Goal: Task Accomplishment & Management: Complete application form

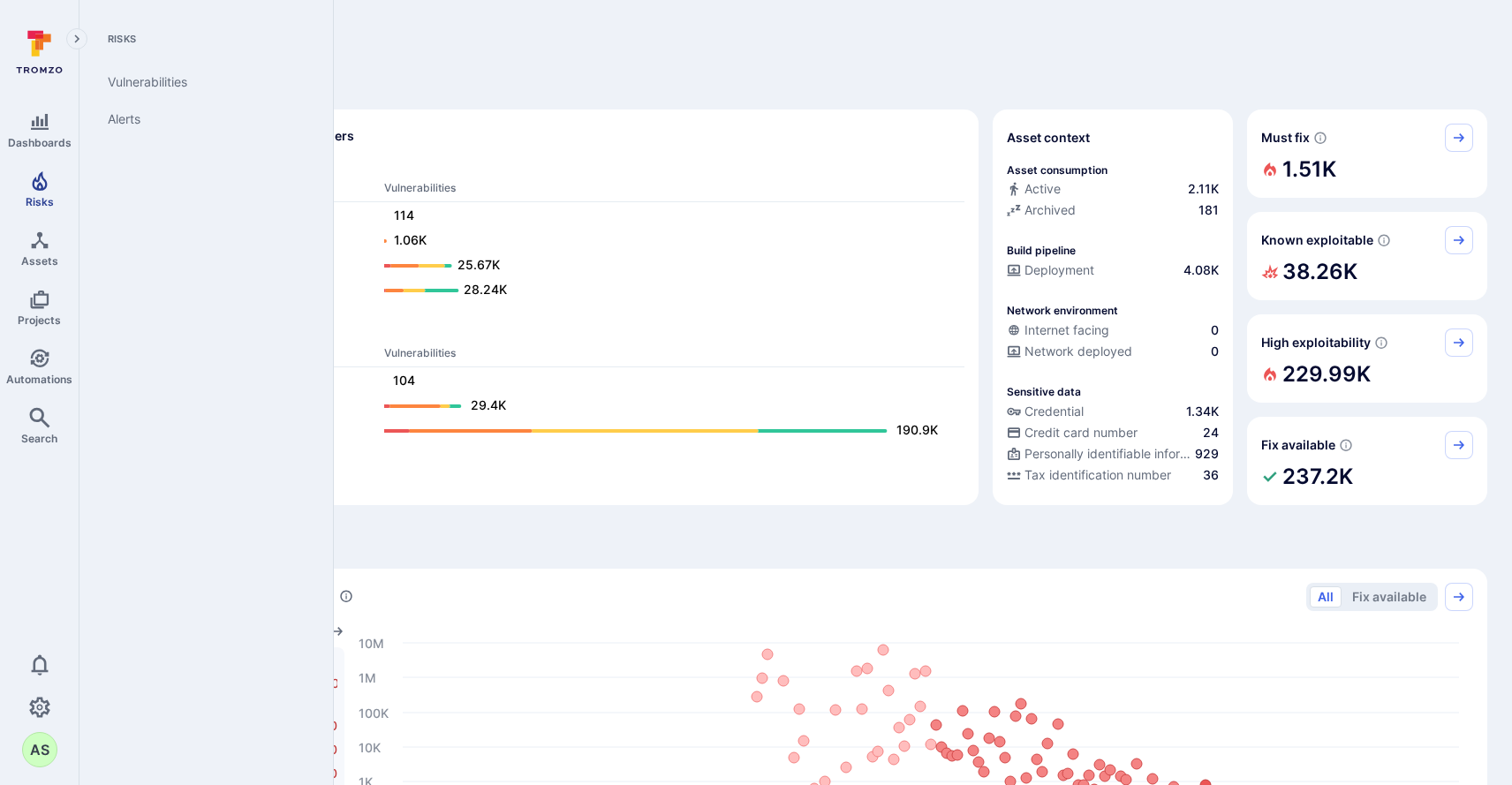
click at [36, 197] on span "Risks" at bounding box center [40, 202] width 28 height 13
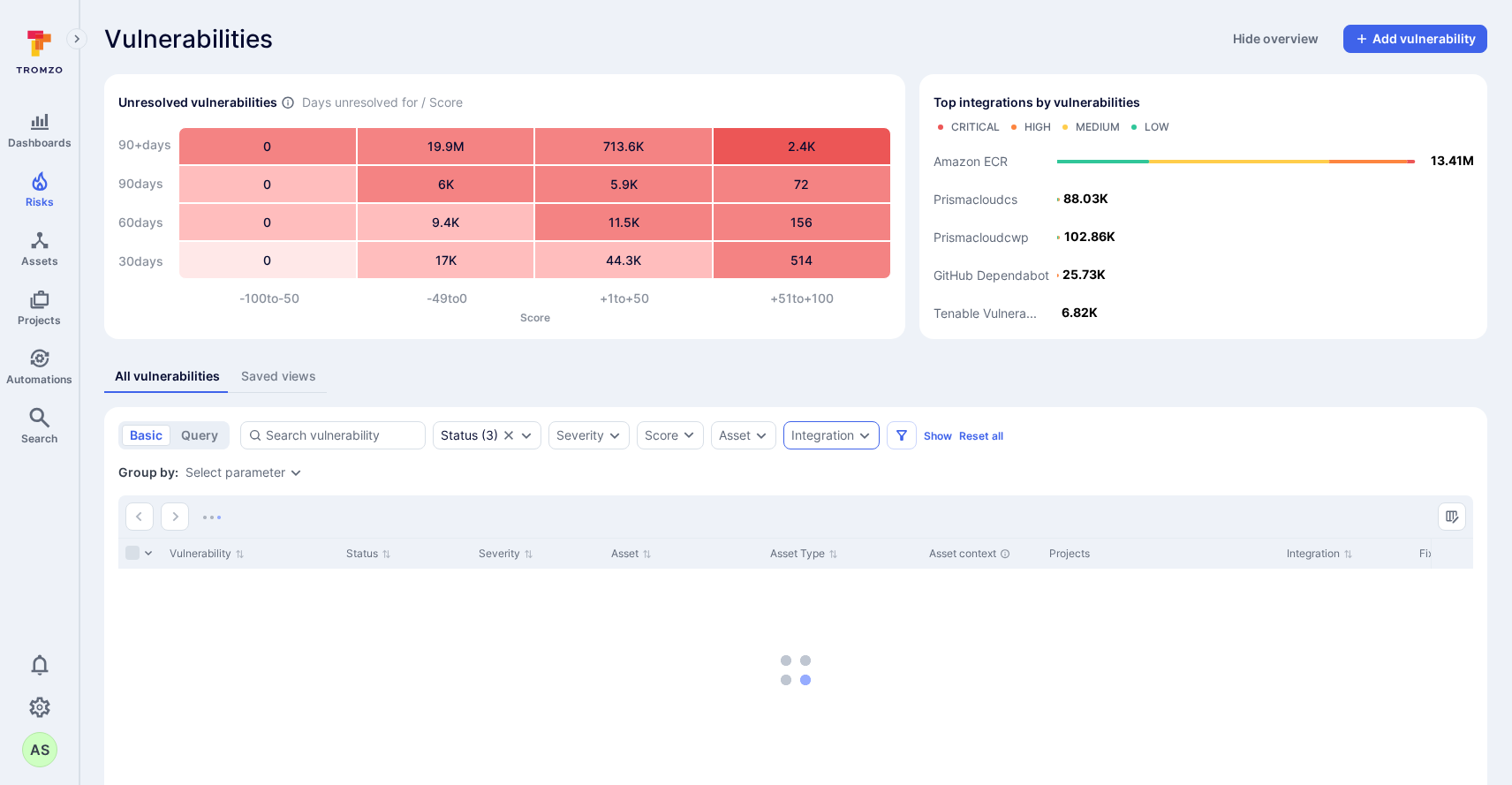
click at [864, 432] on icon "Expand dropdown" at bounding box center [865, 435] width 14 height 14
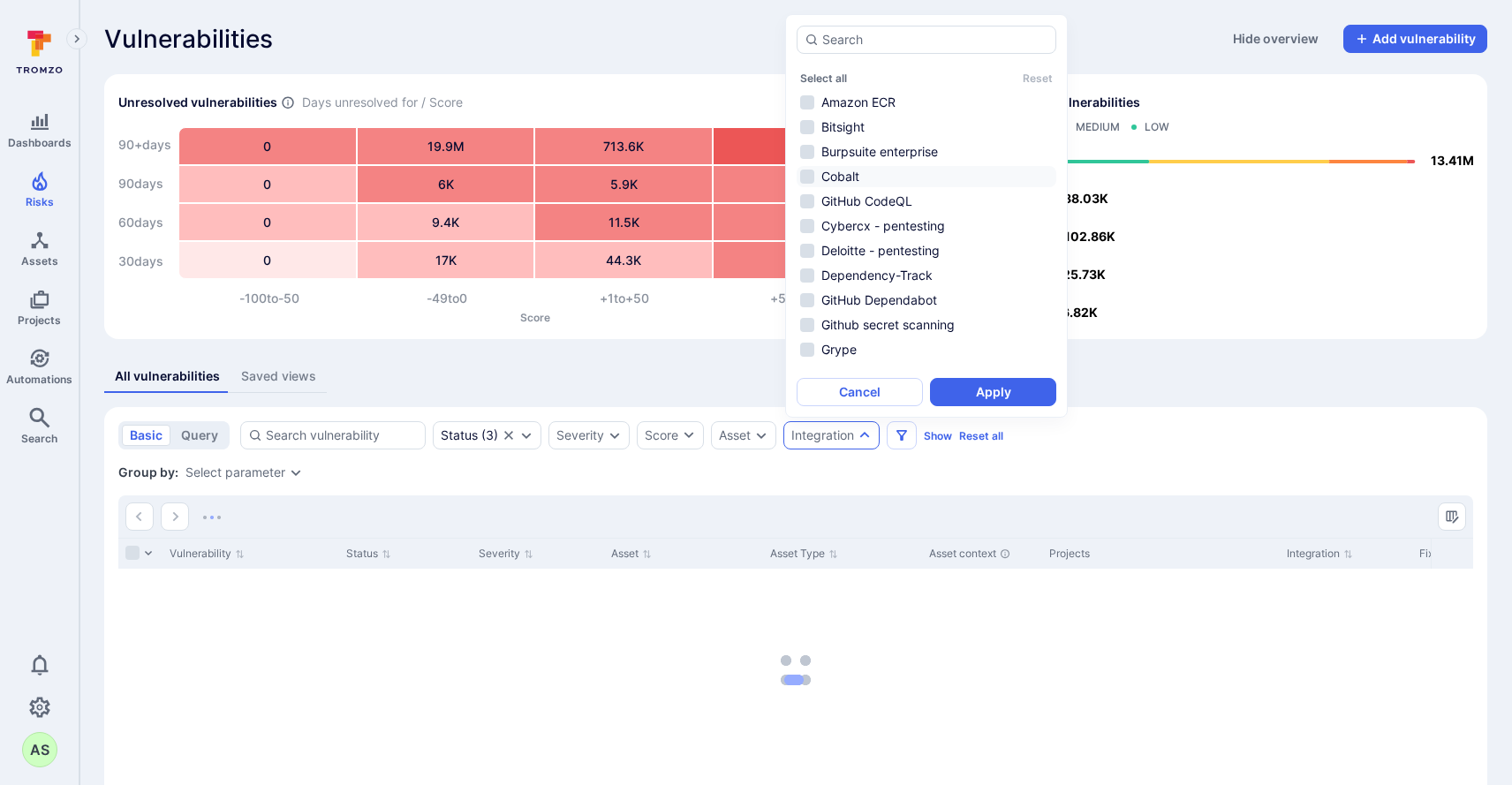
click at [932, 177] on li "Cobalt" at bounding box center [926, 176] width 260 height 21
click at [1010, 384] on button "Apply" at bounding box center [993, 392] width 126 height 28
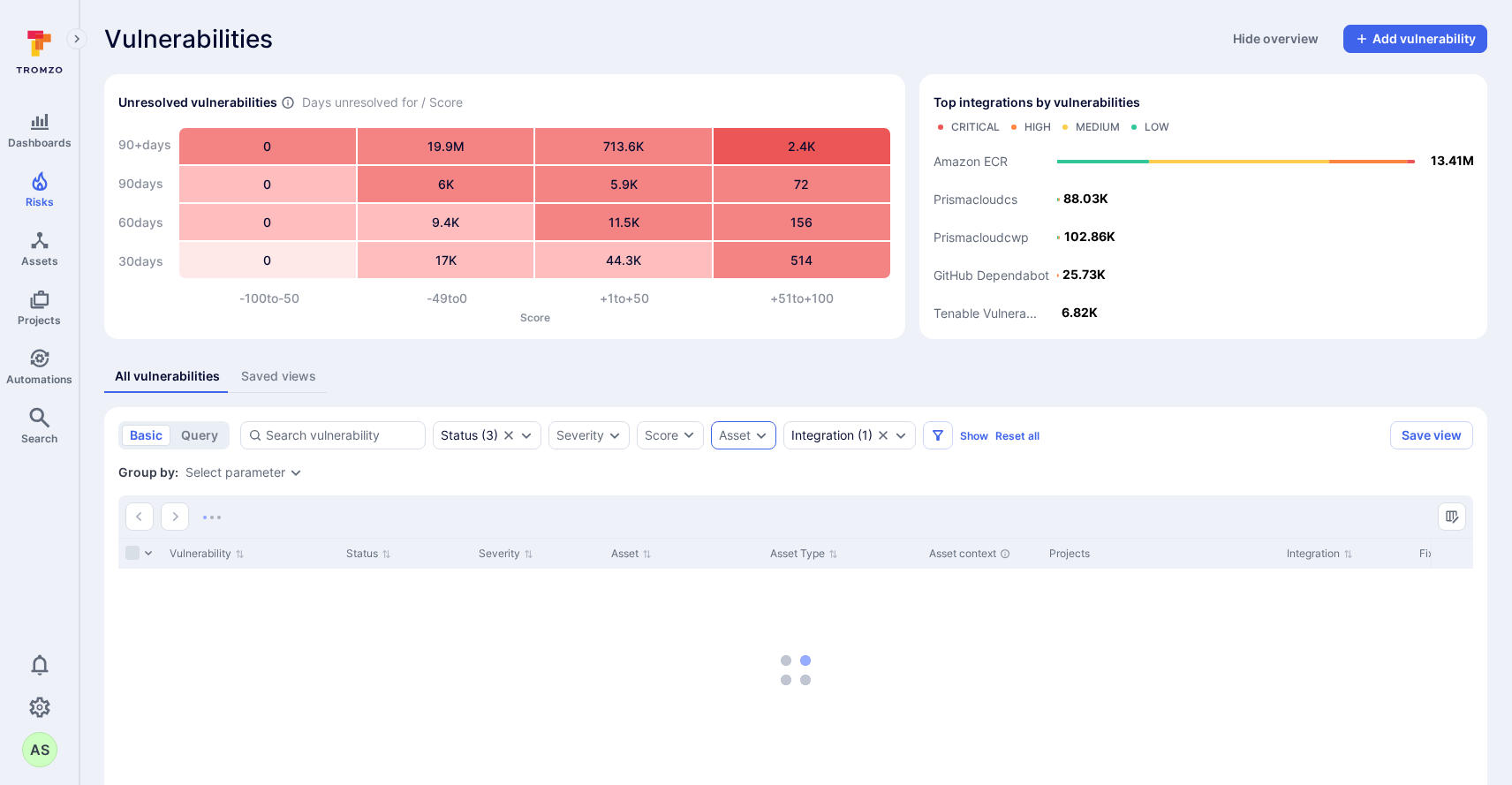
click at [764, 433] on icon "Expand dropdown" at bounding box center [761, 435] width 14 height 14
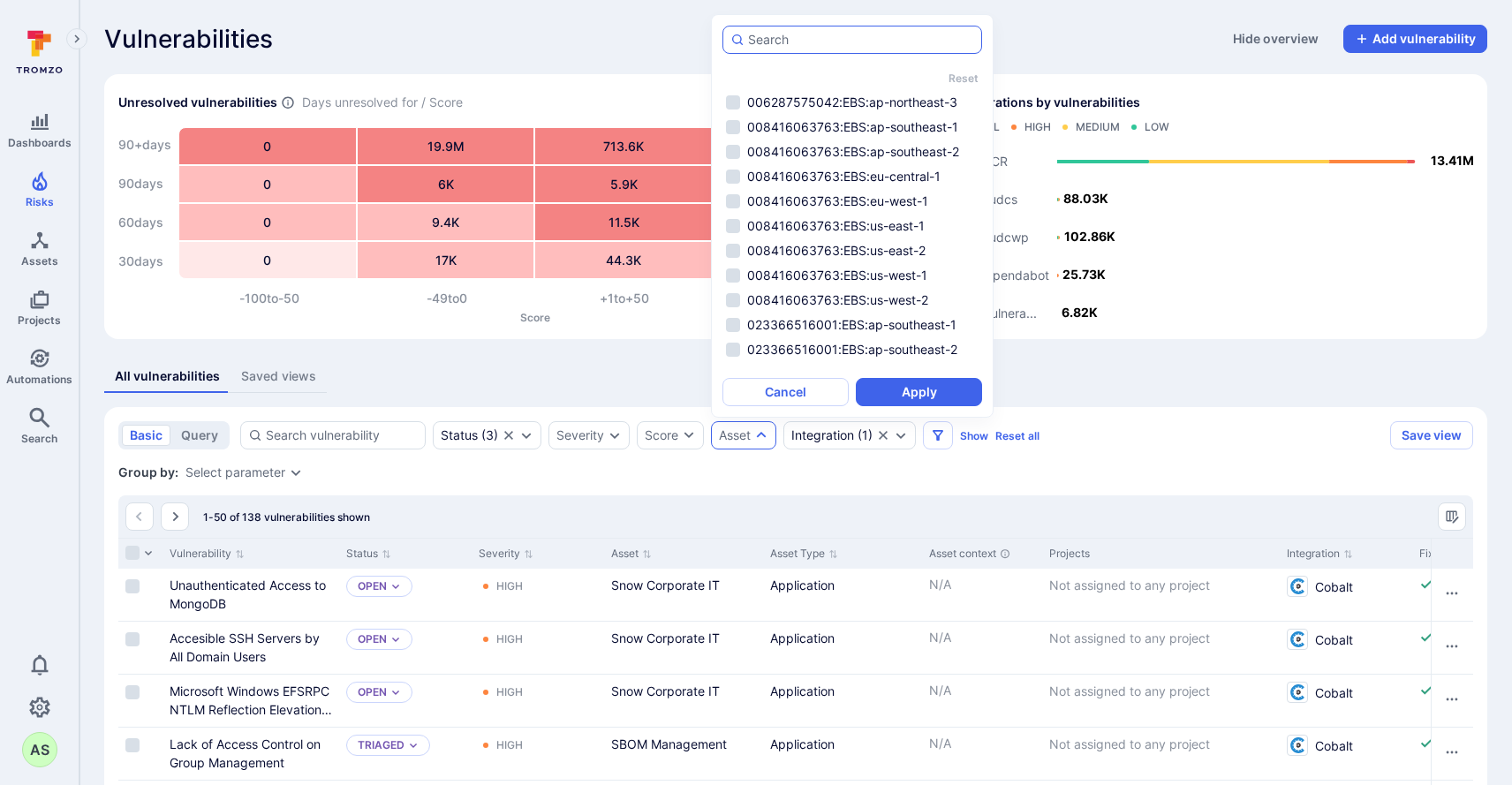
click at [815, 46] on input "autocomplete options" at bounding box center [862, 40] width 227 height 18
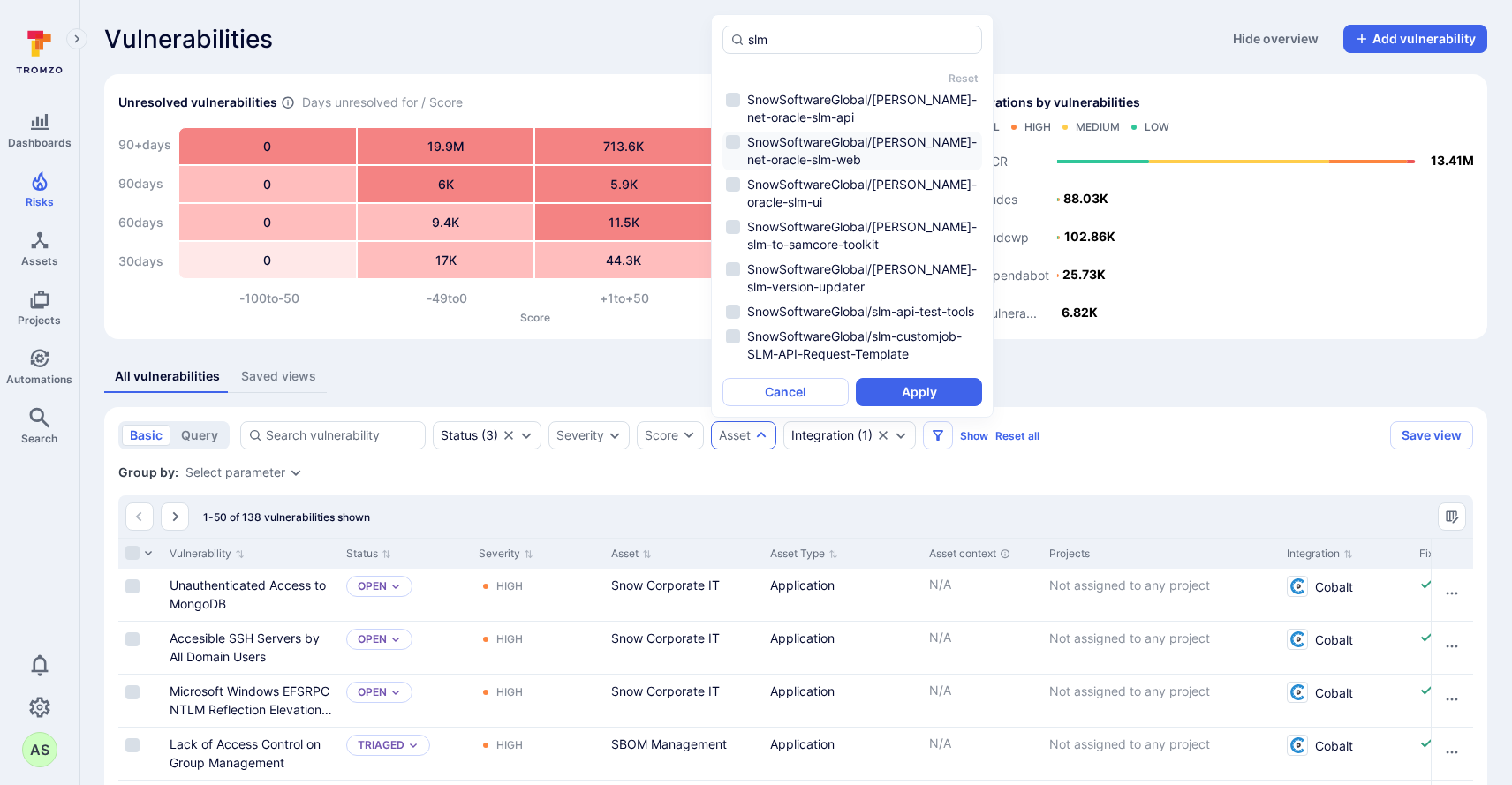
scroll to position [73, 0]
click at [748, 38] on input "slm" at bounding box center [862, 40] width 227 height 18
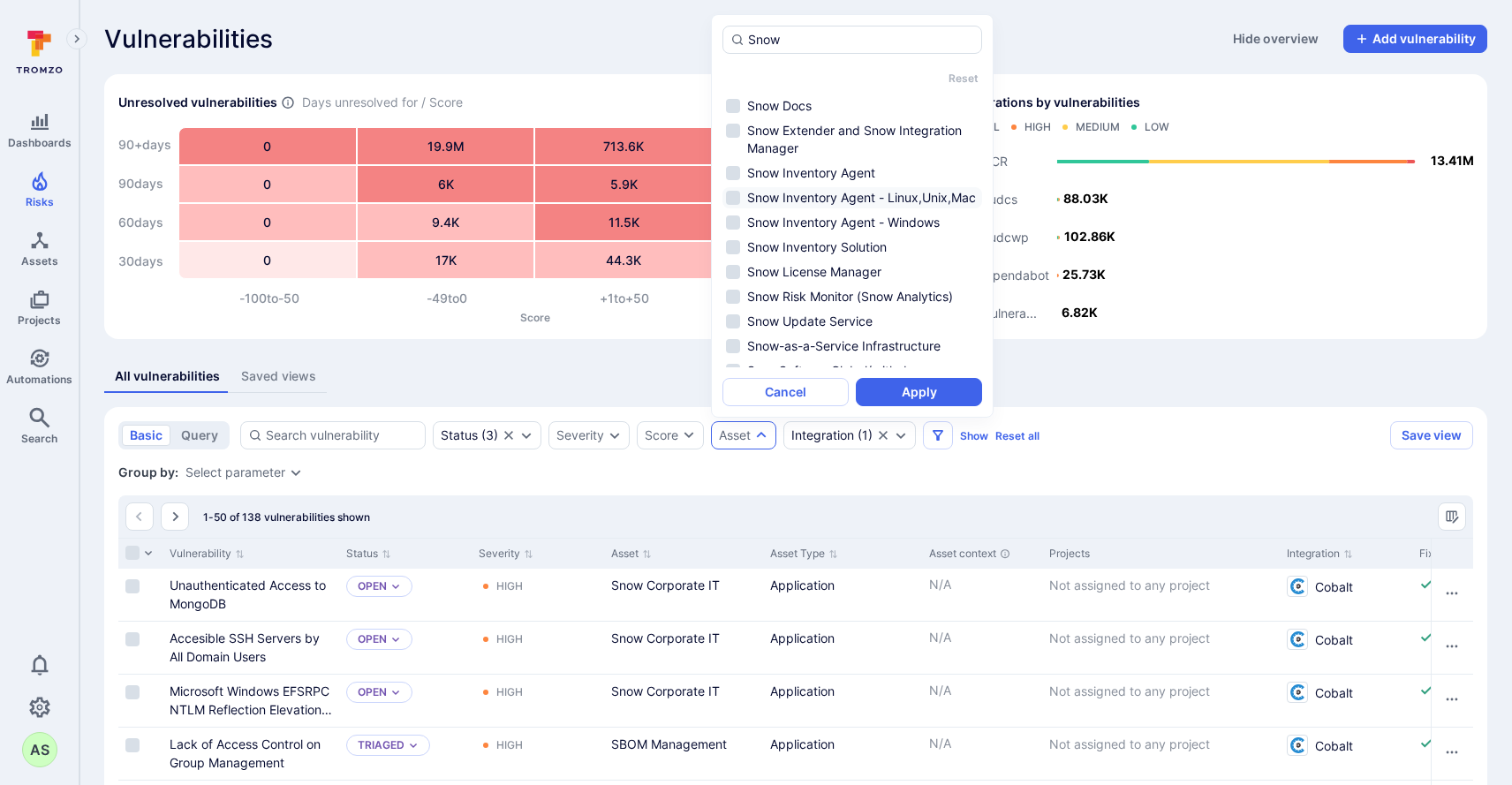
scroll to position [274, 0]
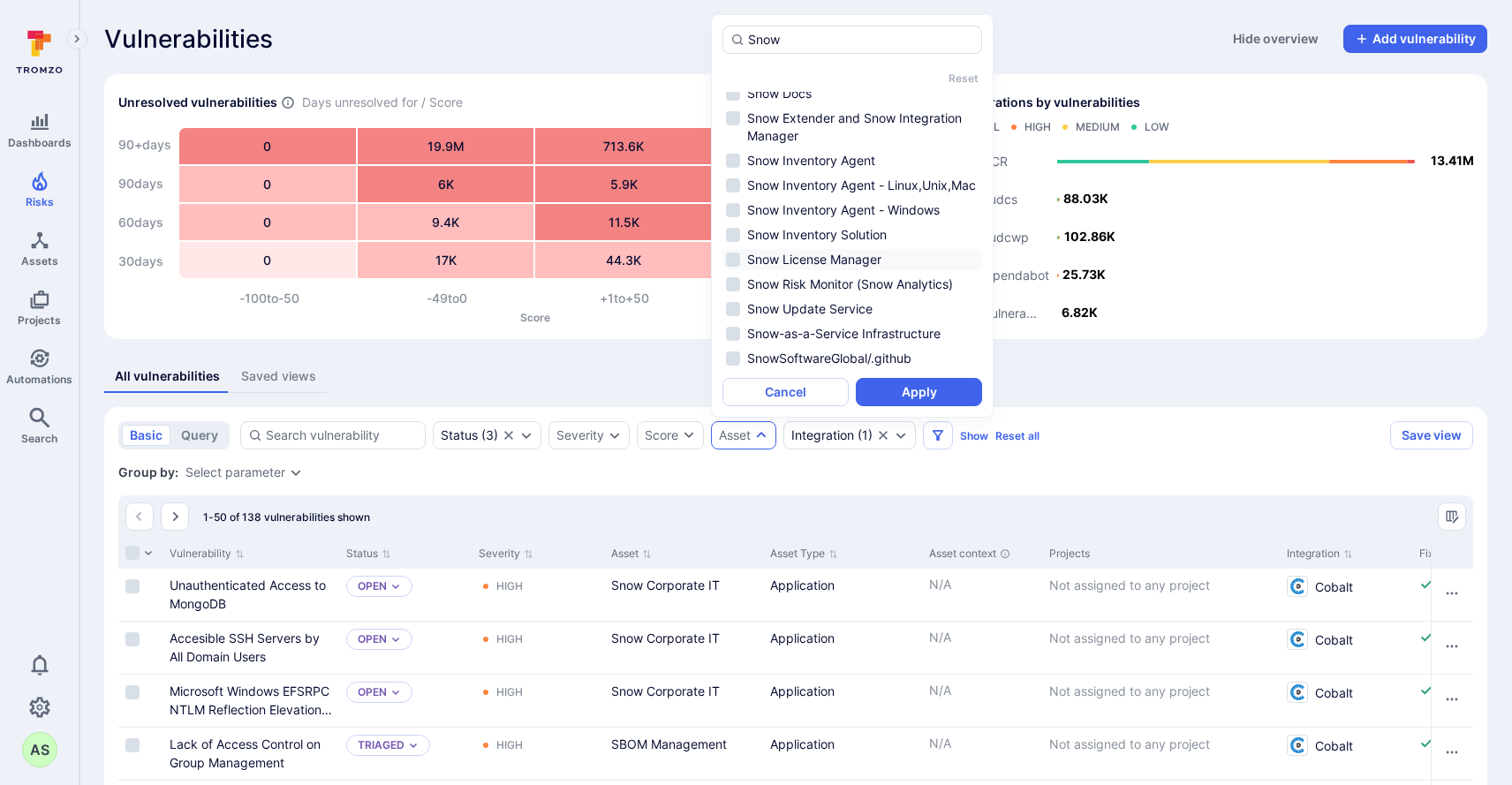
click at [891, 255] on li "Snow License Manager" at bounding box center [851, 259] width 260 height 21
type input "Snow"
click at [949, 394] on button "Apply" at bounding box center [919, 392] width 126 height 28
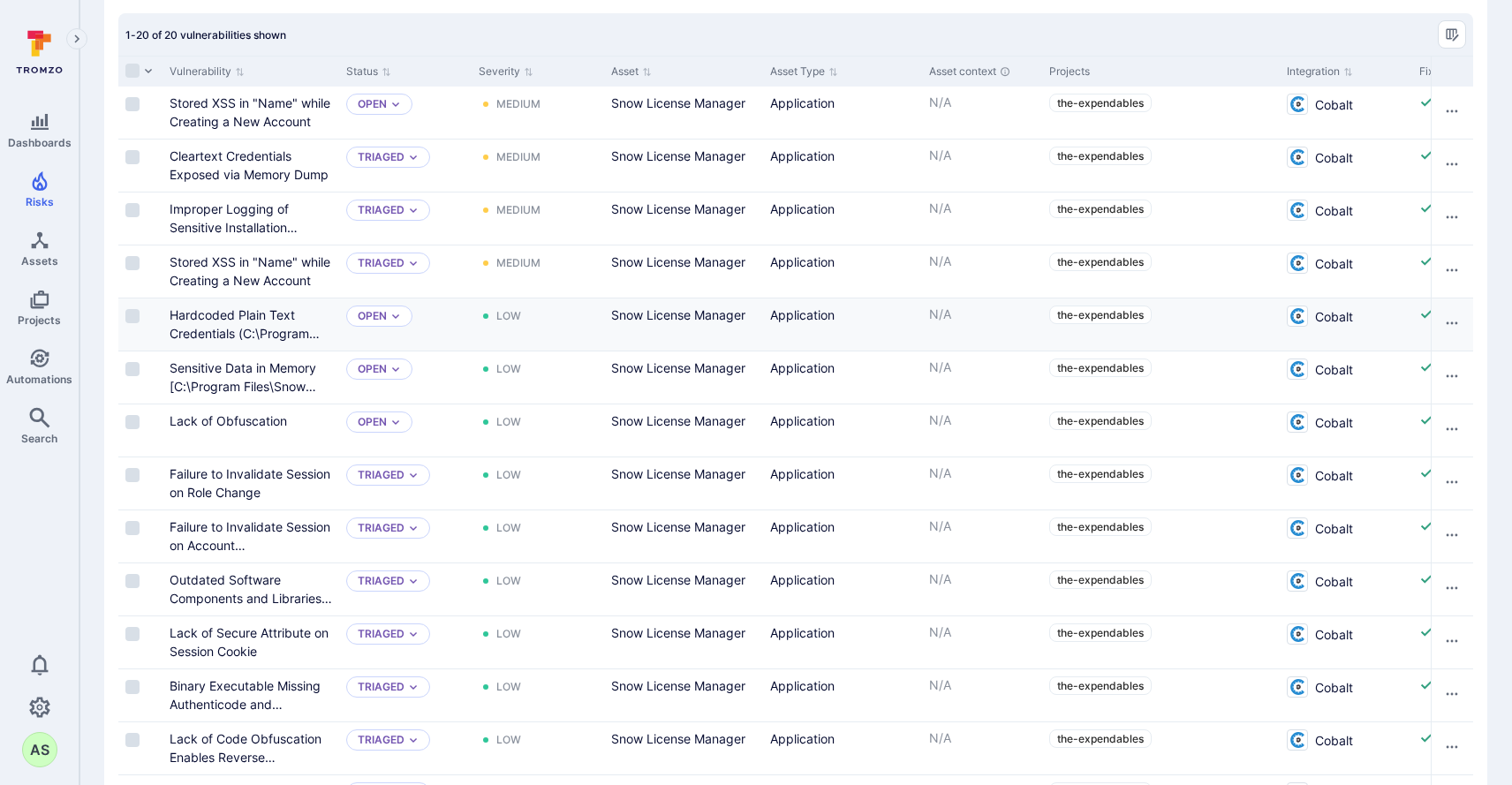
scroll to position [518, 0]
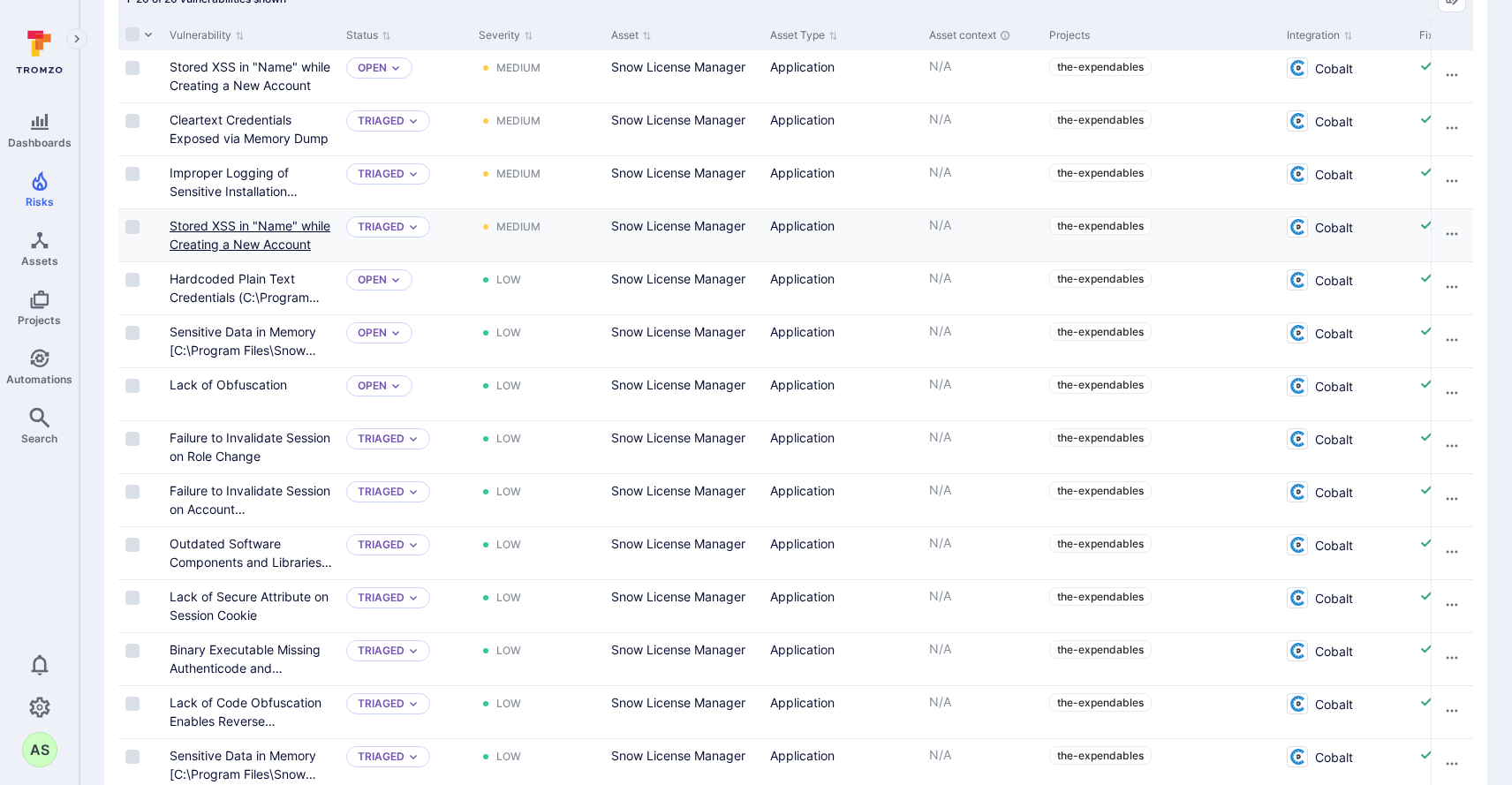
click at [301, 224] on link "Stored XSS in "Name" while Creating a New Account" at bounding box center [250, 235] width 160 height 34
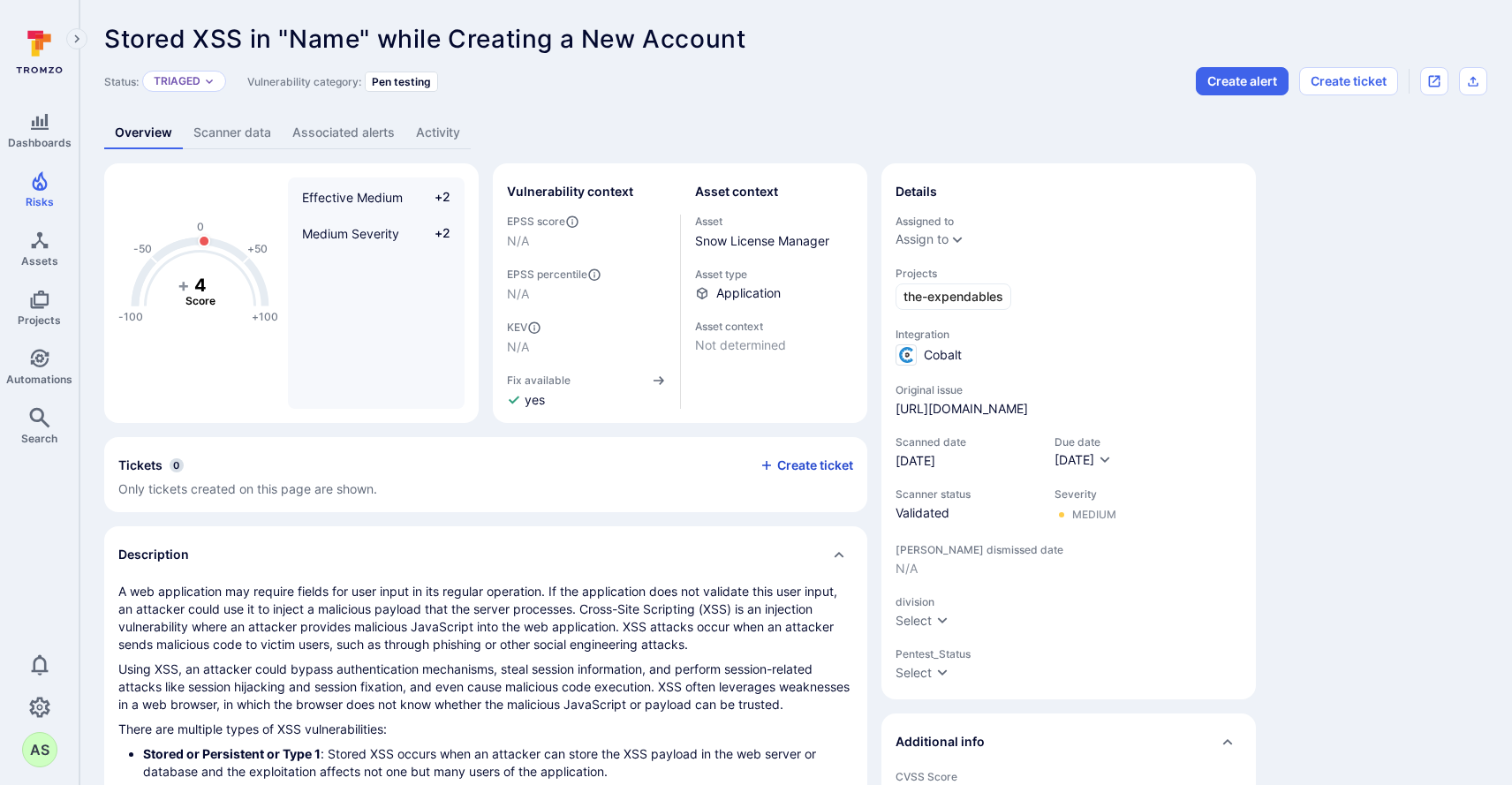
click at [806, 460] on button "Create ticket" at bounding box center [806, 465] width 93 height 16
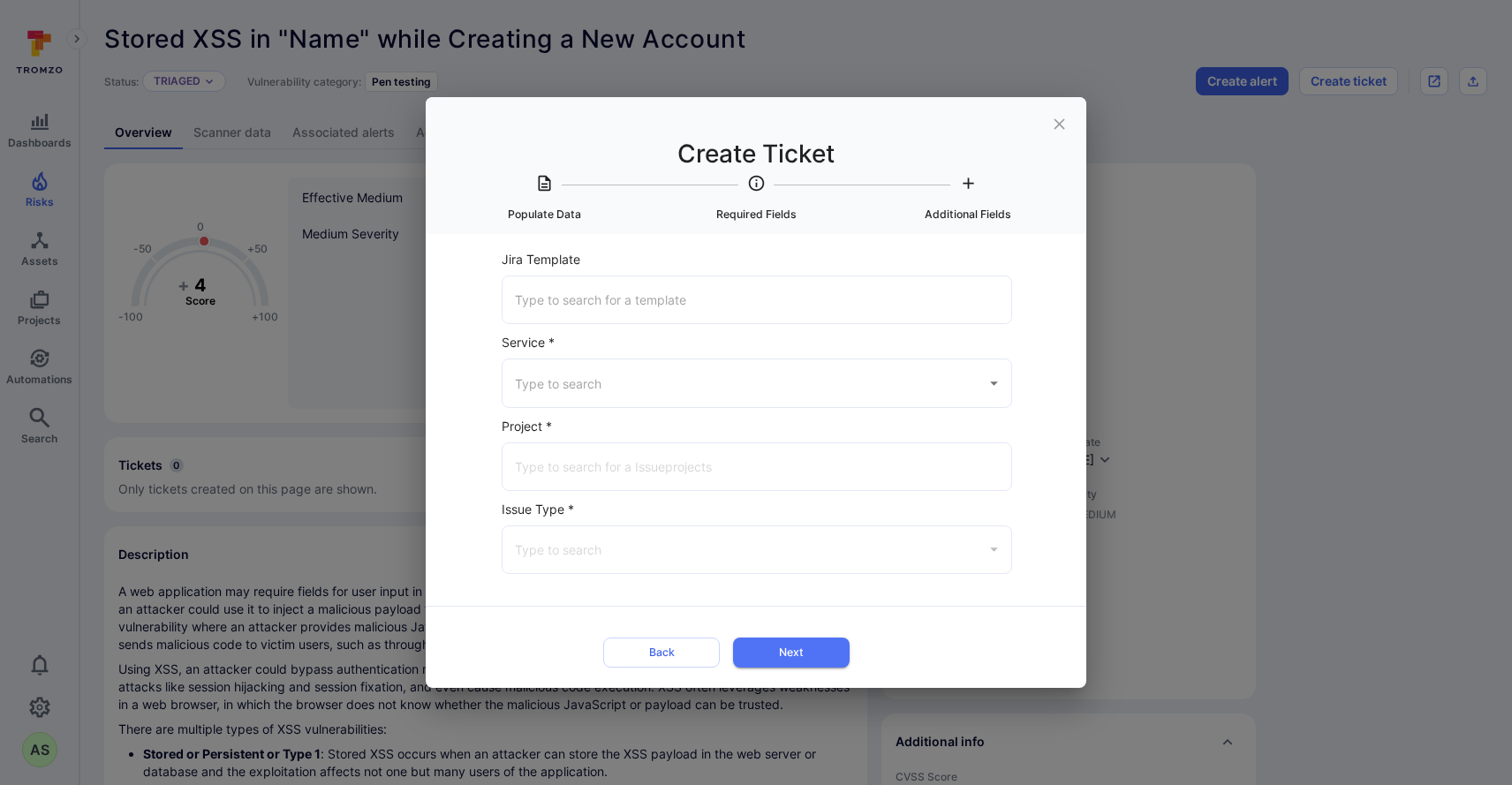
click at [654, 394] on input "Service *" at bounding box center [744, 382] width 466 height 31
click at [618, 419] on li "Jira" at bounding box center [756, 428] width 509 height 29
type input "Jira"
click at [639, 468] on input "Jira Project *" at bounding box center [757, 466] width 493 height 31
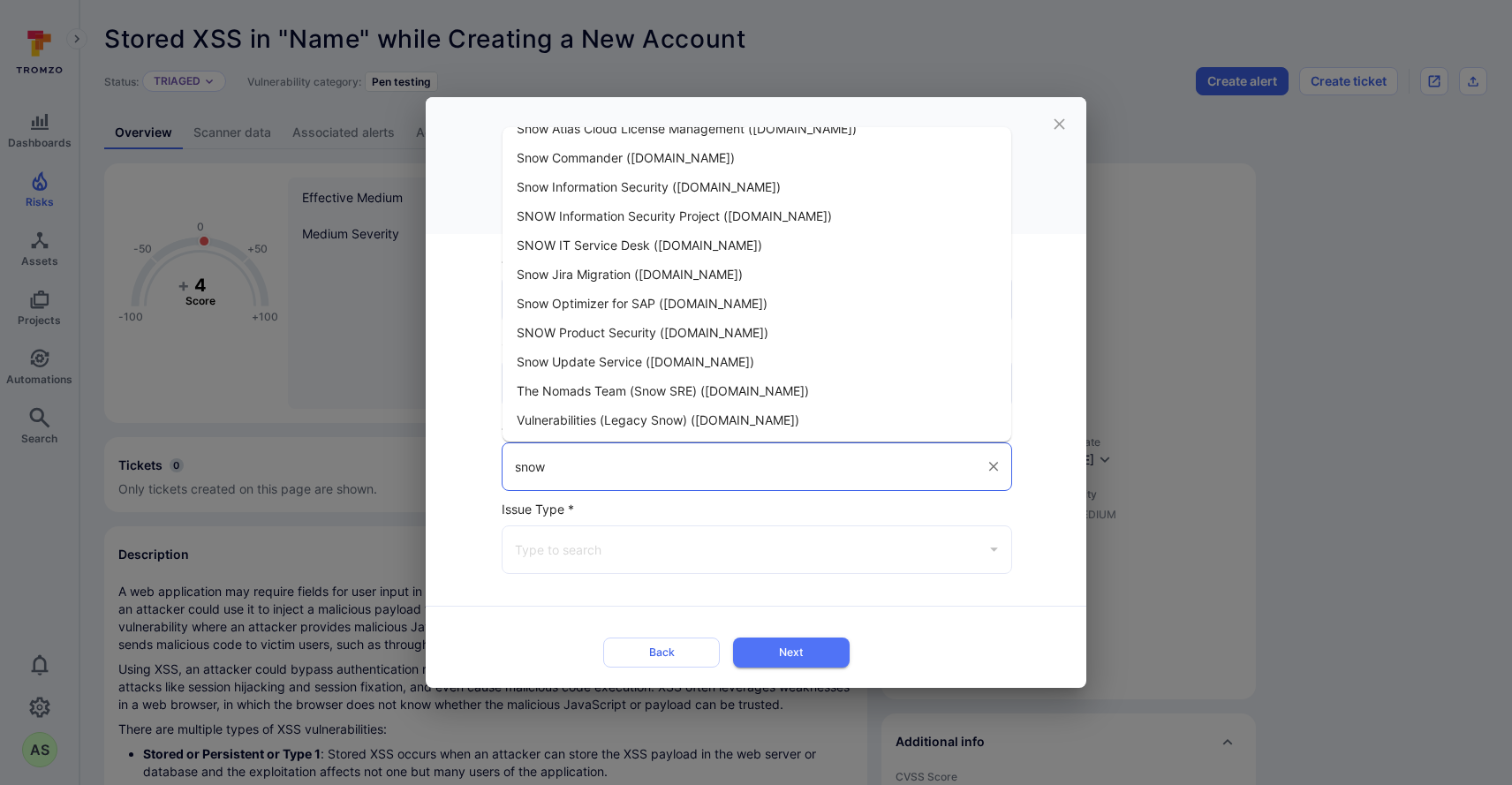
scroll to position [21, 0]
drag, startPoint x: 665, startPoint y: 460, endPoint x: 468, endPoint y: 455, distance: 197.1
click at [468, 455] on div "Select Item to populate data from None Stored XSS in "Name" while Creating a Ne…" at bounding box center [756, 460] width 661 height 454
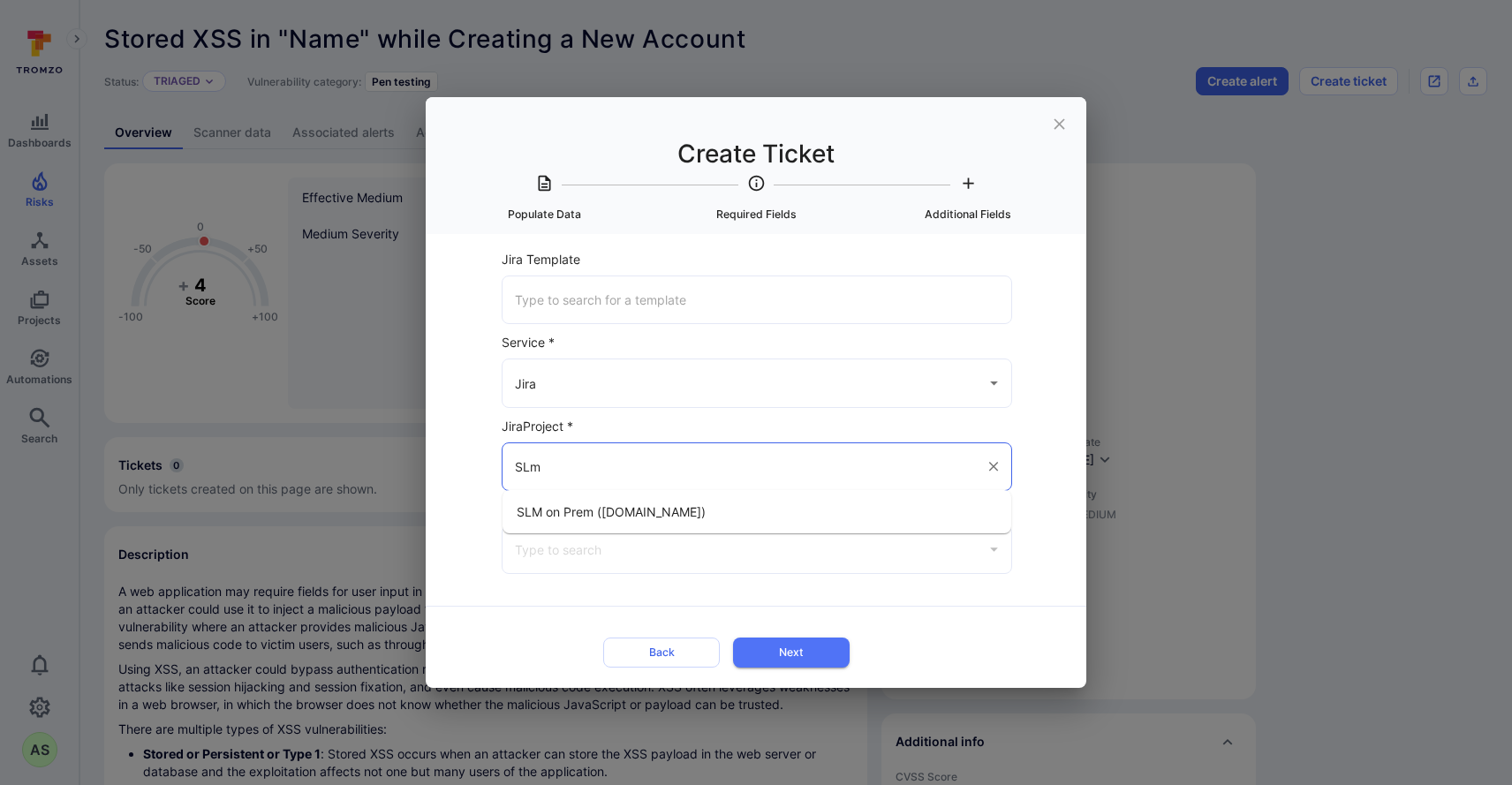
type input "SLm"
click at [1055, 122] on icon "close" at bounding box center [1058, 123] width 10 height 10
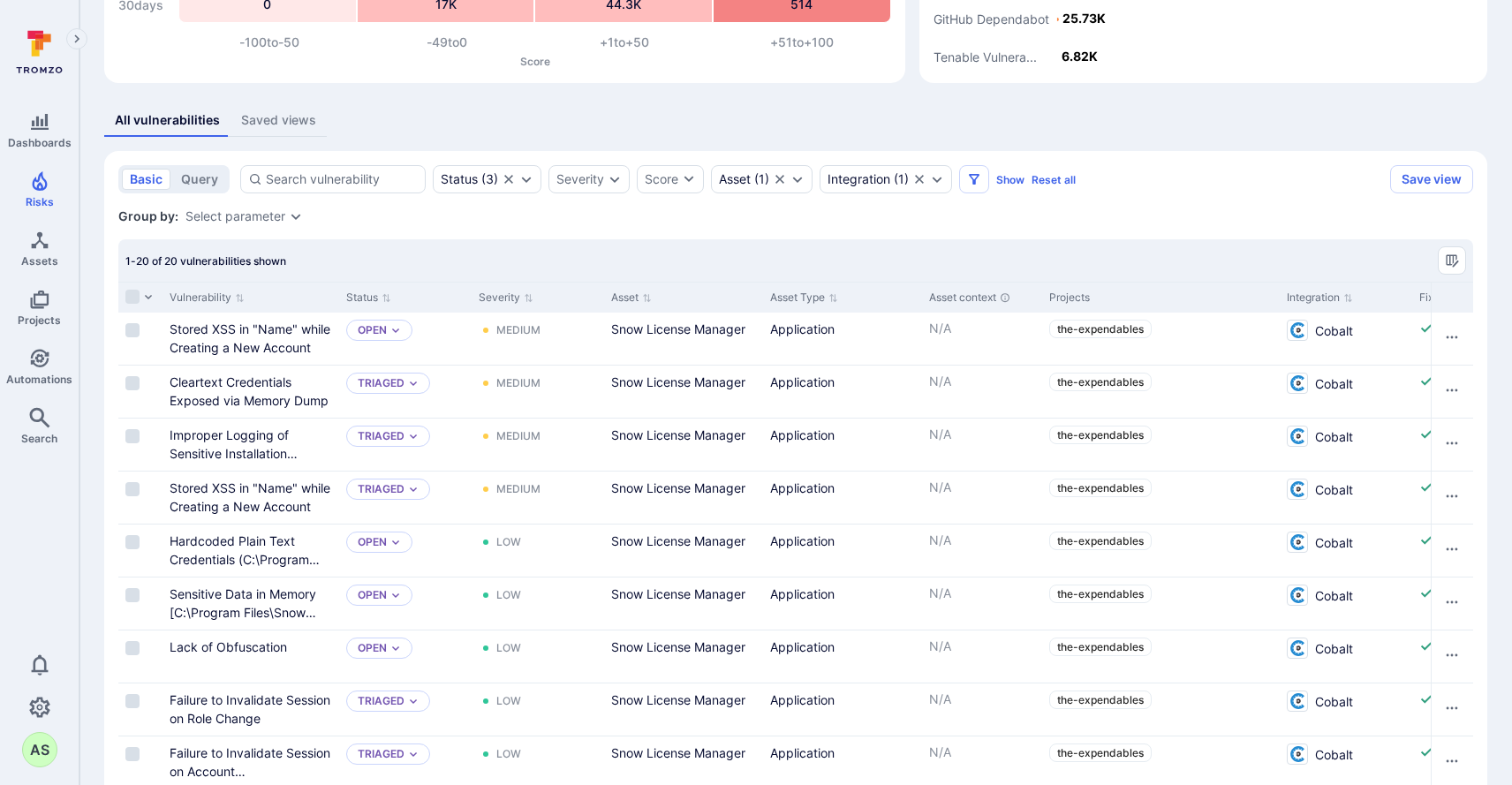
scroll to position [259, 0]
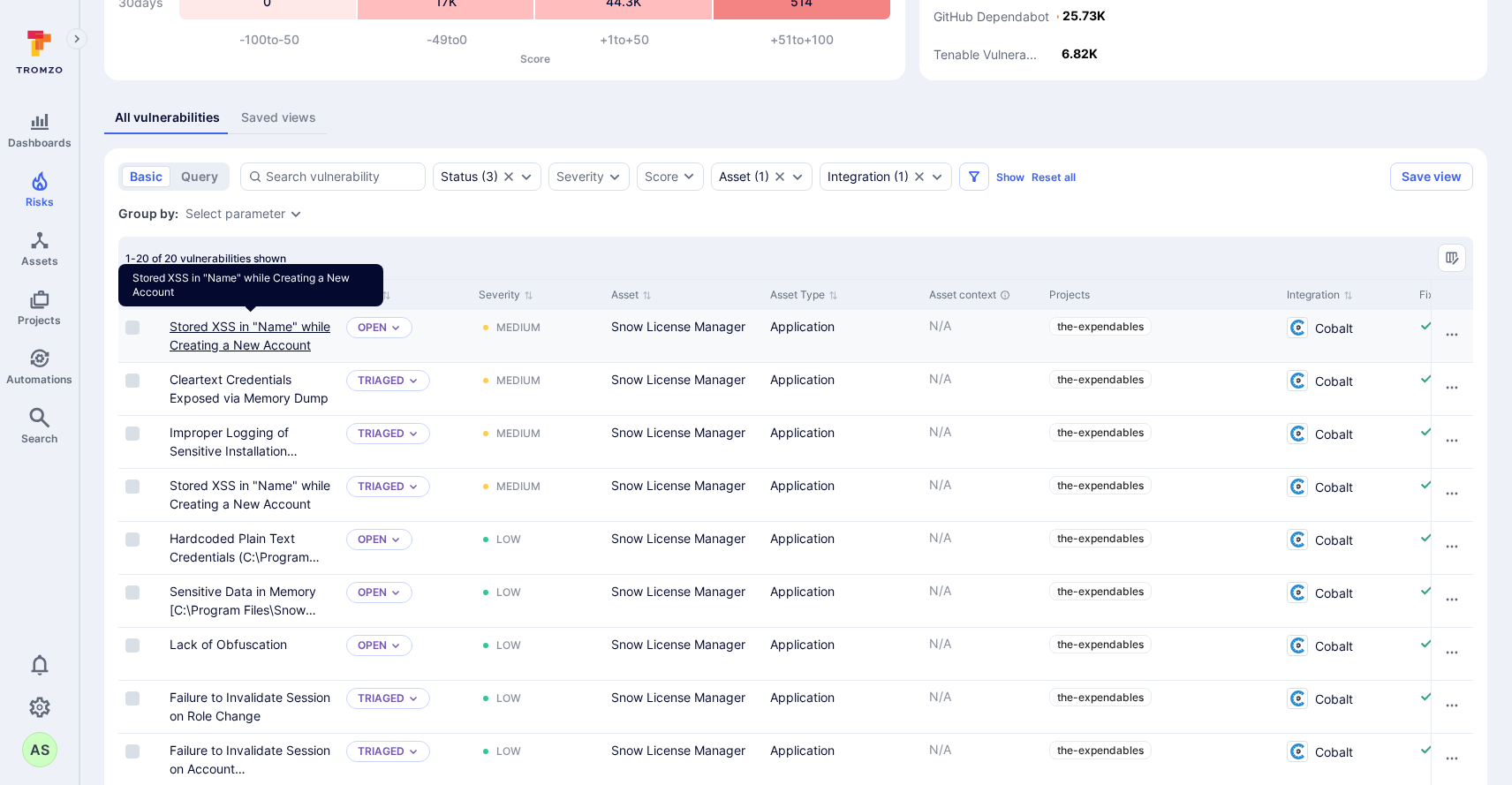
click at [300, 326] on link "Stored XSS in "Name" while Creating a New Account" at bounding box center [250, 336] width 160 height 34
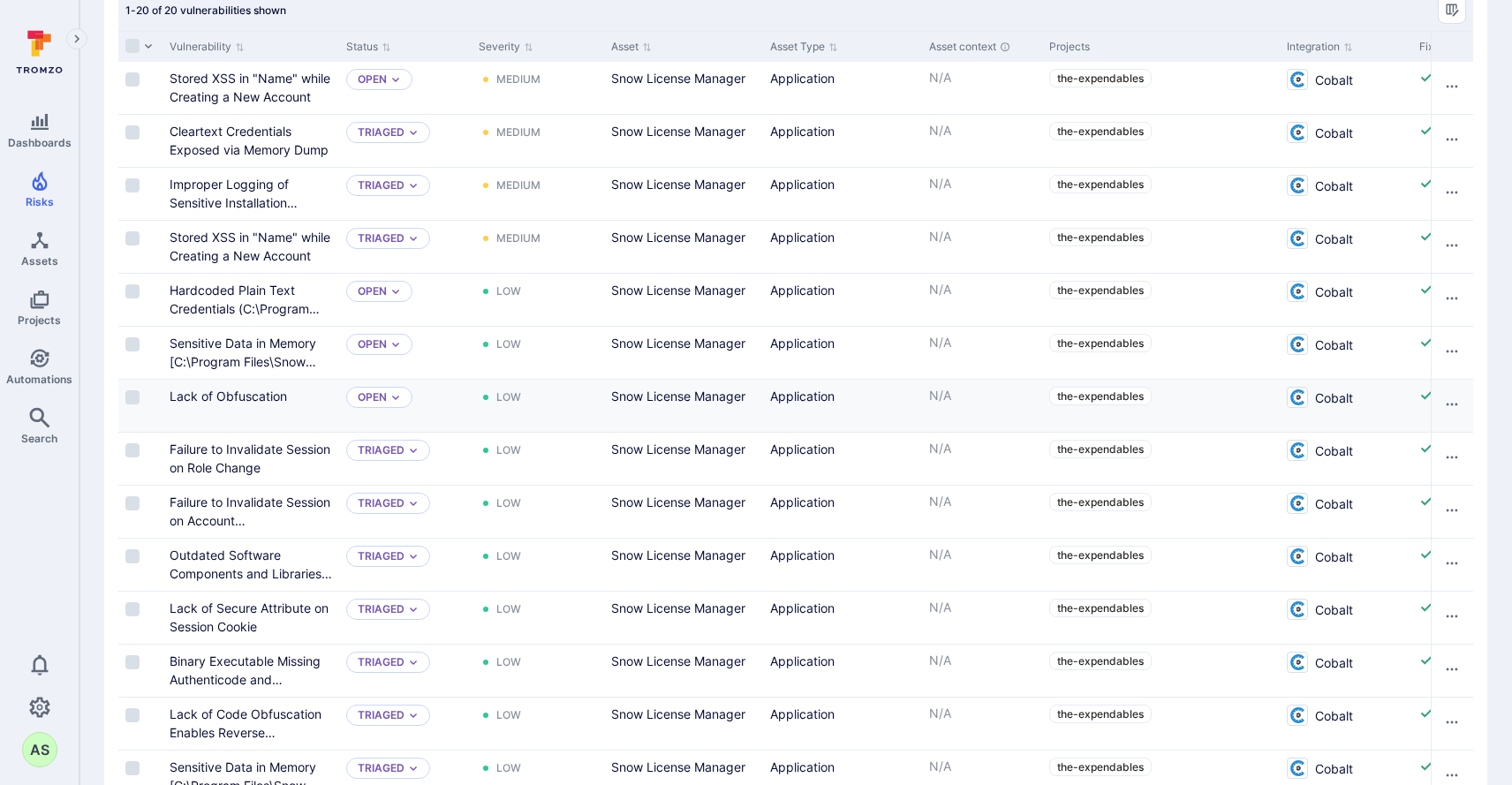
scroll to position [543, 0]
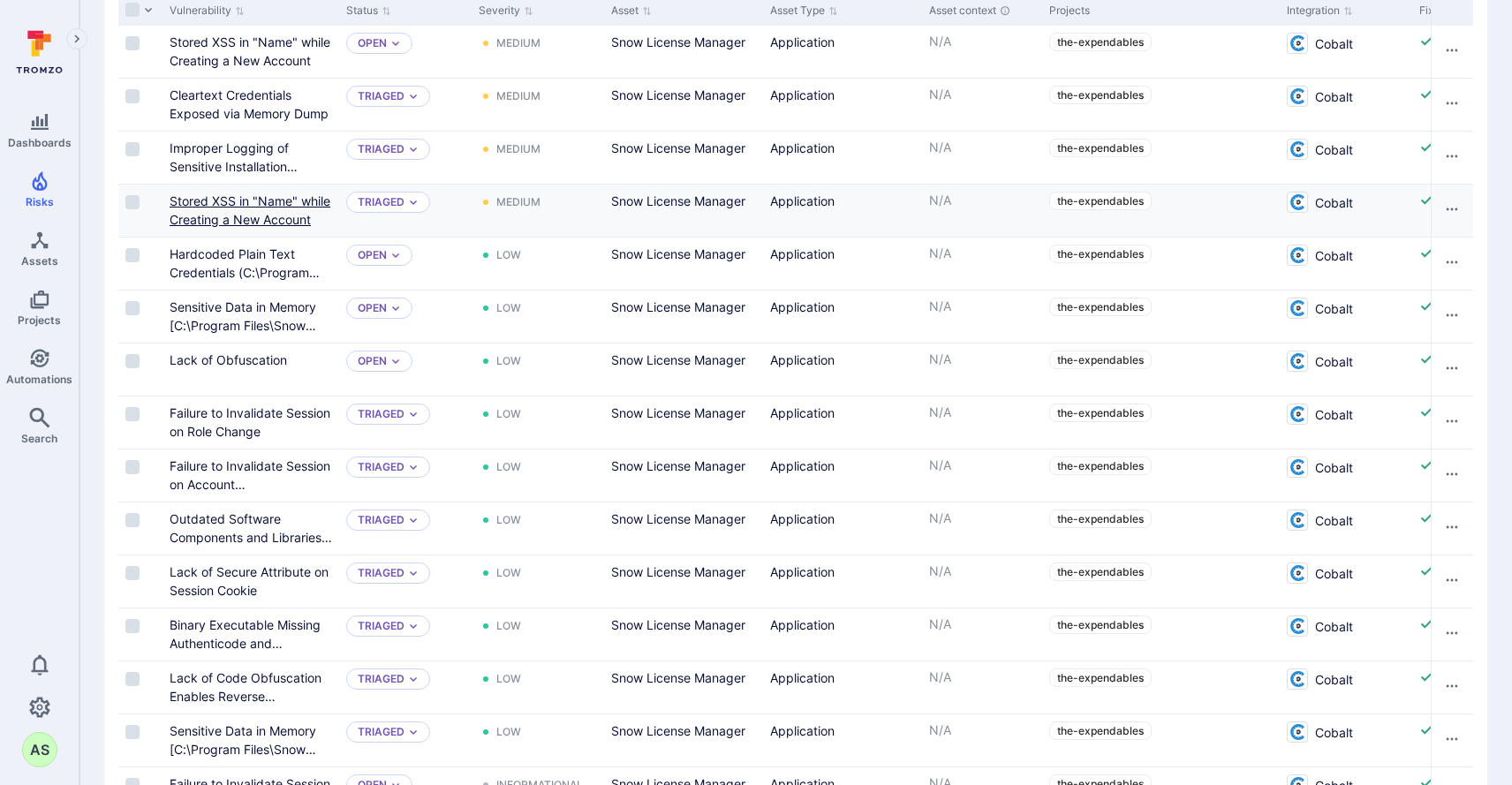
click at [295, 217] on link "Stored XSS in "Name" while Creating a New Account" at bounding box center [250, 210] width 160 height 34
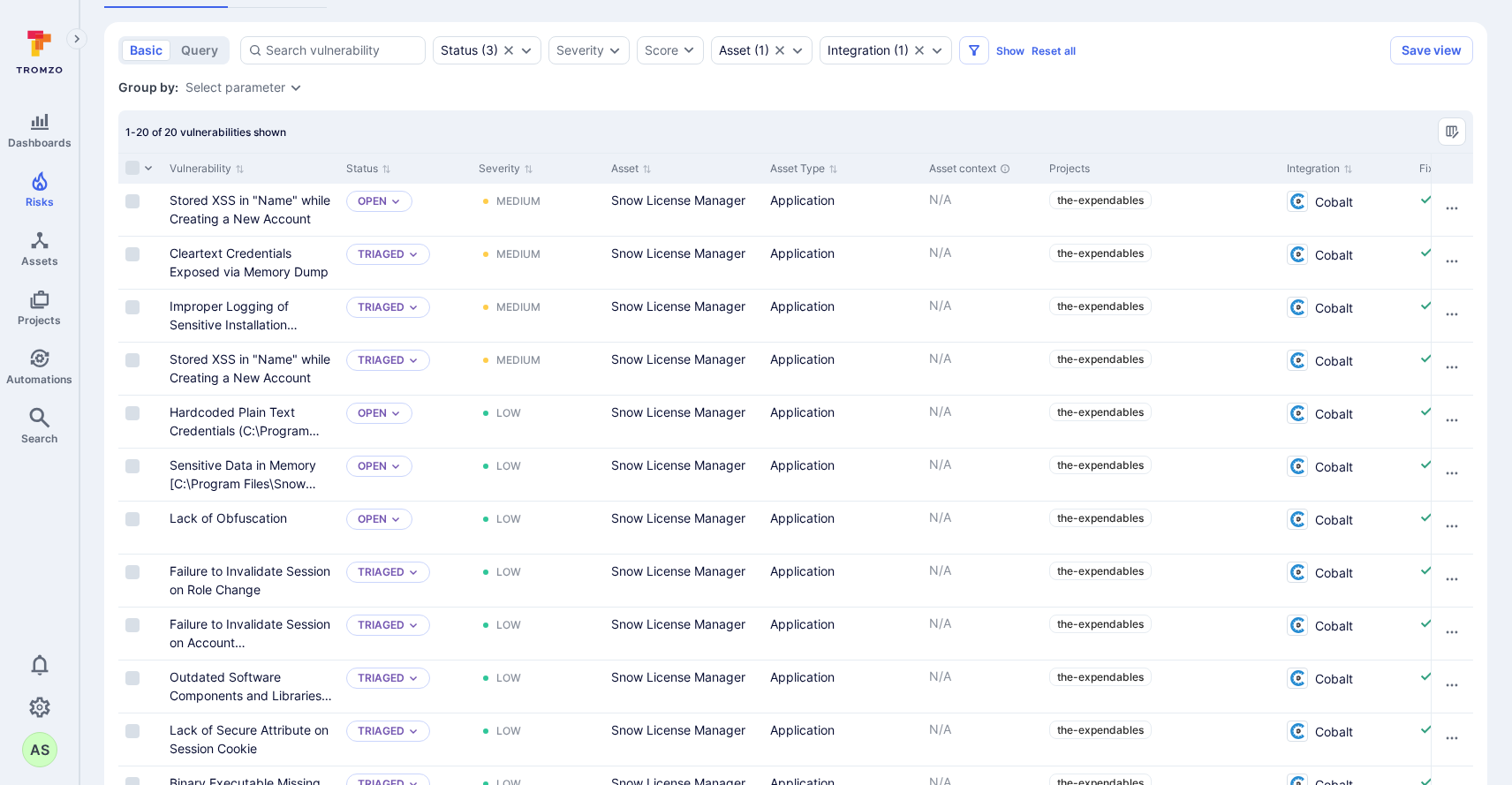
scroll to position [378, 0]
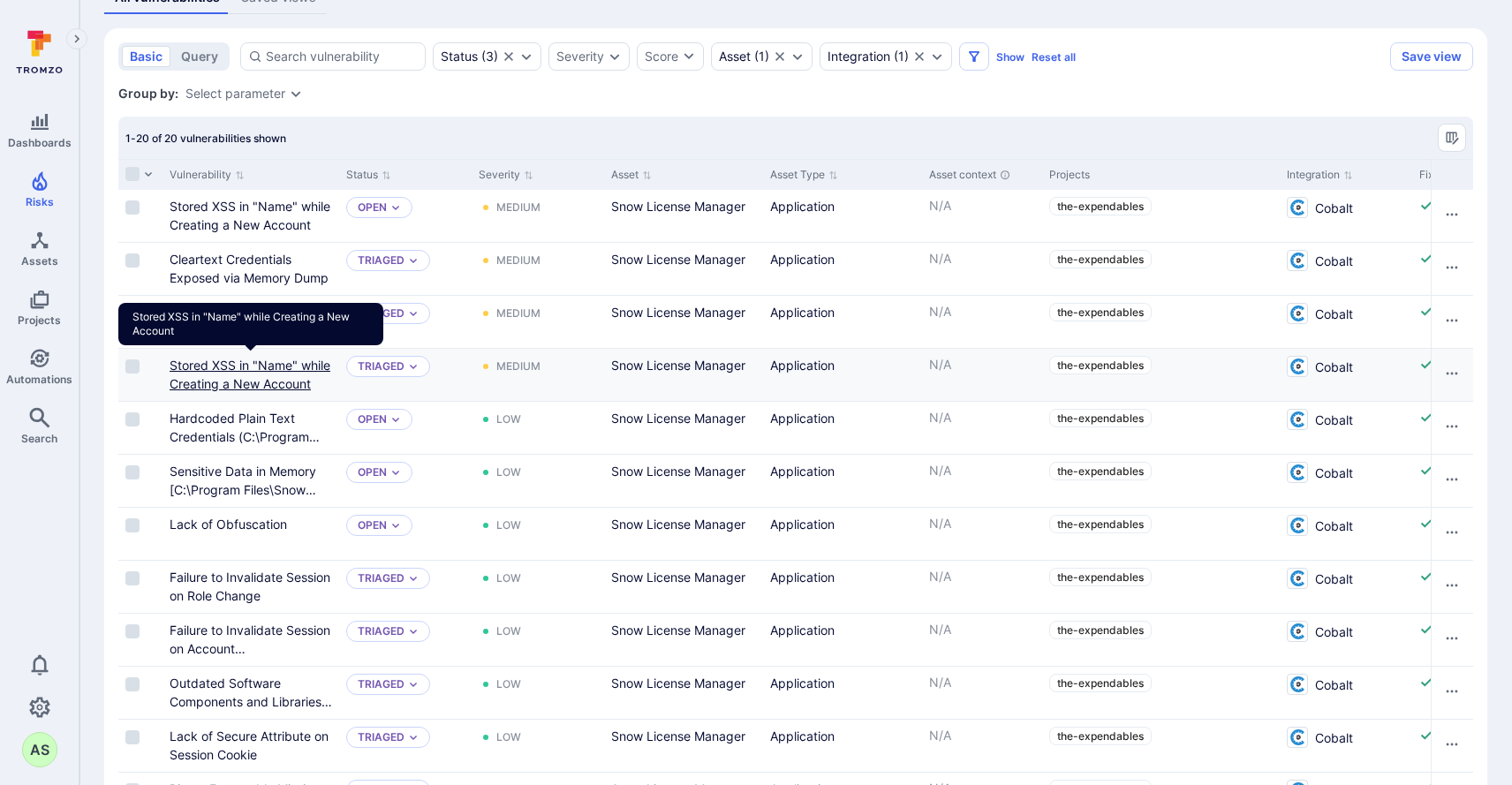
click at [294, 369] on link "Stored XSS in "Name" while Creating a New Account" at bounding box center [250, 375] width 160 height 34
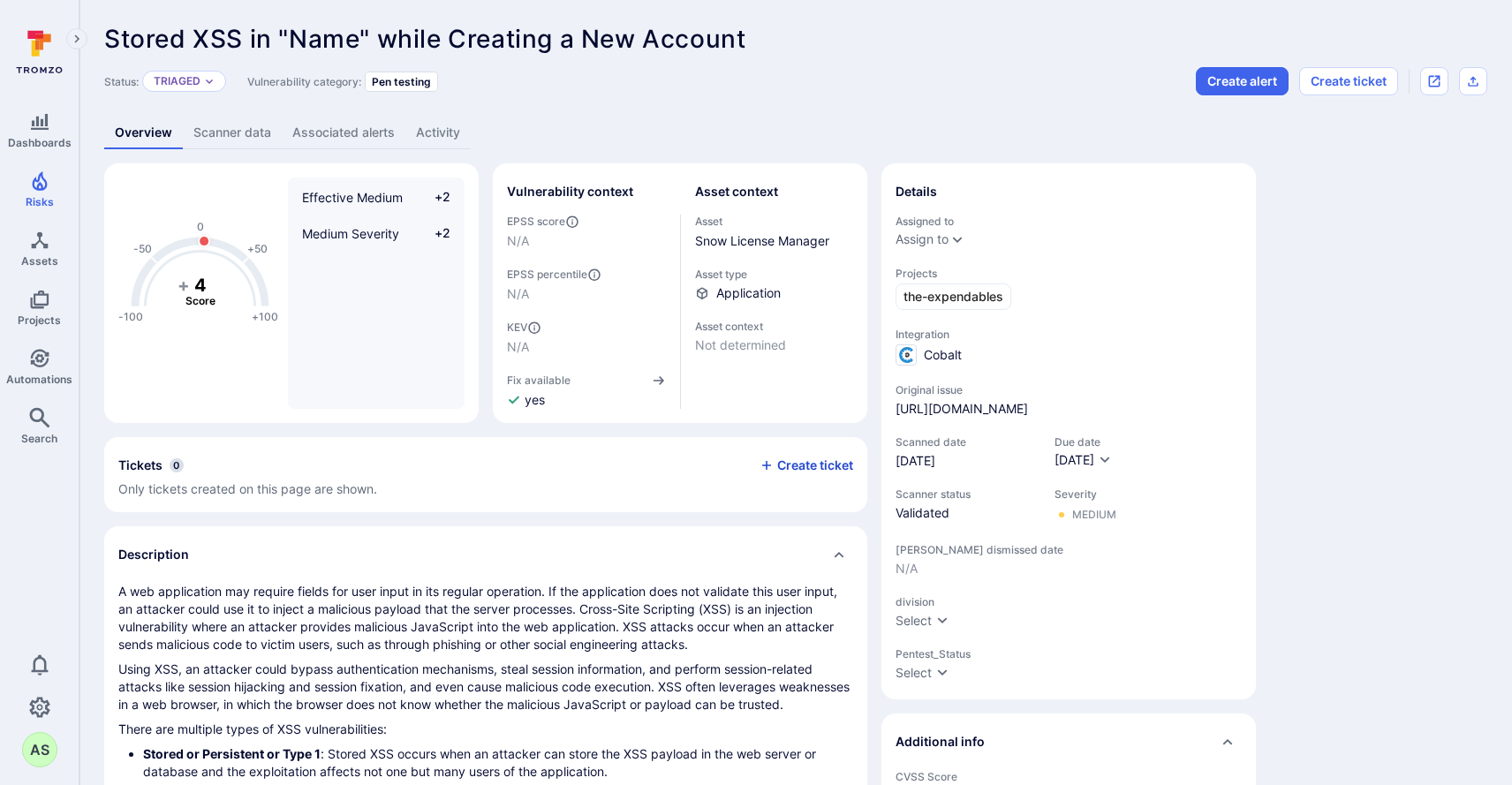
click at [804, 469] on button "Create ticket" at bounding box center [806, 465] width 93 height 16
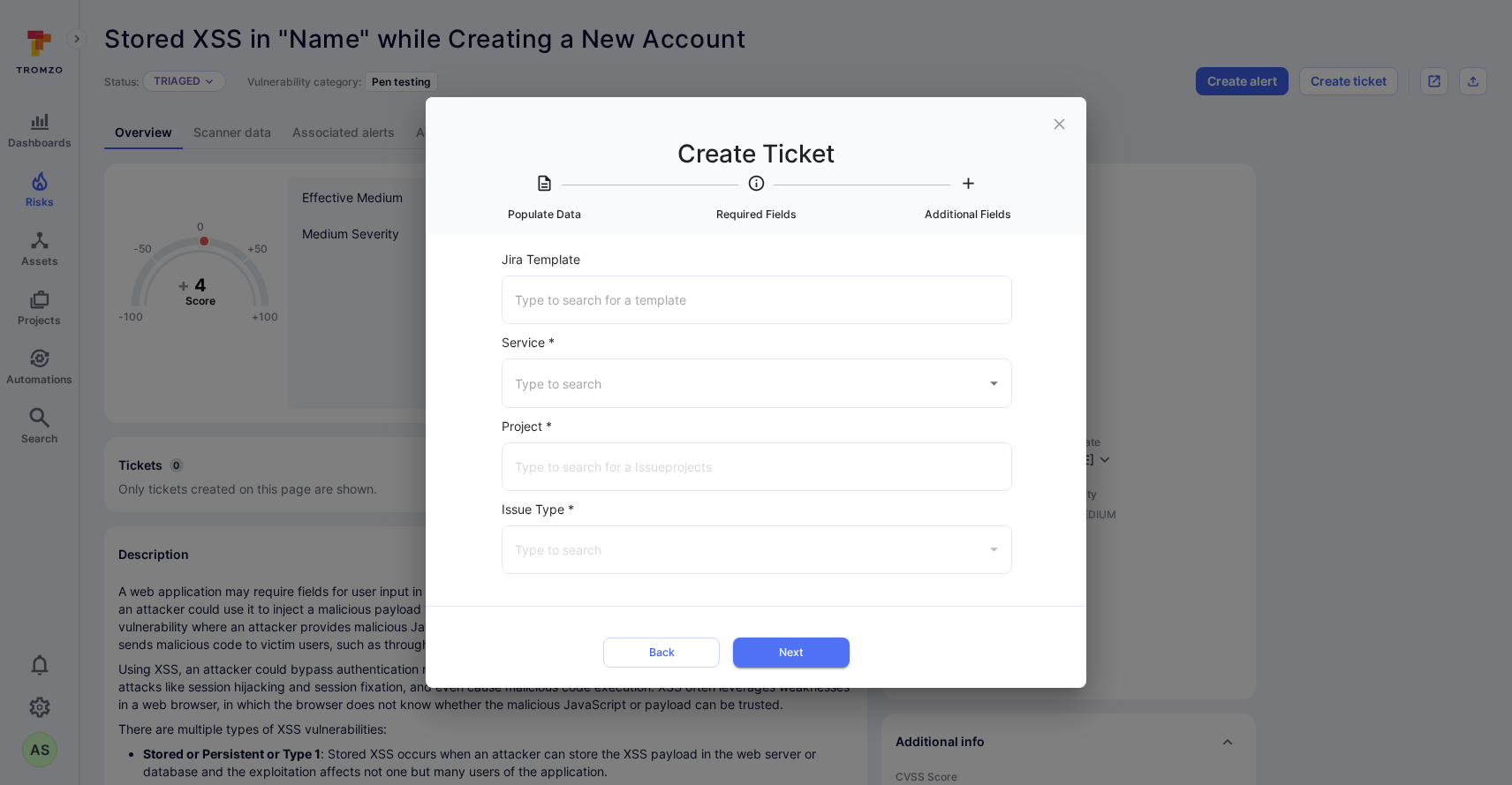
click at [653, 296] on input "Jira Template" at bounding box center [757, 299] width 493 height 31
click at [1074, 264] on div "Select Item to populate data from None Stored XSS in "Name" while Creating a Ne…" at bounding box center [756, 460] width 661 height 454
click at [735, 386] on input "Service *" at bounding box center [744, 382] width 466 height 31
click at [666, 428] on li "Jira" at bounding box center [756, 428] width 509 height 29
type input "Jira"
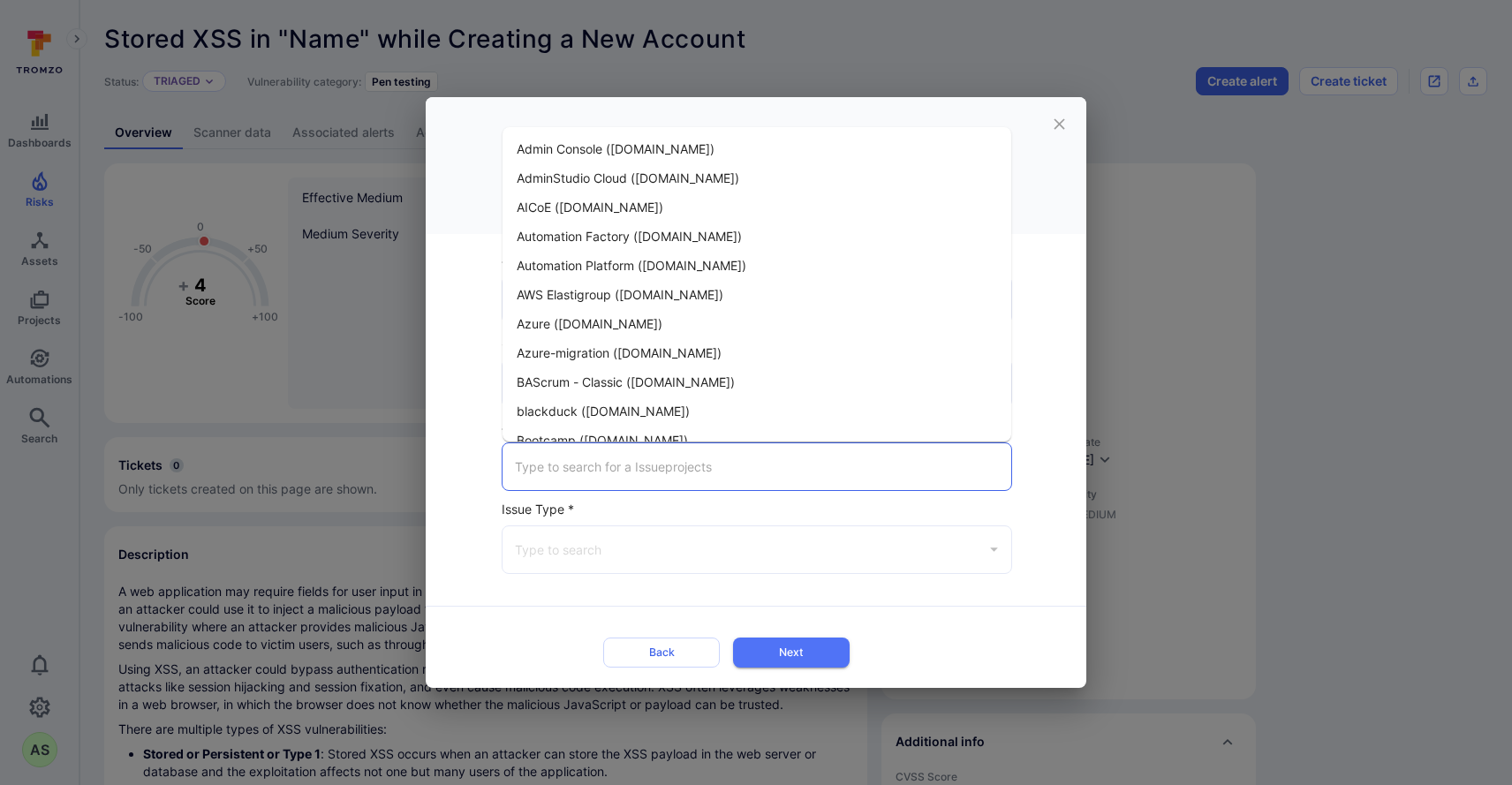
click at [655, 473] on input "Jira Project *" at bounding box center [757, 466] width 493 height 31
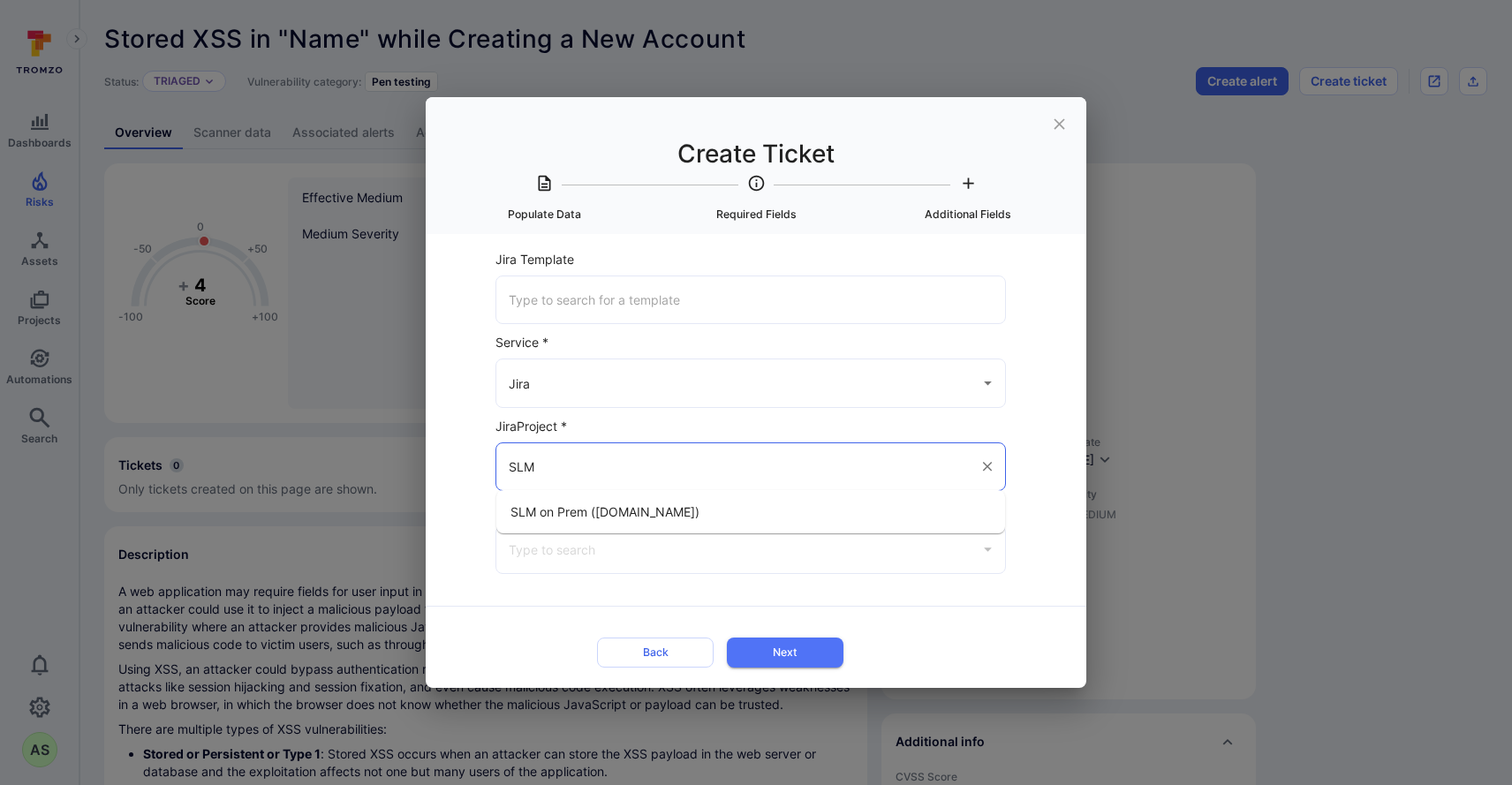
click at [639, 508] on span "SLM on Prem ([DOMAIN_NAME])" at bounding box center [605, 511] width 189 height 19
type input "SLM on Prem ([DOMAIN_NAME])"
click at [664, 549] on input "Issue Type *" at bounding box center [739, 549] width 466 height 31
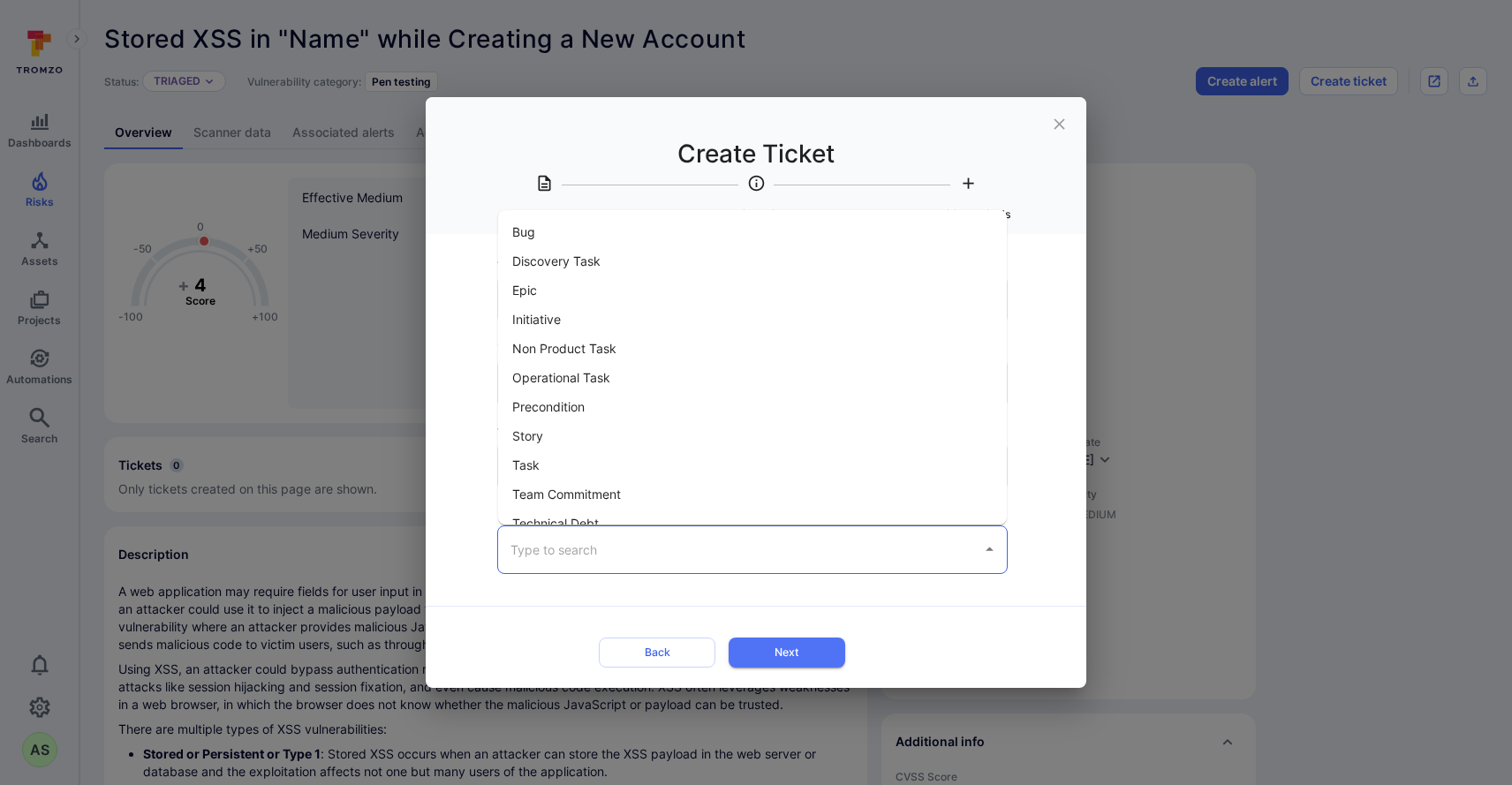
click at [559, 235] on li "Bug" at bounding box center [752, 231] width 509 height 29
type input "Bug"
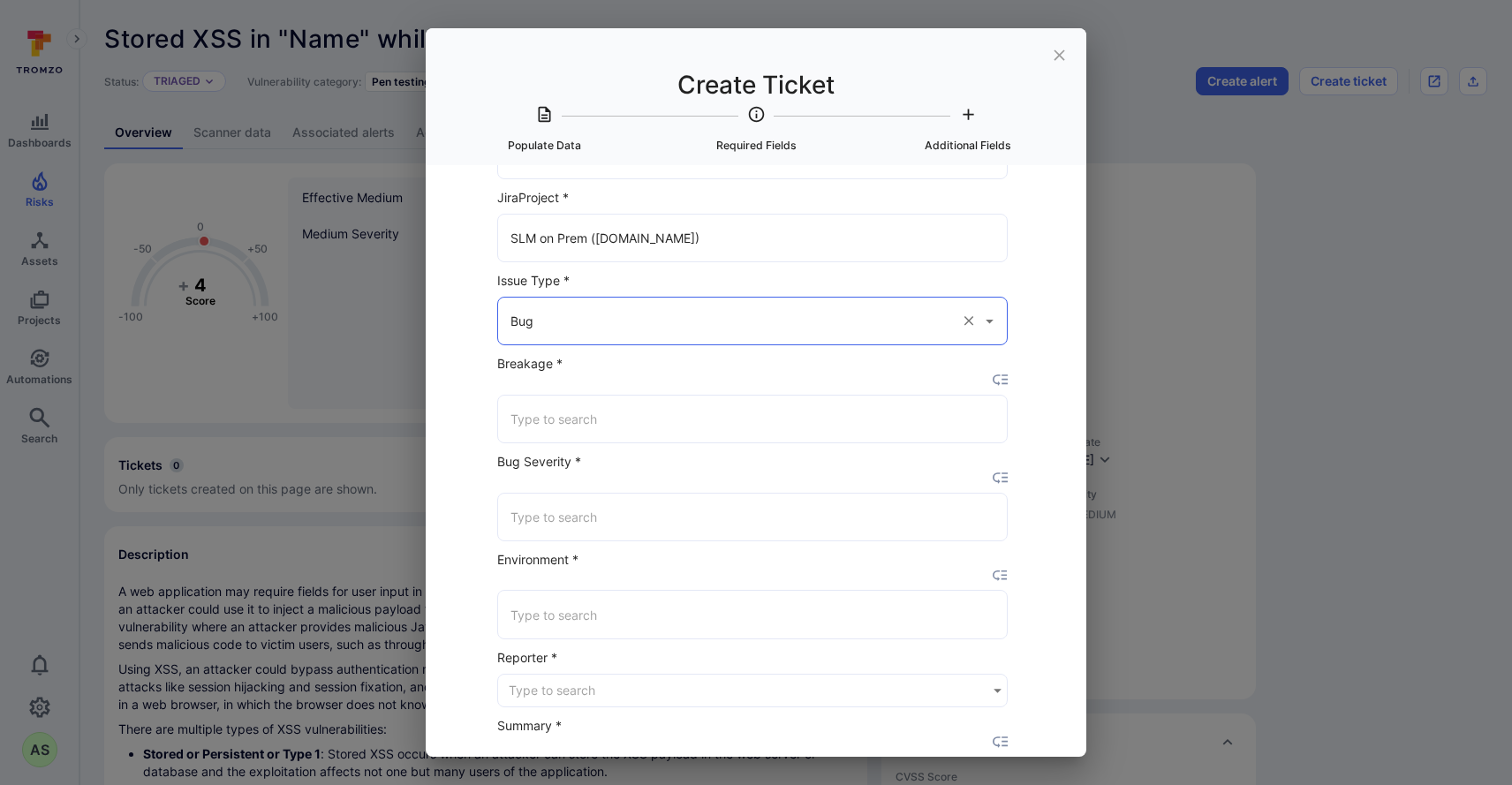
scroll to position [162, 5]
click at [743, 412] on input "Breakage *" at bounding box center [752, 416] width 493 height 31
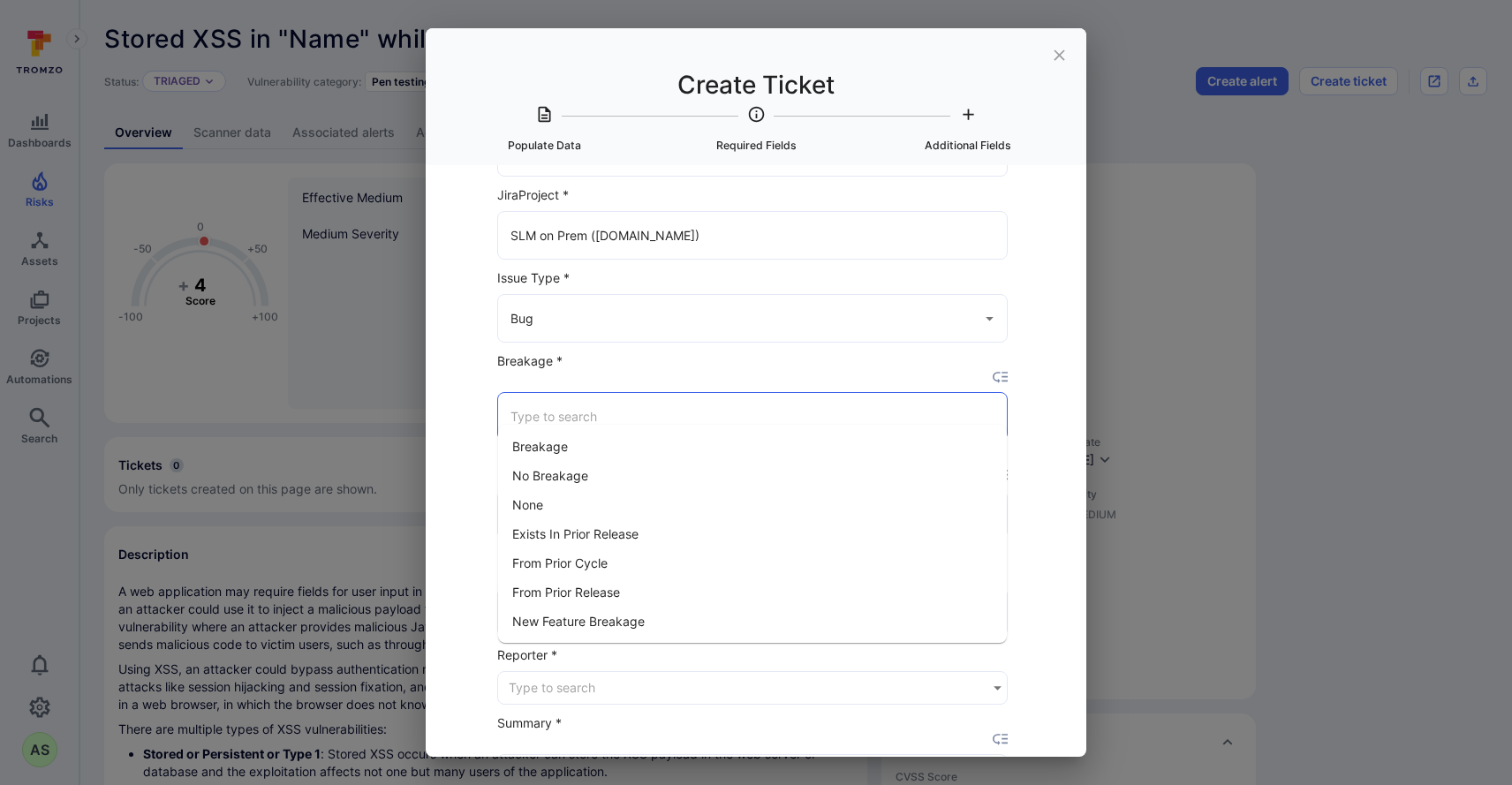
click at [632, 469] on li "No Breakage" at bounding box center [752, 475] width 509 height 29
type input "No Breakage"
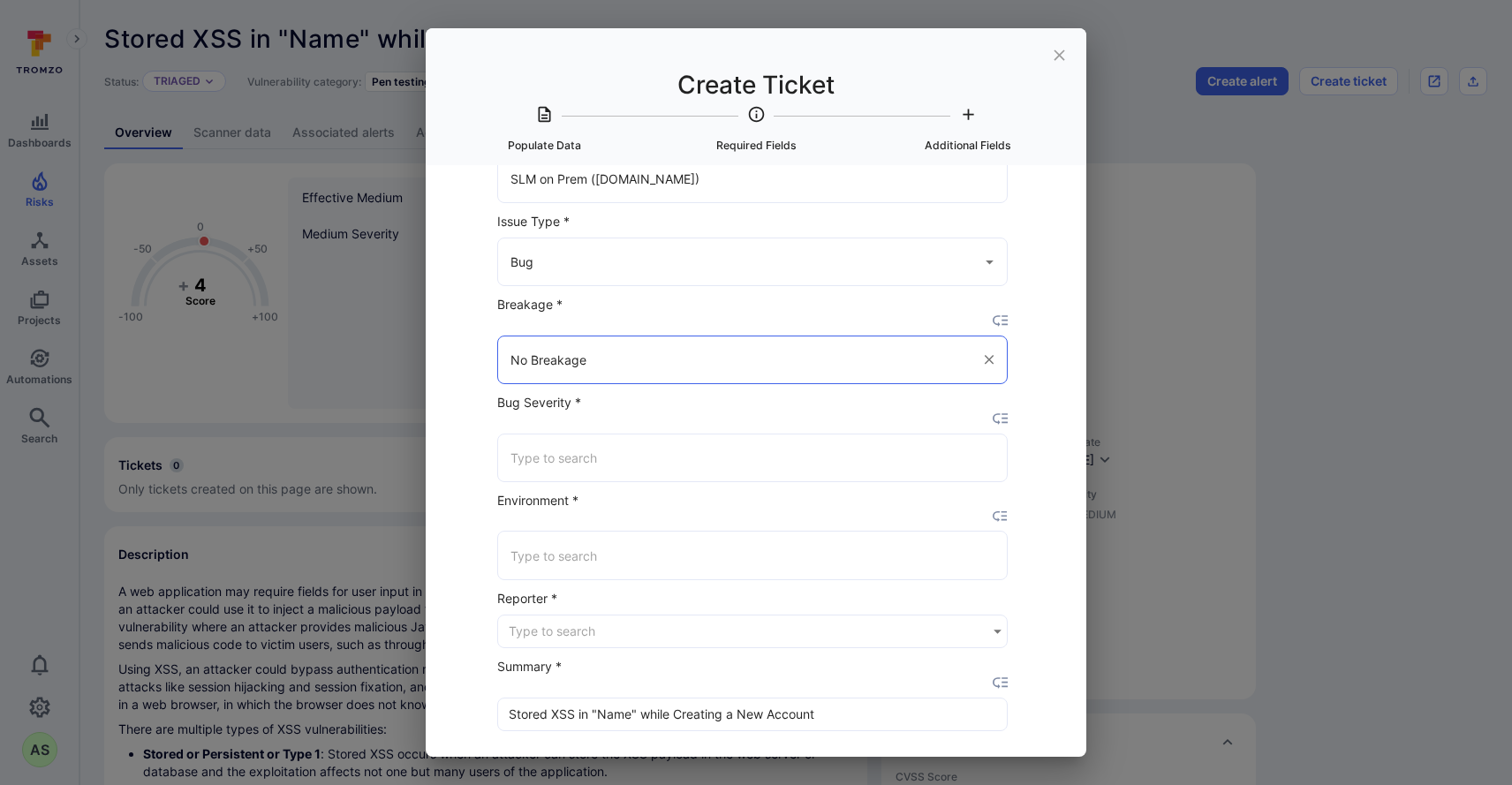
scroll to position [223, 5]
click at [640, 439] on input "Bug Severity *" at bounding box center [752, 454] width 493 height 31
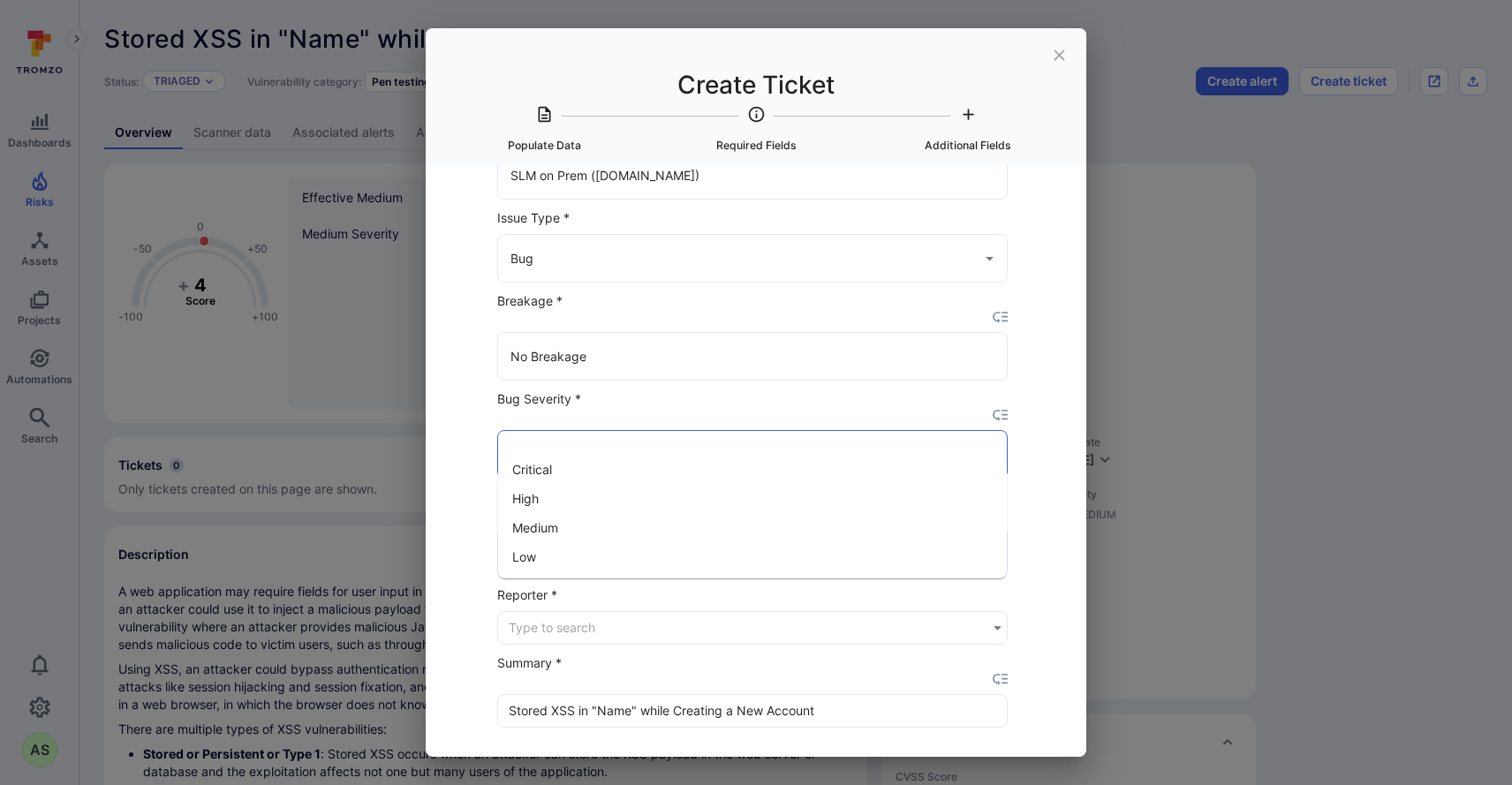
click at [585, 519] on li "Medium" at bounding box center [752, 527] width 509 height 29
type input "Medium"
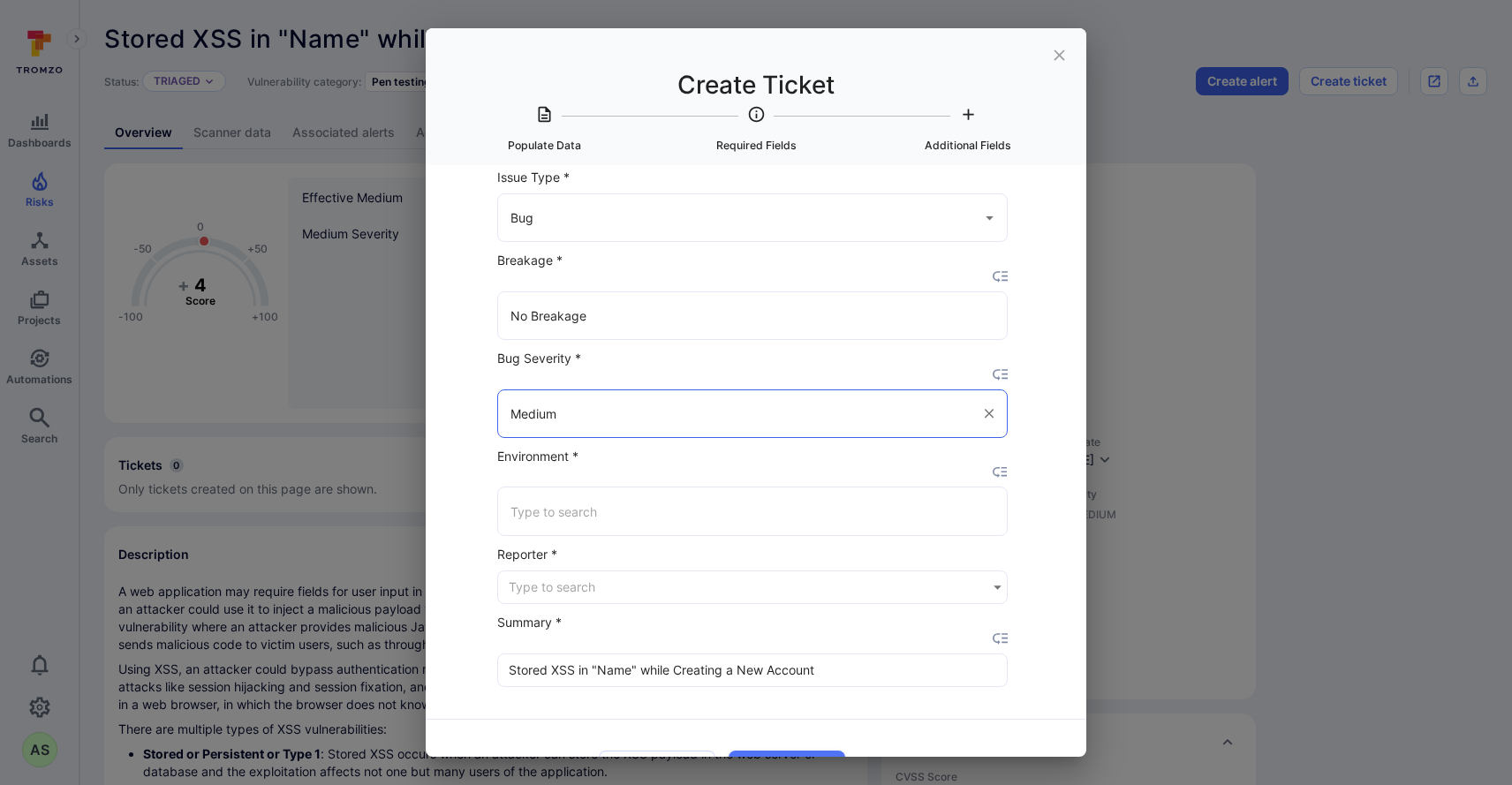
scroll to position [261, 5]
click at [597, 497] on input "Environment *" at bounding box center [752, 512] width 493 height 31
click at [577, 542] on li "Staging" at bounding box center [752, 543] width 509 height 29
type input "Staging"
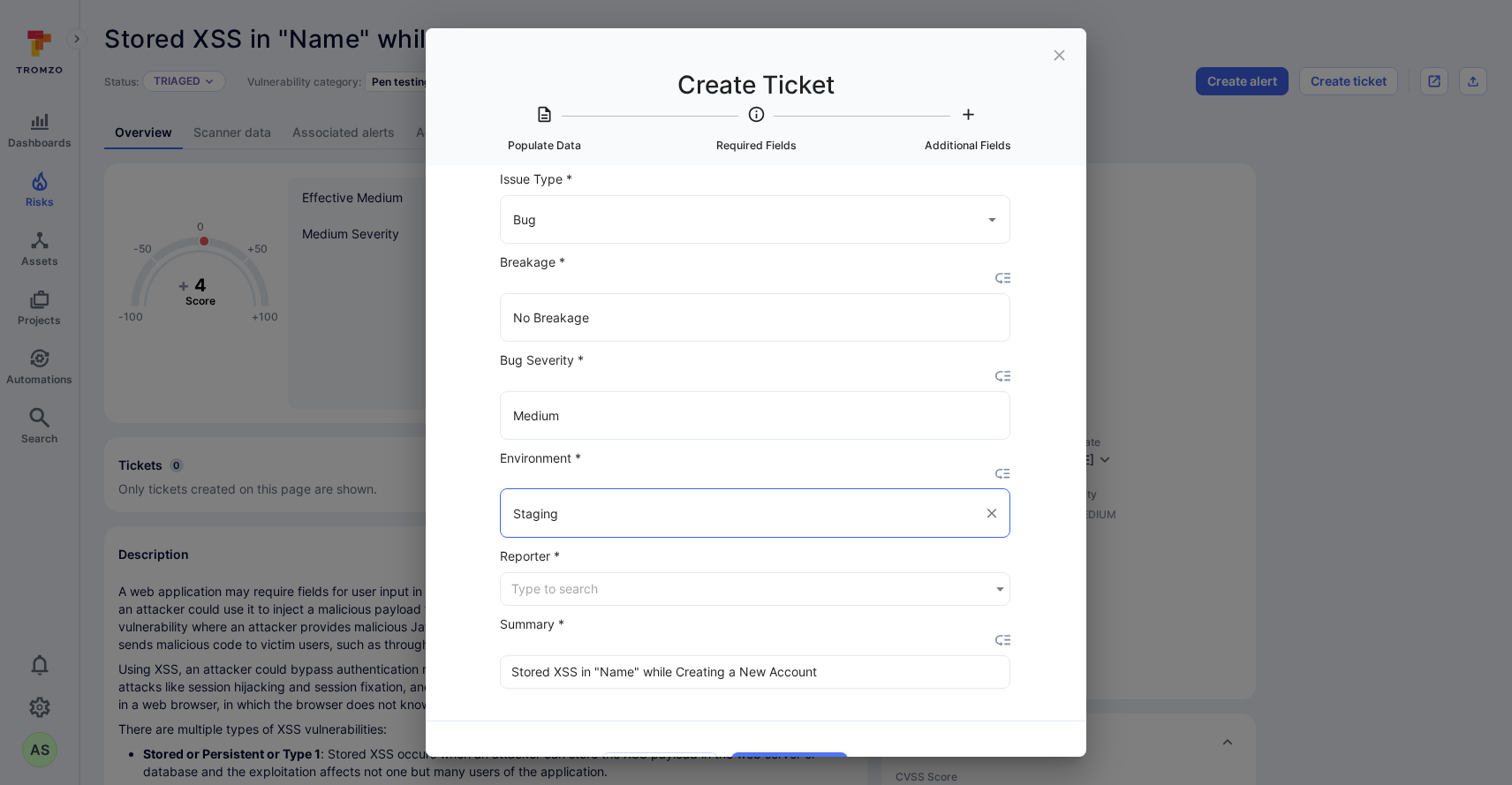
click at [613, 573] on input "Reporter *" at bounding box center [749, 589] width 496 height 32
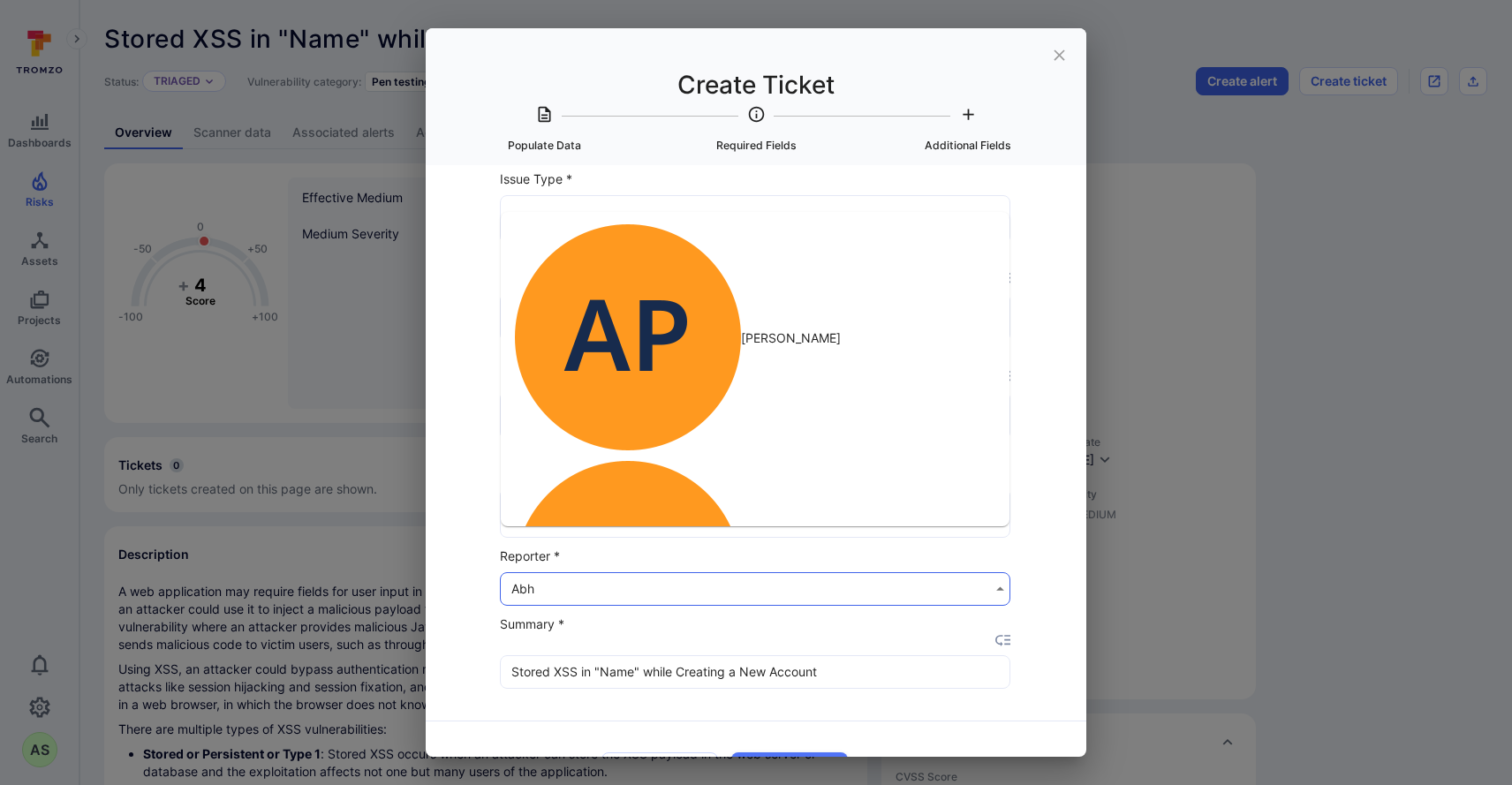
click at [627, 456] on li "[PERSON_NAME]" at bounding box center [755, 574] width 509 height 237
type input "[PERSON_NAME]"
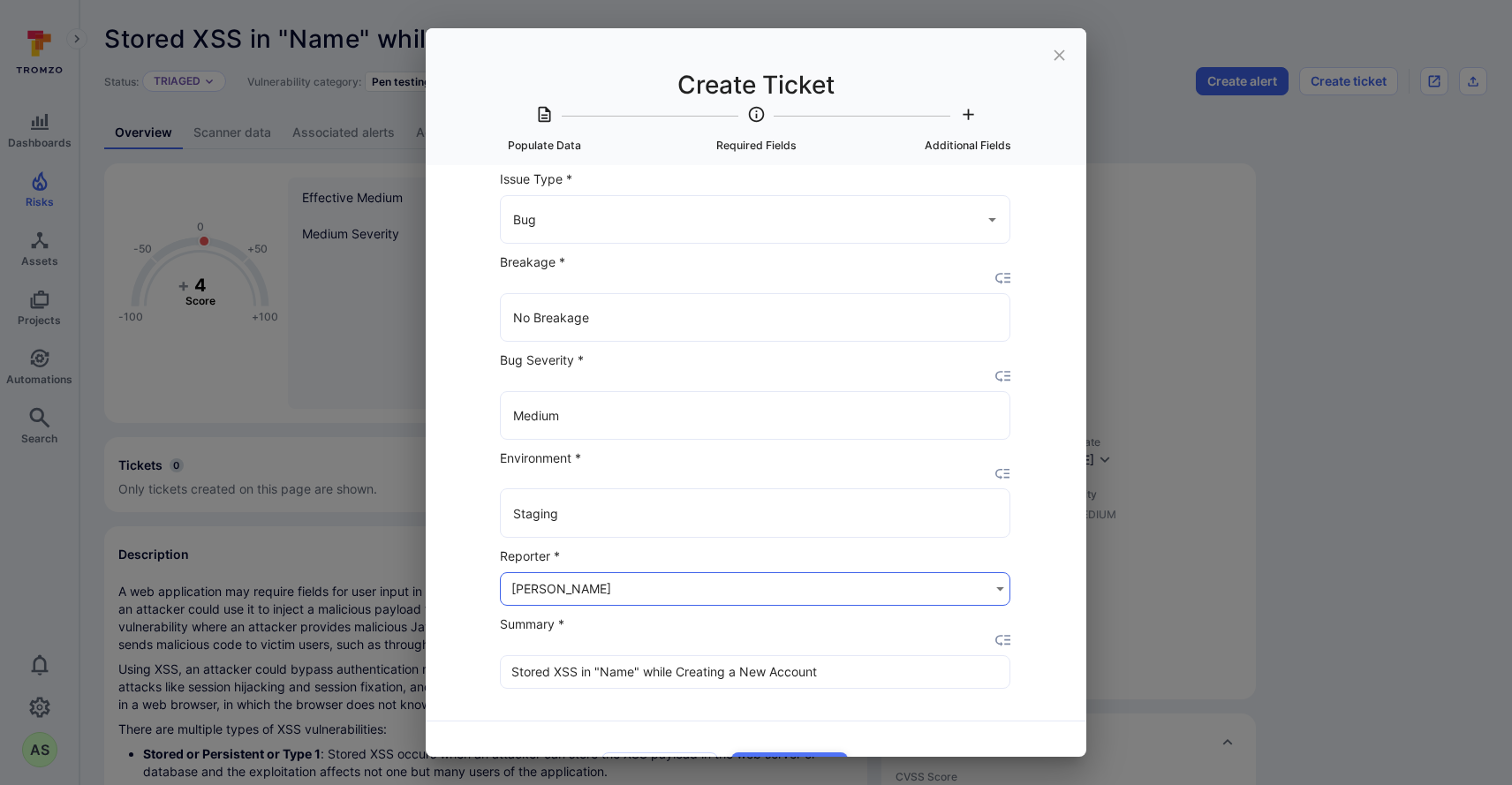
click at [808, 752] on button "Next" at bounding box center [790, 766] width 117 height 29
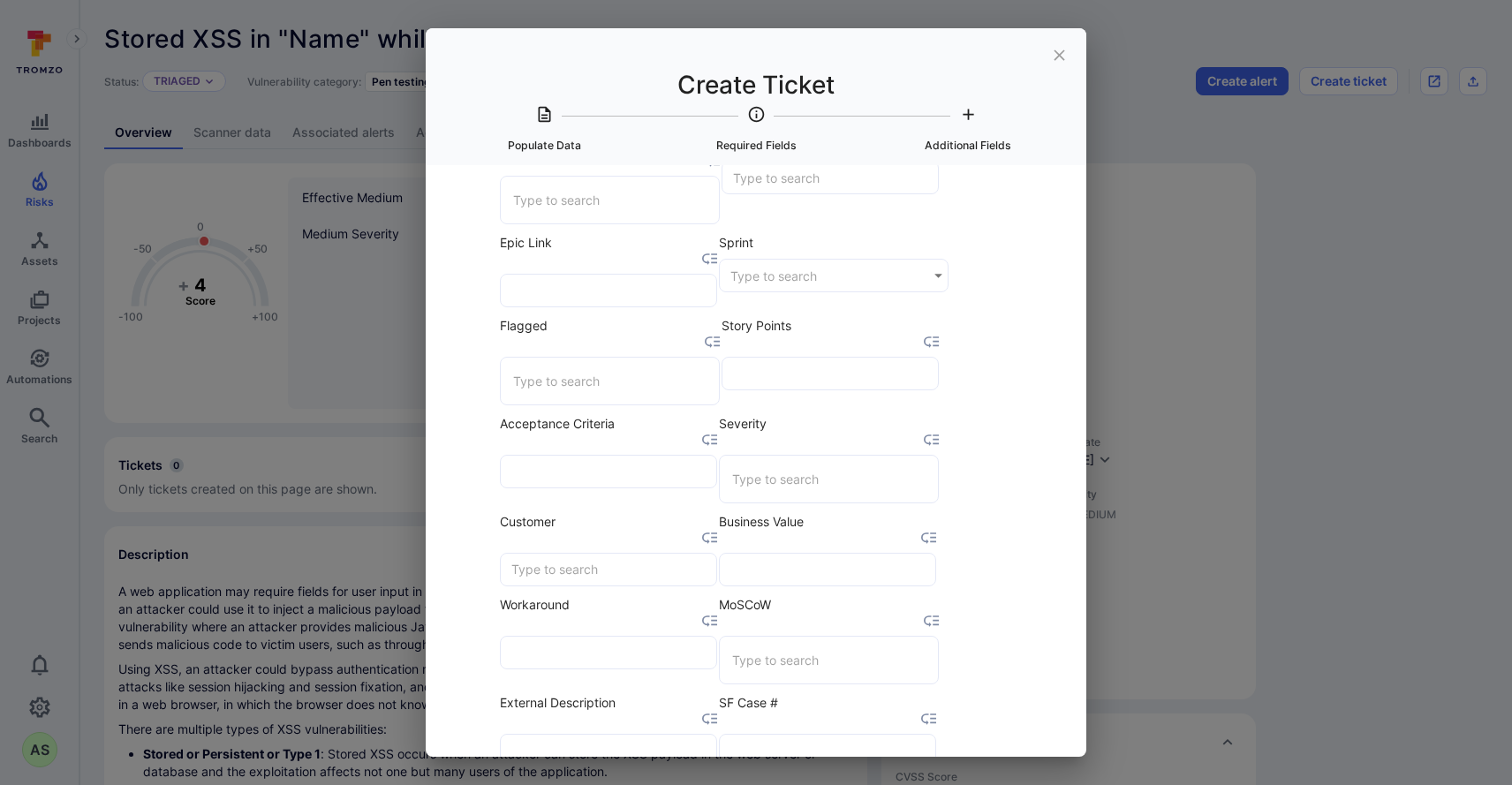
scroll to position [133, 2]
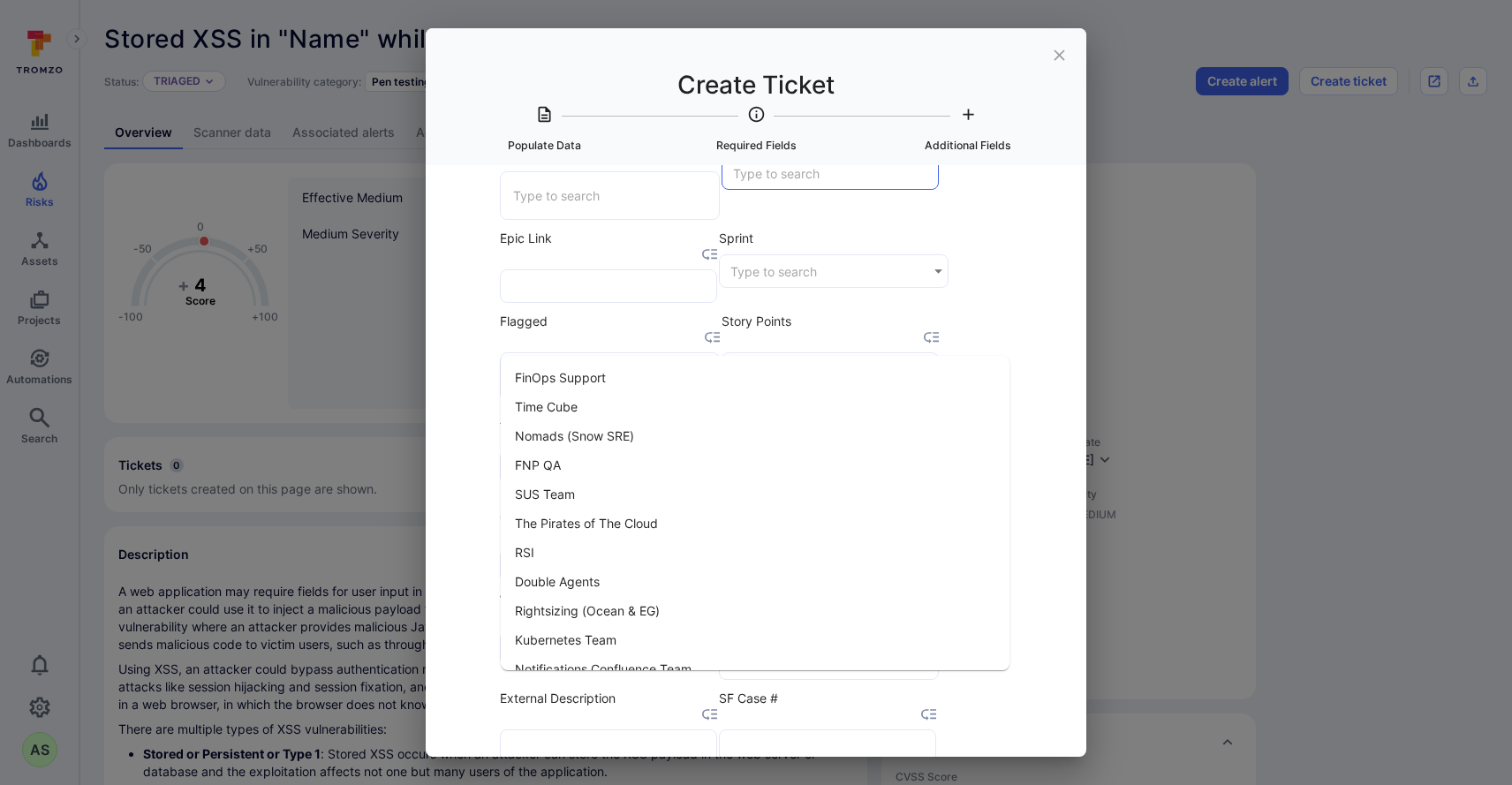
click at [722, 189] on input "Team" at bounding box center [830, 174] width 215 height 32
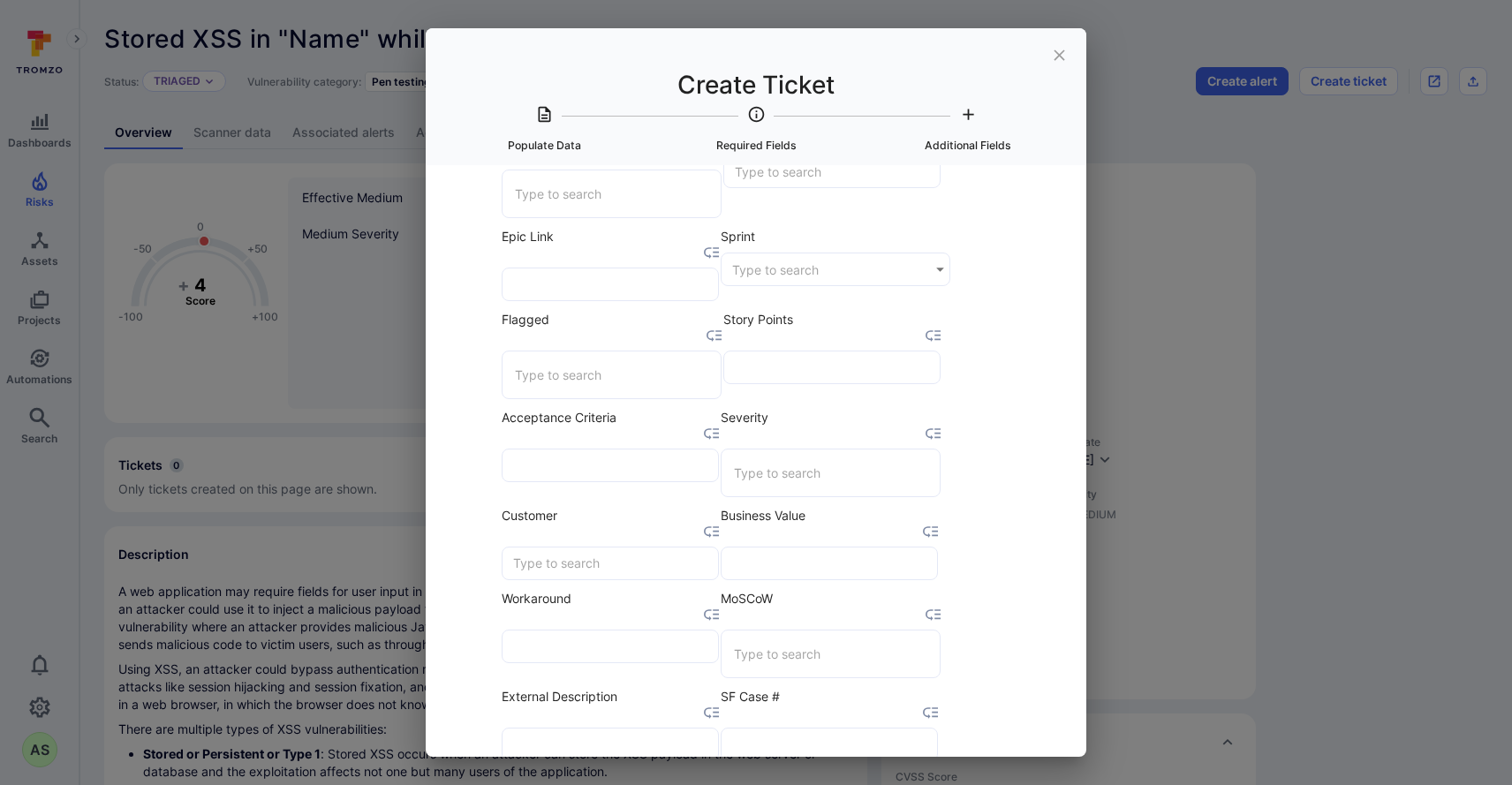
click at [1050, 309] on div "Select Item to populate data from None Stored XSS in "Name" while Creating a Ne…" at bounding box center [756, 460] width 661 height 592
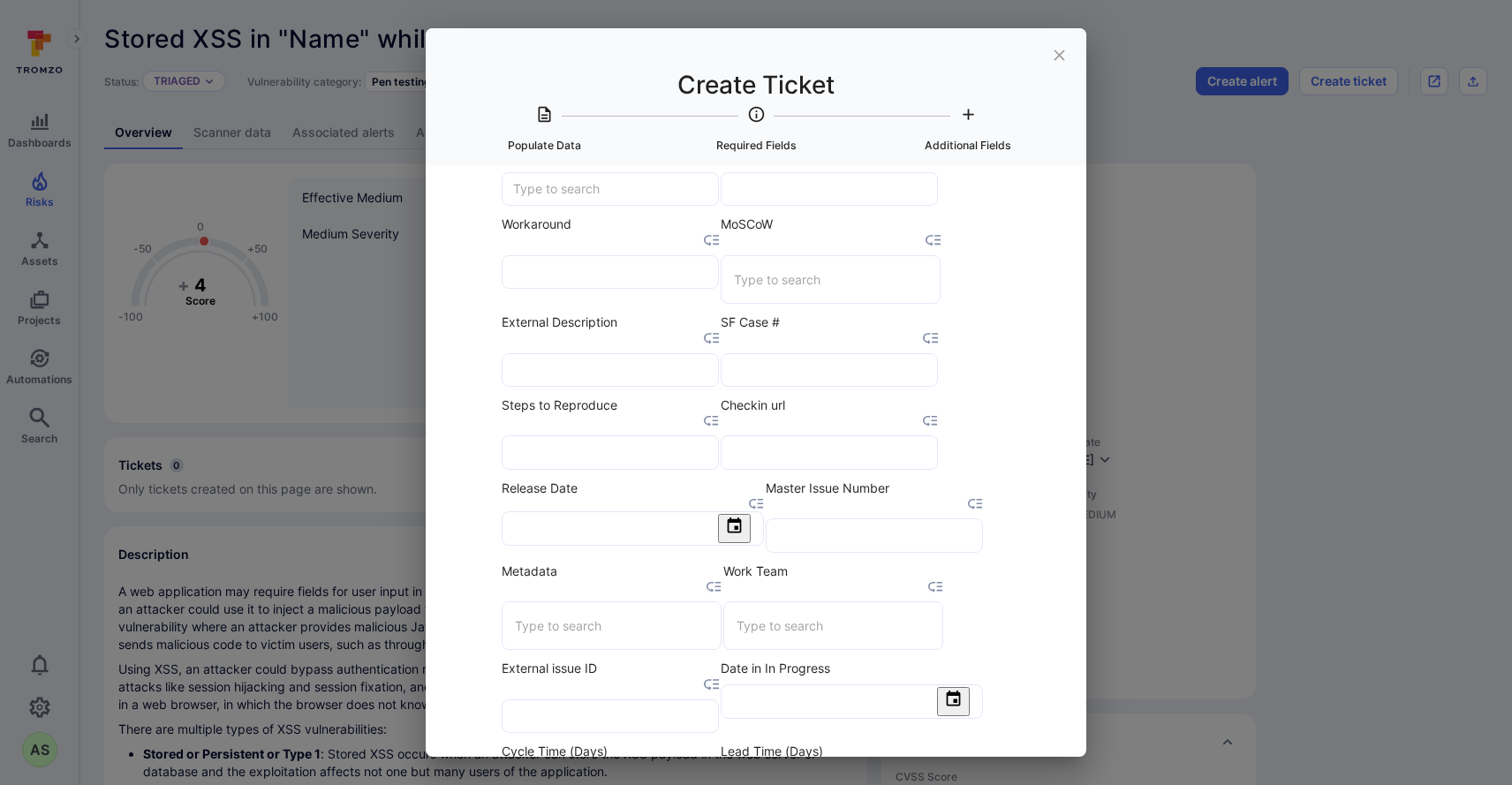
scroll to position [511, 0]
click at [730, 112] on input "Severity" at bounding box center [831, 96] width 202 height 31
click at [549, 504] on li "3" at bounding box center [756, 510] width 509 height 29
type input "3"
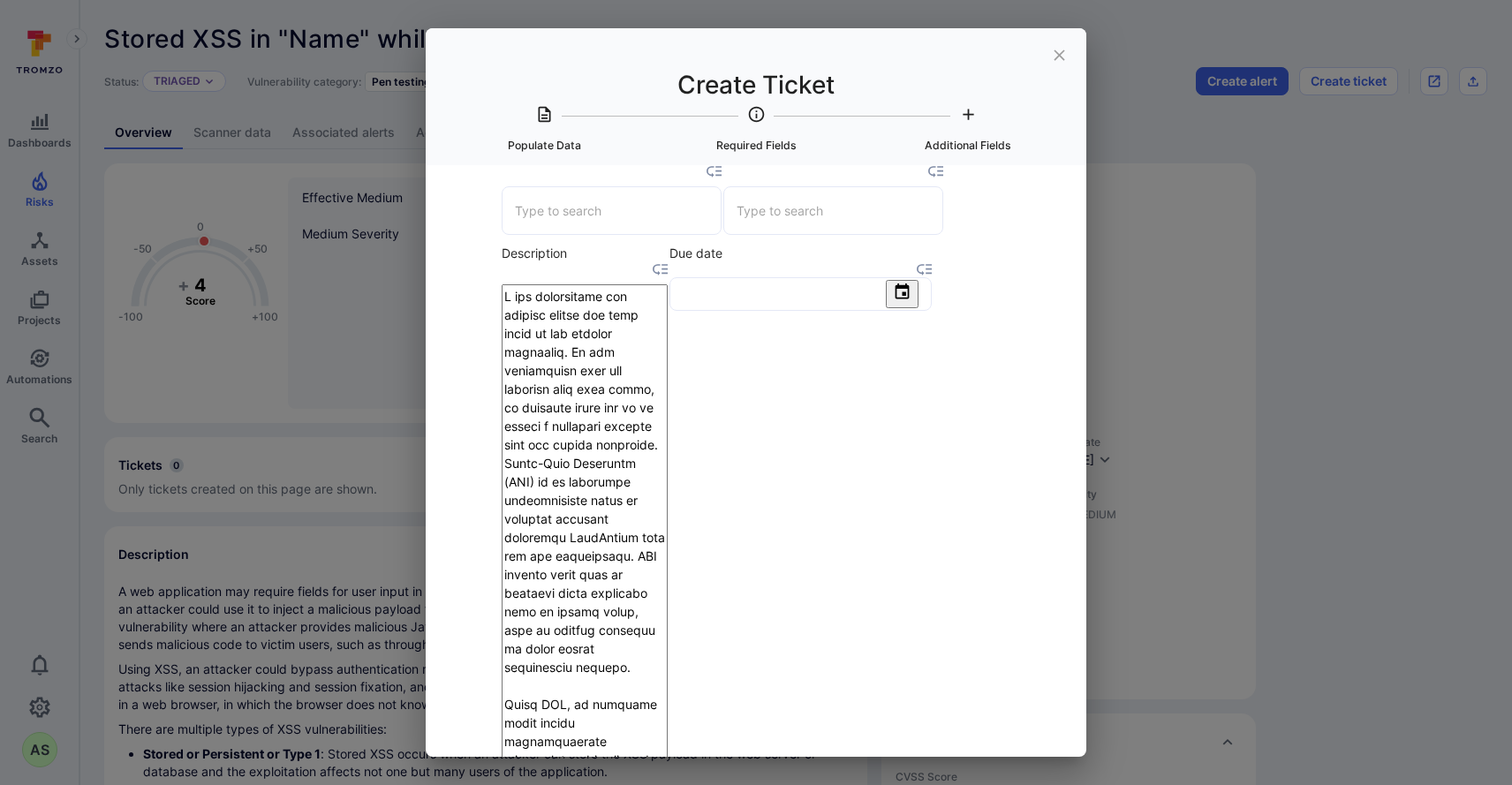
scroll to position [1748, 0]
click at [621, 460] on icon "Previous month" at bounding box center [612, 470] width 19 height 19
click at [621, 488] on icon "Next month" at bounding box center [612, 497] width 19 height 19
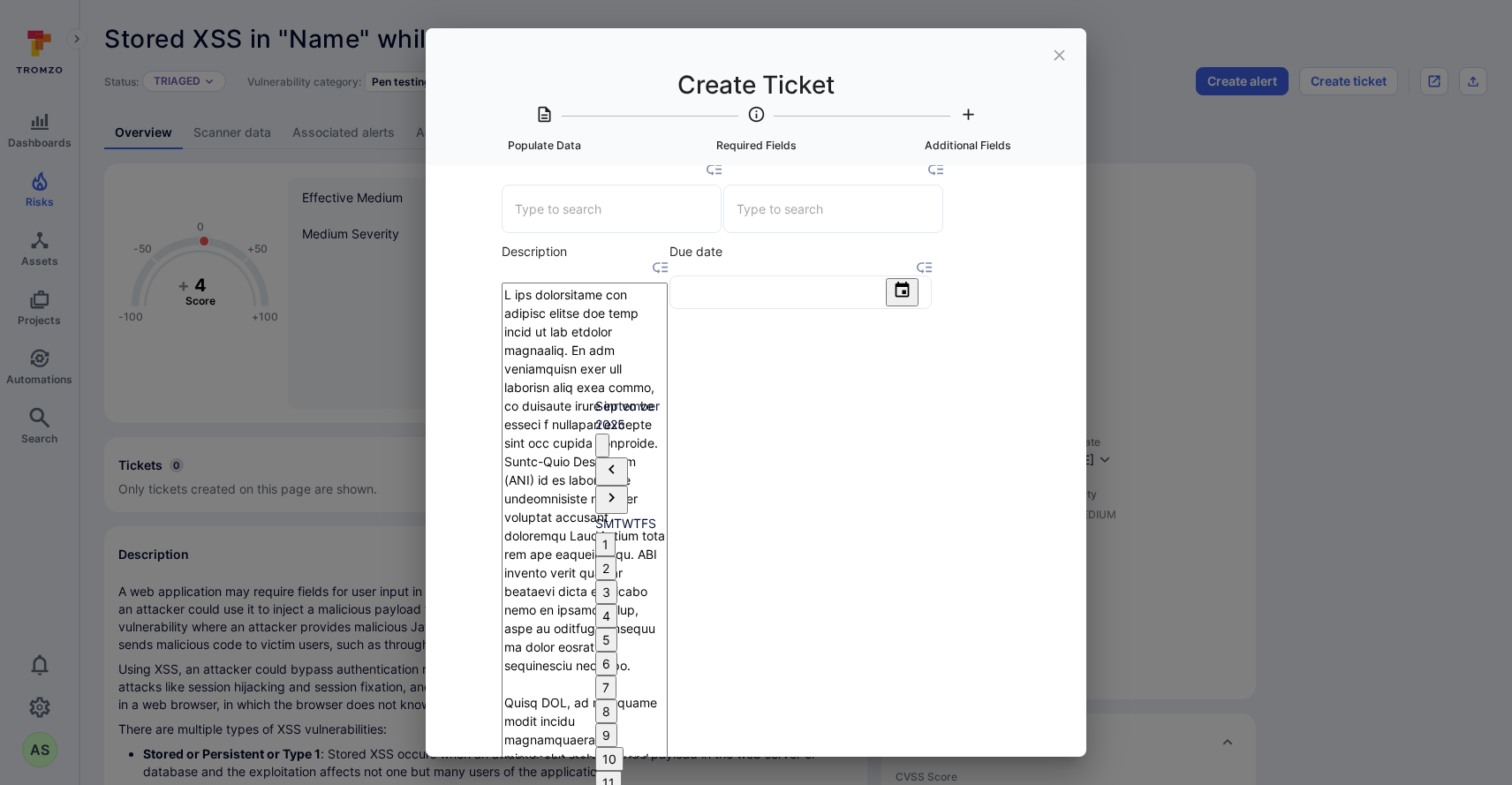
type input "[DATE]"
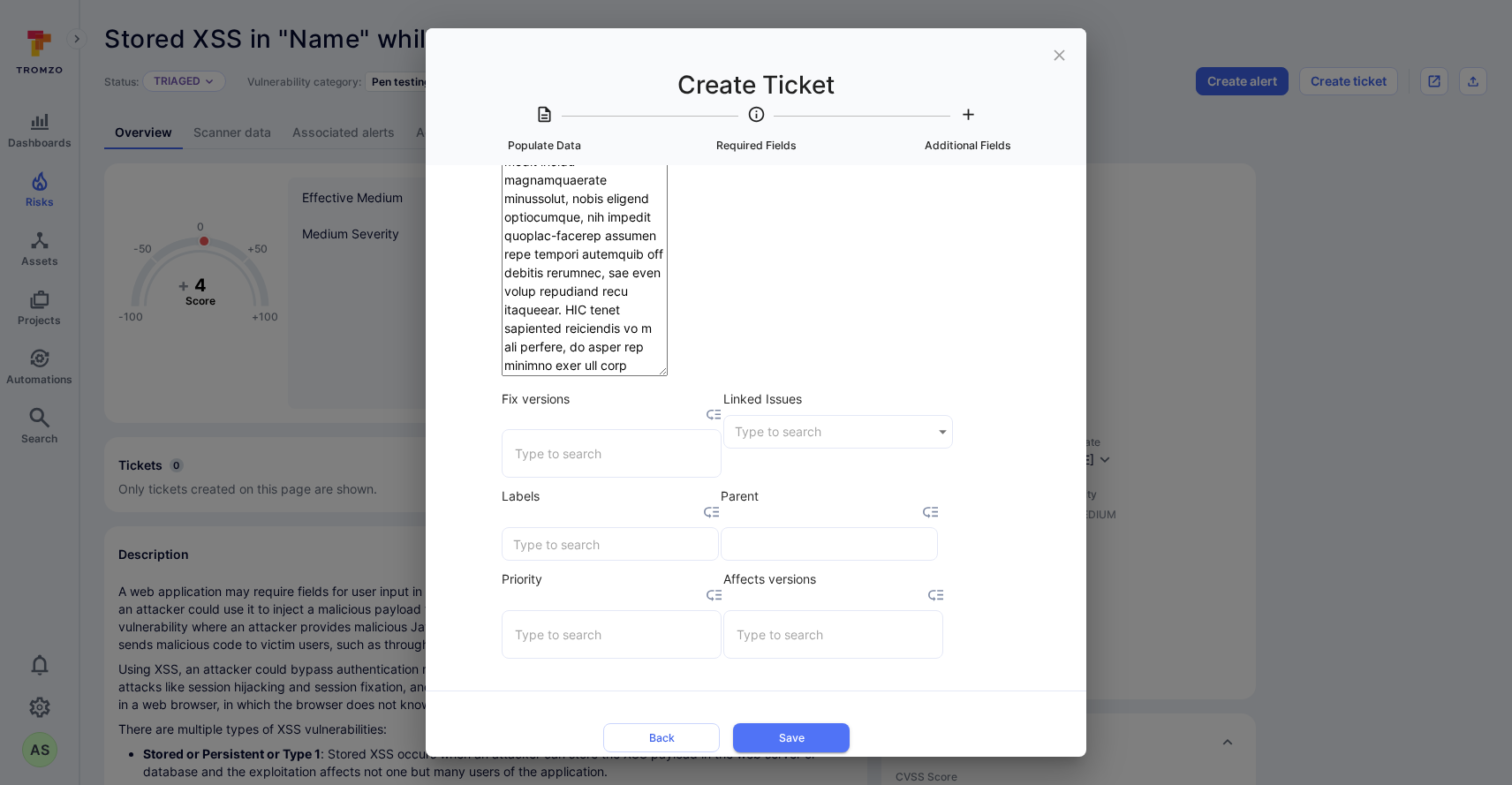
scroll to position [2315, 0]
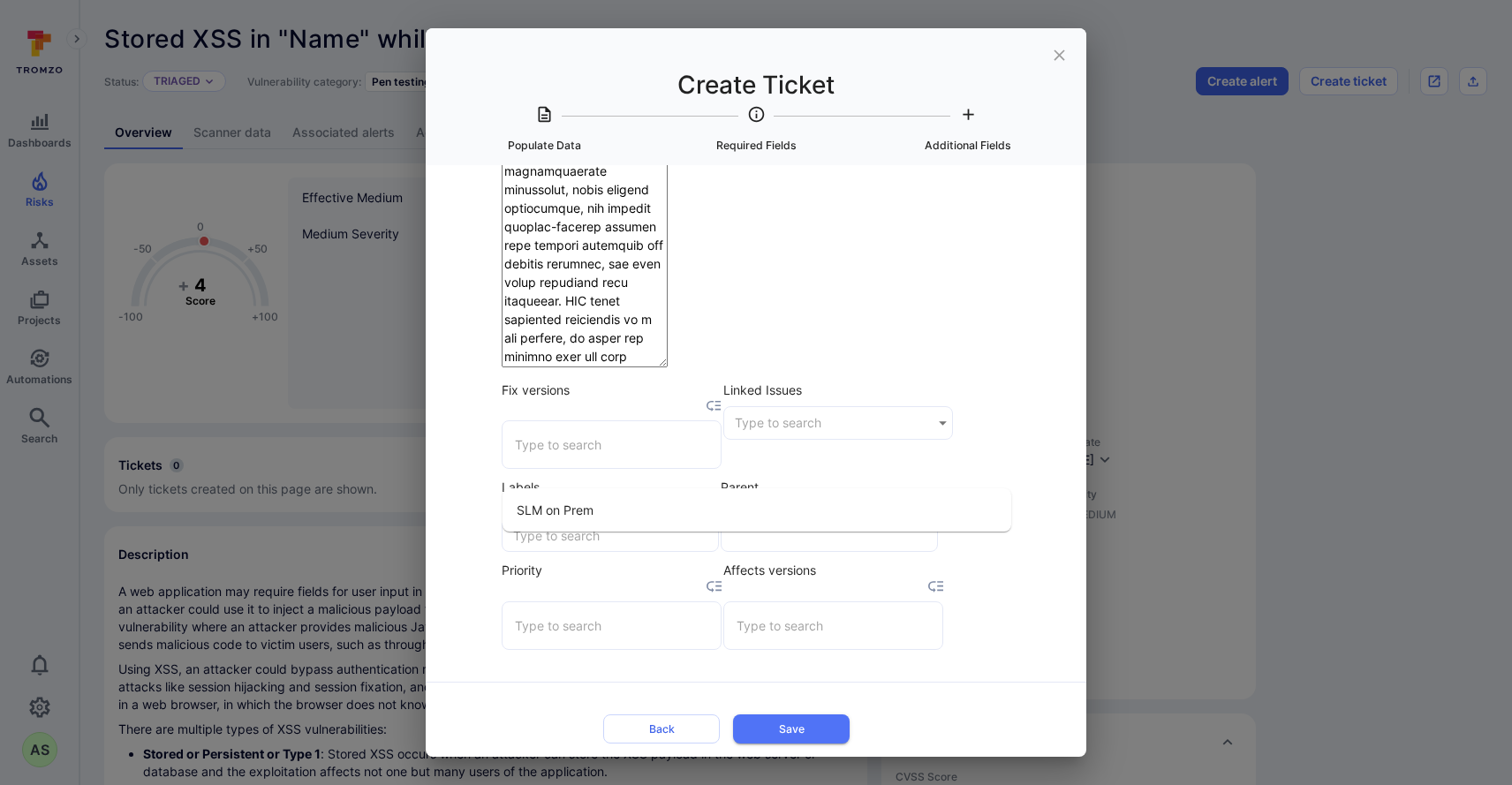
click at [752, 513] on li "SLM on Prem" at bounding box center [756, 509] width 509 height 29
type input "SLM on Prem"
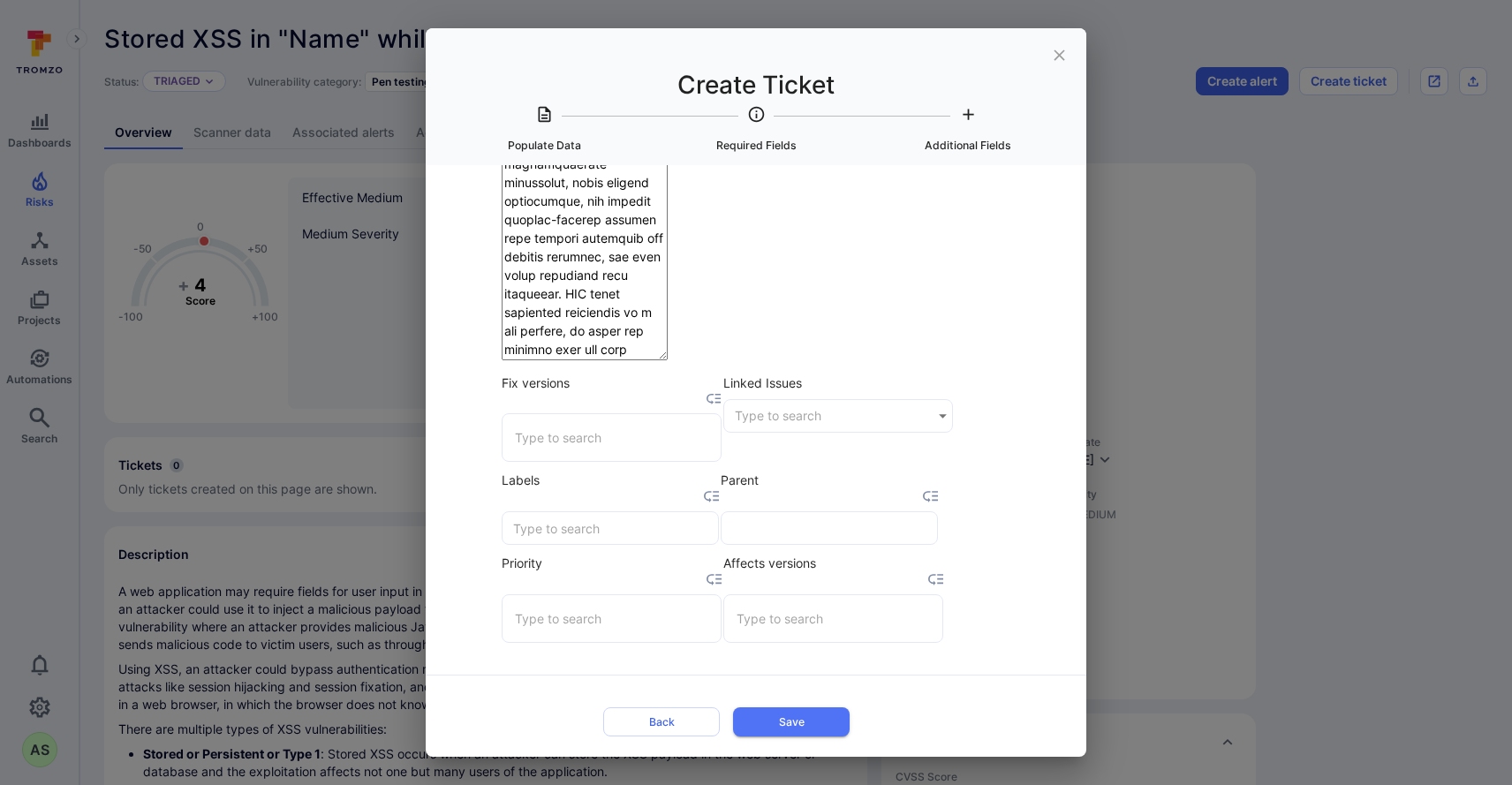
scroll to position [3728, 0]
click at [713, 603] on input "Priority" at bounding box center [612, 618] width 202 height 31
click at [641, 666] on li "3" at bounding box center [756, 668] width 509 height 29
type input "3"
click at [823, 721] on button "Save" at bounding box center [792, 722] width 117 height 29
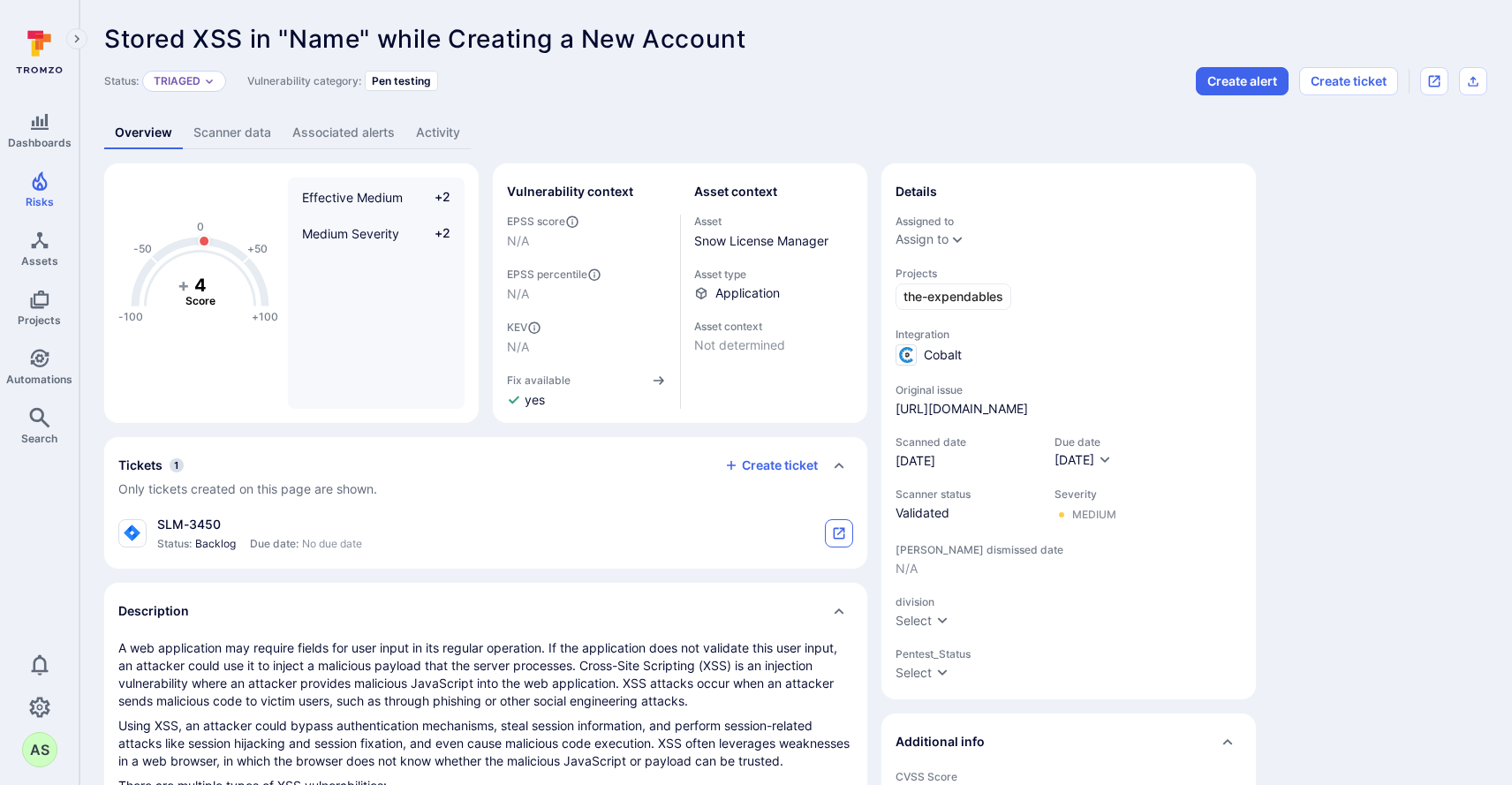
click at [832, 539] on icon "tickets card" at bounding box center [838, 533] width 14 height 14
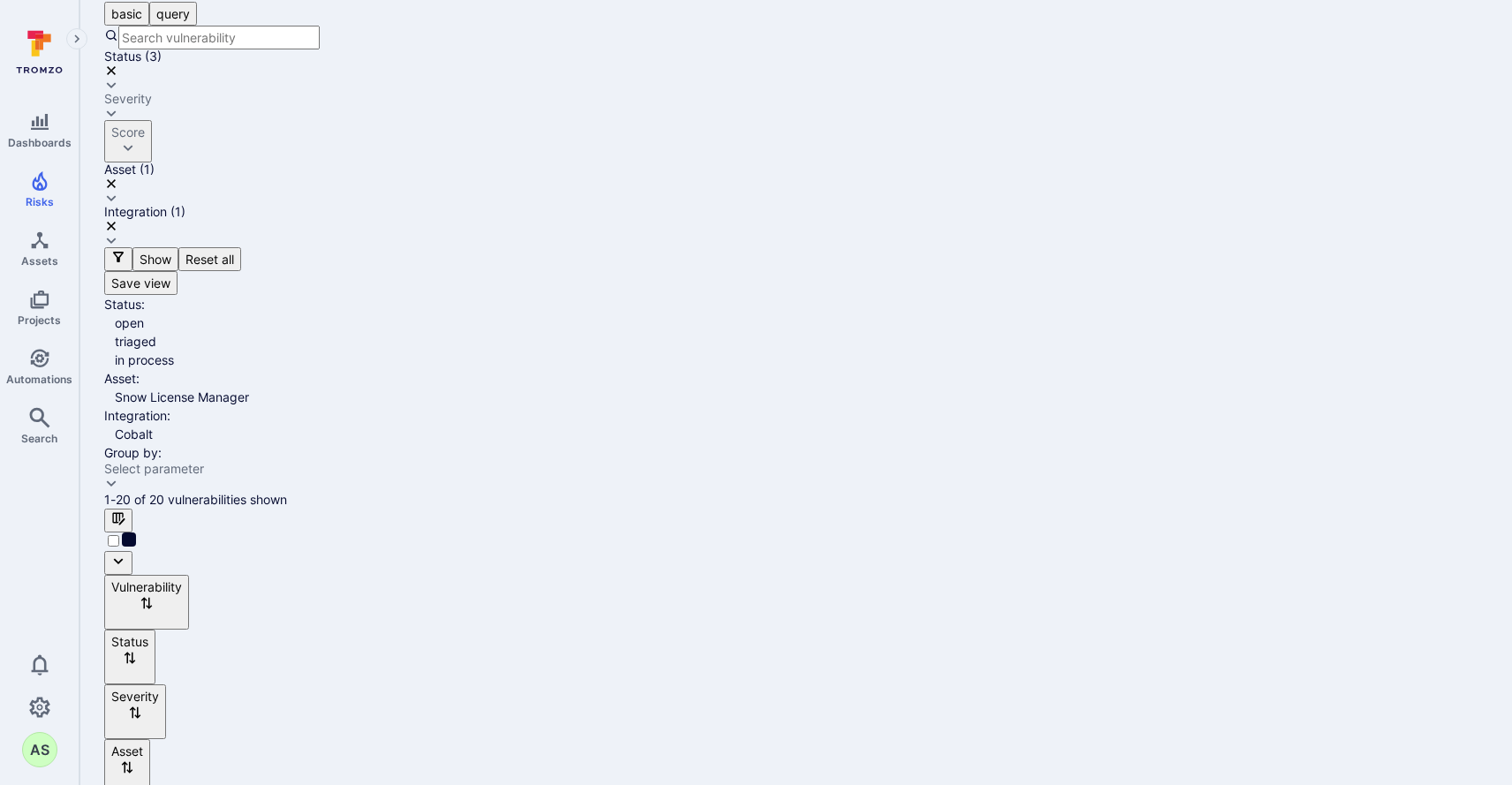
scroll to position [882, 0]
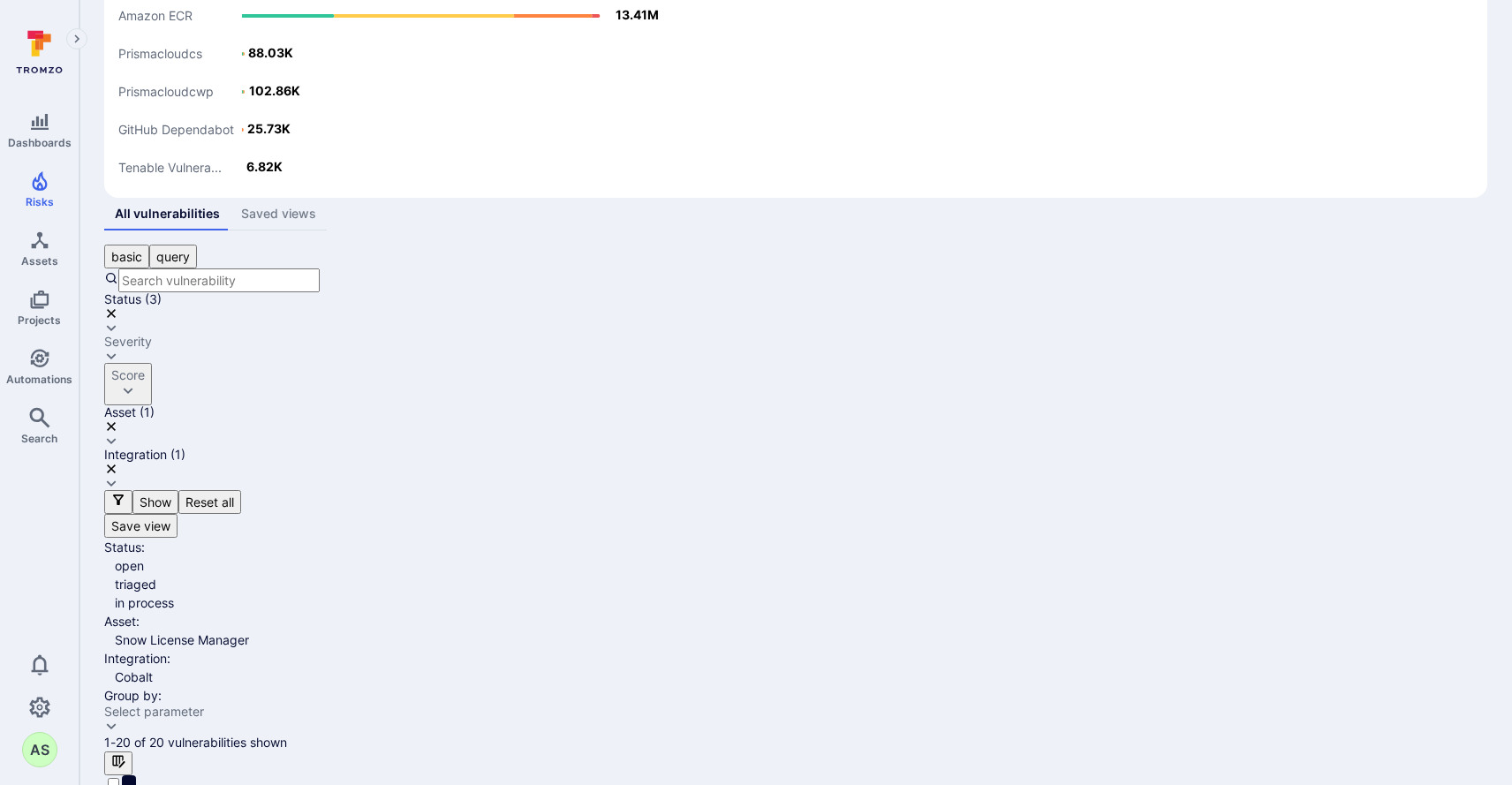
scroll to position [641, 0]
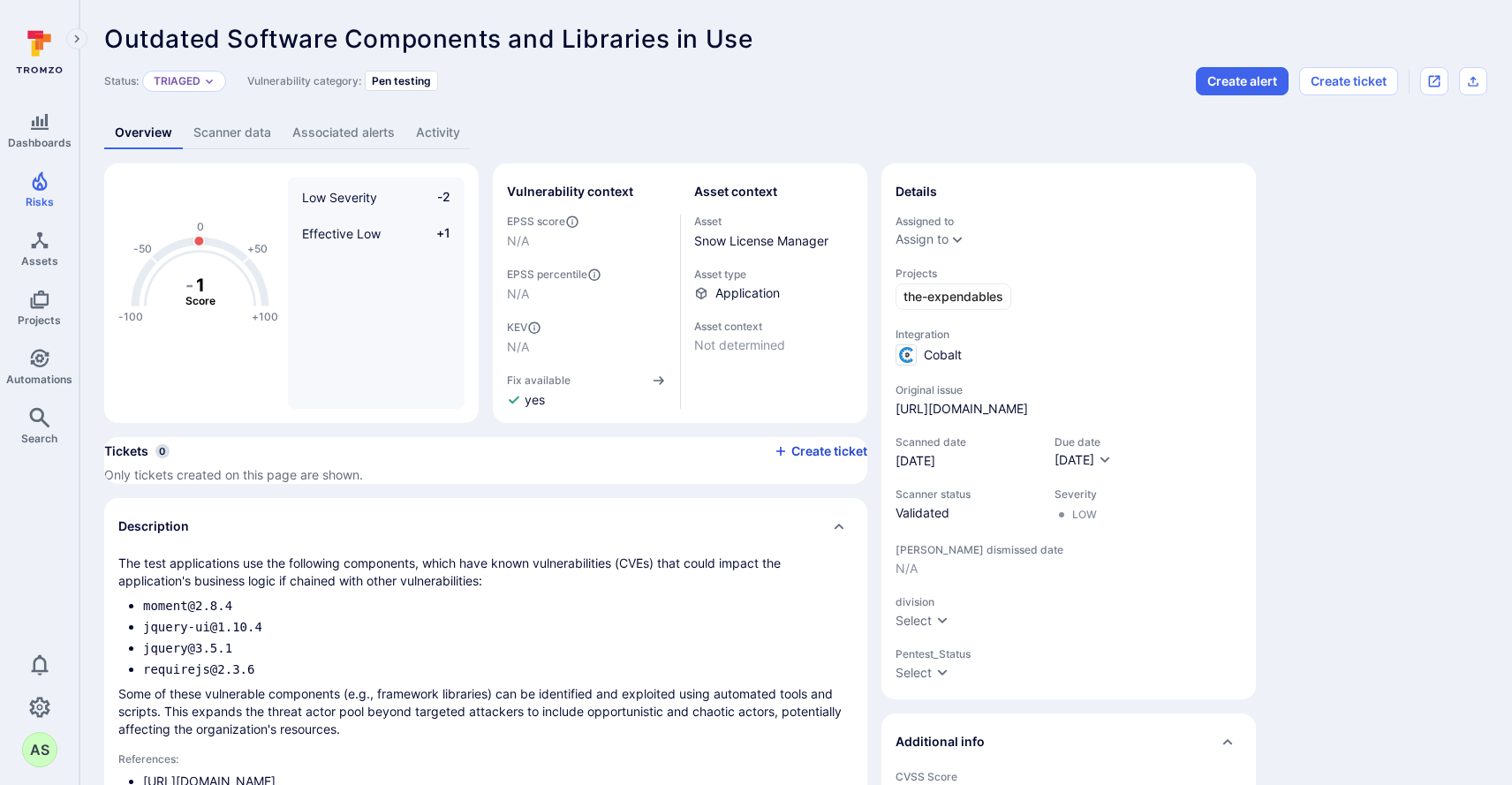
click at [824, 459] on button "Create ticket" at bounding box center [820, 451] width 93 height 16
click at [614, 436] on li "Jira" at bounding box center [775, 428] width 474 height 19
type input "Jira"
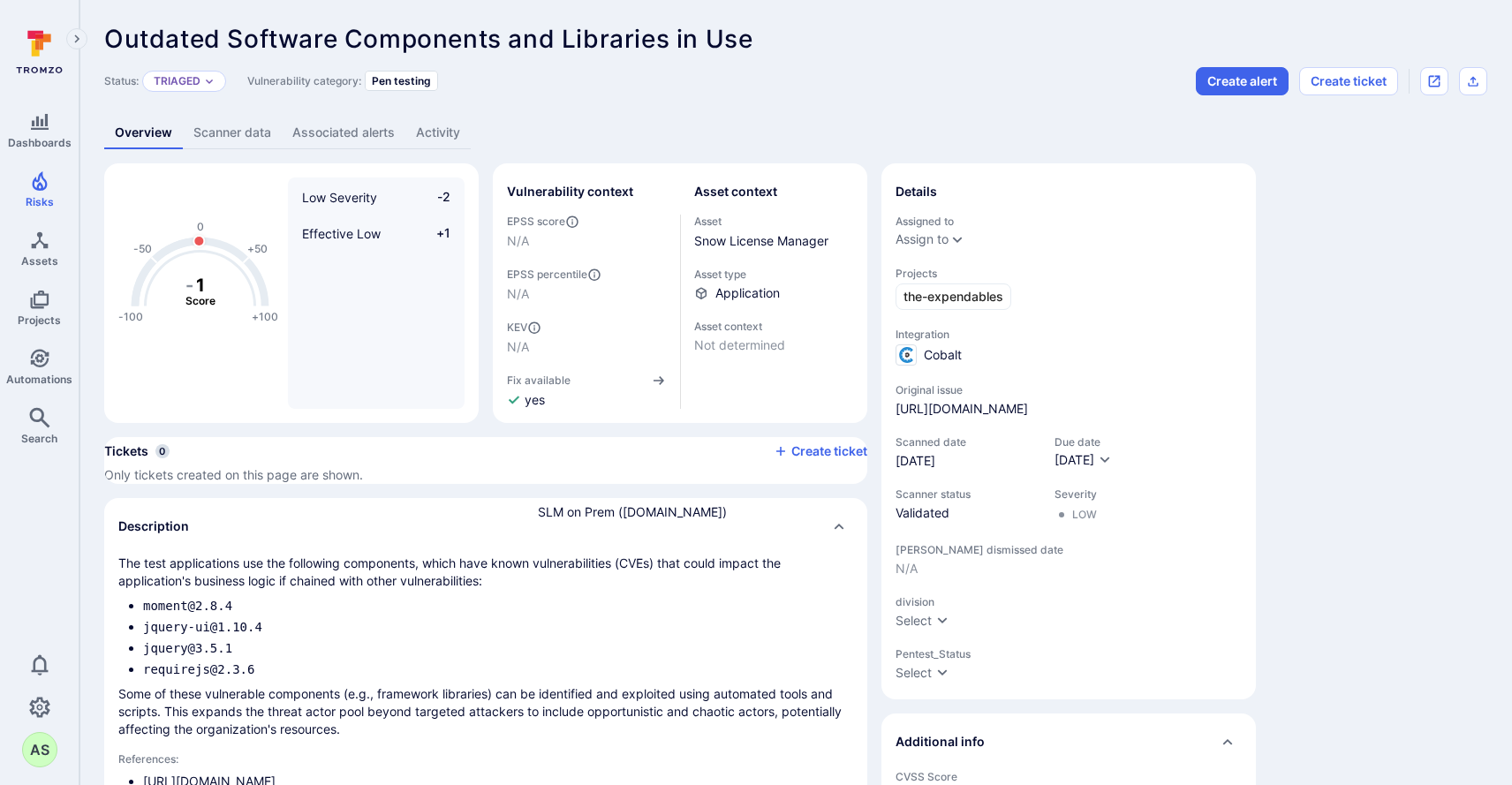
click at [627, 502] on li "SLM on Prem ([DOMAIN_NAME])" at bounding box center [775, 511] width 474 height 19
type input "SLM on Prem ([DOMAIN_NAME])"
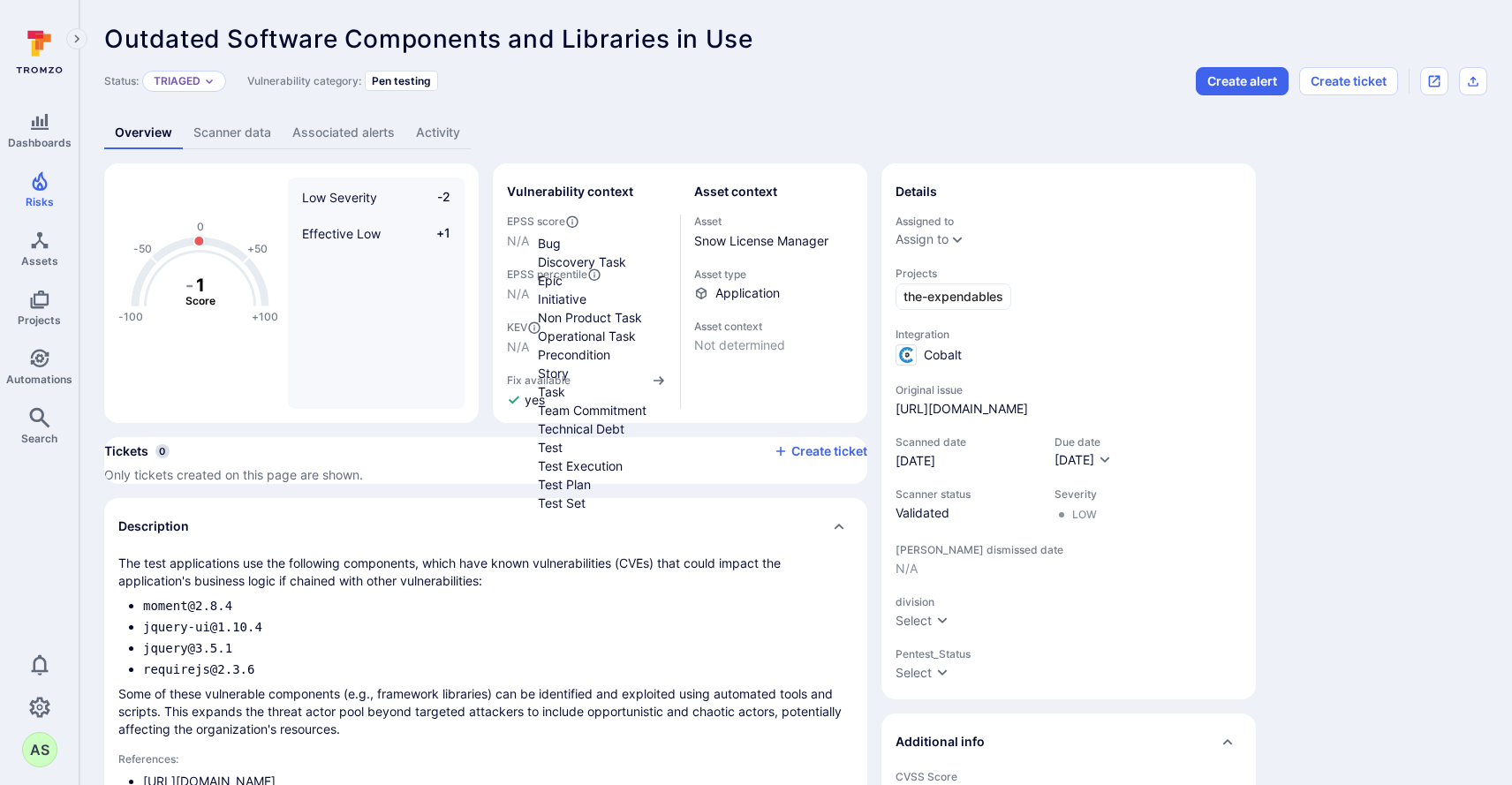
click at [582, 234] on li "Bug" at bounding box center [775, 243] width 474 height 19
type input "Bug"
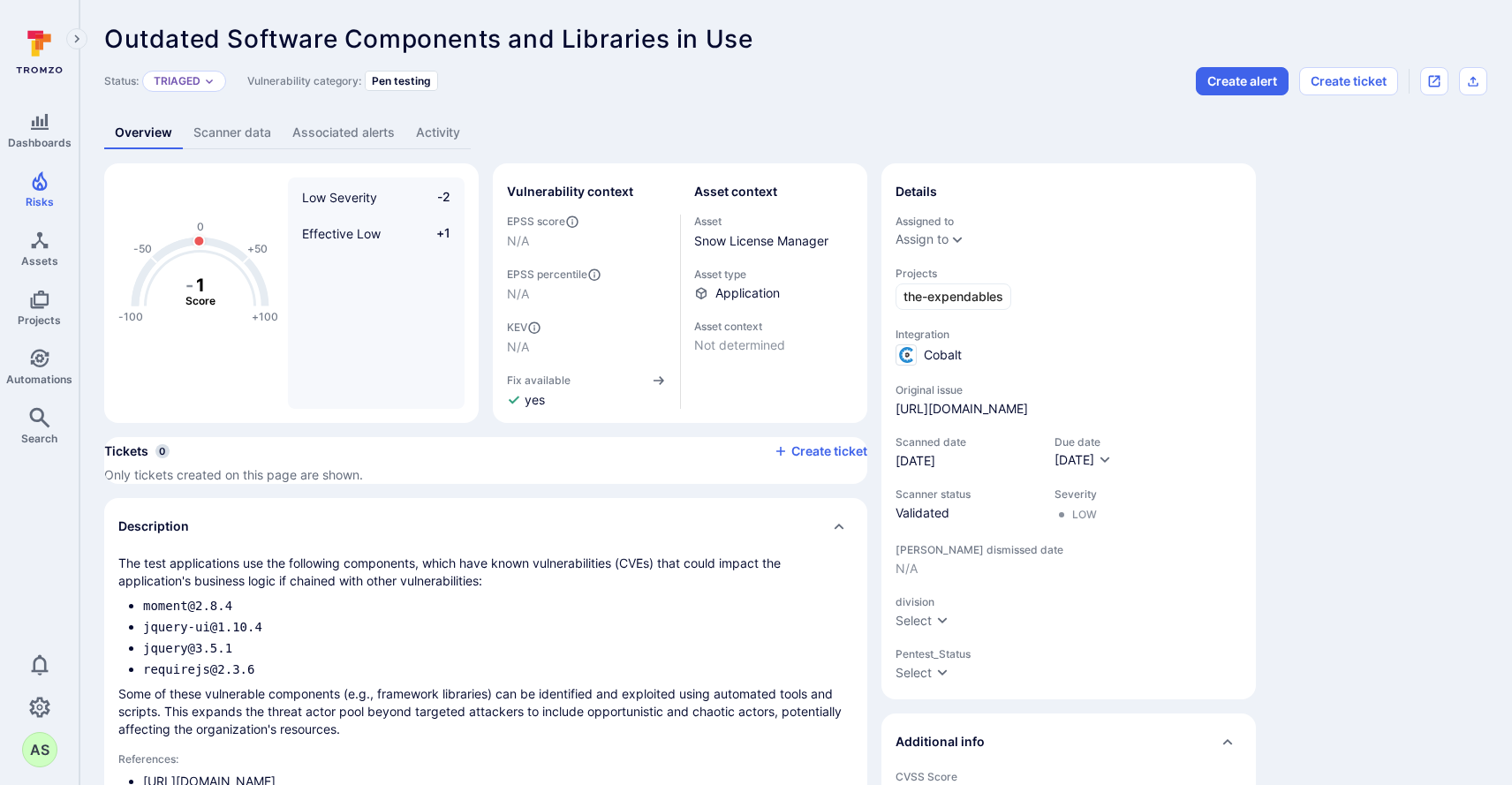
scroll to position [261, 0]
click at [585, 375] on li "No Breakage" at bounding box center [775, 366] width 474 height 19
type input "No Breakage"
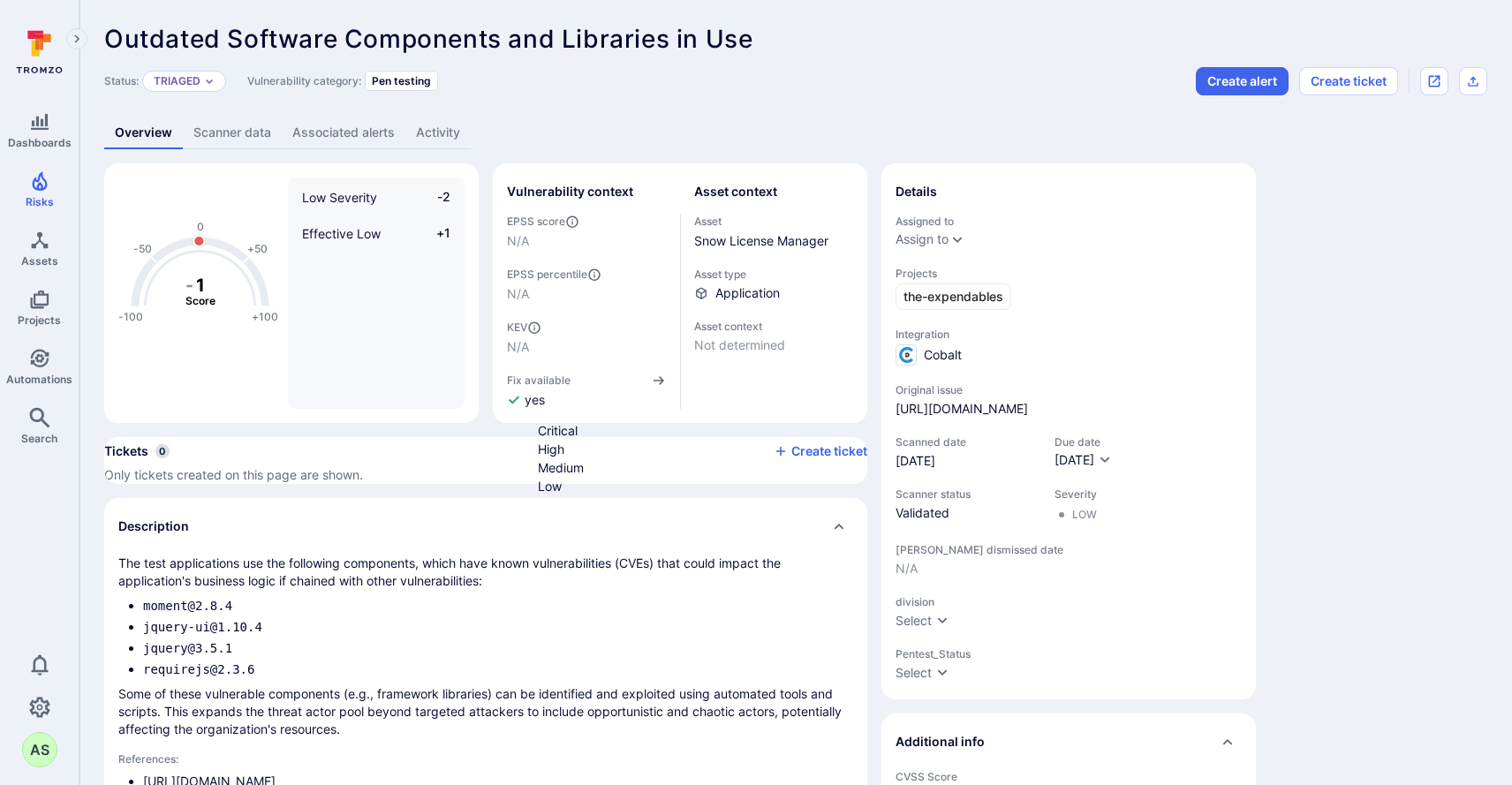
click at [561, 495] on li "Low" at bounding box center [775, 486] width 474 height 19
type input "Low"
click at [633, 535] on li "Staging" at bounding box center [775, 532] width 474 height 19
type input "Staging"
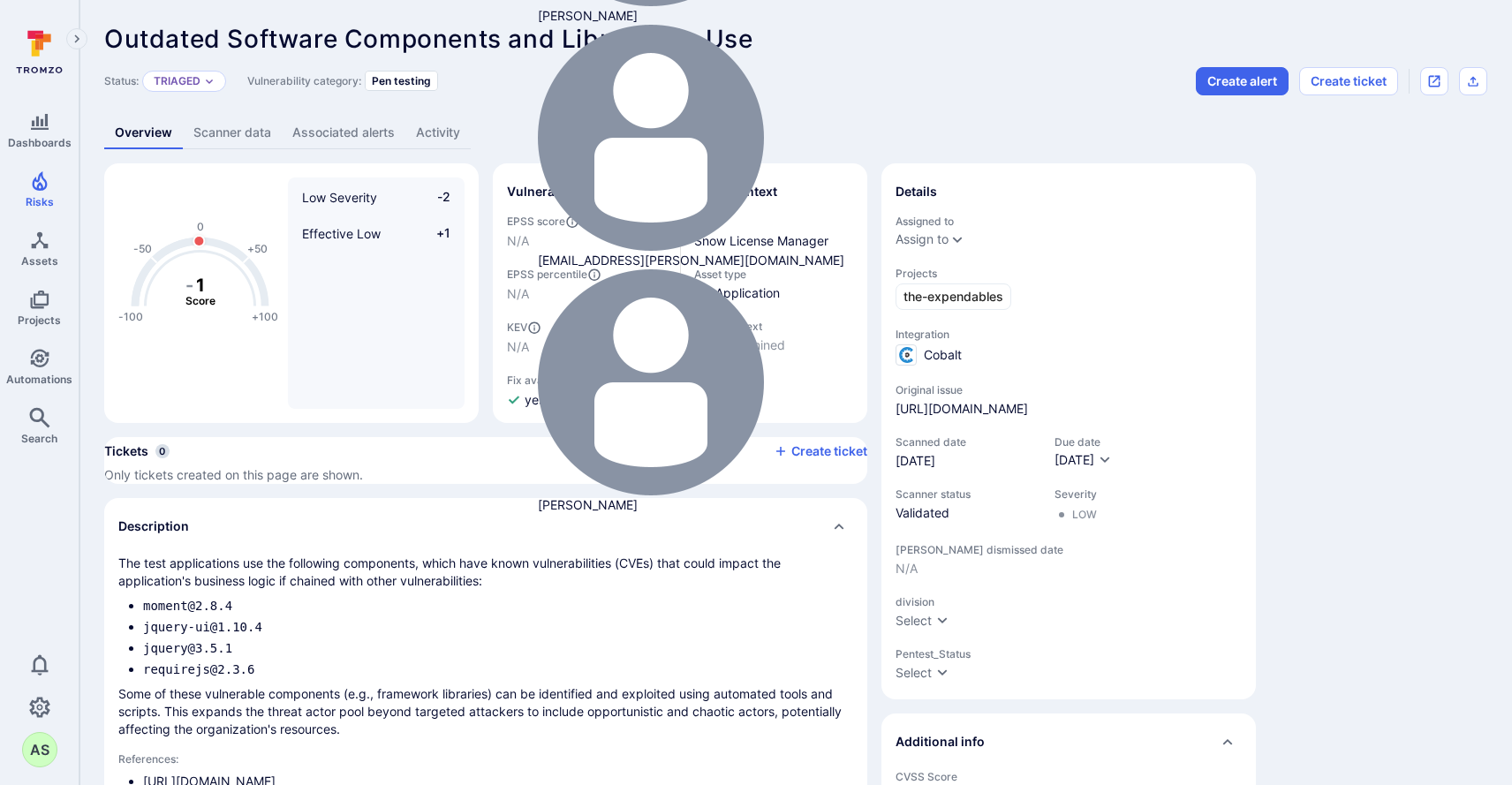
type input "[PERSON_NAME]"
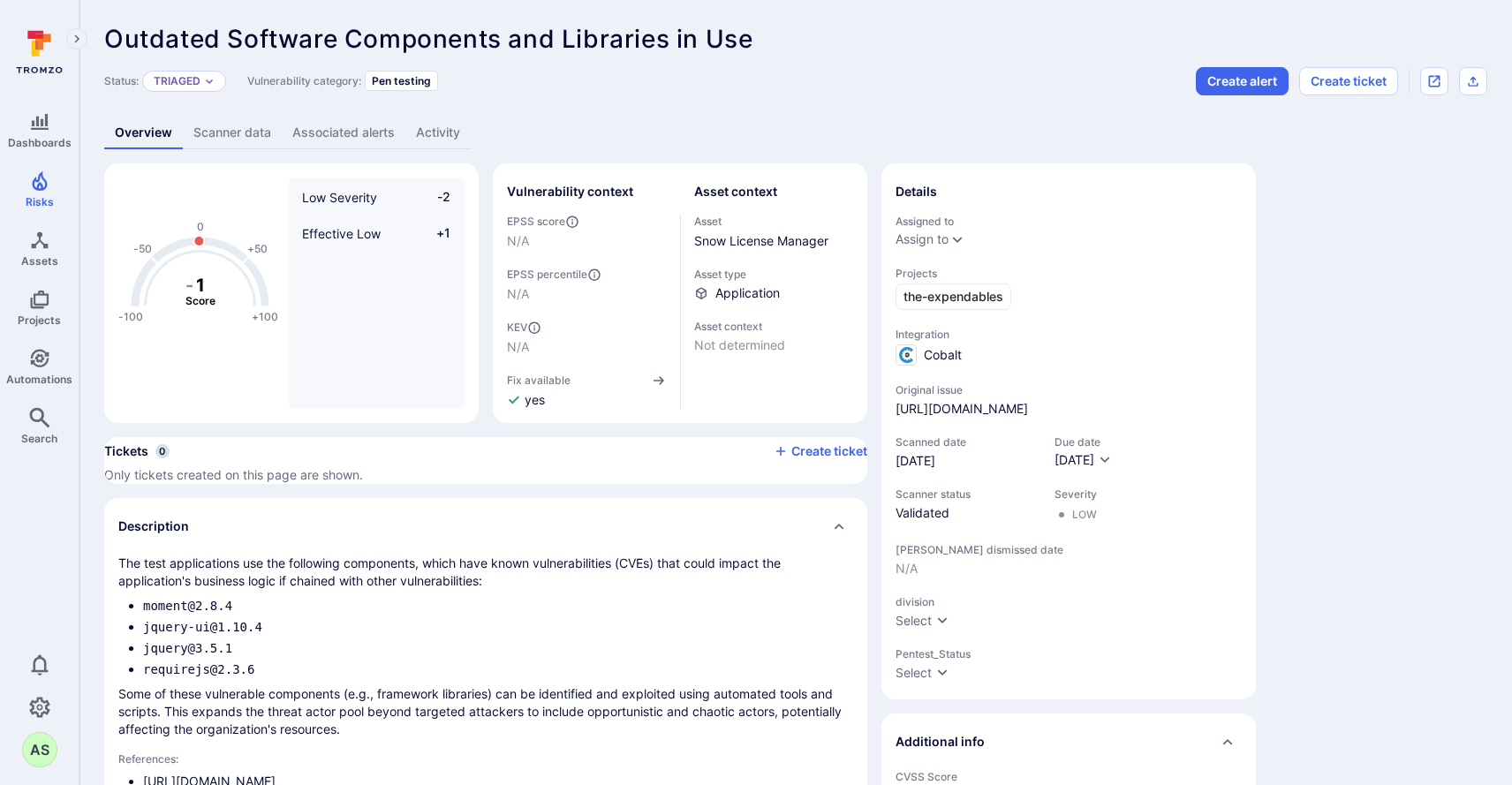
click at [560, 557] on li "4" at bounding box center [775, 548] width 474 height 19
type input "4"
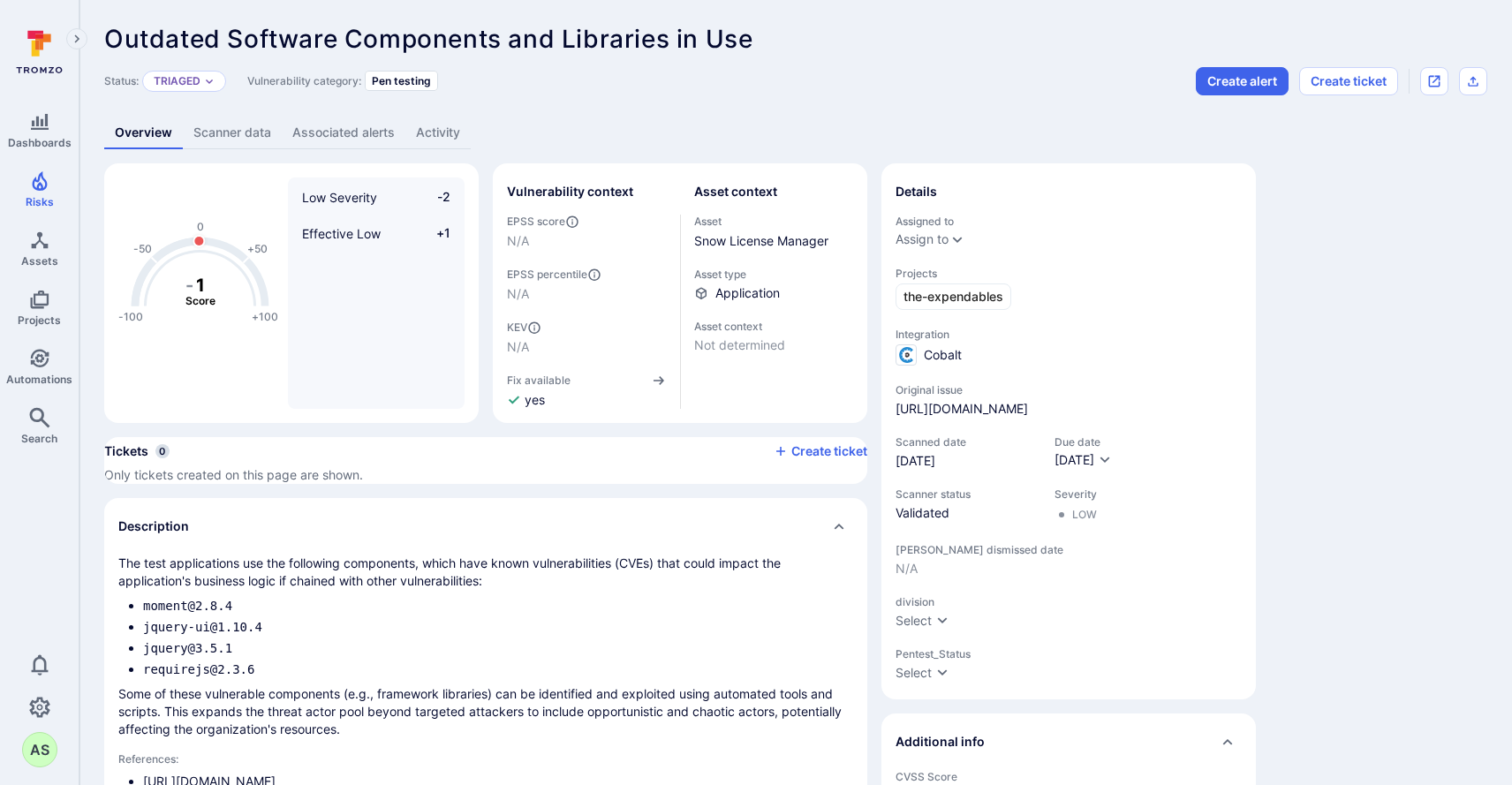
scroll to position [1673, 0]
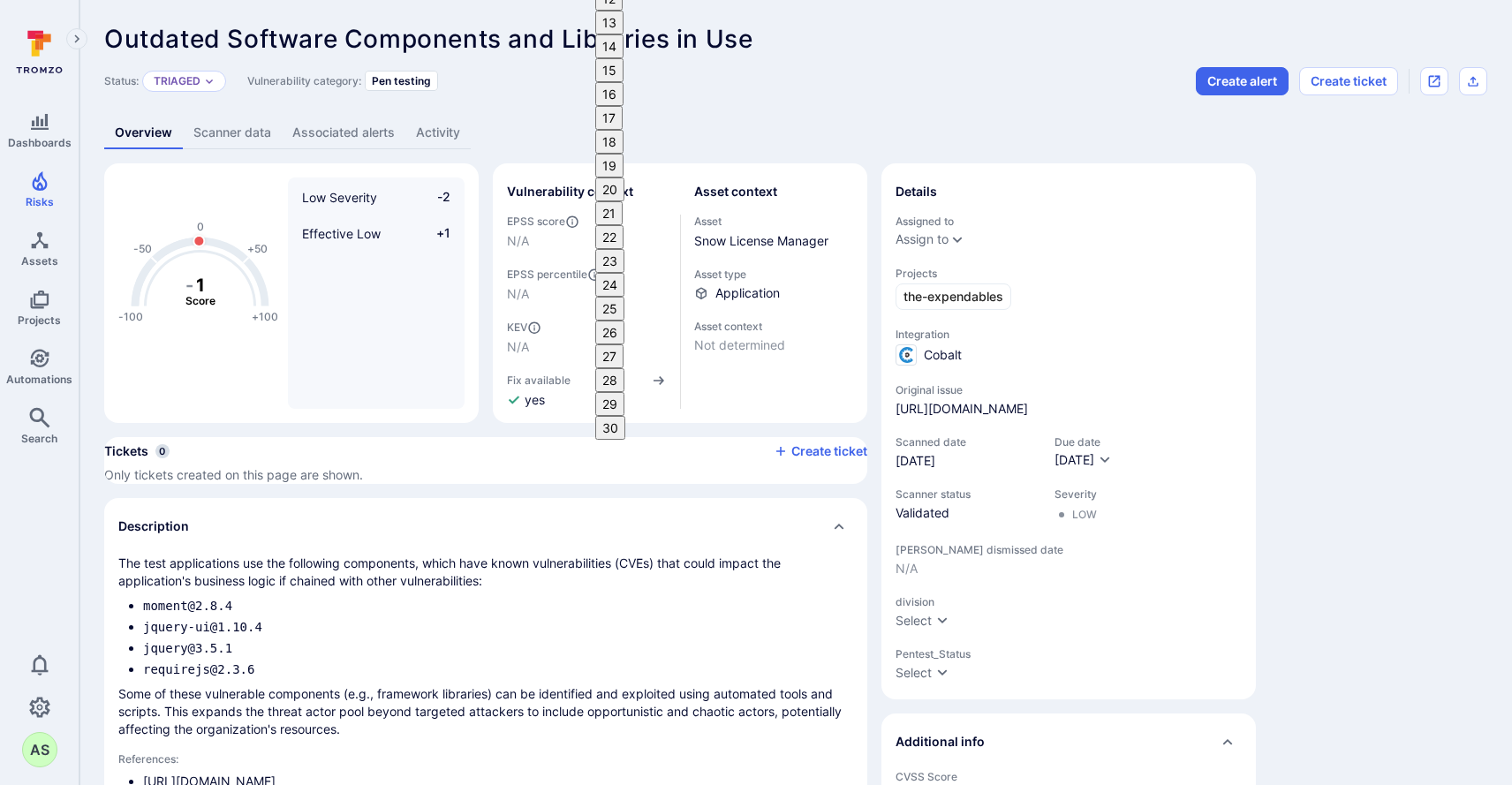
click at [623, 130] on button "17" at bounding box center [609, 117] width 27 height 24
type input "[DATE]"
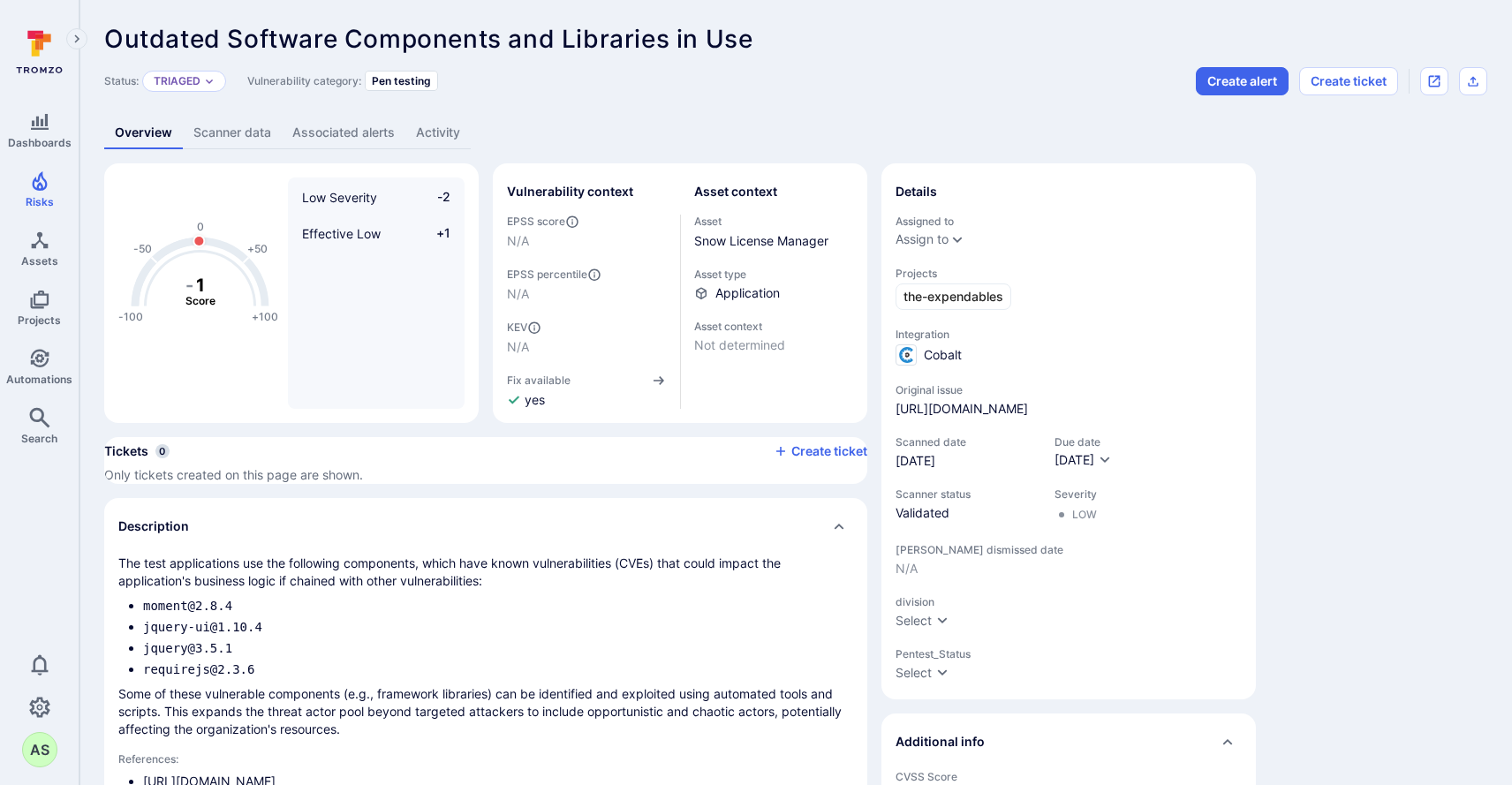
scroll to position [2363, 0]
click at [790, 473] on li "SLM on Prem" at bounding box center [775, 463] width 474 height 19
type input "SLM on Prem"
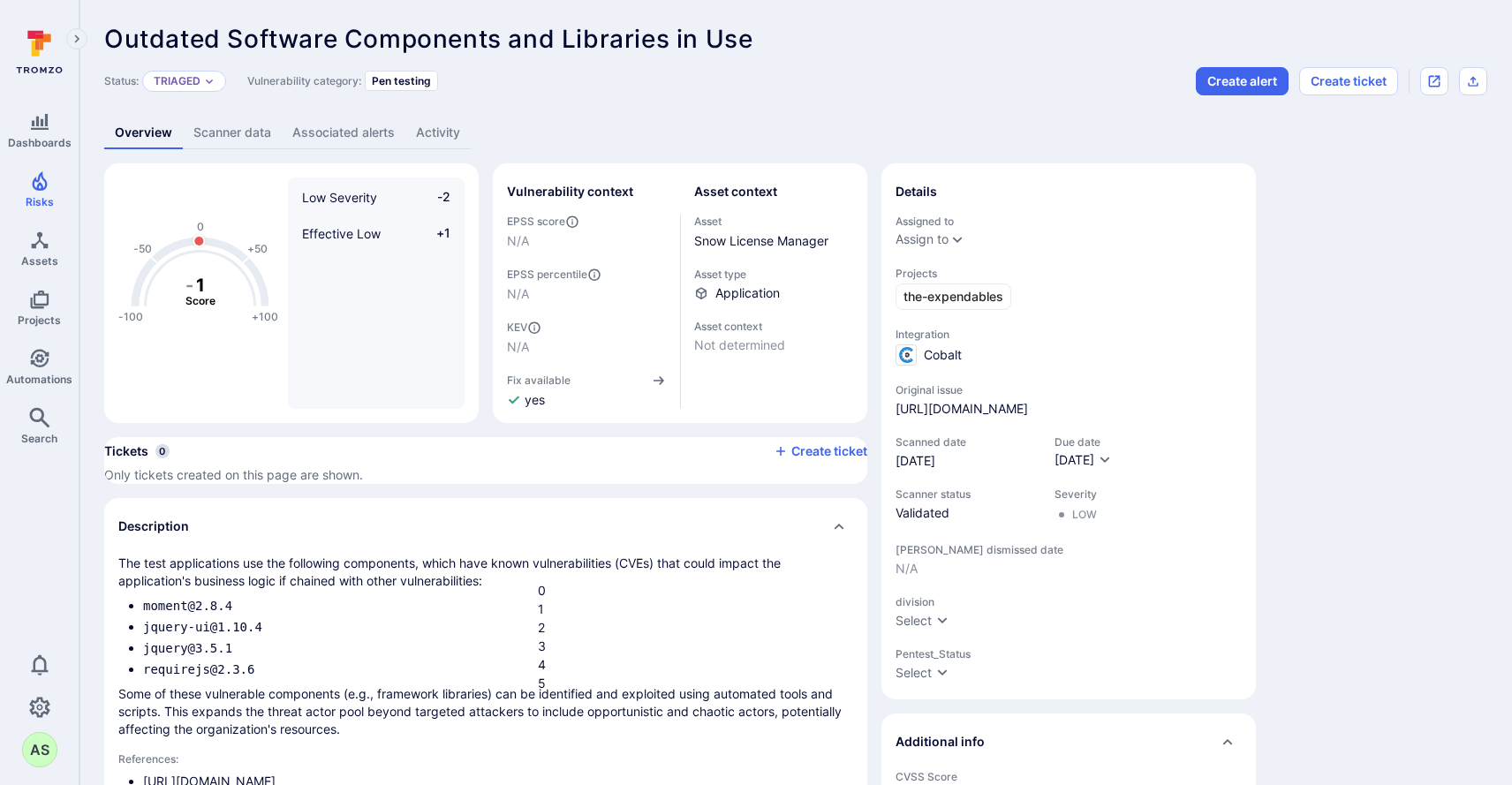
click at [589, 674] on li "4" at bounding box center [775, 664] width 474 height 19
type input "4"
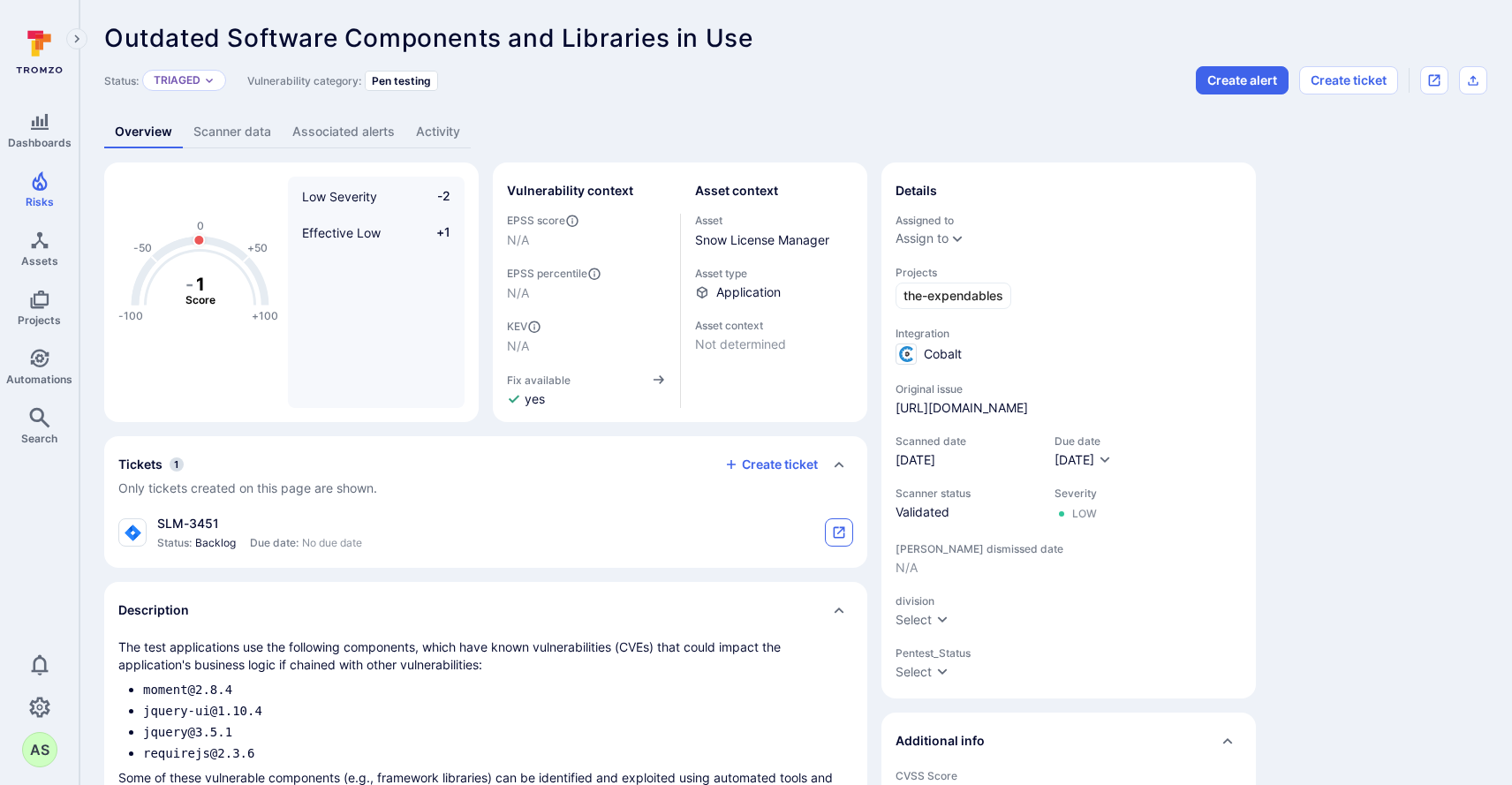
click at [839, 530] on icon "tickets card" at bounding box center [838, 532] width 14 height 14
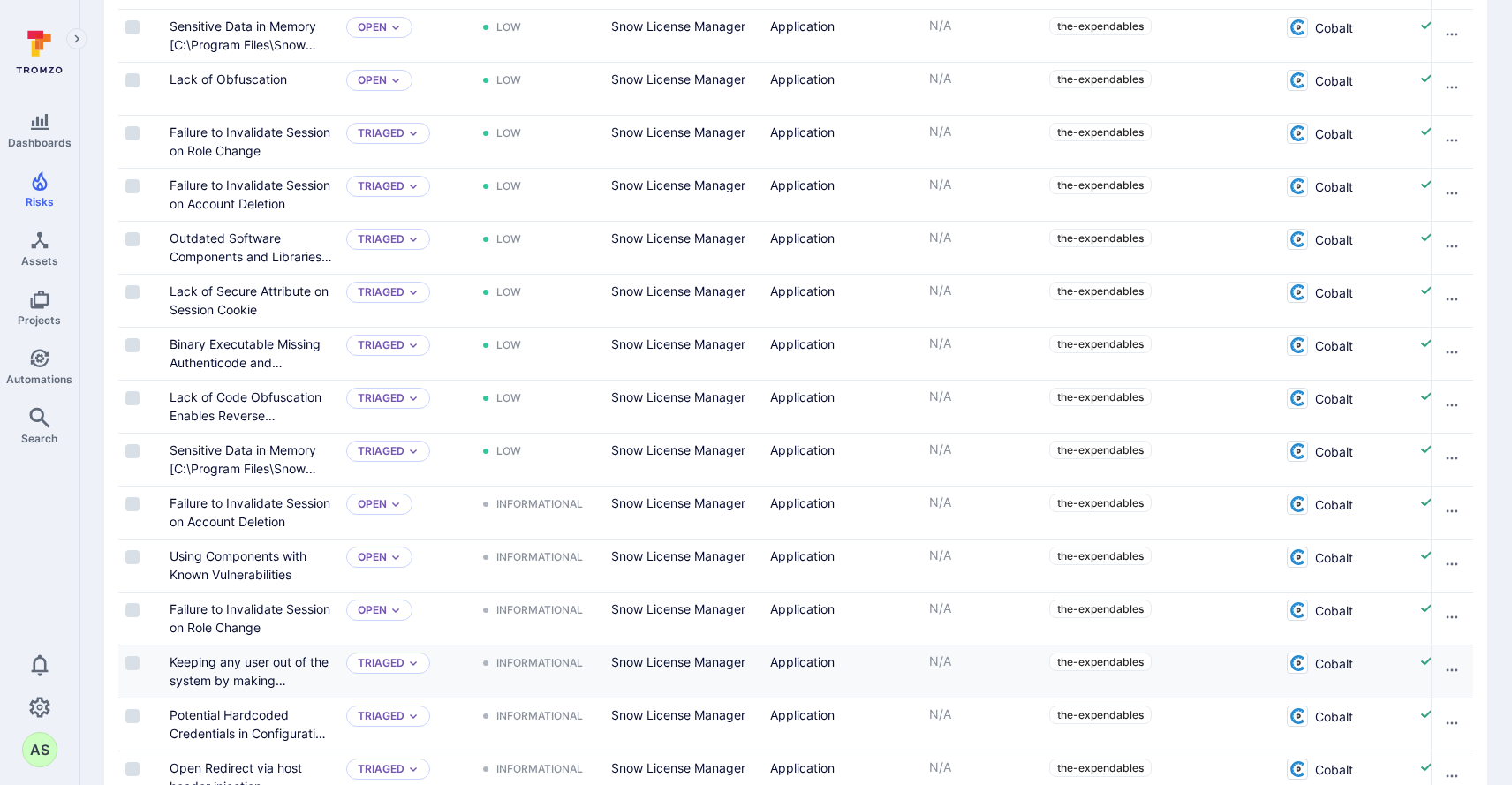
scroll to position [821, 0]
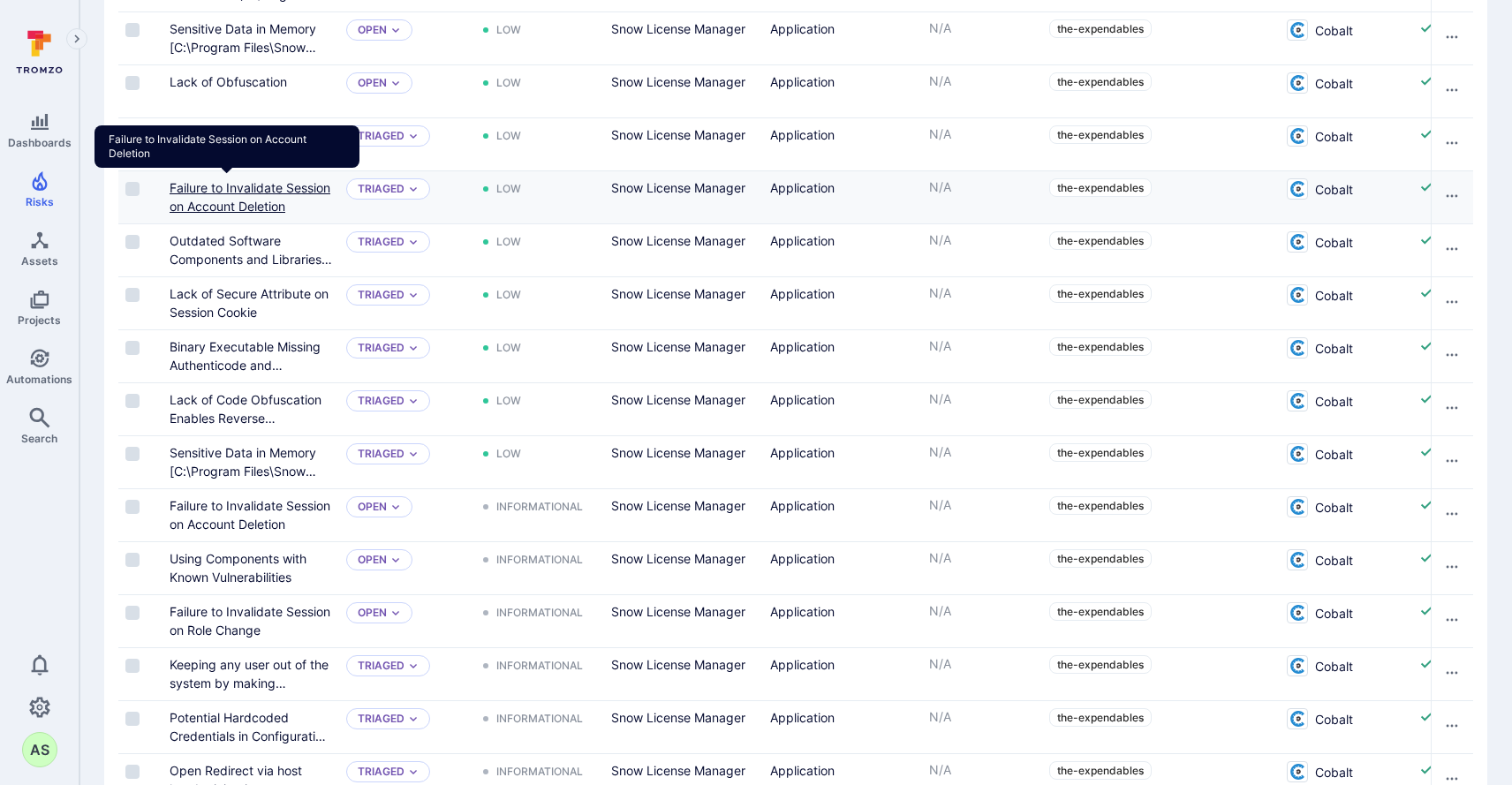
click at [252, 192] on link "Failure to Invalidate Session on Account Deletion" at bounding box center [250, 197] width 160 height 34
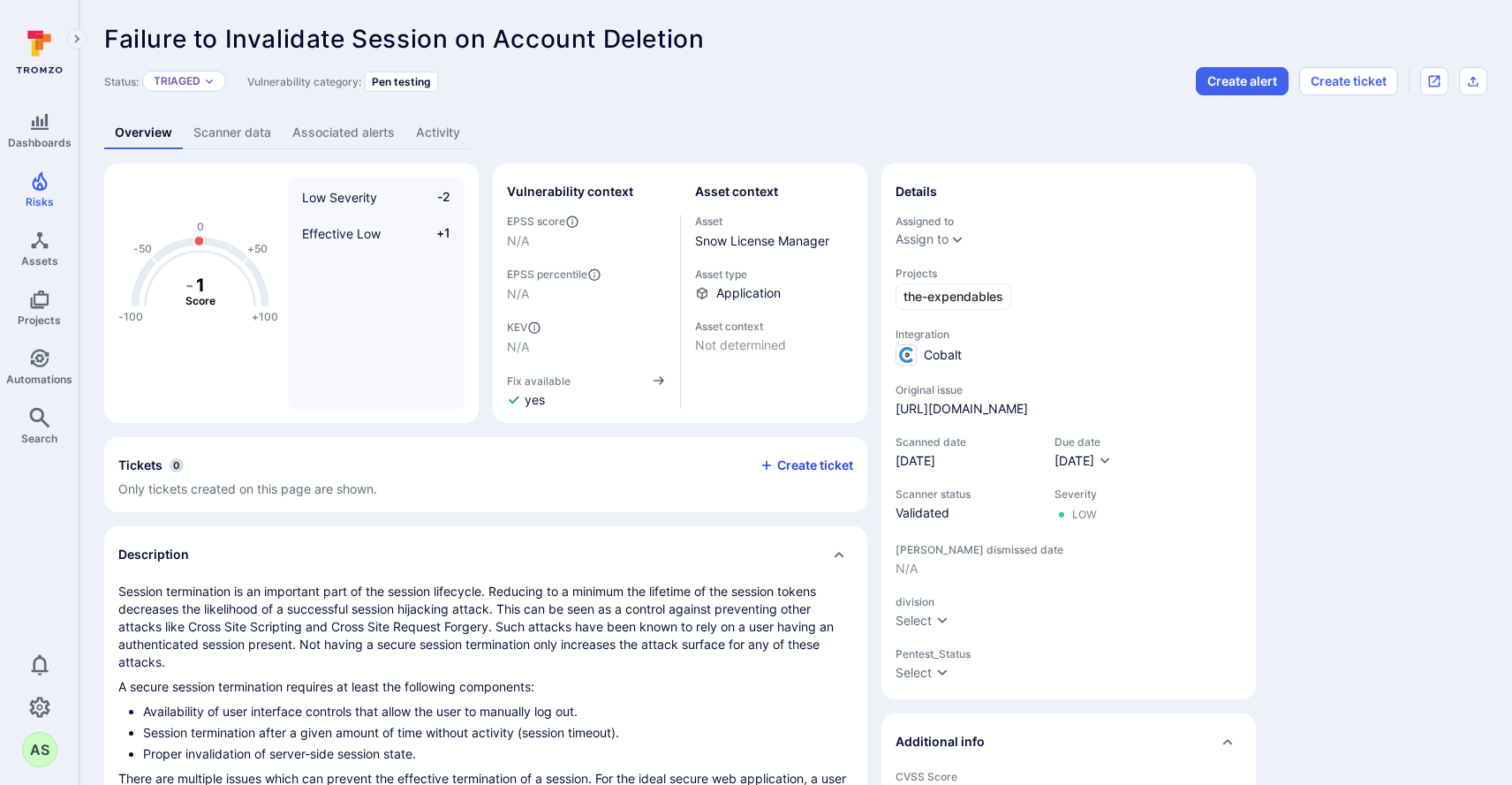
click at [814, 471] on button "Create ticket" at bounding box center [806, 465] width 93 height 16
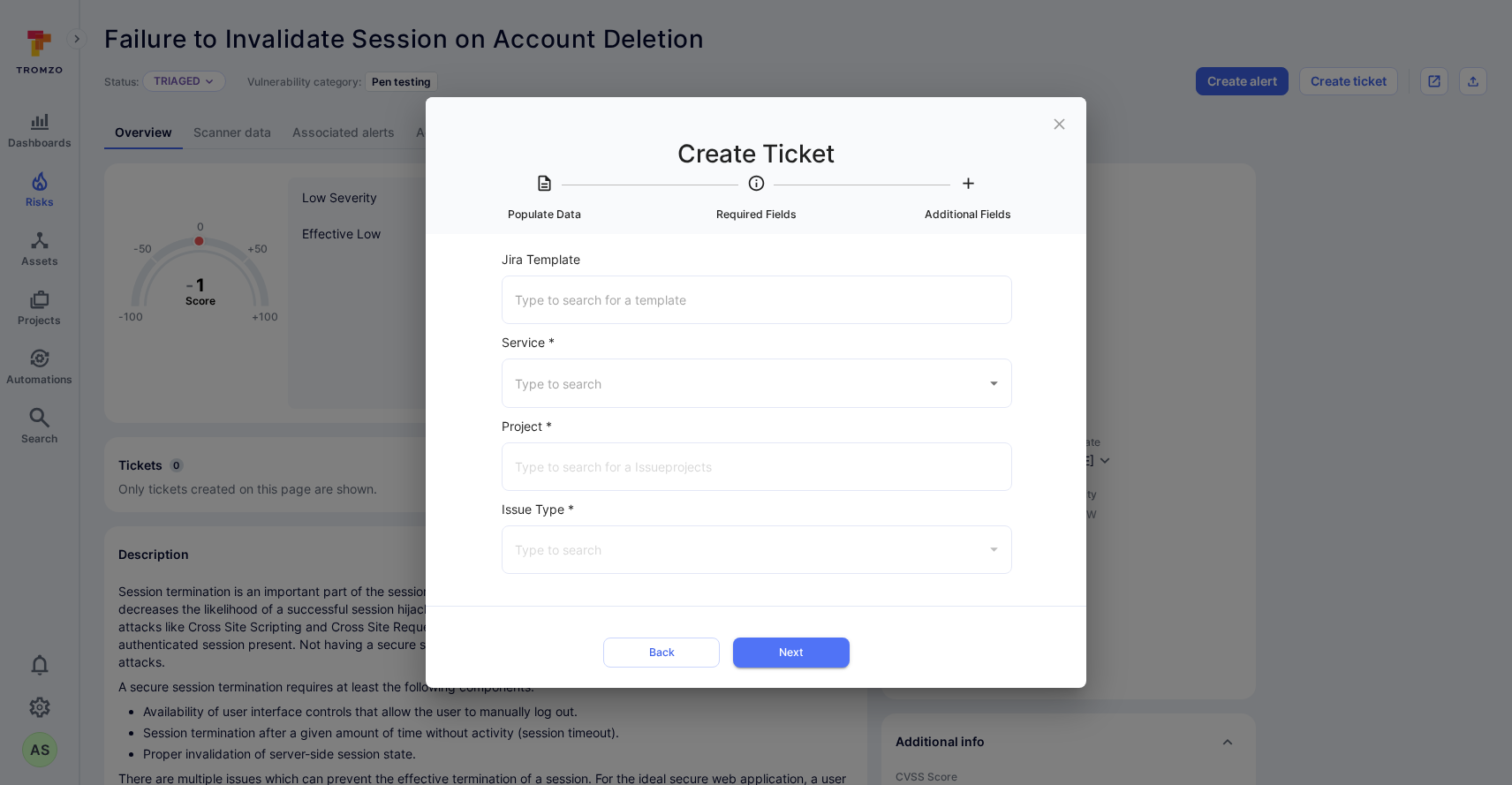
click at [721, 380] on input "Service *" at bounding box center [744, 382] width 466 height 31
click at [694, 425] on li "Jira" at bounding box center [756, 428] width 509 height 29
type input "Jira"
click at [694, 476] on input "Jira Project *" at bounding box center [757, 466] width 493 height 31
click at [830, 509] on li "SLM on Prem ([DOMAIN_NAME])" at bounding box center [756, 511] width 509 height 29
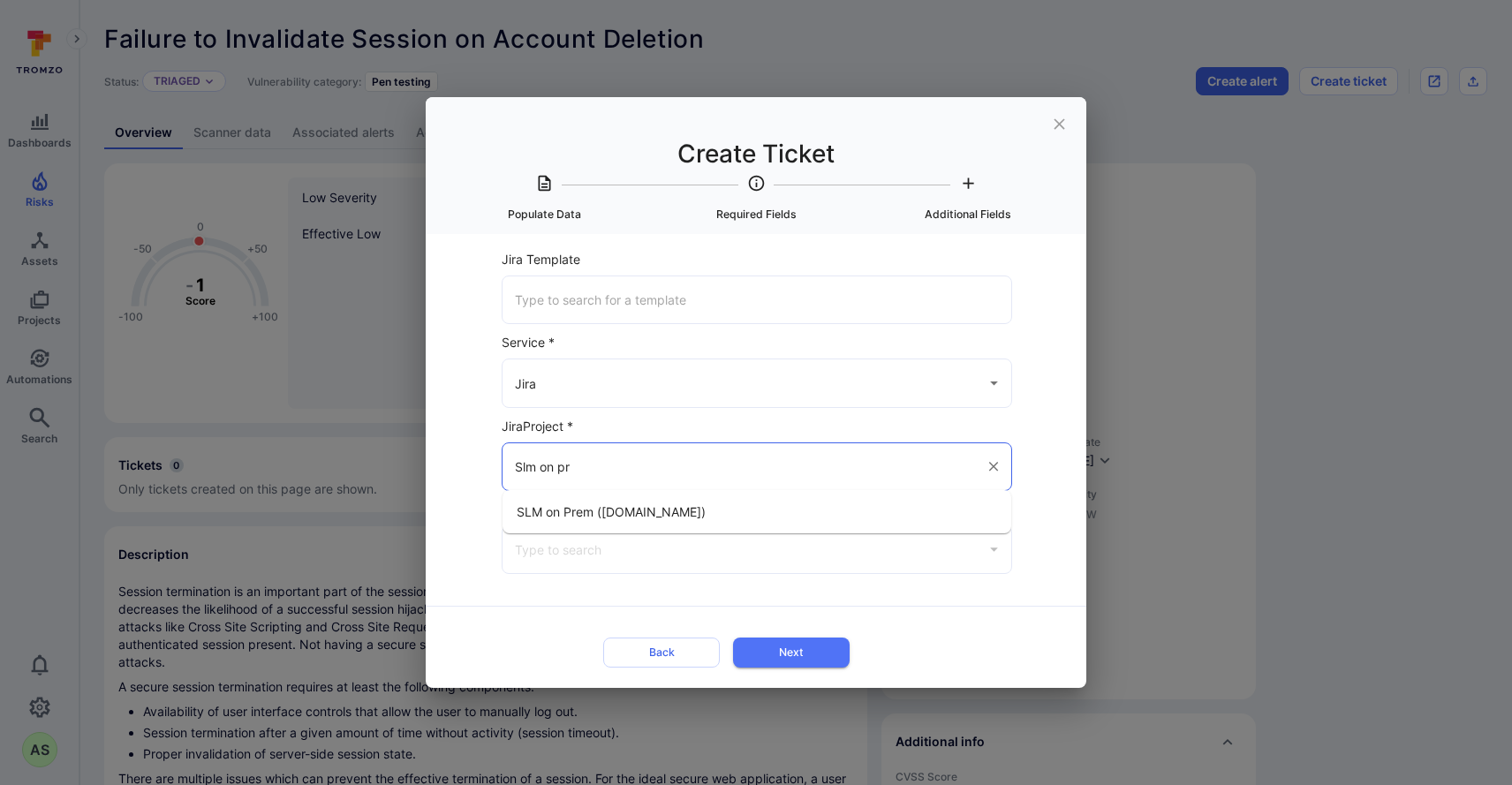
type input "SLM on Prem ([DOMAIN_NAME])"
click at [782, 534] on input "Issue Type *" at bounding box center [744, 549] width 466 height 31
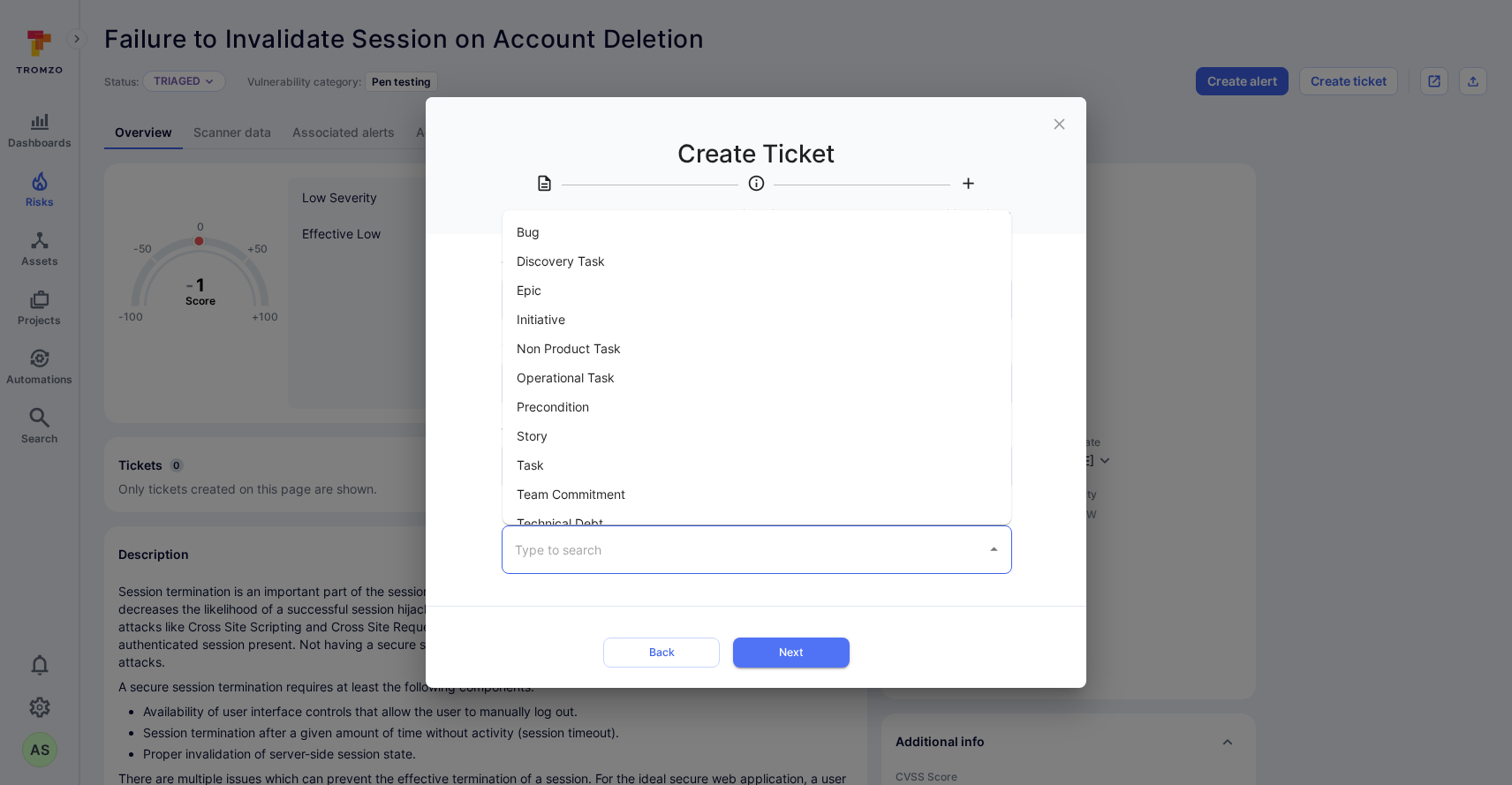
click at [550, 226] on li "Bug" at bounding box center [756, 231] width 509 height 29
type input "Bug"
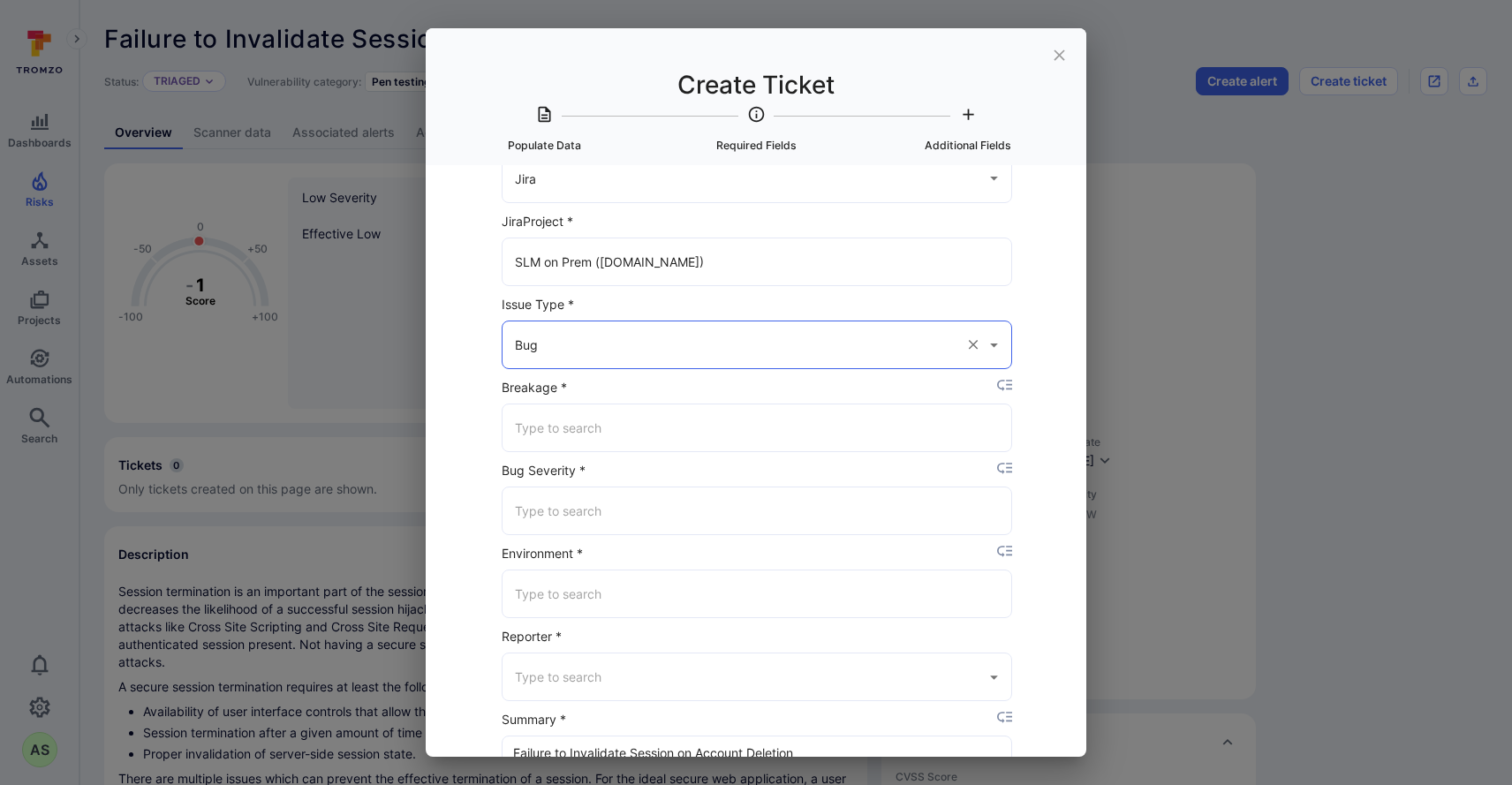
scroll to position [148, 0]
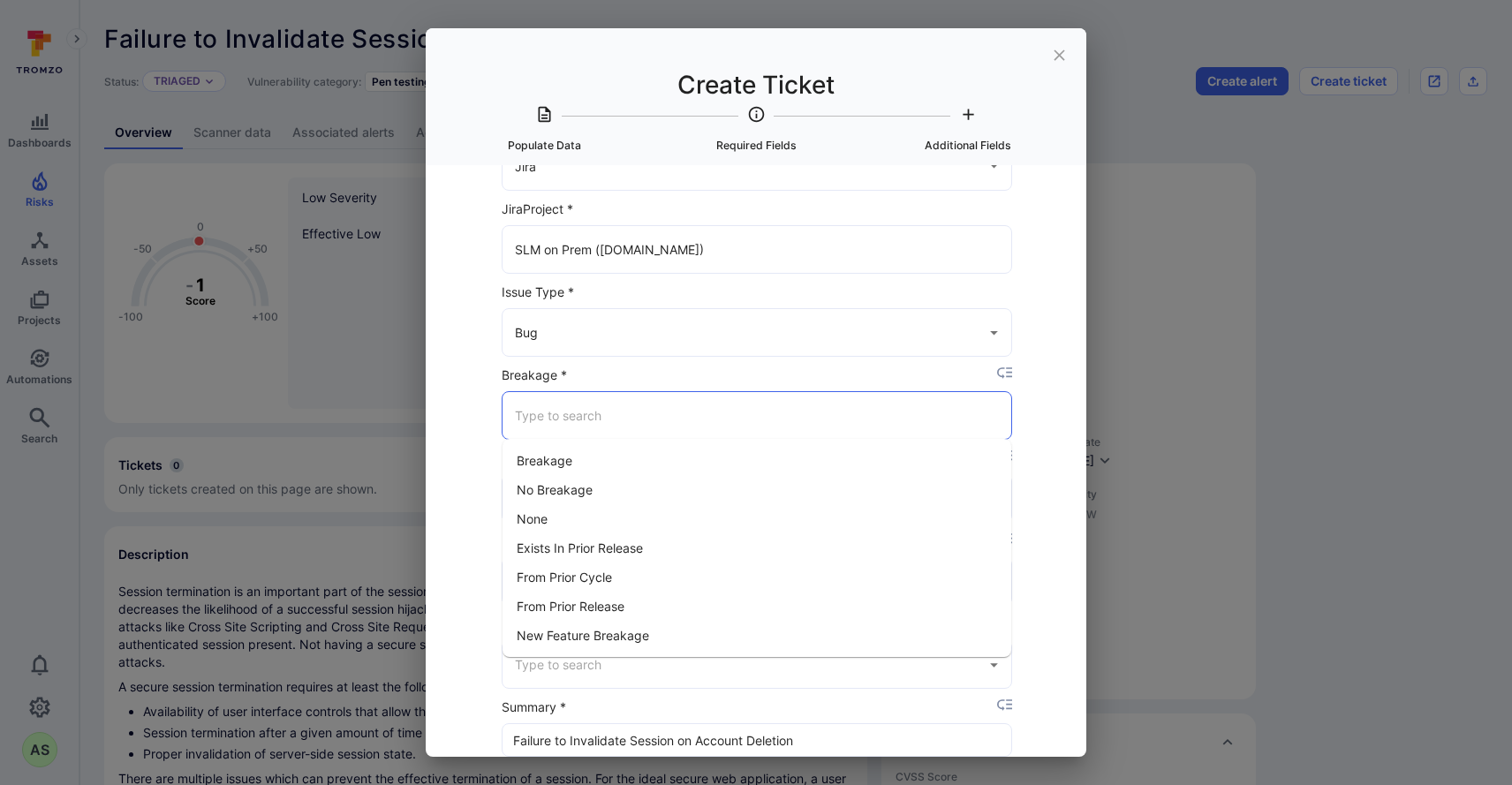
click at [689, 407] on input "Breakage *" at bounding box center [757, 415] width 493 height 31
click at [645, 486] on li "No Breakage" at bounding box center [756, 489] width 509 height 29
type input "No Breakage"
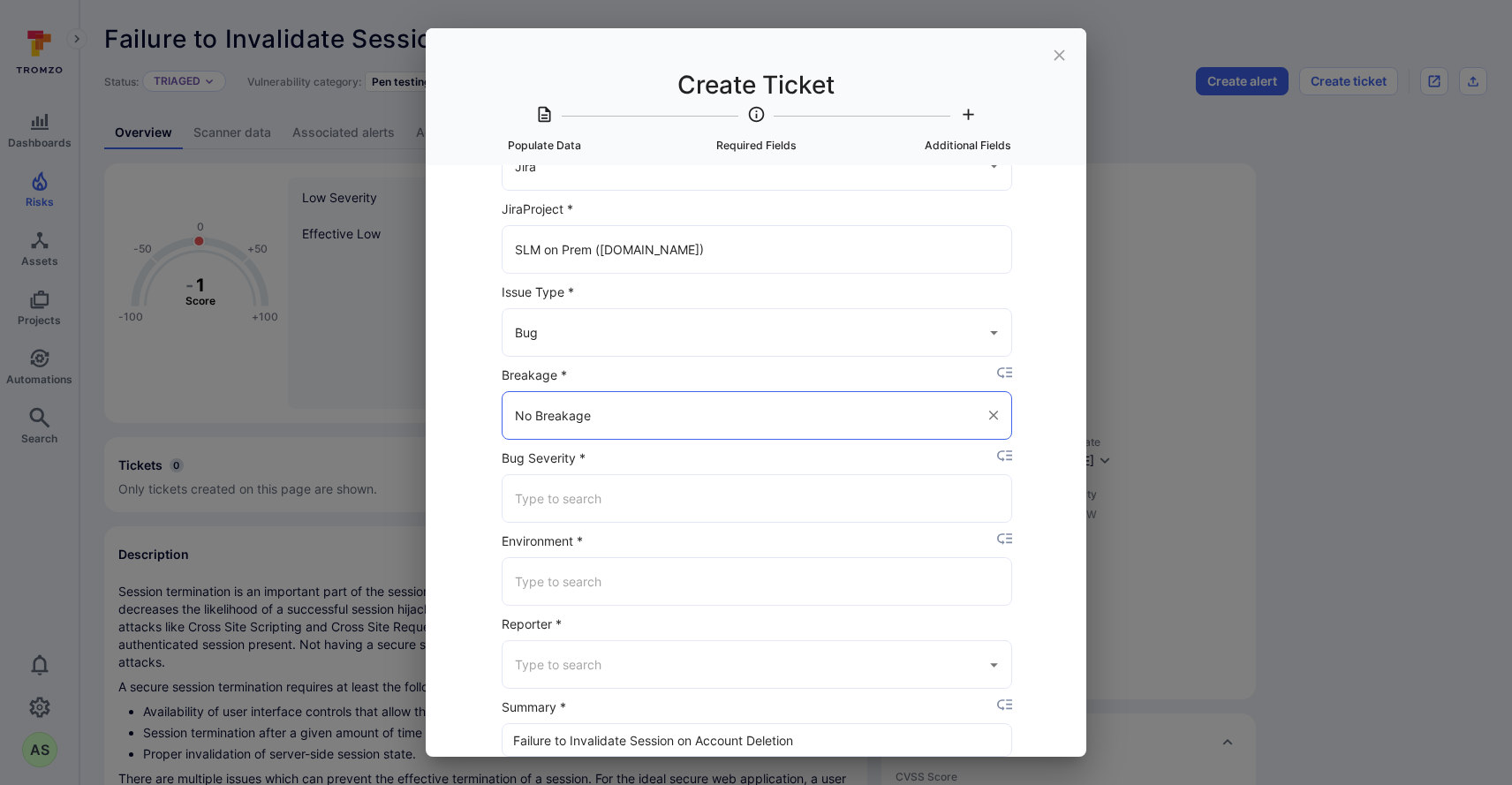
click at [657, 499] on input "Bug Severity *" at bounding box center [757, 498] width 493 height 31
click at [604, 625] on li "Low" at bounding box center [756, 630] width 509 height 29
type input "Low"
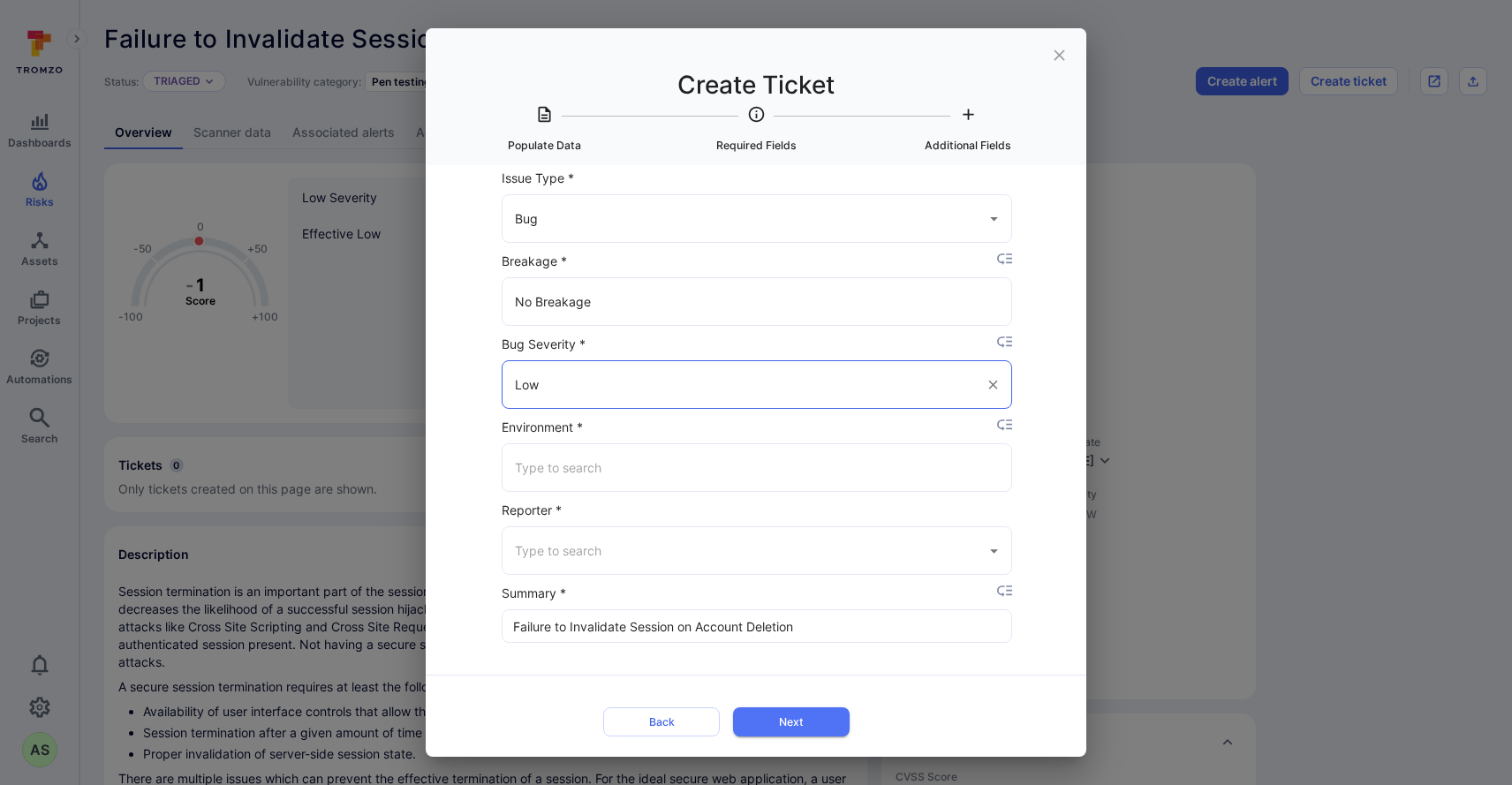
scroll to position [261, 0]
click at [624, 468] on input "Environment *" at bounding box center [757, 468] width 493 height 31
click at [607, 531] on li "Staging" at bounding box center [756, 543] width 509 height 29
type input "Staging"
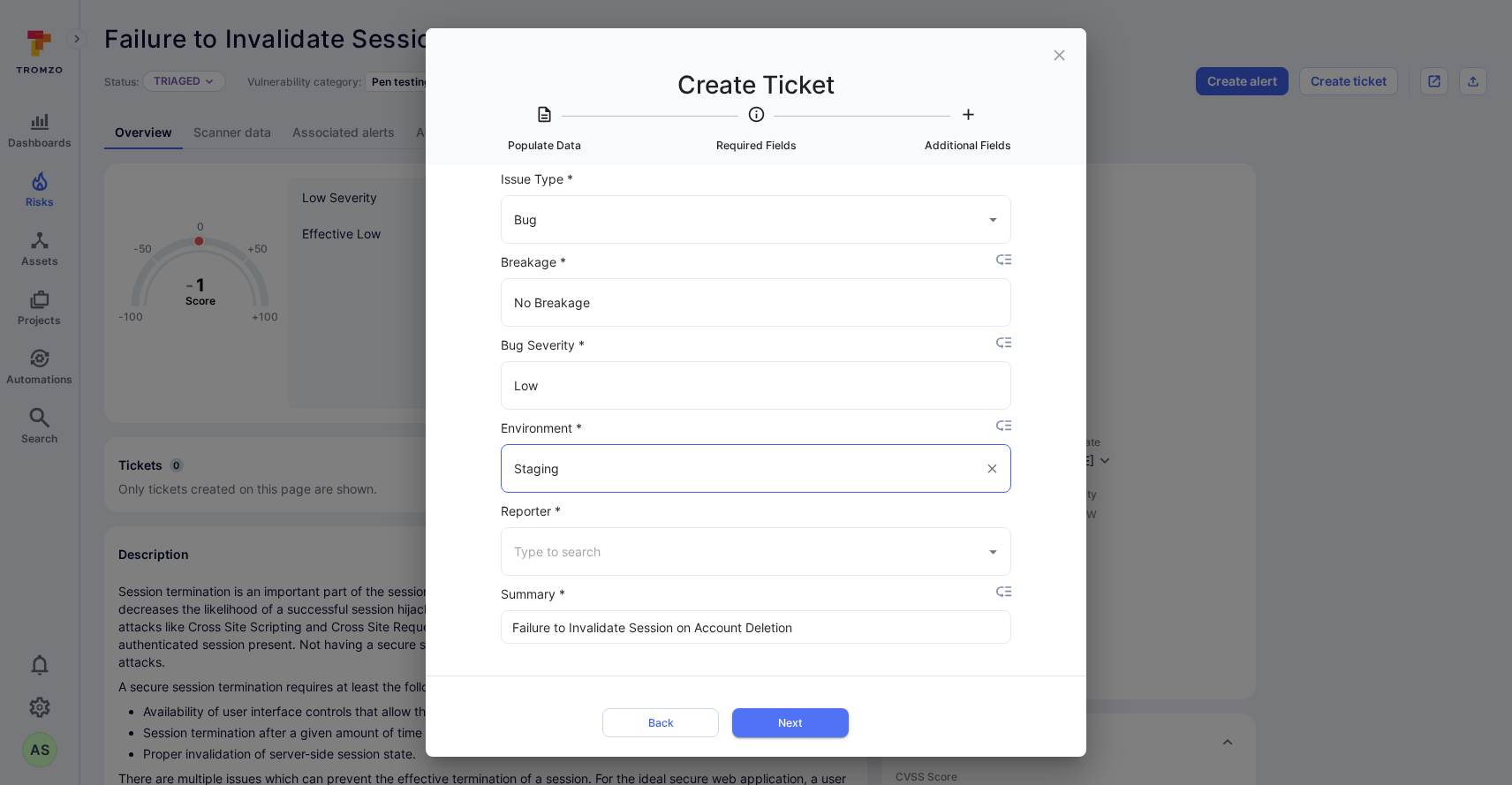
click at [647, 553] on input "Reporter *" at bounding box center [743, 551] width 466 height 31
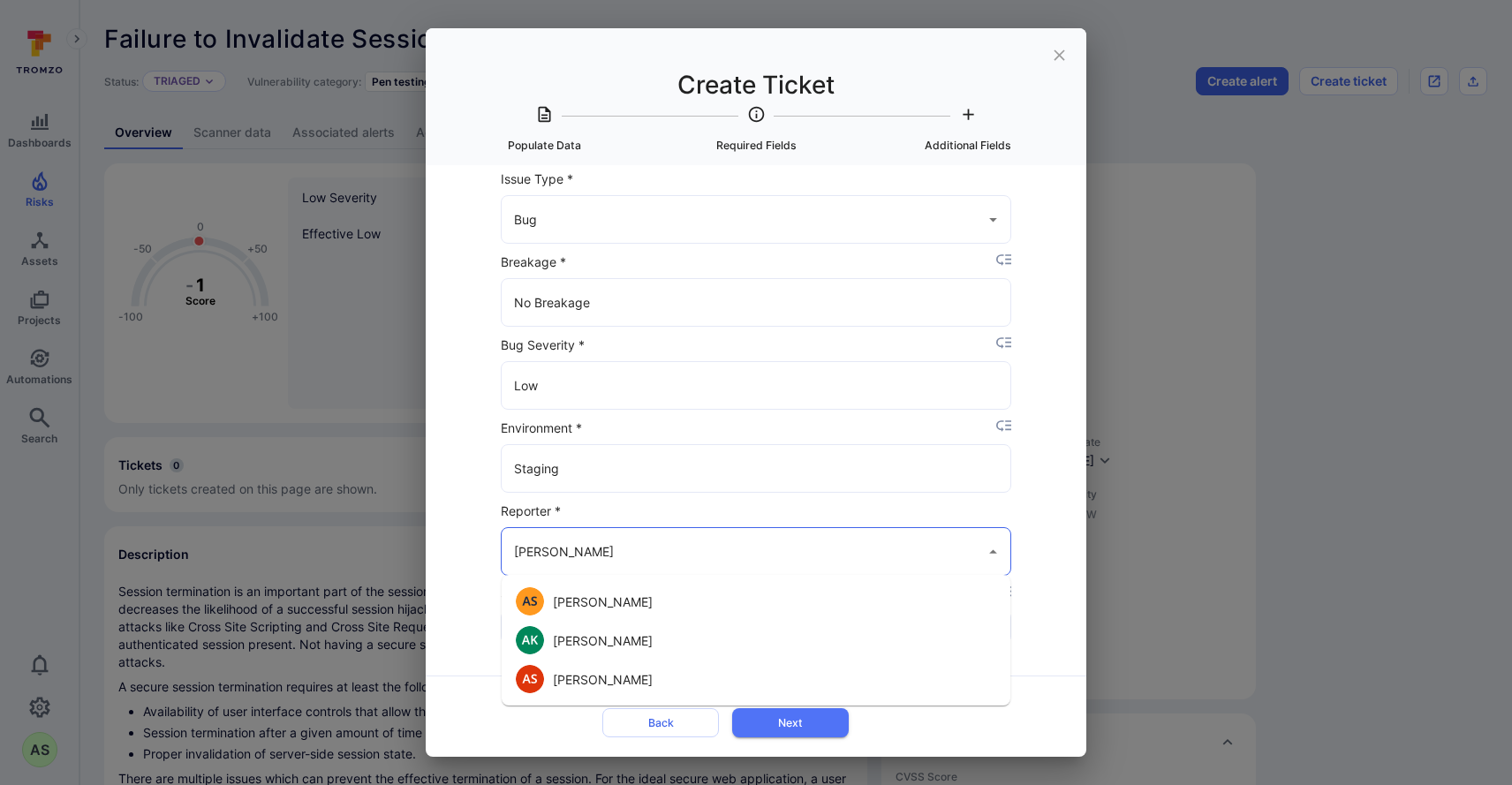
click at [629, 600] on li "Abhinav Singh" at bounding box center [755, 601] width 509 height 39
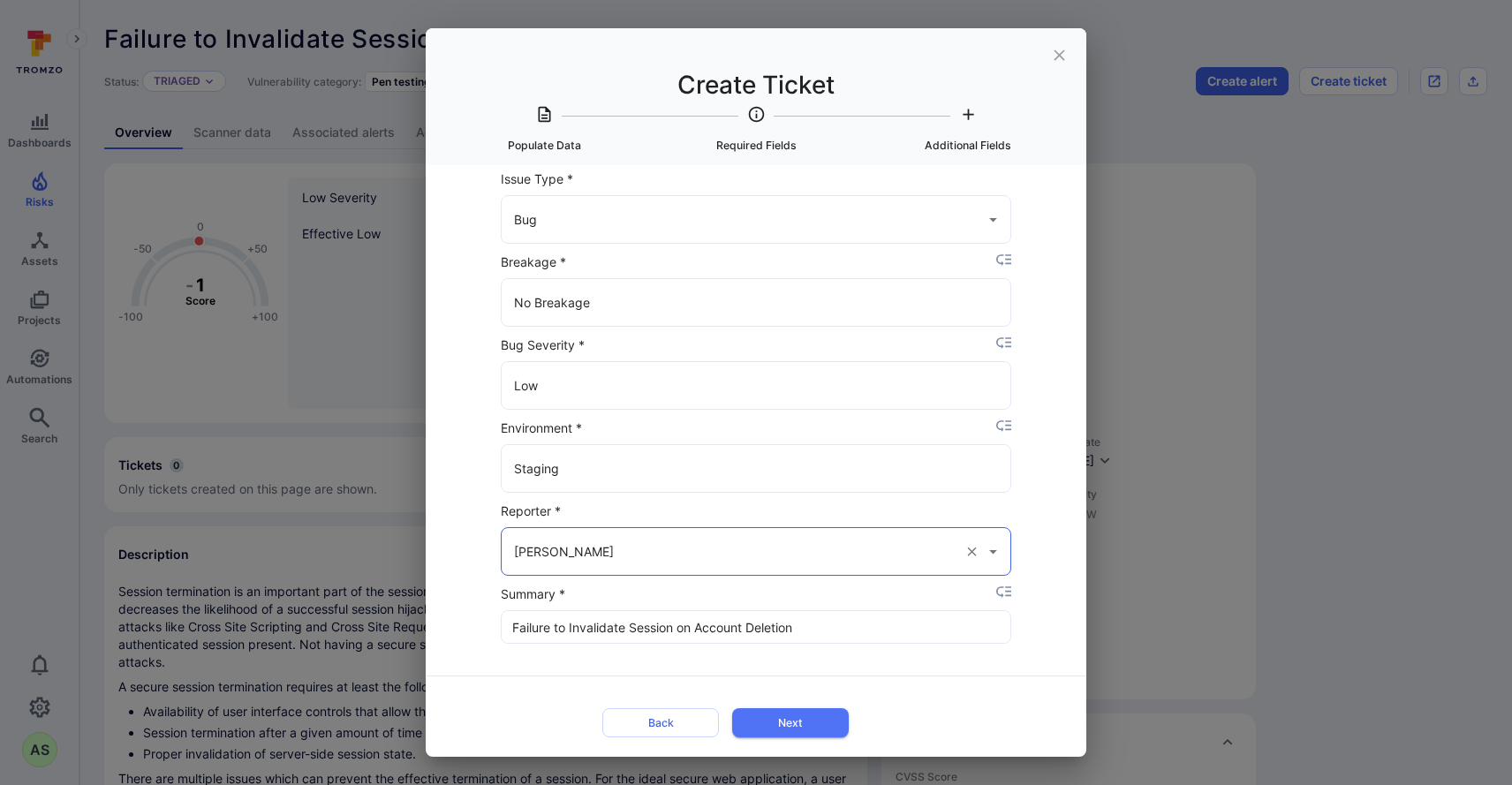
type input "Abhinav Singh"
click at [820, 721] on button "Next" at bounding box center [791, 722] width 117 height 29
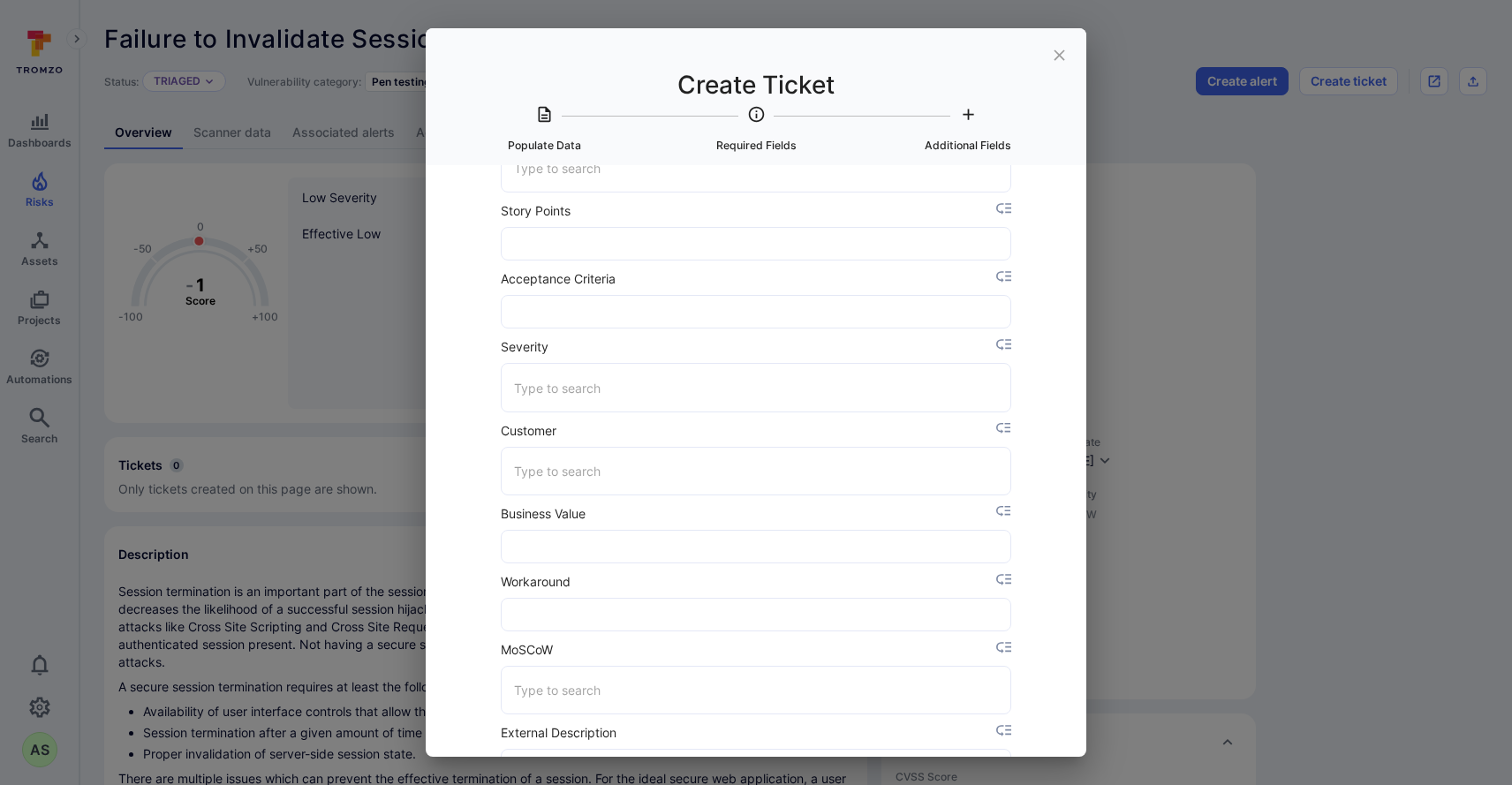
scroll to position [536, 0]
click at [664, 392] on input "Severity" at bounding box center [757, 382] width 493 height 31
click at [563, 526] on li "4" at bounding box center [756, 515] width 509 height 29
type input "4"
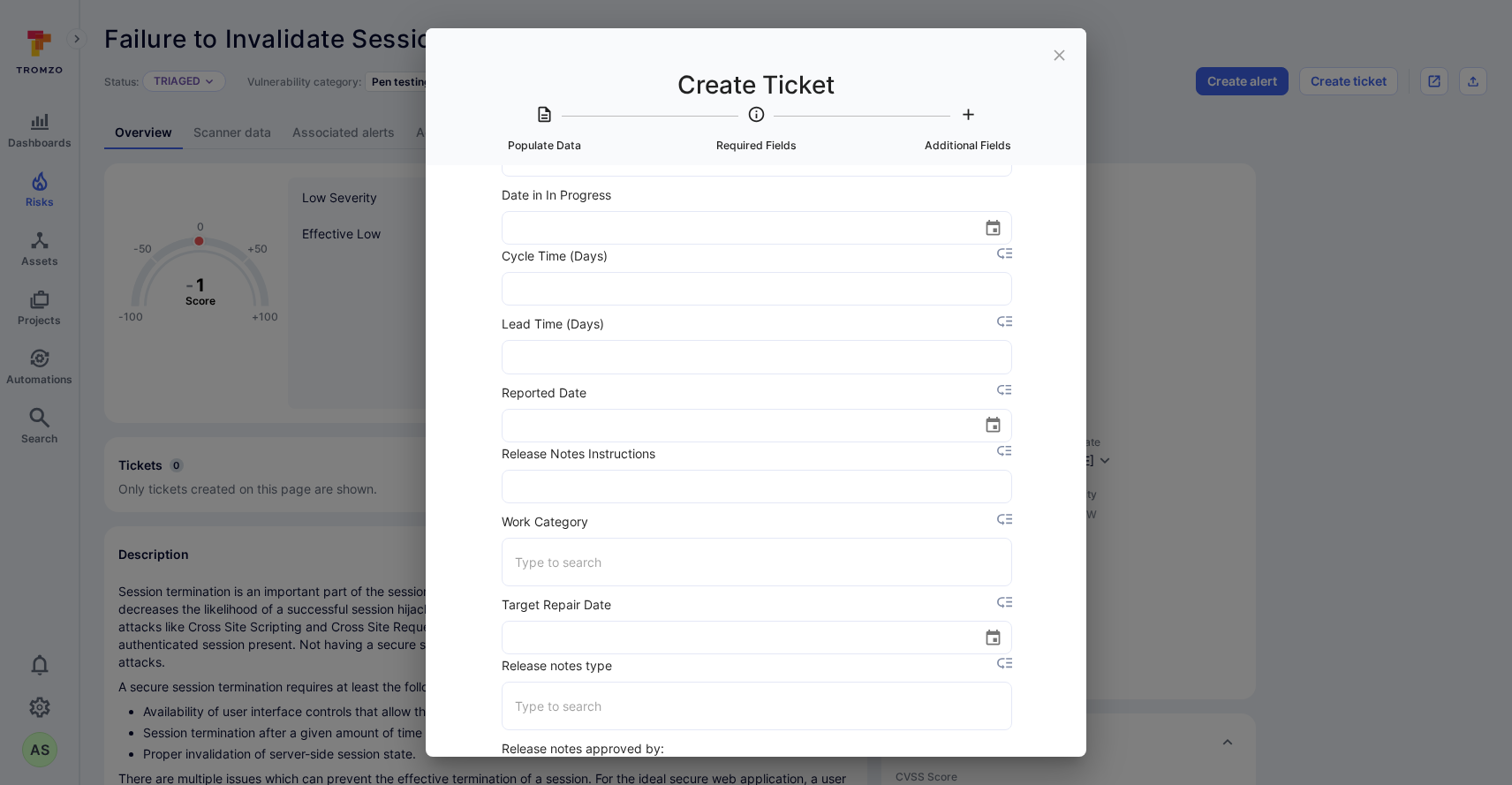
scroll to position [1721, 0]
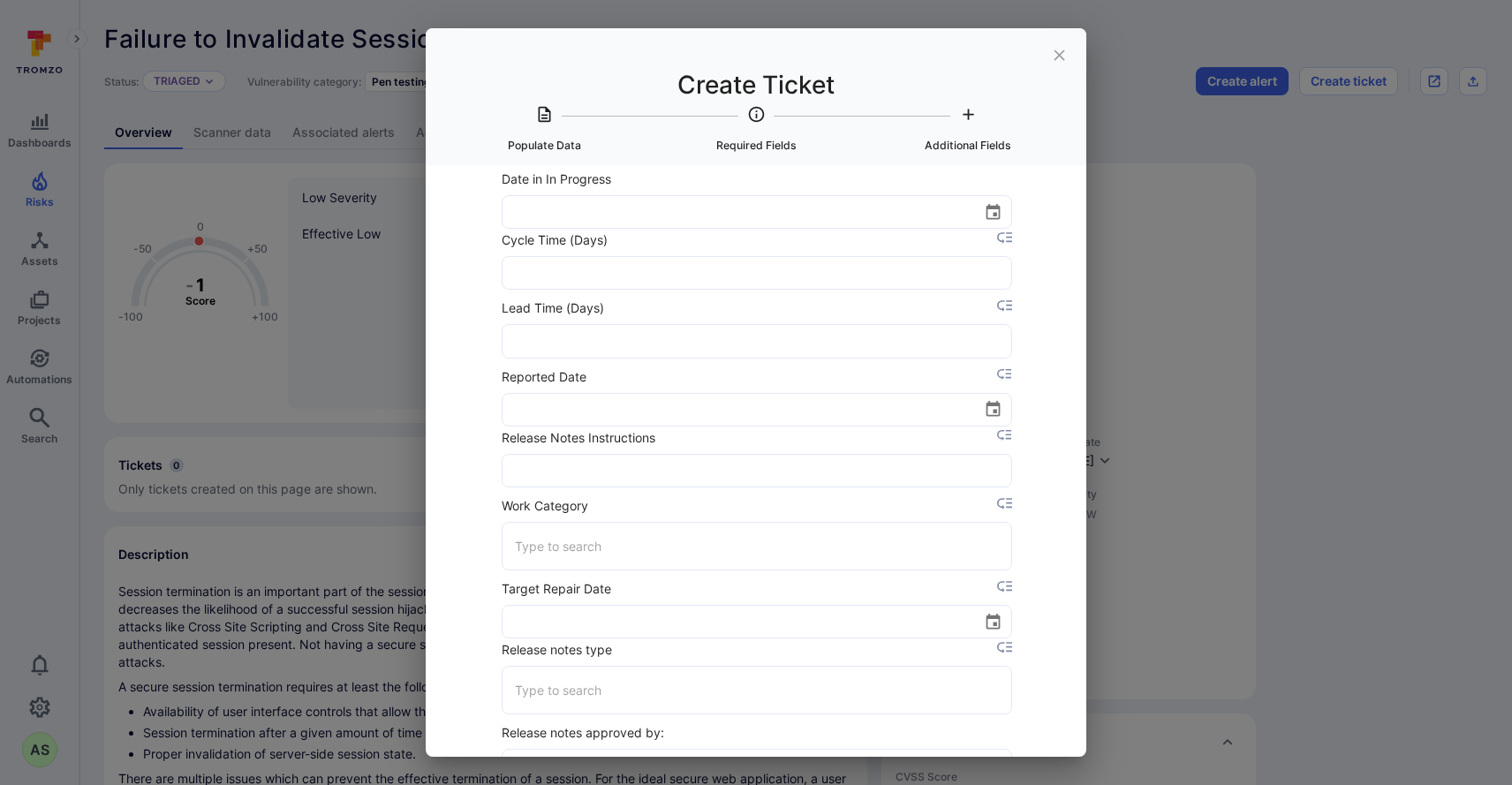
click at [996, 416] on icon "Choose date" at bounding box center [993, 409] width 19 height 19
click at [750, 587] on button "17" at bounding box center [737, 592] width 32 height 32
type input "09/17/2025"
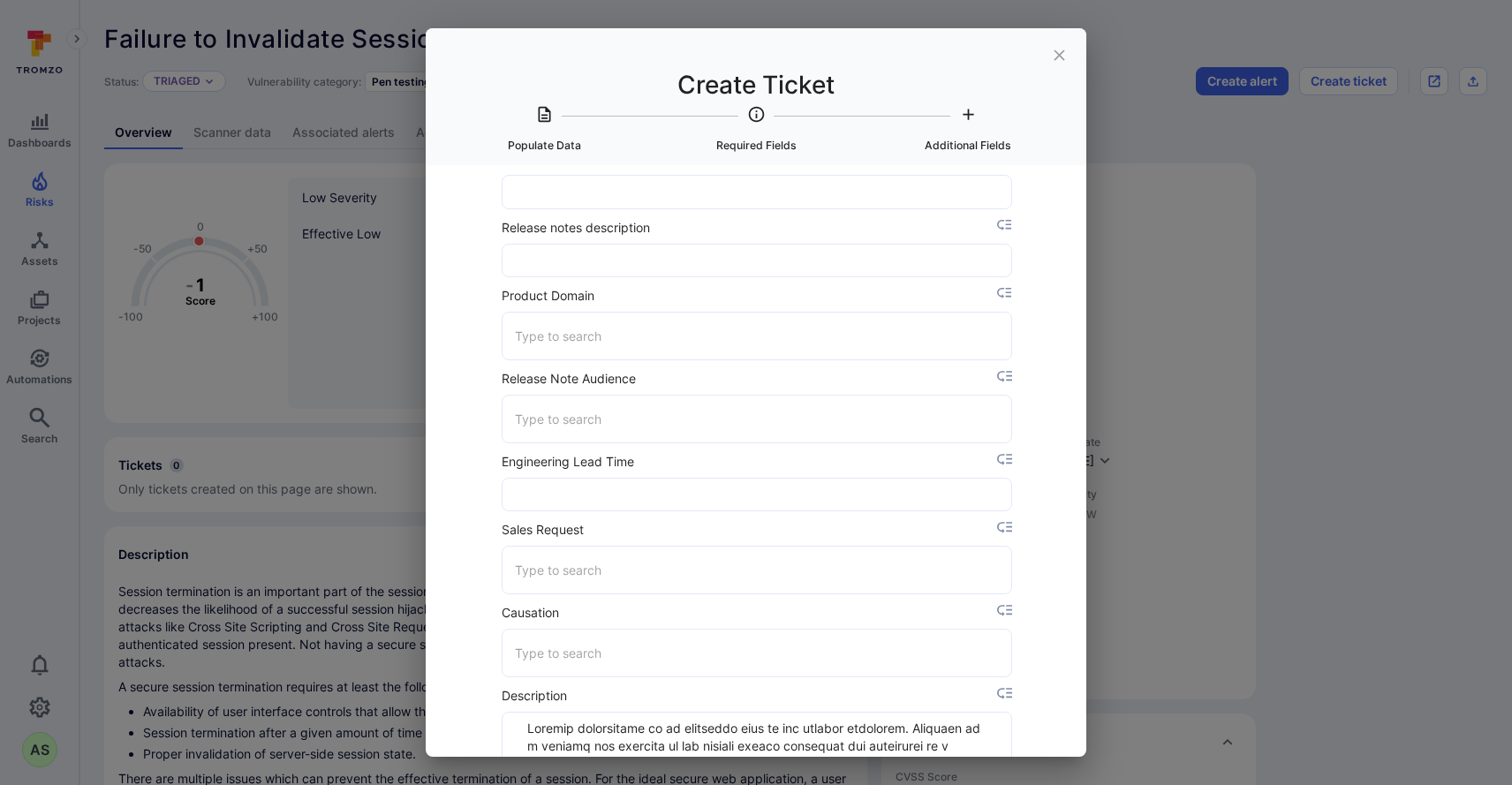
scroll to position [2484, 0]
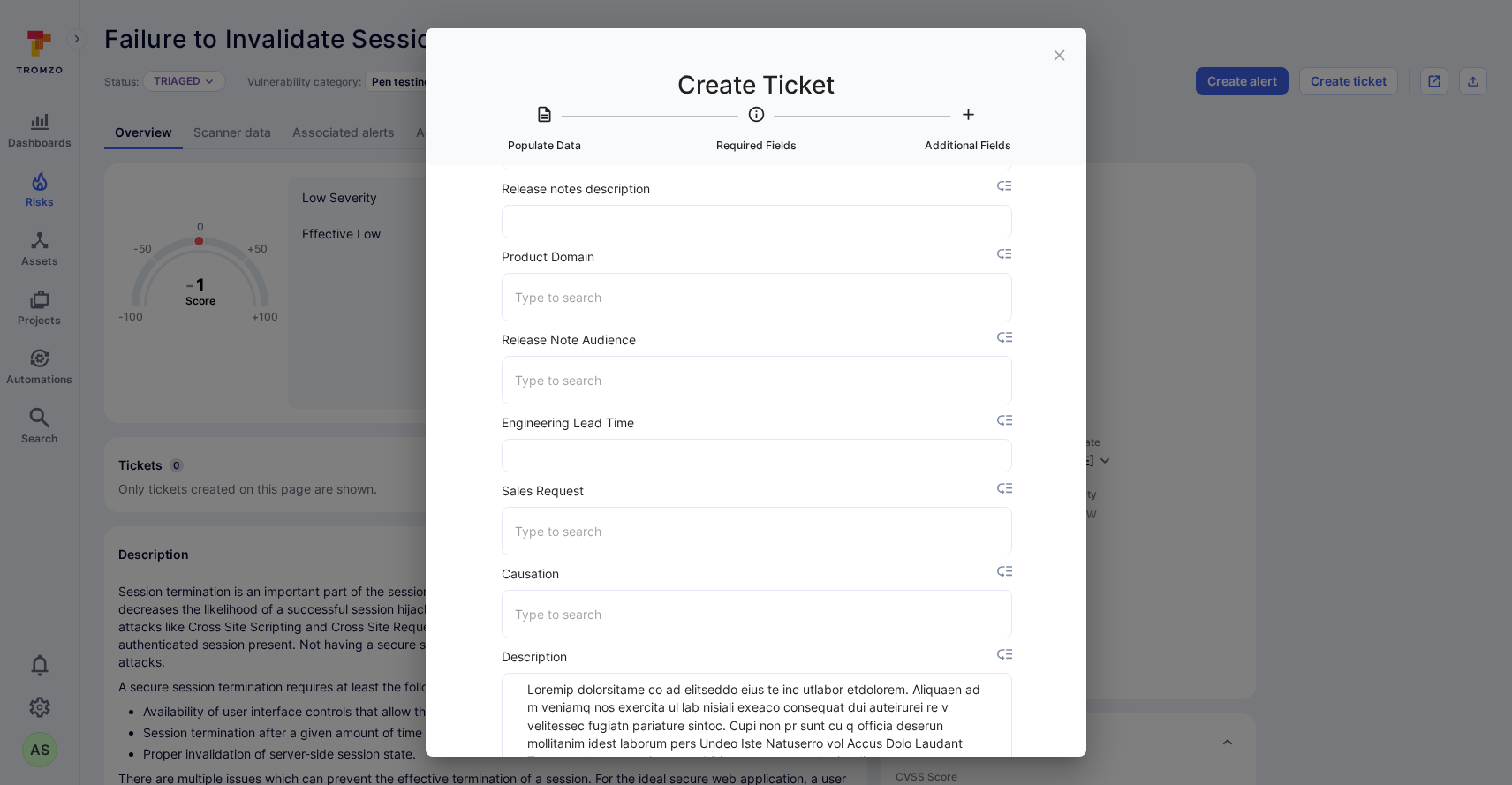
click at [698, 301] on input "Product Domain" at bounding box center [757, 296] width 493 height 31
click at [662, 354] on li "SLM on Prem" at bounding box center [756, 342] width 509 height 29
type input "SLM on Prem"
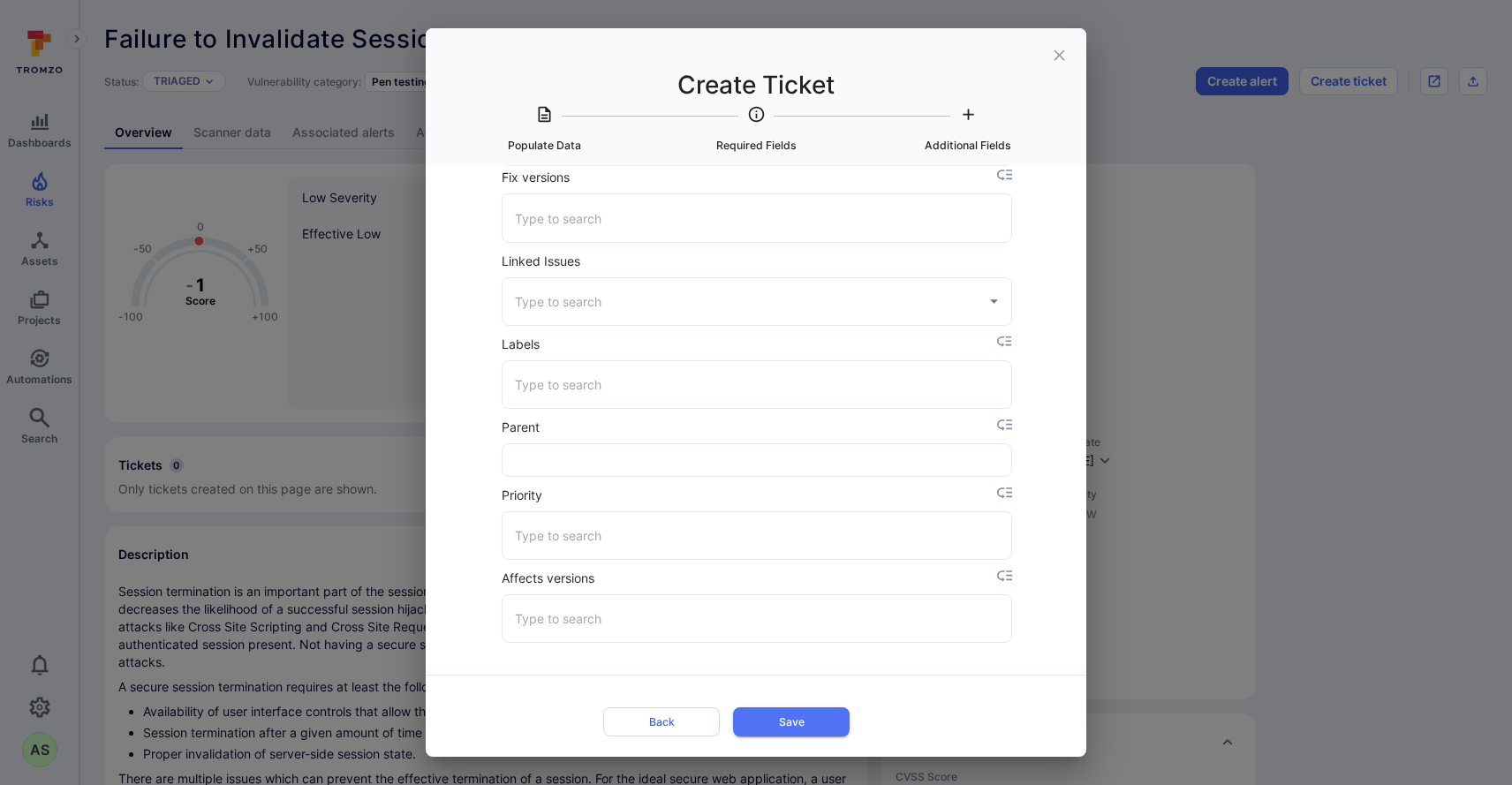
scroll to position [3957, 0]
click at [630, 536] on input "Priority" at bounding box center [757, 536] width 493 height 31
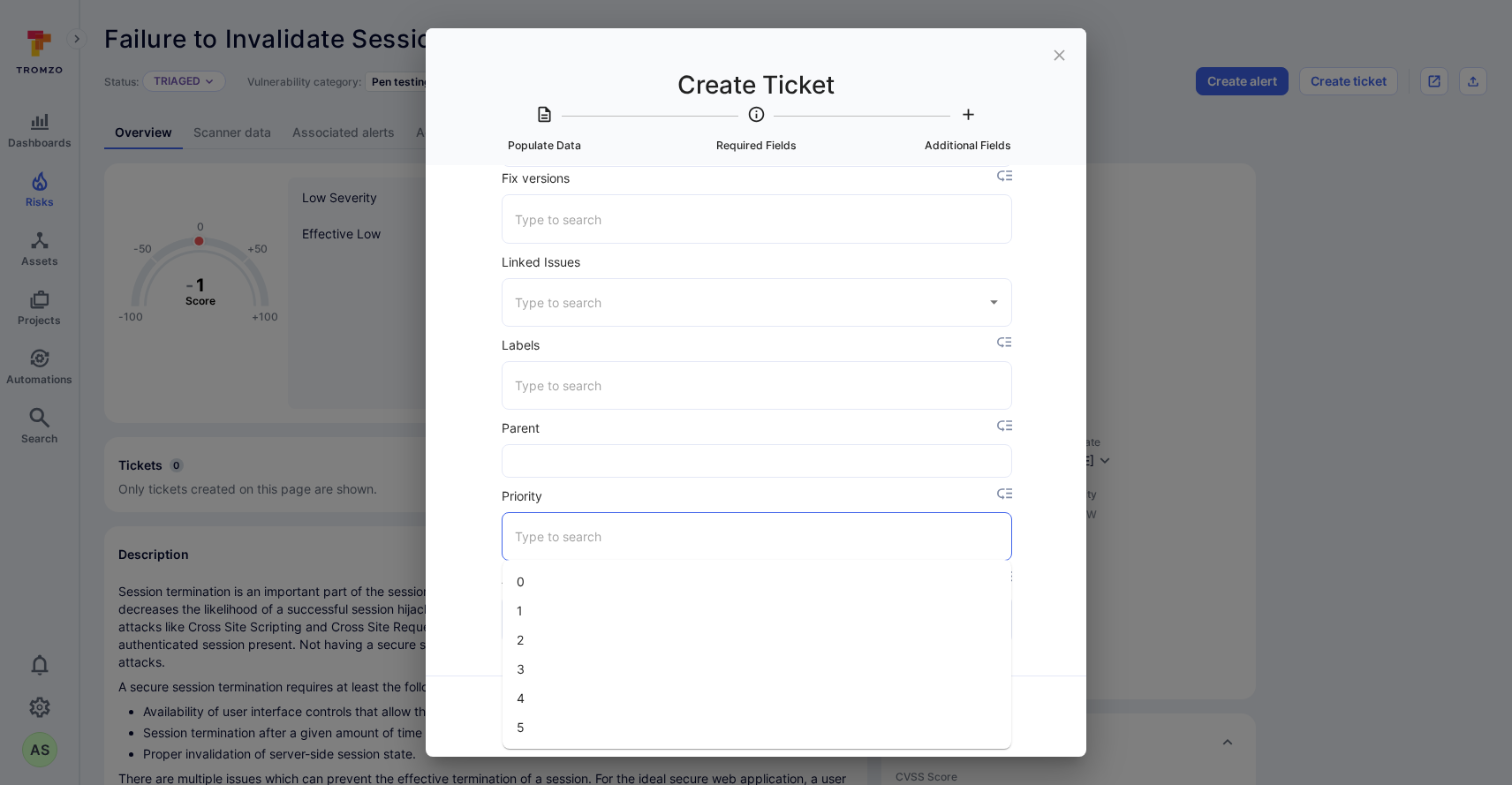
click at [565, 691] on li "4" at bounding box center [756, 697] width 509 height 29
type input "4"
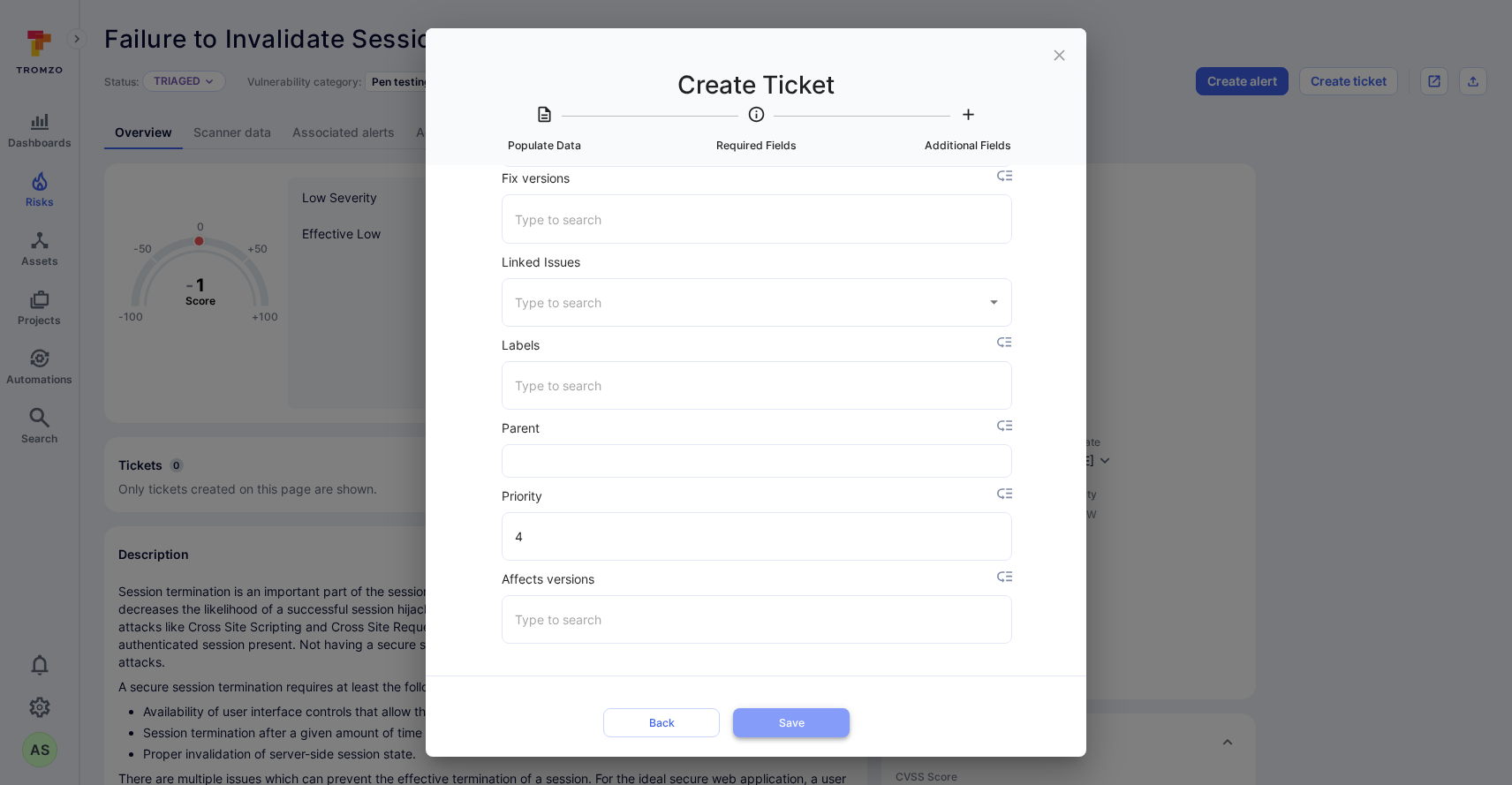
click at [794, 715] on button "Save" at bounding box center [792, 722] width 117 height 29
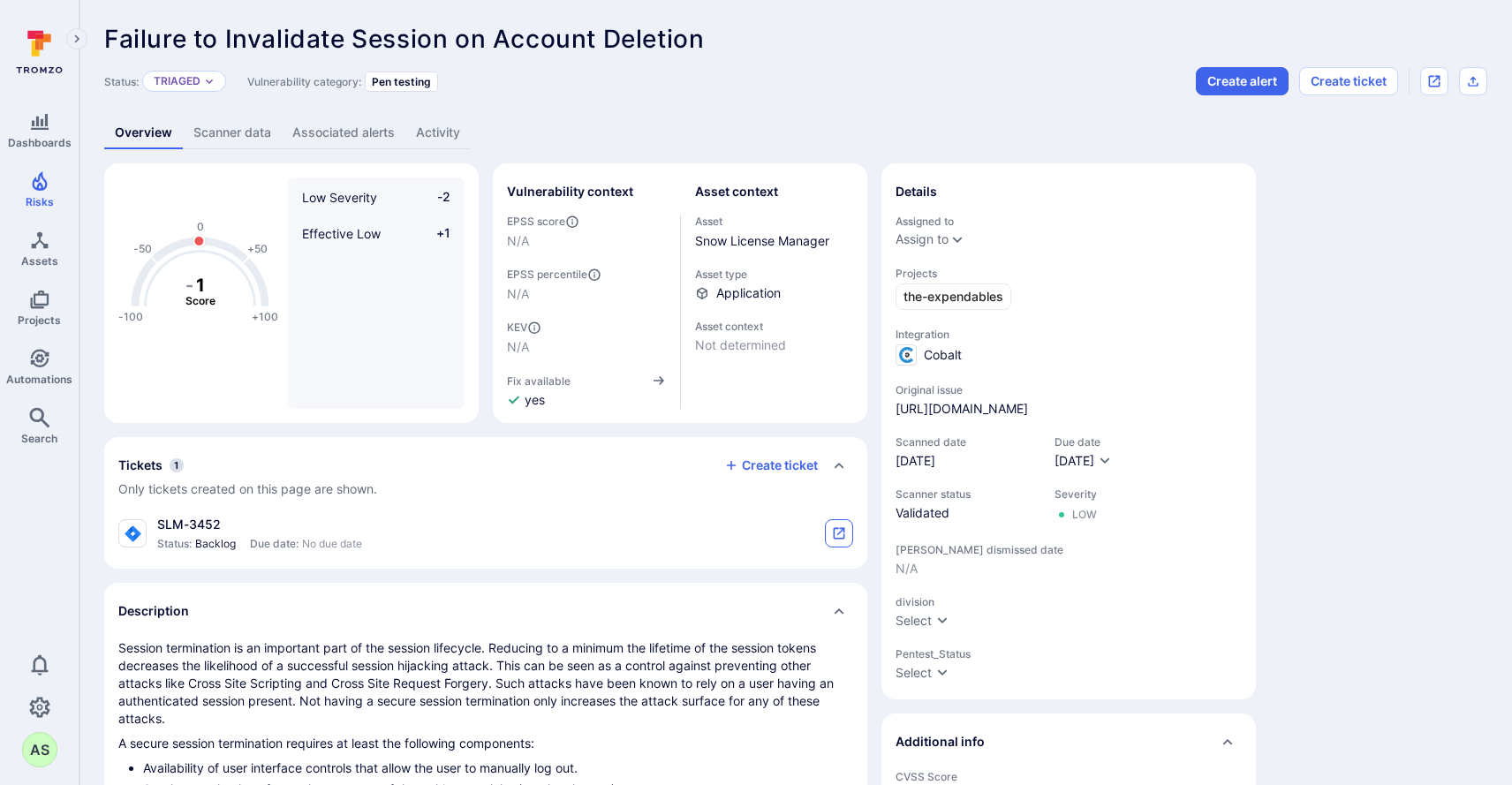
click at [836, 531] on icon "tickets card" at bounding box center [838, 533] width 14 height 14
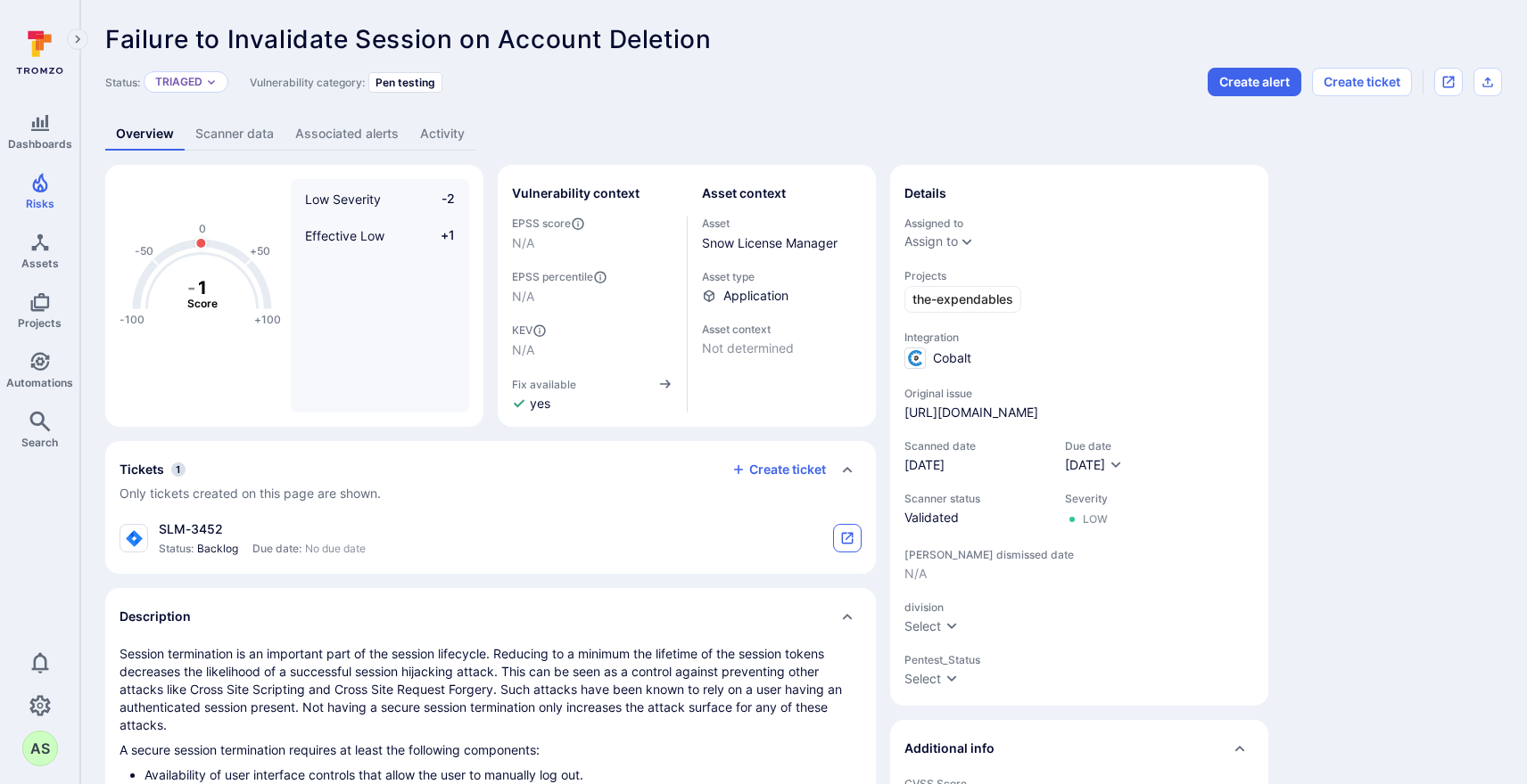
click at [851, 534] on icon "tickets card" at bounding box center [847, 539] width 11 height 11
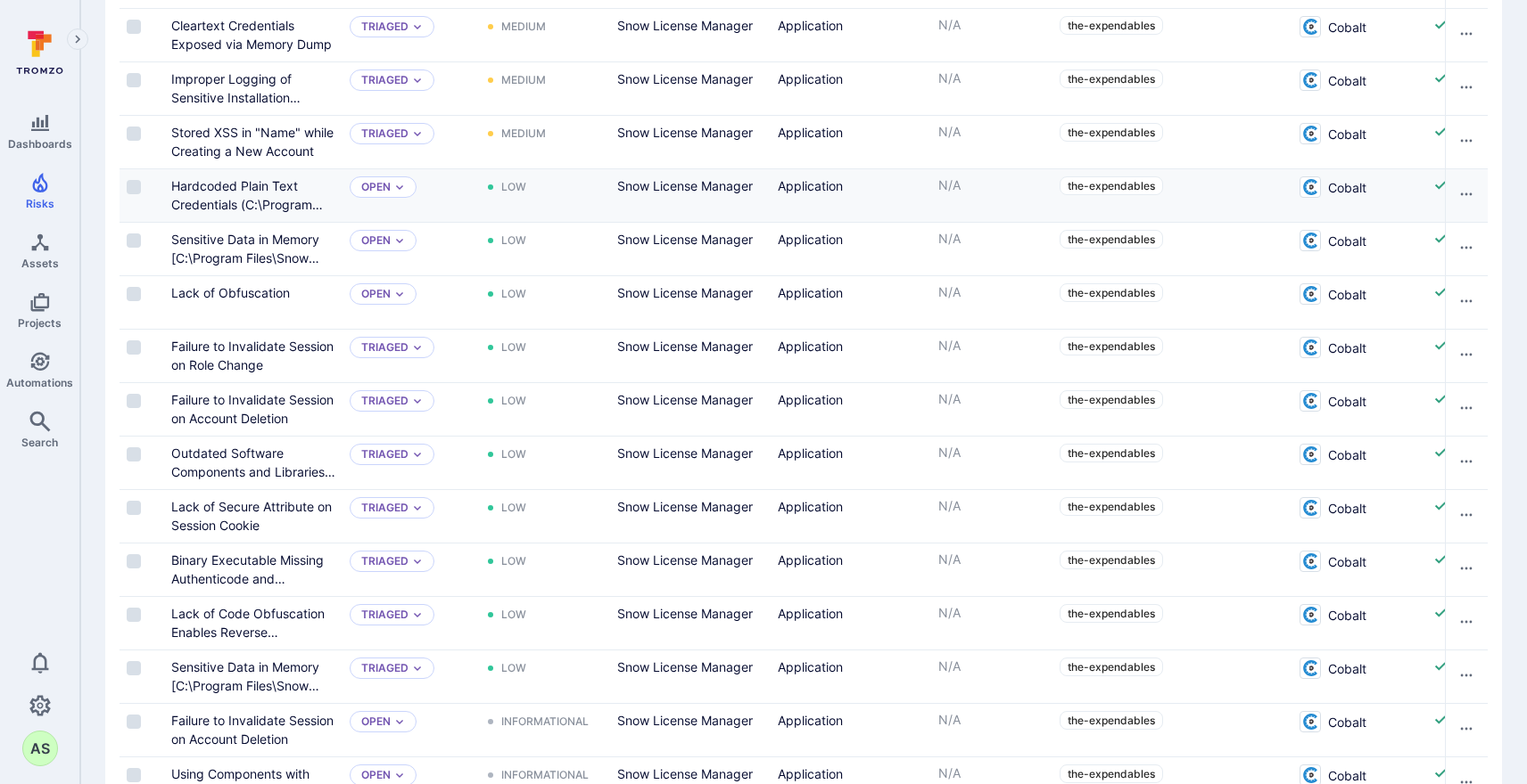
scroll to position [621, 0]
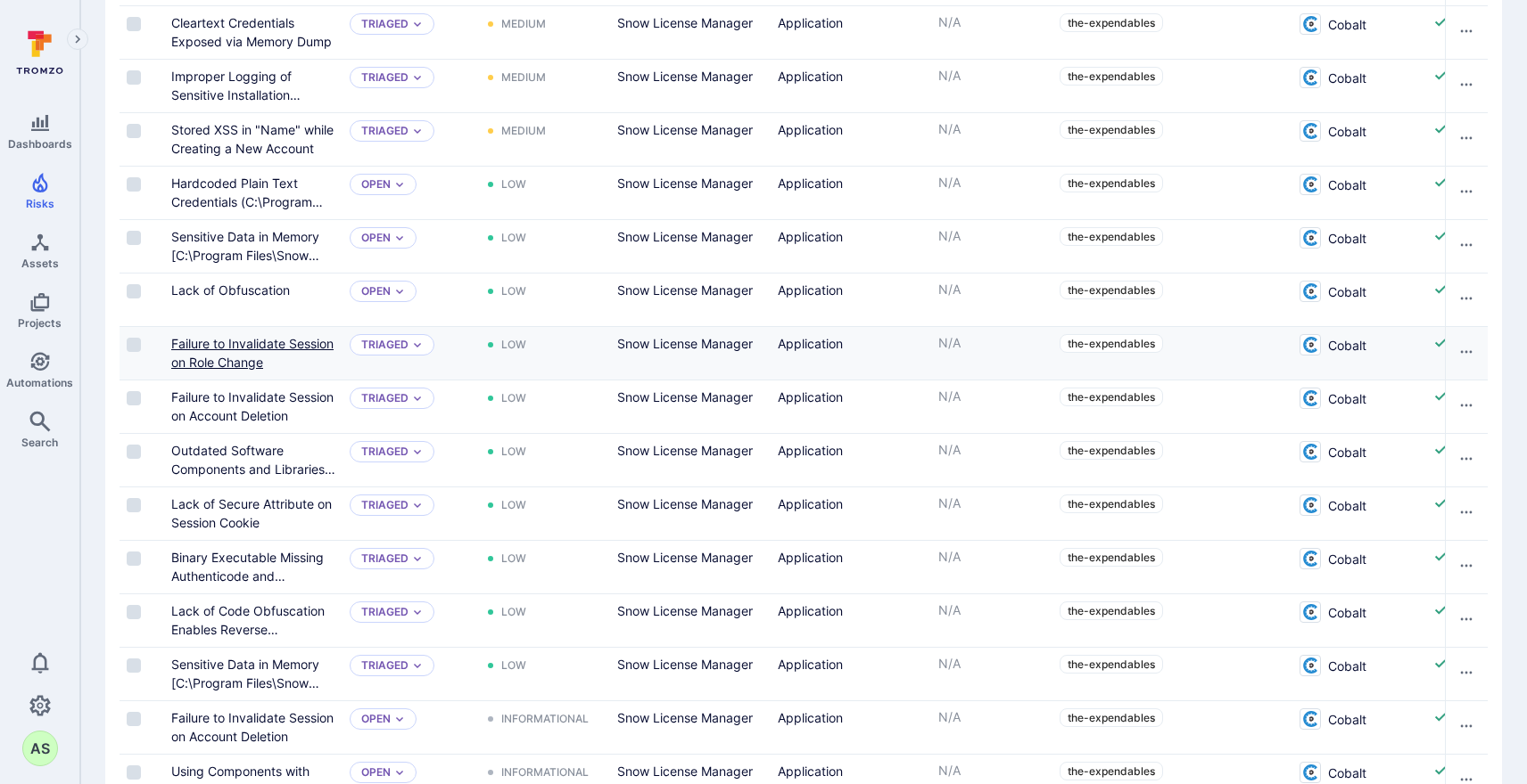
click at [234, 346] on link "Failure to Invalidate Session on Role Change" at bounding box center [253, 353] width 162 height 34
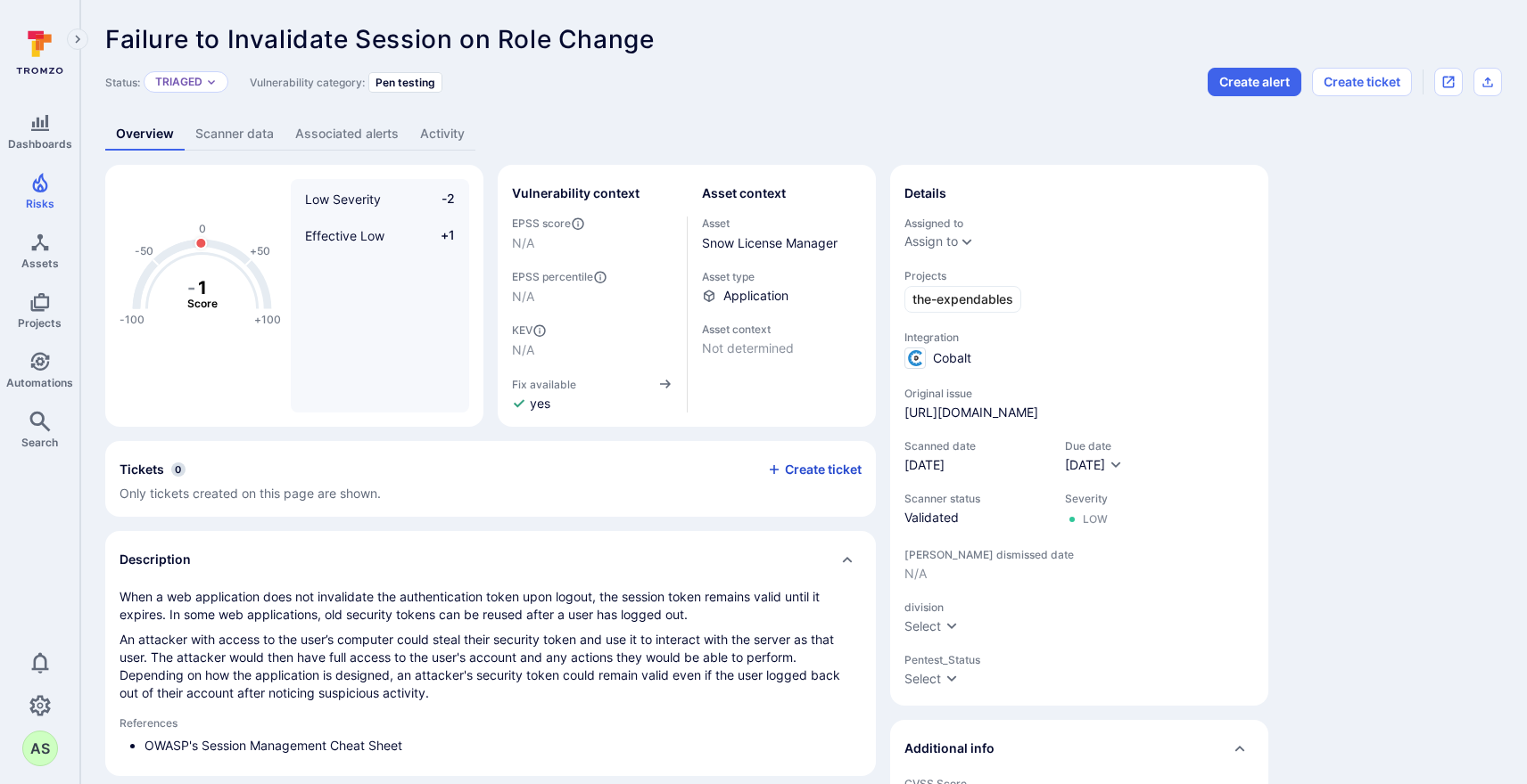
click at [803, 471] on button "Create ticket" at bounding box center [814, 470] width 94 height 16
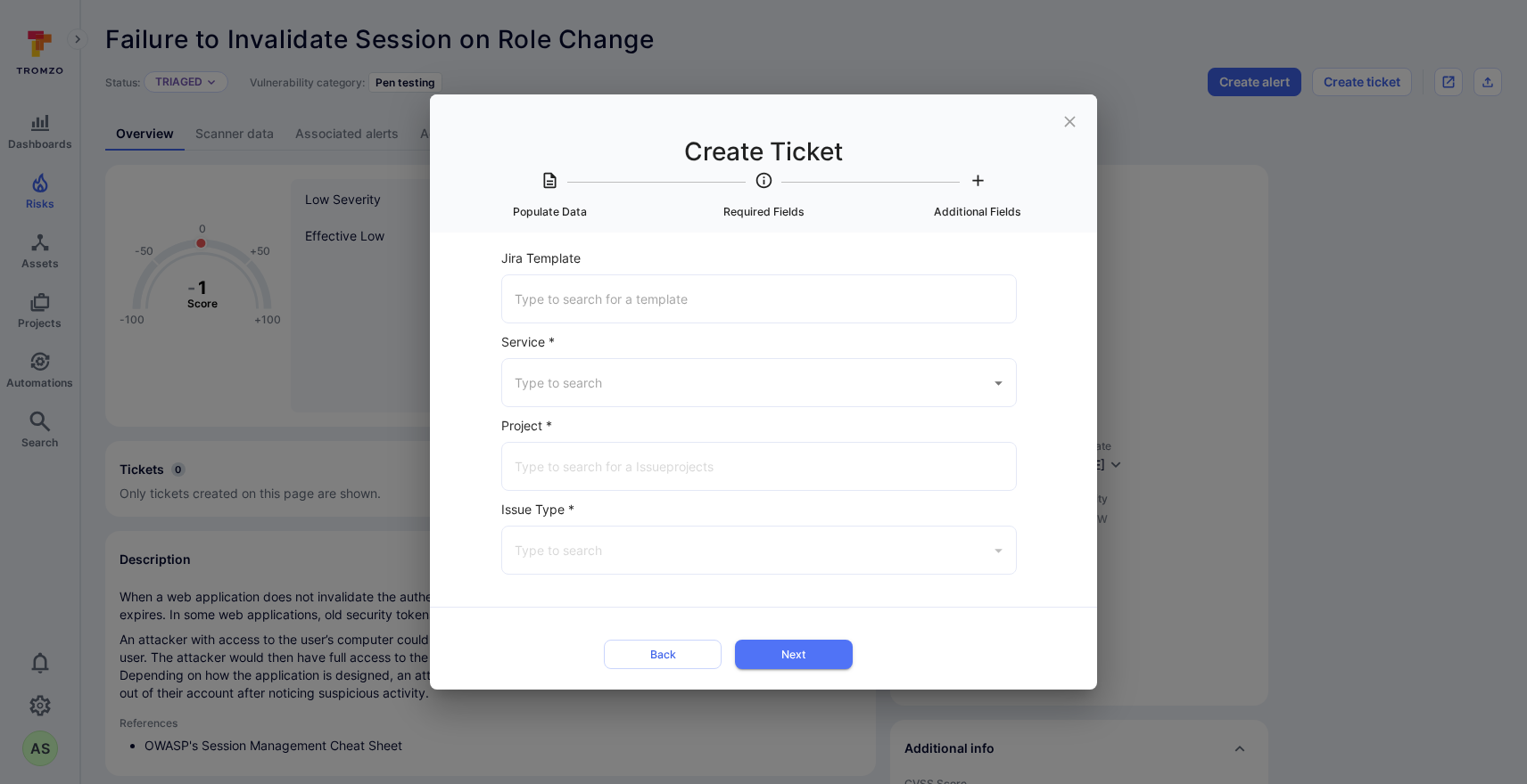
click at [670, 380] on input "Service *" at bounding box center [745, 383] width 471 height 31
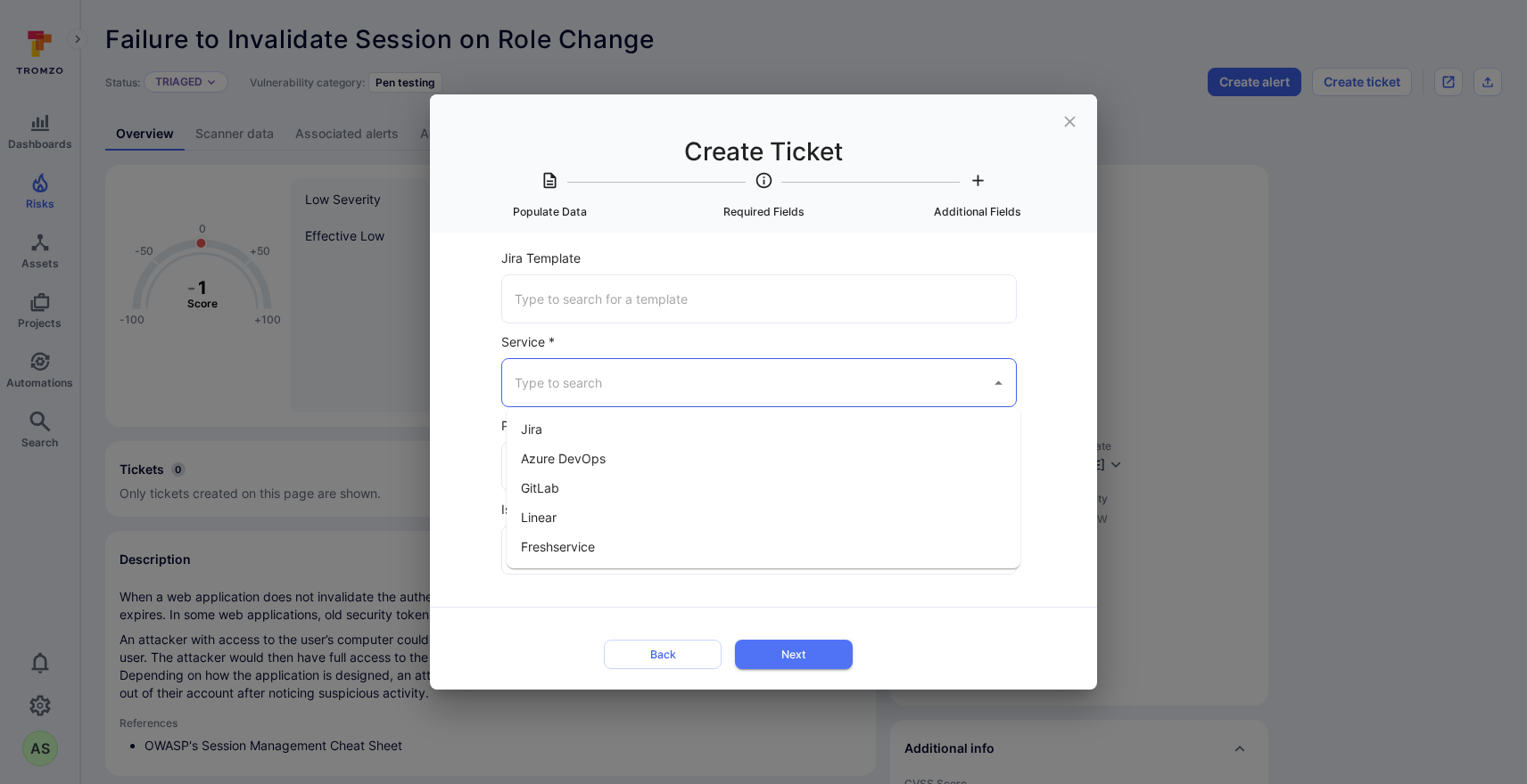
scroll to position [0, 1]
click at [650, 430] on li "Jira" at bounding box center [763, 429] width 514 height 30
type input "Jira"
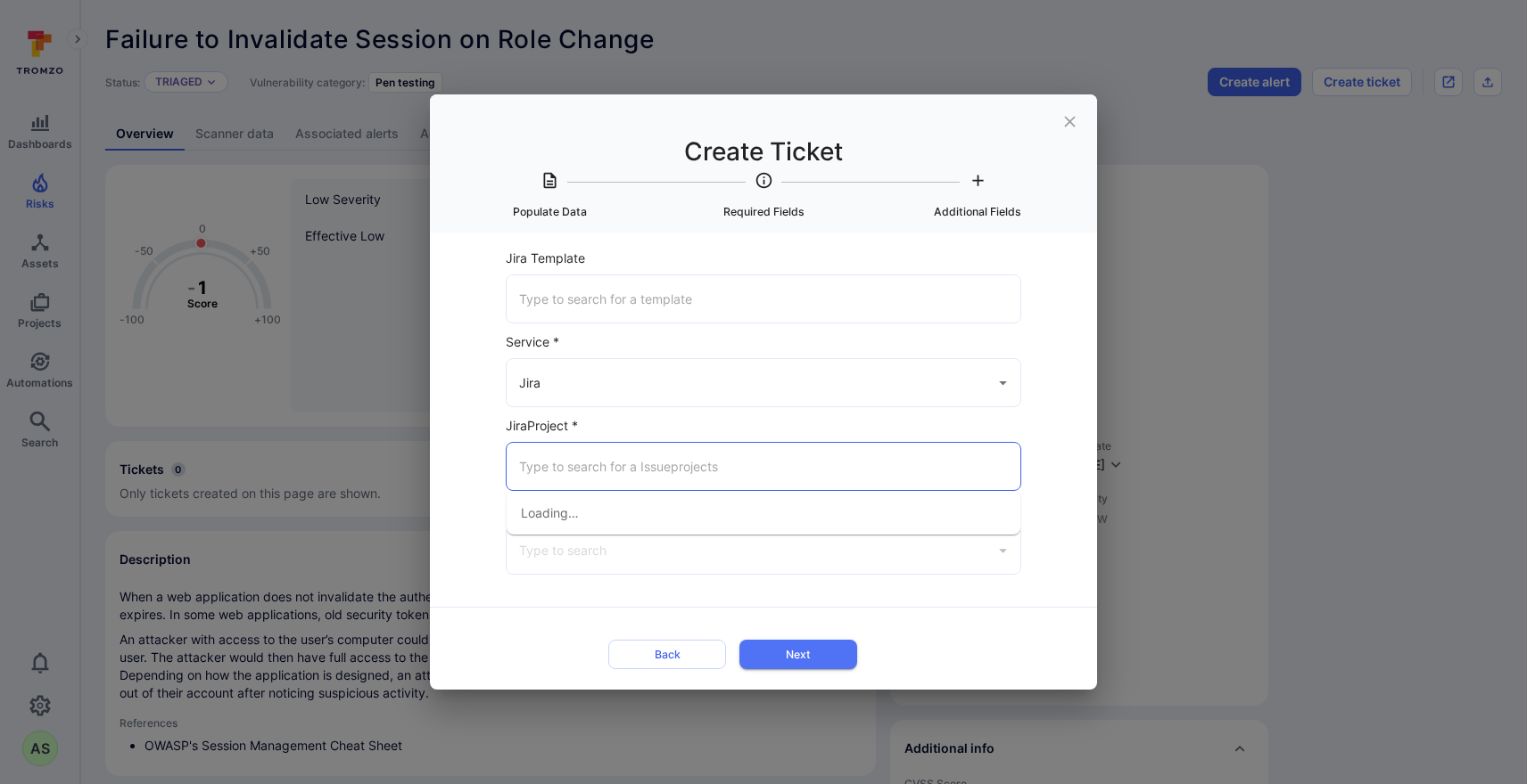
click at [651, 462] on input "Jira Project *" at bounding box center [764, 466] width 498 height 31
click at [652, 515] on span "SLM on Prem ([DOMAIN_NAME])" at bounding box center [616, 513] width 191 height 19
type input "SLM on Prem ([DOMAIN_NAME])"
click at [662, 539] on input "Issue Type *" at bounding box center [750, 550] width 471 height 31
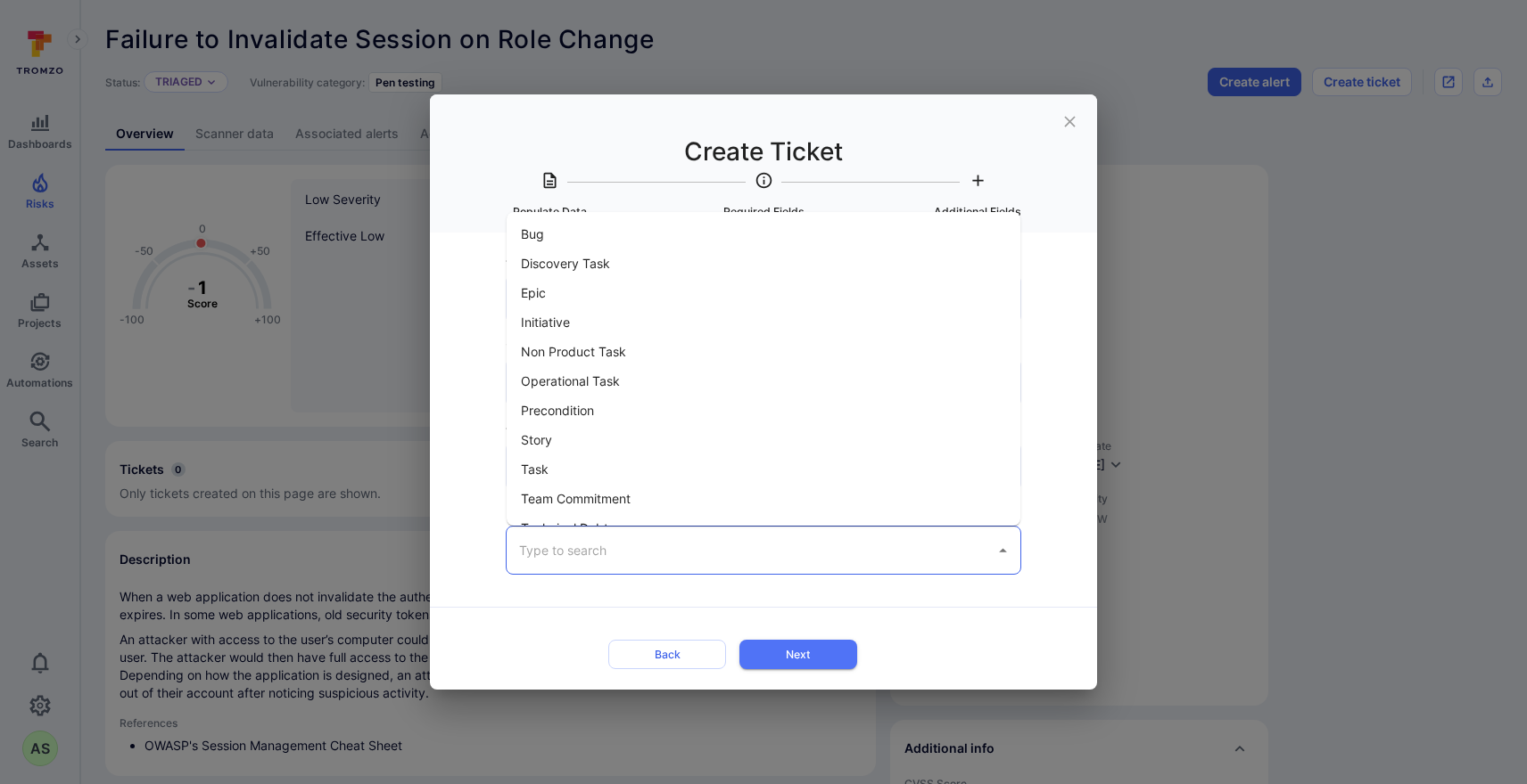
click at [596, 237] on li "Bug" at bounding box center [763, 233] width 514 height 30
type input "Bug"
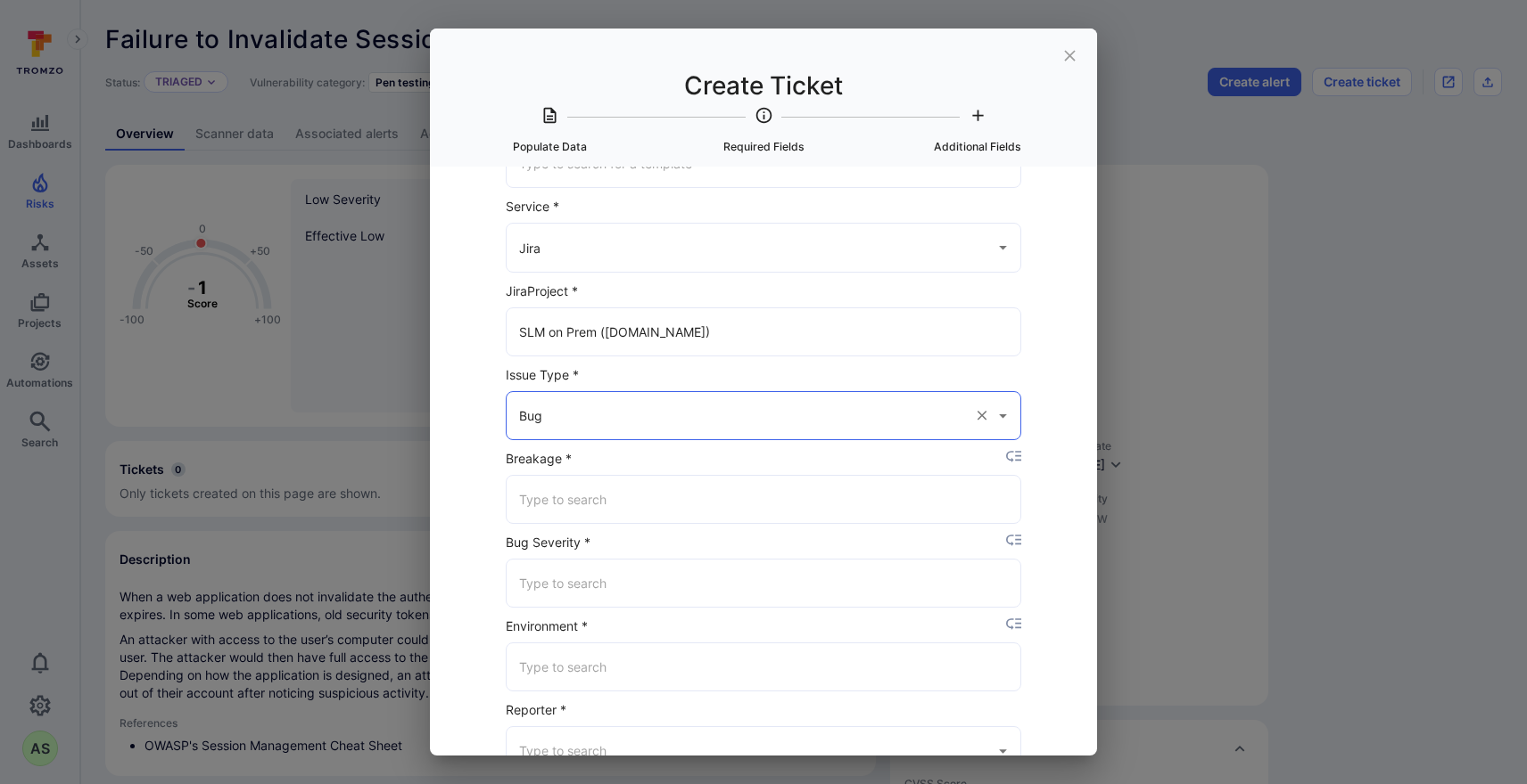
scroll to position [75, 1]
click at [723, 485] on input "Breakage *" at bounding box center [764, 493] width 498 height 31
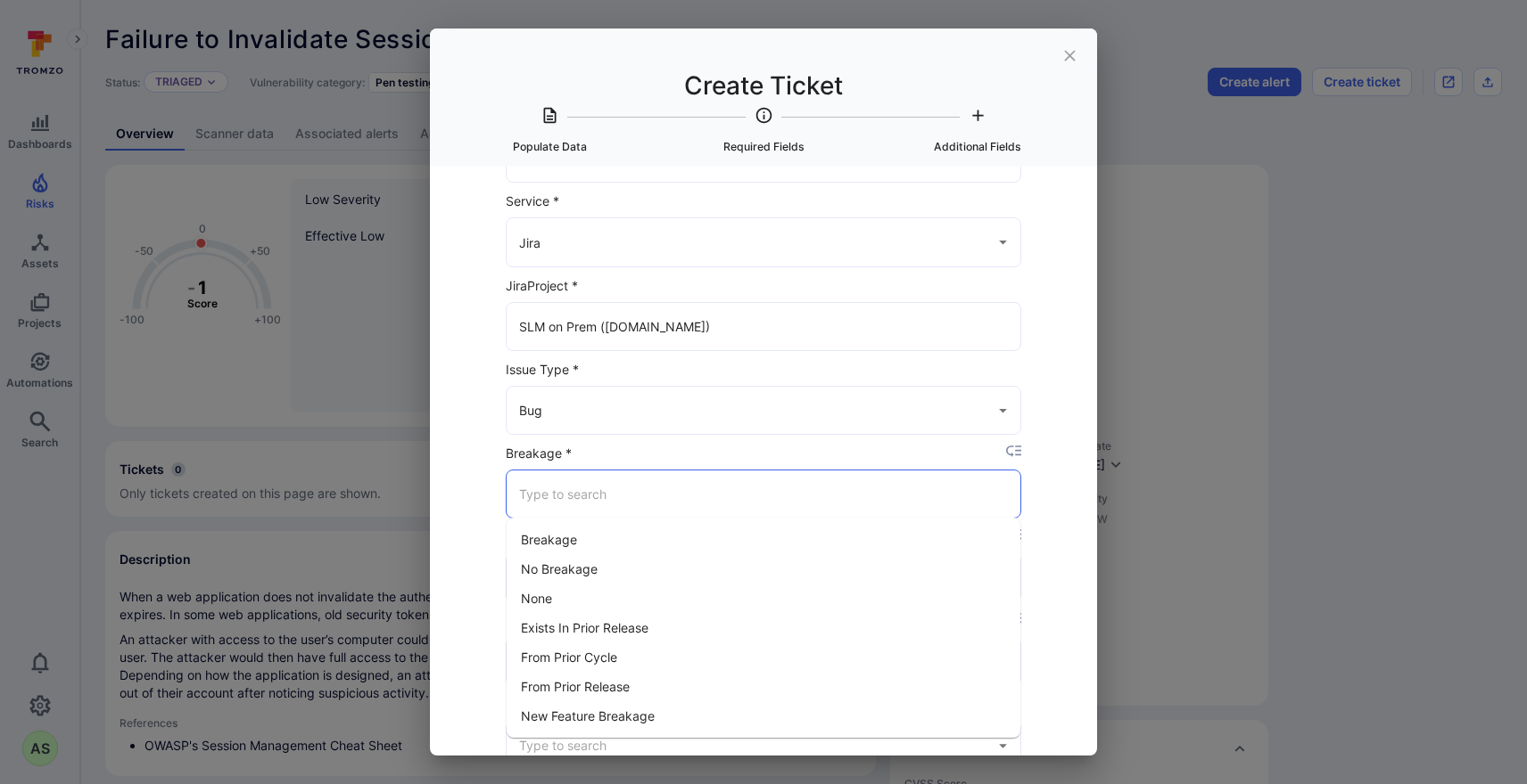
click at [641, 562] on li "No Breakage" at bounding box center [763, 569] width 514 height 30
type input "No Breakage"
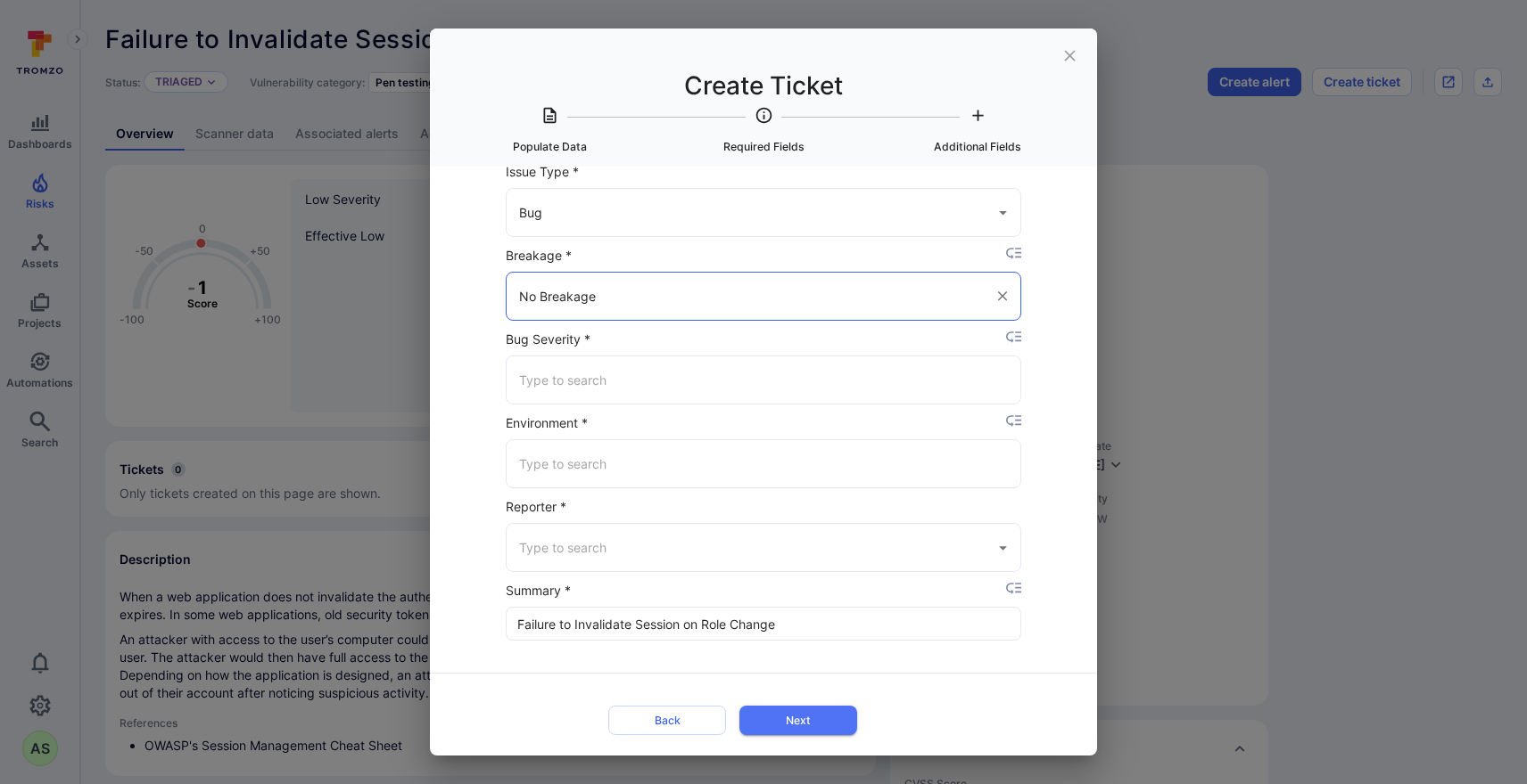
scroll to position [271, 1]
click at [633, 388] on input "Bug Severity *" at bounding box center [764, 381] width 498 height 31
click at [571, 510] on li "Low" at bounding box center [763, 514] width 514 height 30
type input "Low"
click at [668, 471] on input "Environment *" at bounding box center [764, 465] width 498 height 31
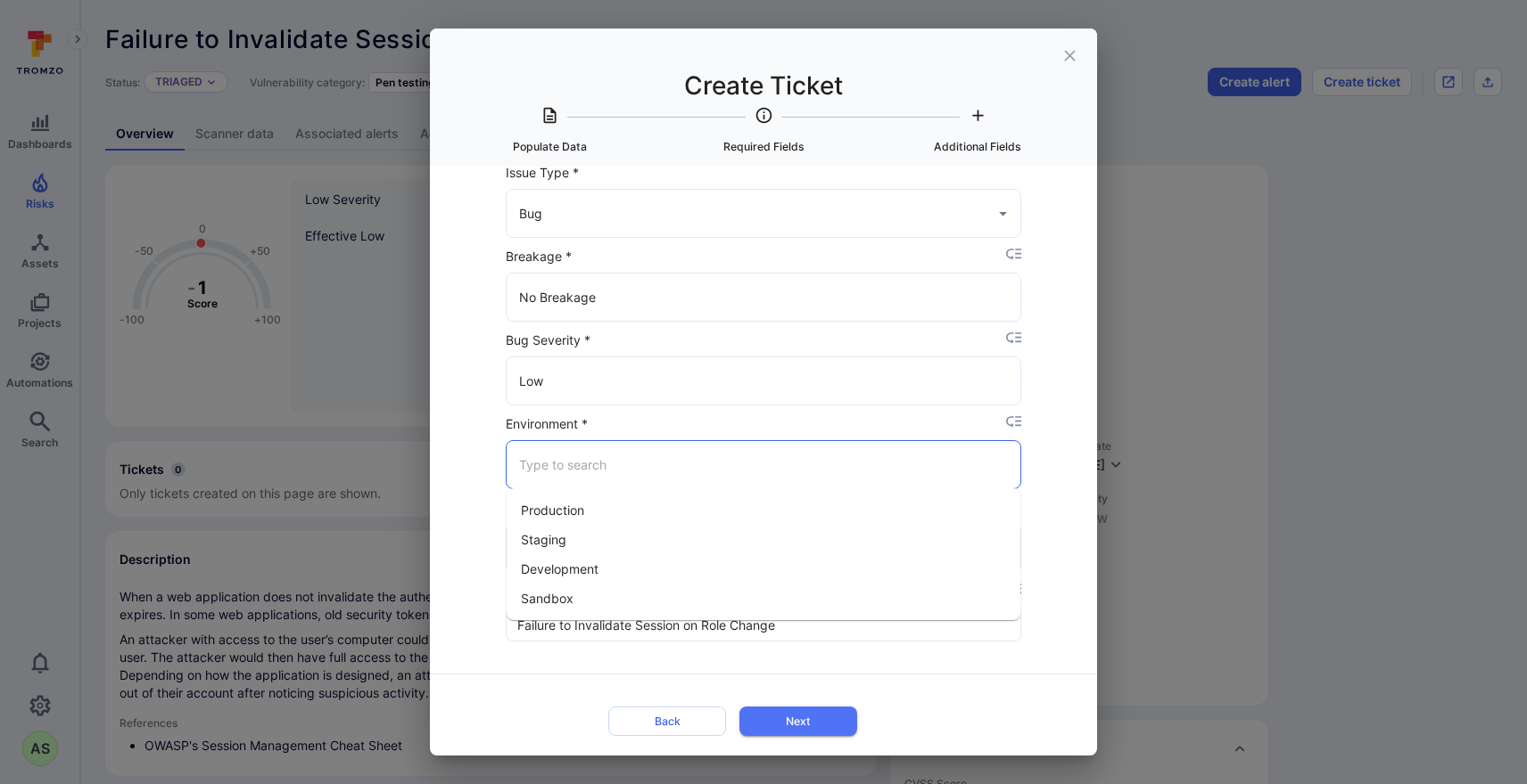
click at [620, 539] on li "Staging" at bounding box center [763, 539] width 514 height 30
type input "Staging"
click at [636, 539] on input "Reporter *" at bounding box center [750, 549] width 471 height 31
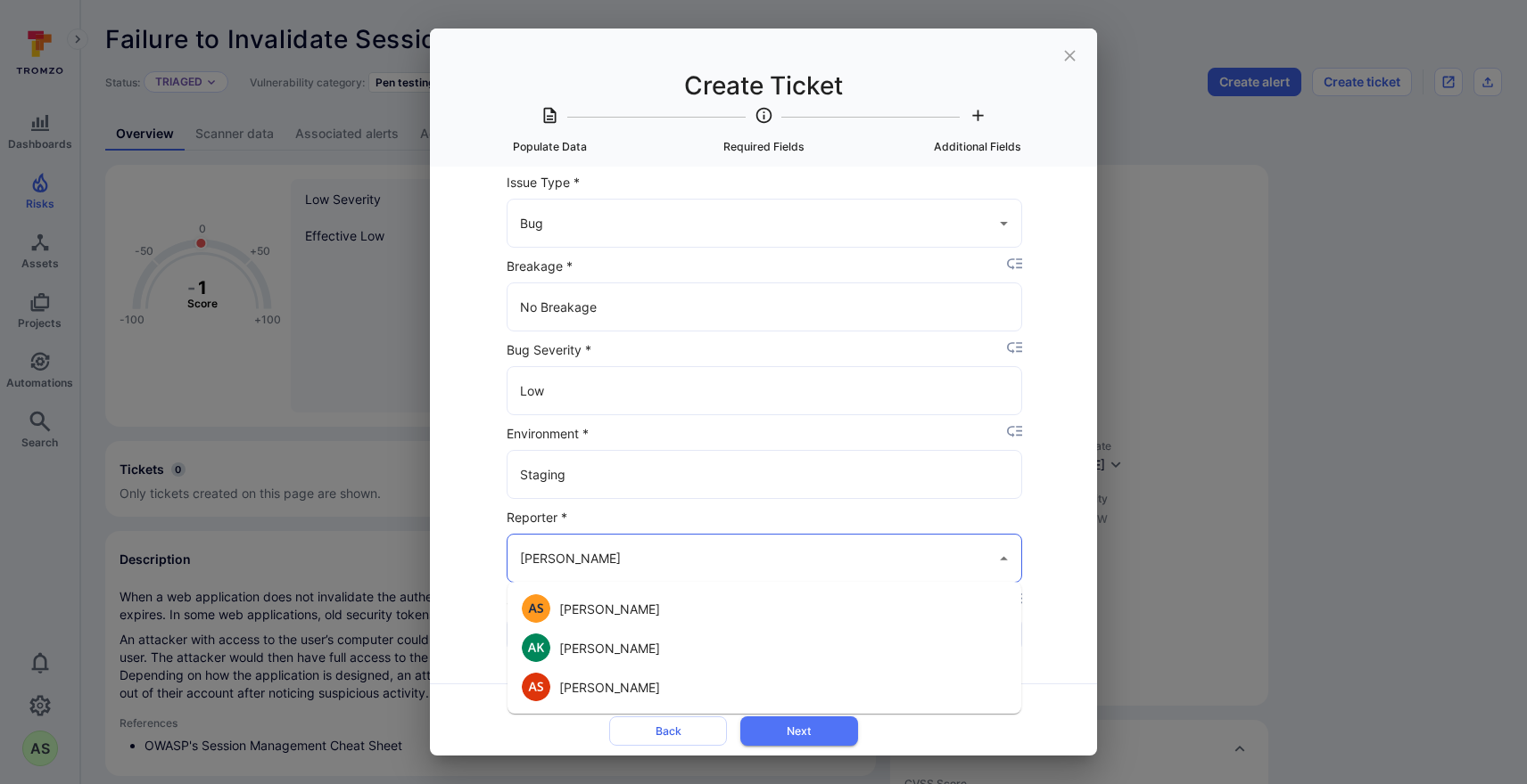
click at [622, 599] on li "[PERSON_NAME]" at bounding box center [764, 609] width 514 height 39
type input "[PERSON_NAME]"
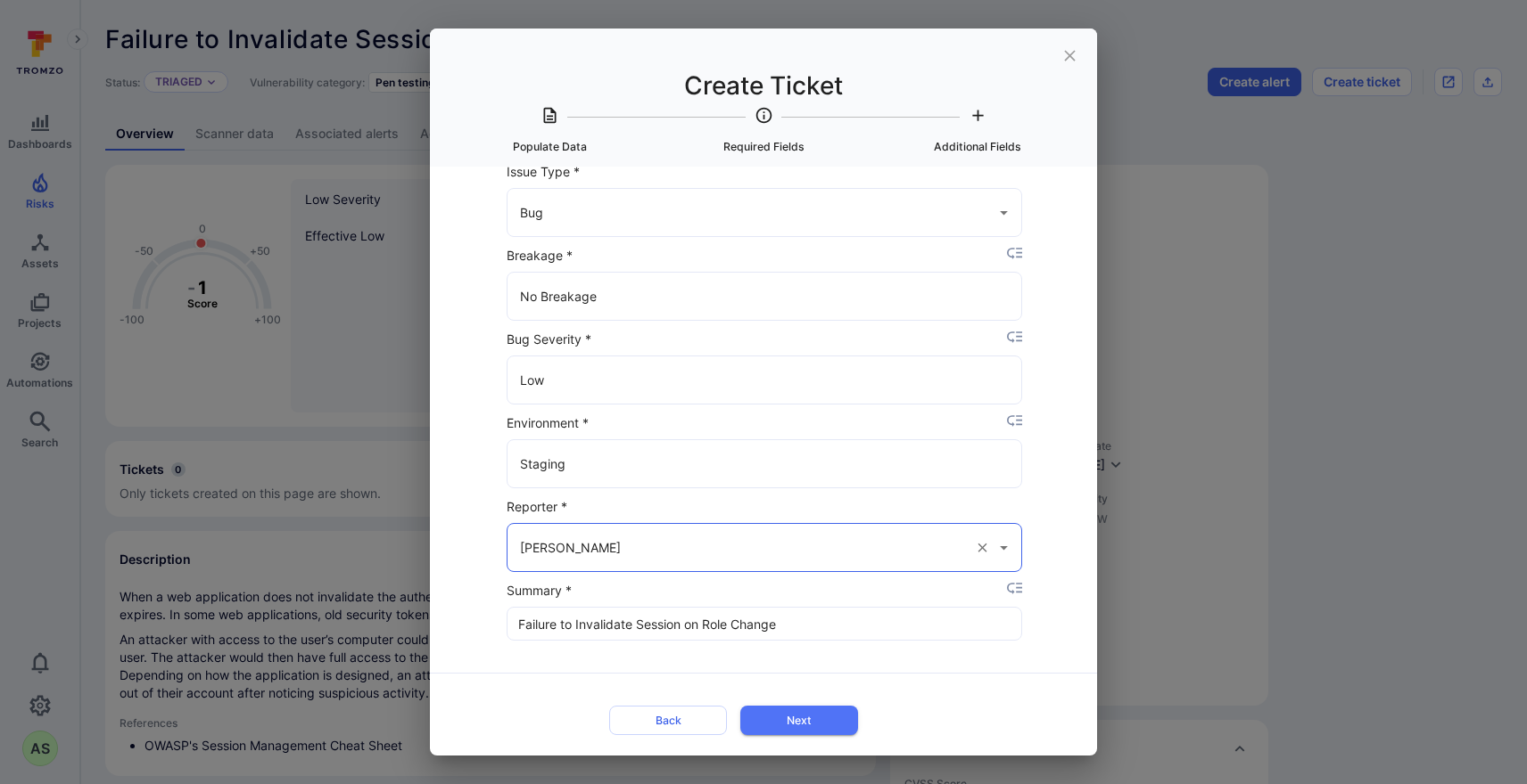
scroll to position [271, 0]
click at [836, 720] on button "Next" at bounding box center [800, 721] width 118 height 30
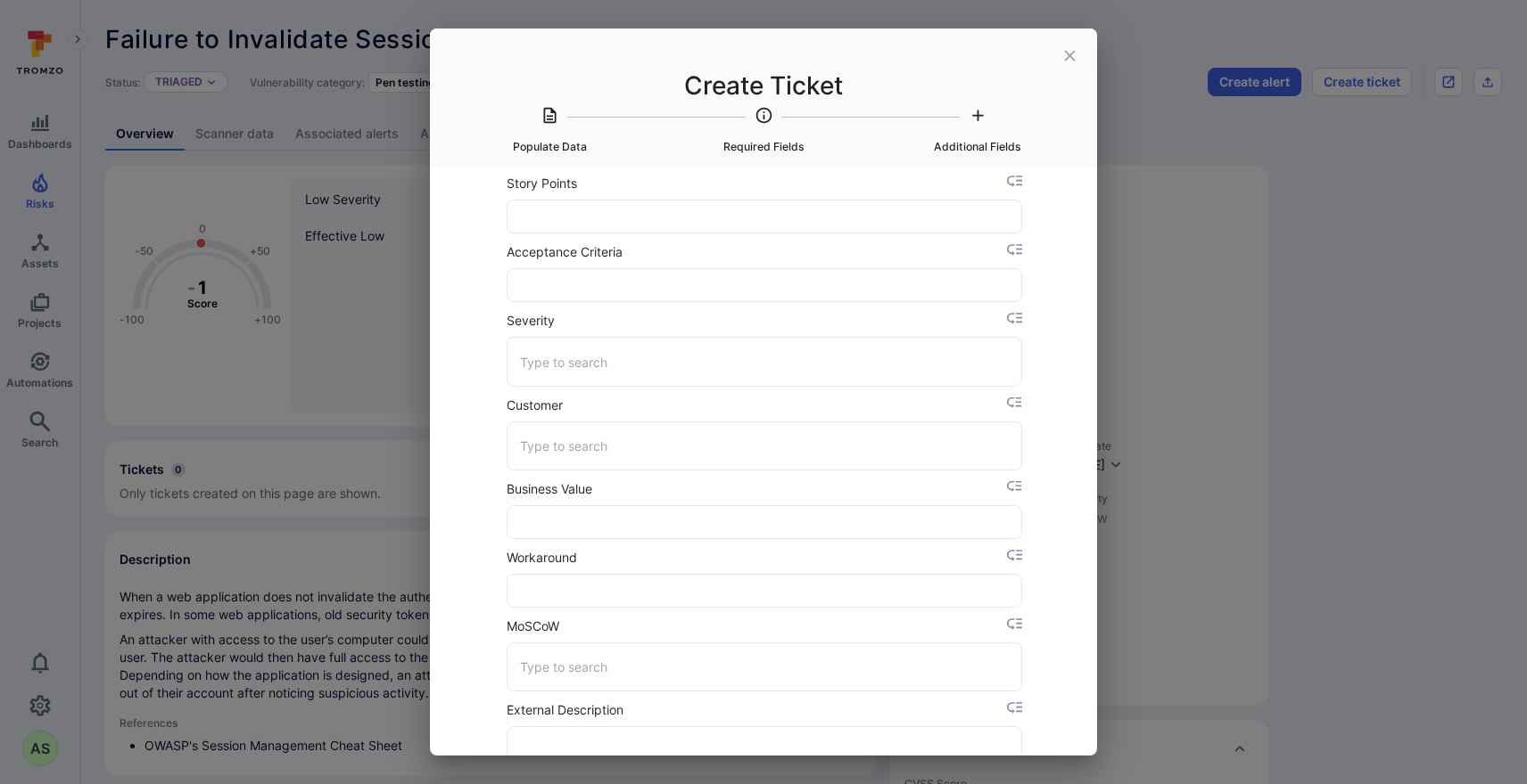
scroll to position [613, 0]
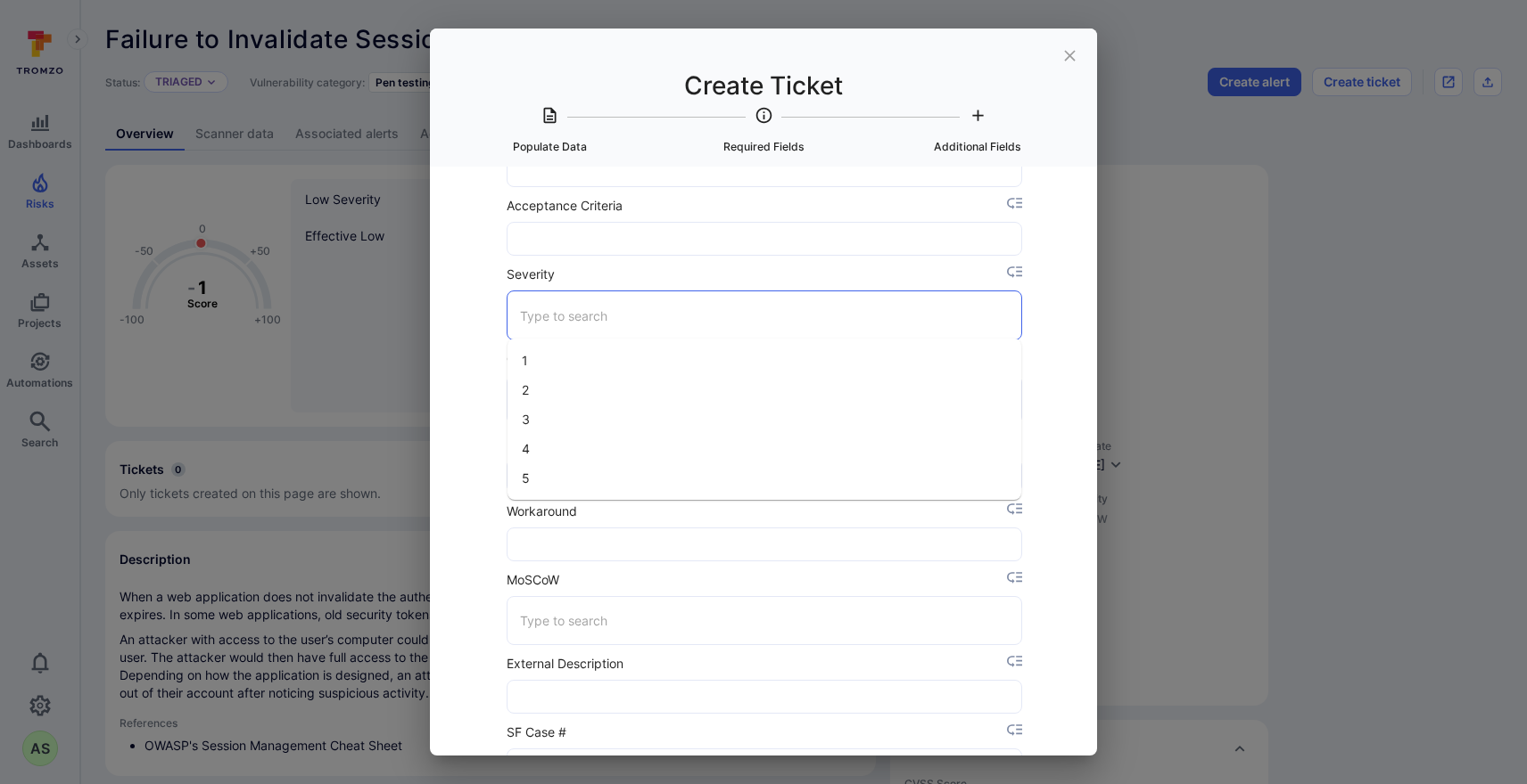
click at [657, 329] on input "Severity" at bounding box center [764, 314] width 498 height 31
click at [588, 442] on li "4" at bounding box center [764, 449] width 514 height 30
type input "4"
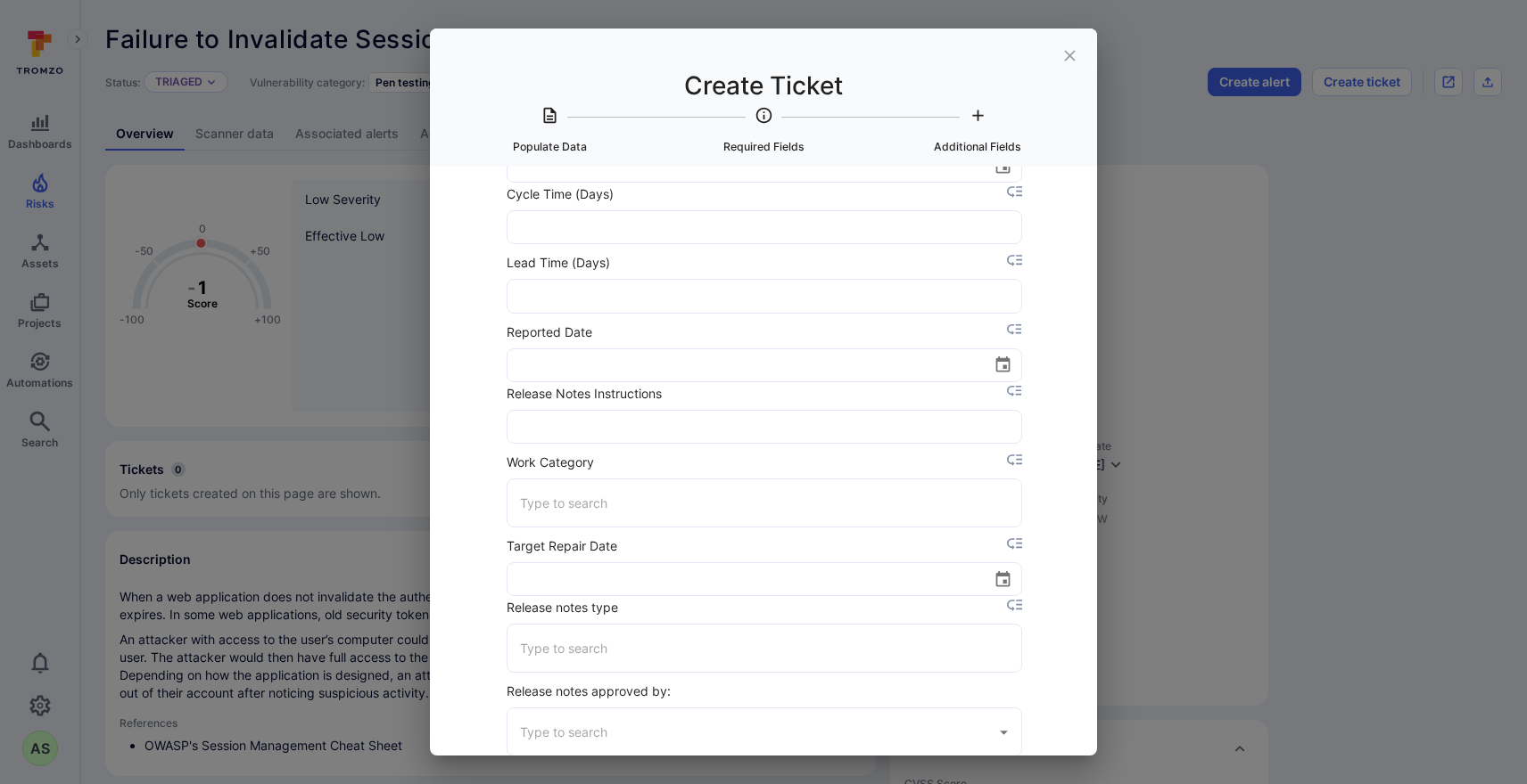
scroll to position [1787, 0]
click at [999, 364] on icon "Choose date" at bounding box center [1003, 363] width 19 height 19
drag, startPoint x: 737, startPoint y: 548, endPoint x: 734, endPoint y: 535, distance: 13.3
click at [738, 548] on button "17" at bounding box center [744, 548] width 32 height 32
type input "[DATE]"
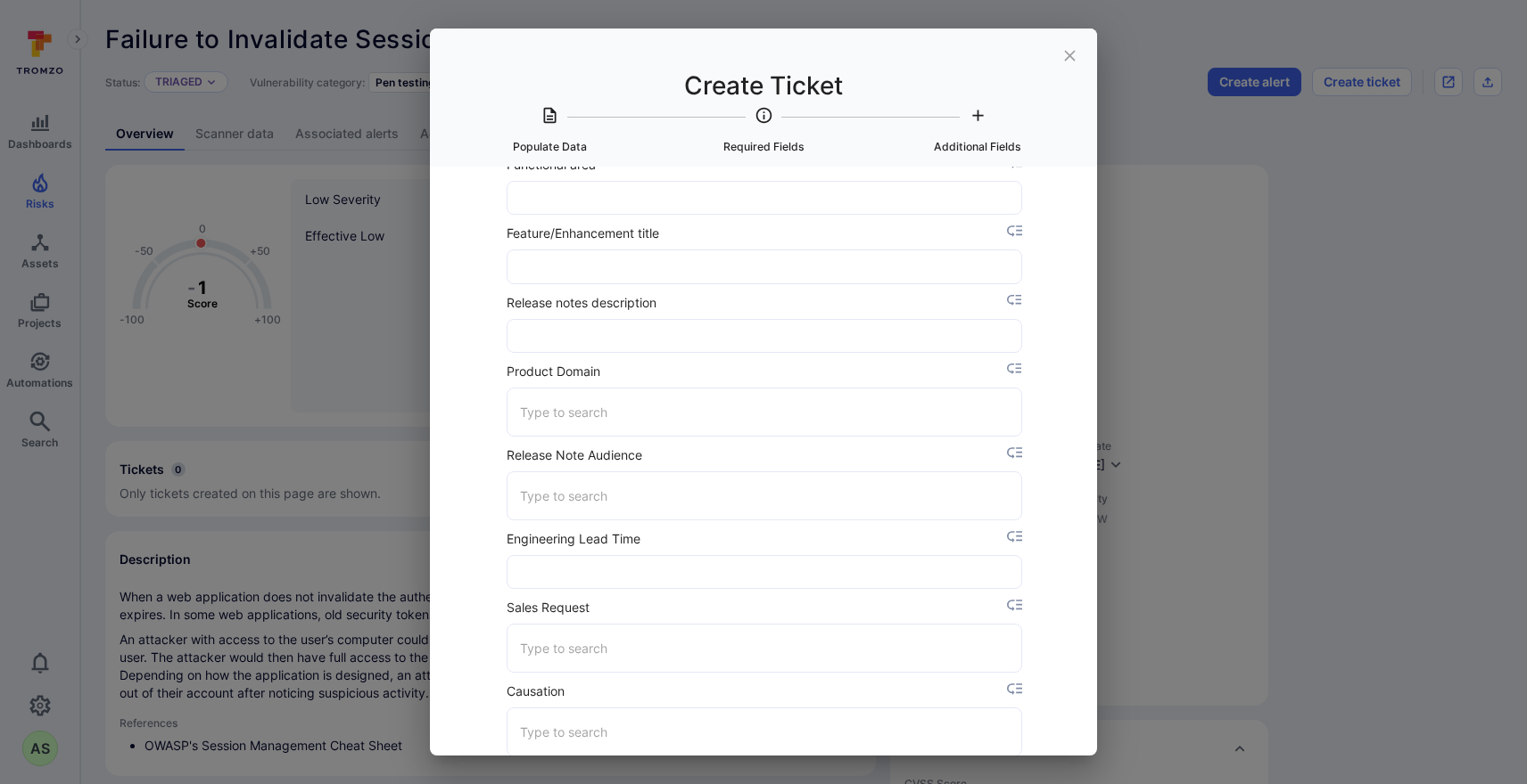
scroll to position [2454, 0]
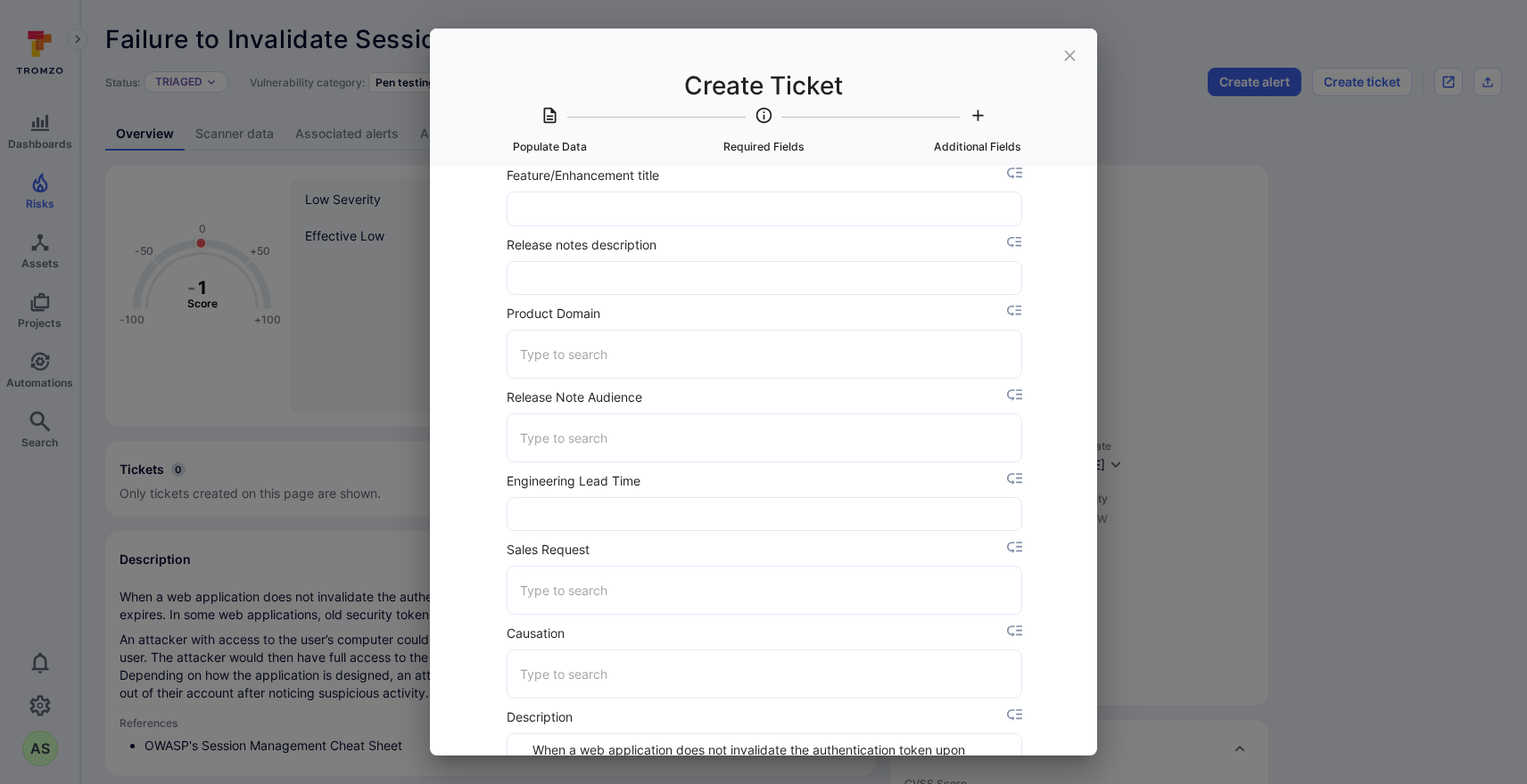
click at [657, 367] on input "Product Domain" at bounding box center [764, 354] width 498 height 31
click at [655, 400] on li "SLM on Prem" at bounding box center [764, 399] width 514 height 30
type input "SLM on Prem"
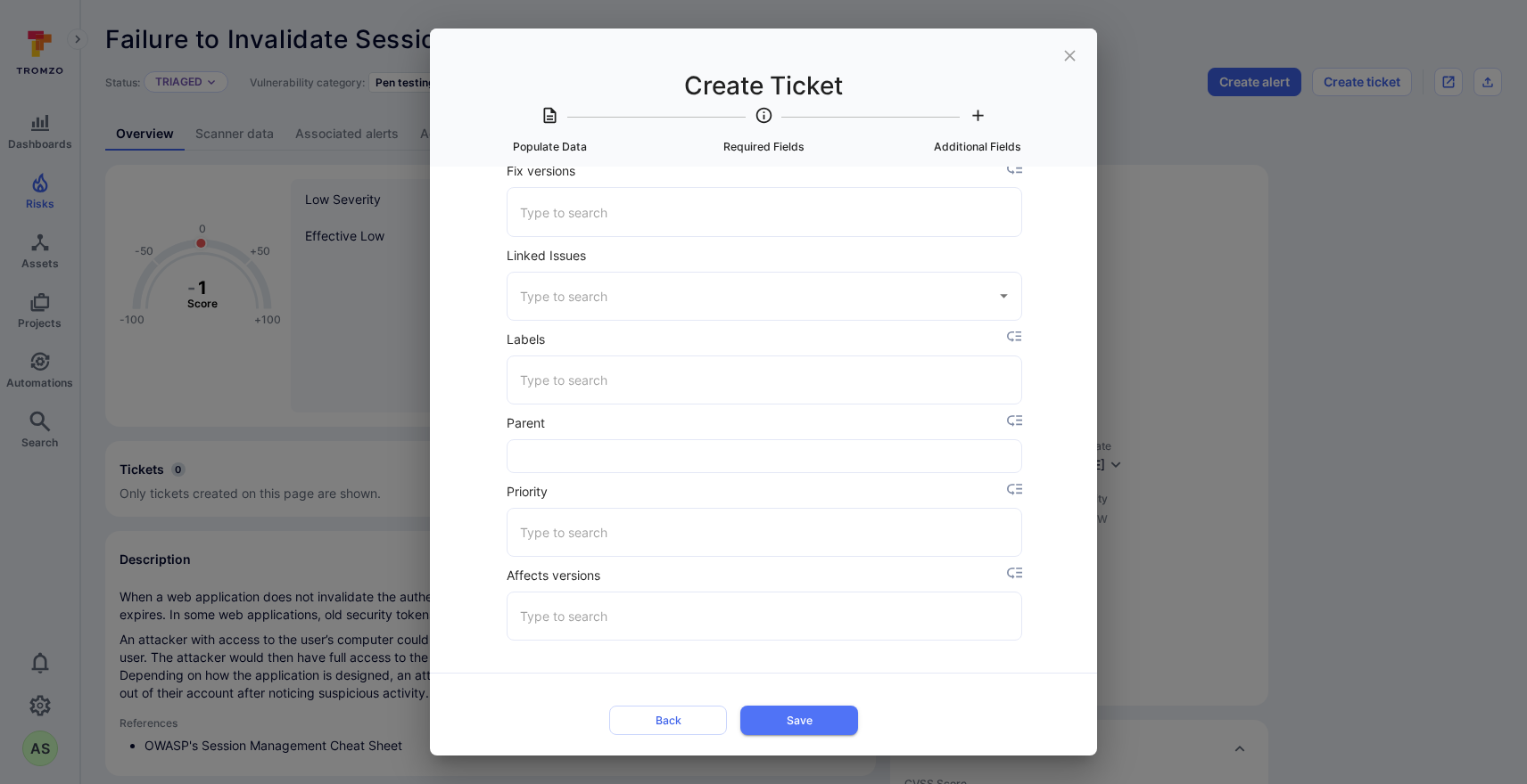
scroll to position [3397, 0]
click at [709, 533] on input "Priority" at bounding box center [764, 533] width 498 height 31
drag, startPoint x: 586, startPoint y: 691, endPoint x: 589, endPoint y: 676, distance: 15.3
click at [588, 691] on li "4" at bounding box center [764, 696] width 514 height 30
type input "4"
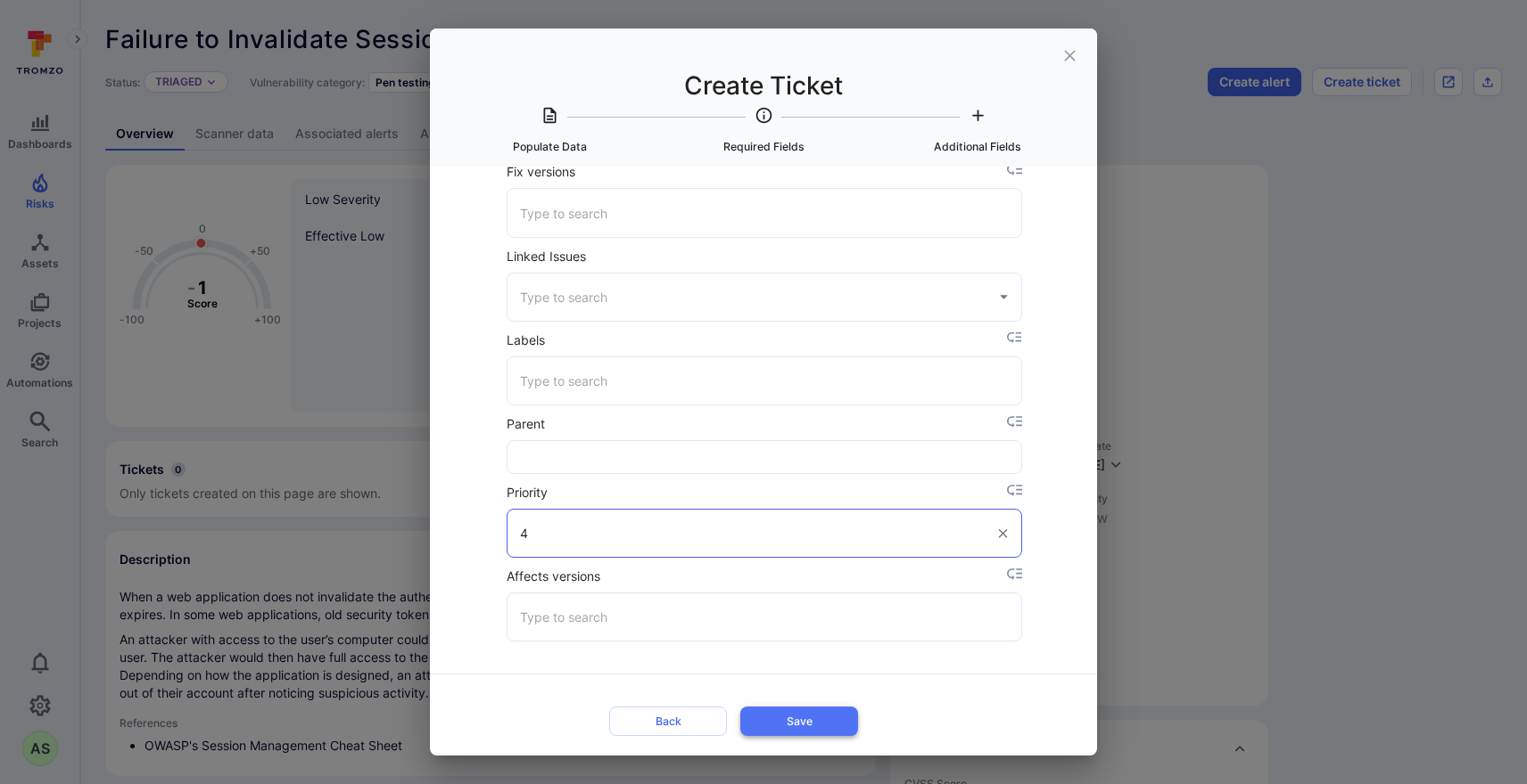
click at [826, 724] on button "Save" at bounding box center [800, 721] width 118 height 30
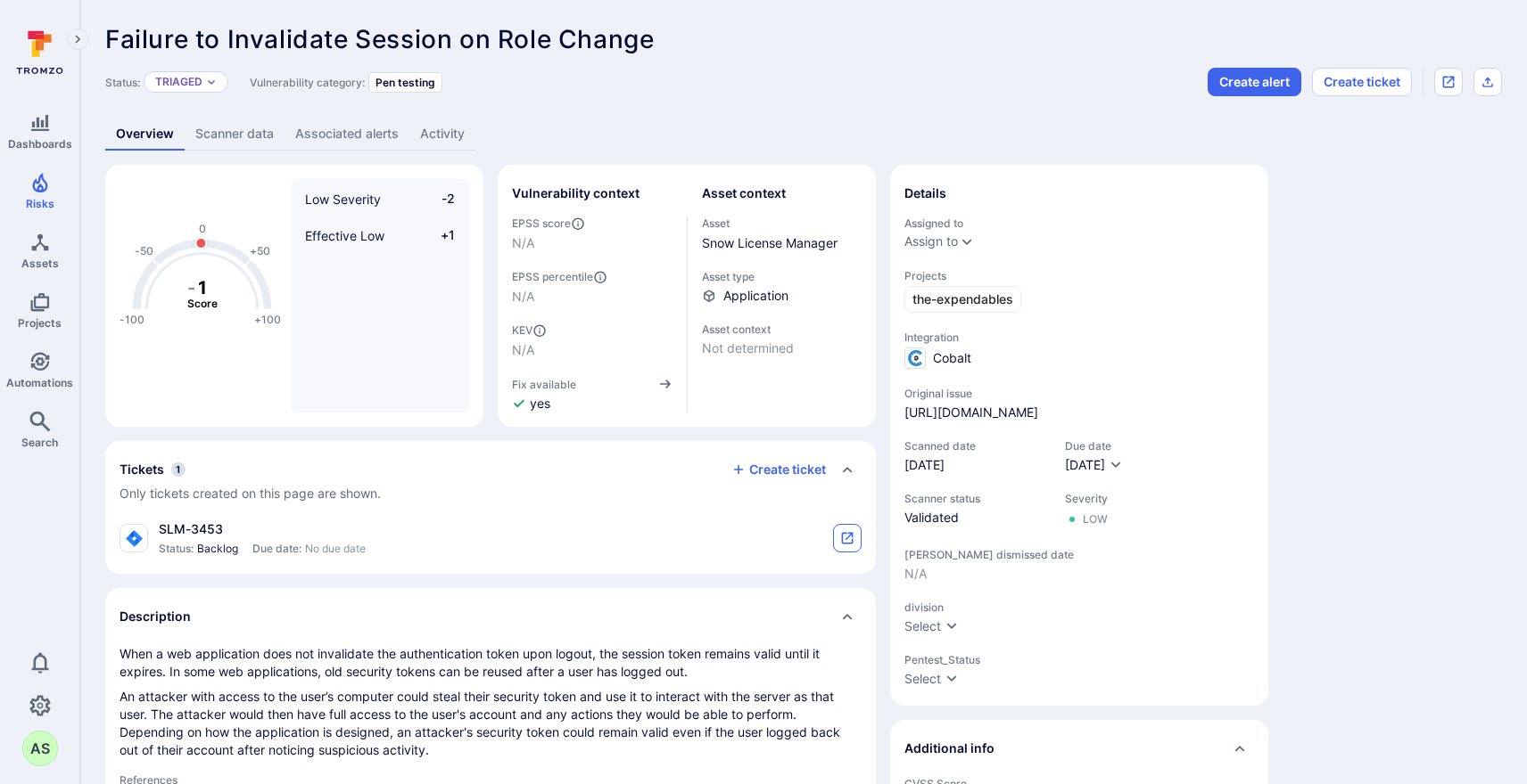
click at [838, 531] on button "tickets card" at bounding box center [847, 538] width 29 height 29
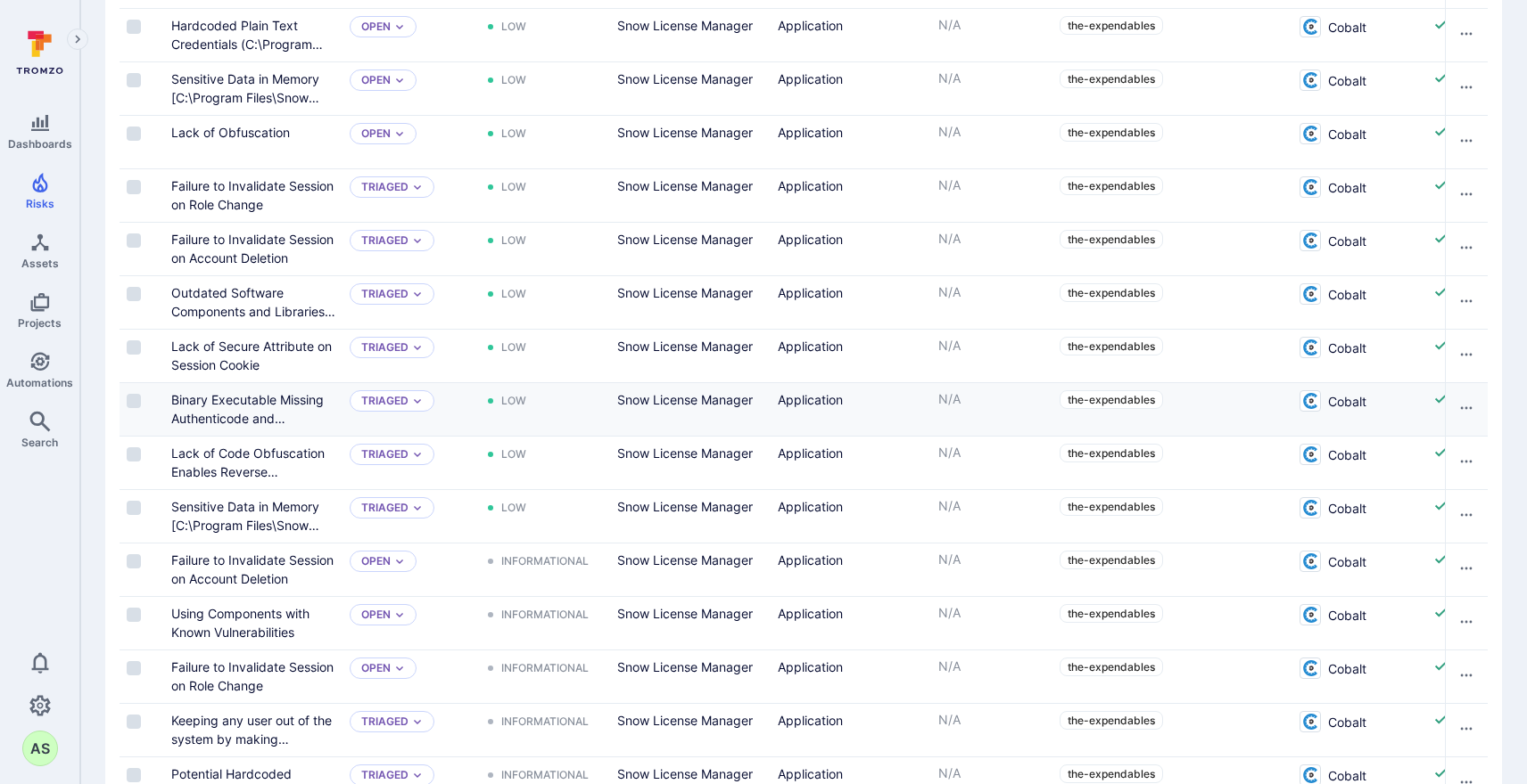
scroll to position [780, 0]
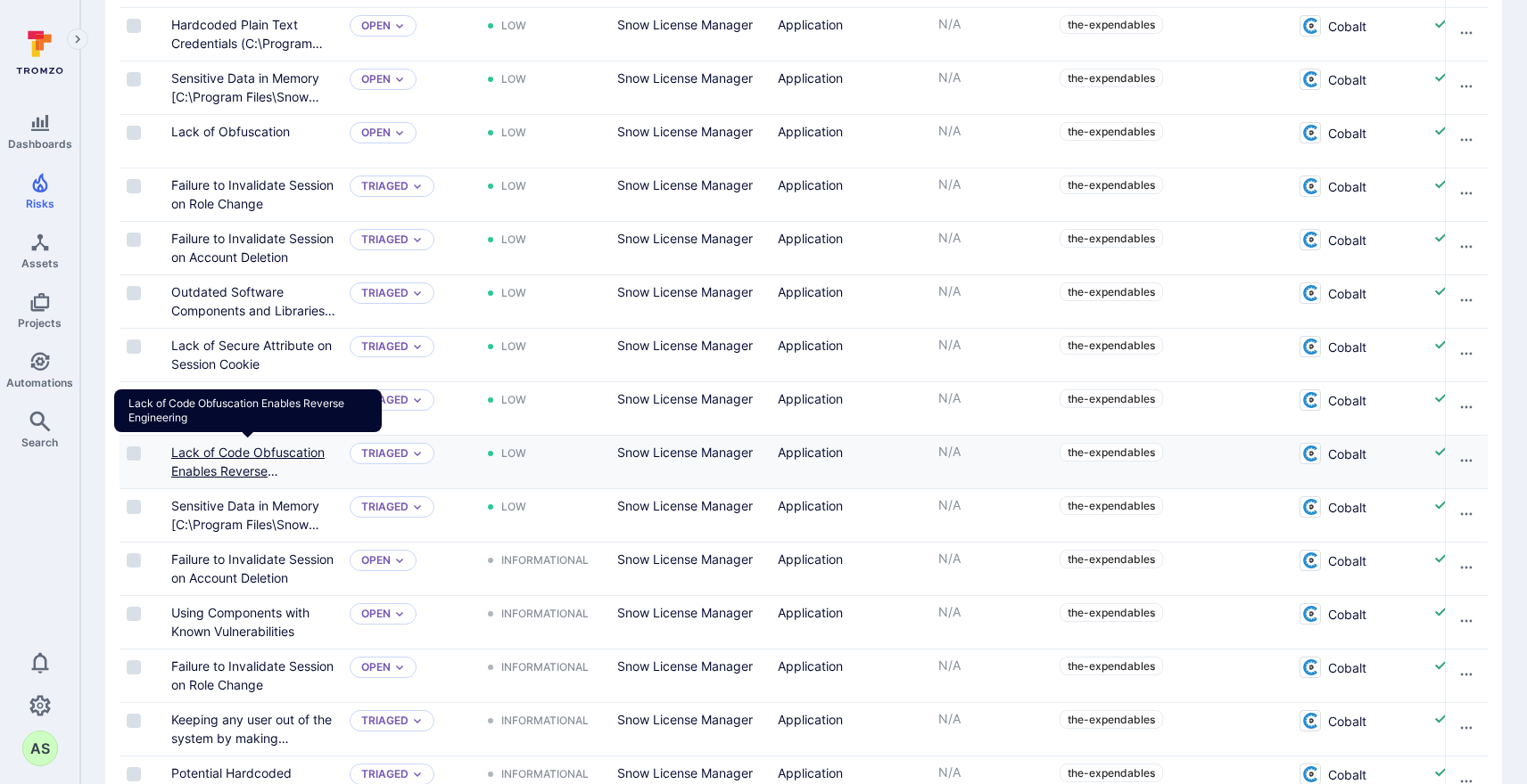
click at [296, 454] on link "Lack of Code Obfuscation Enables Reverse Engineering" at bounding box center [248, 471] width 153 height 52
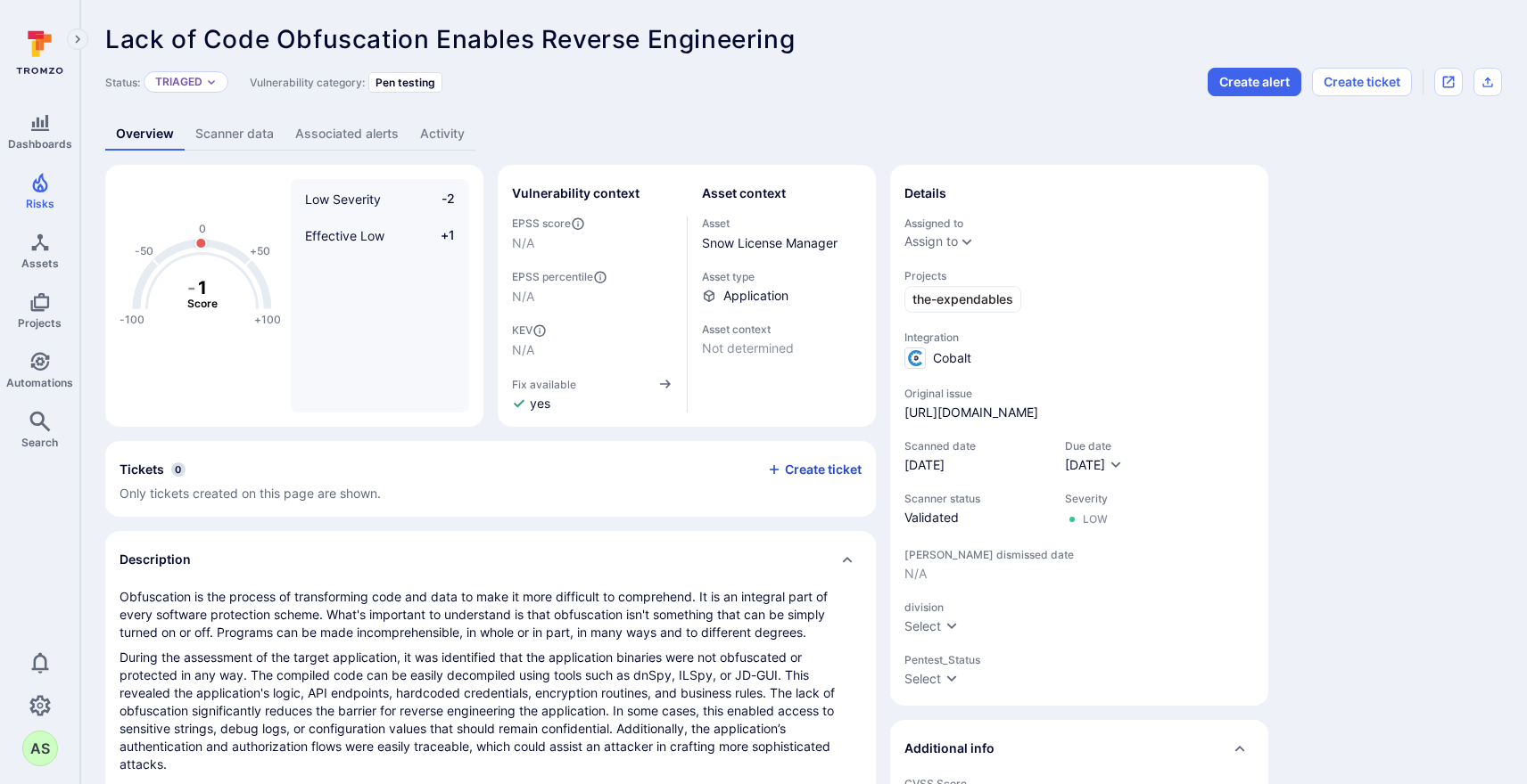
click at [823, 473] on button "Create ticket" at bounding box center [814, 470] width 94 height 16
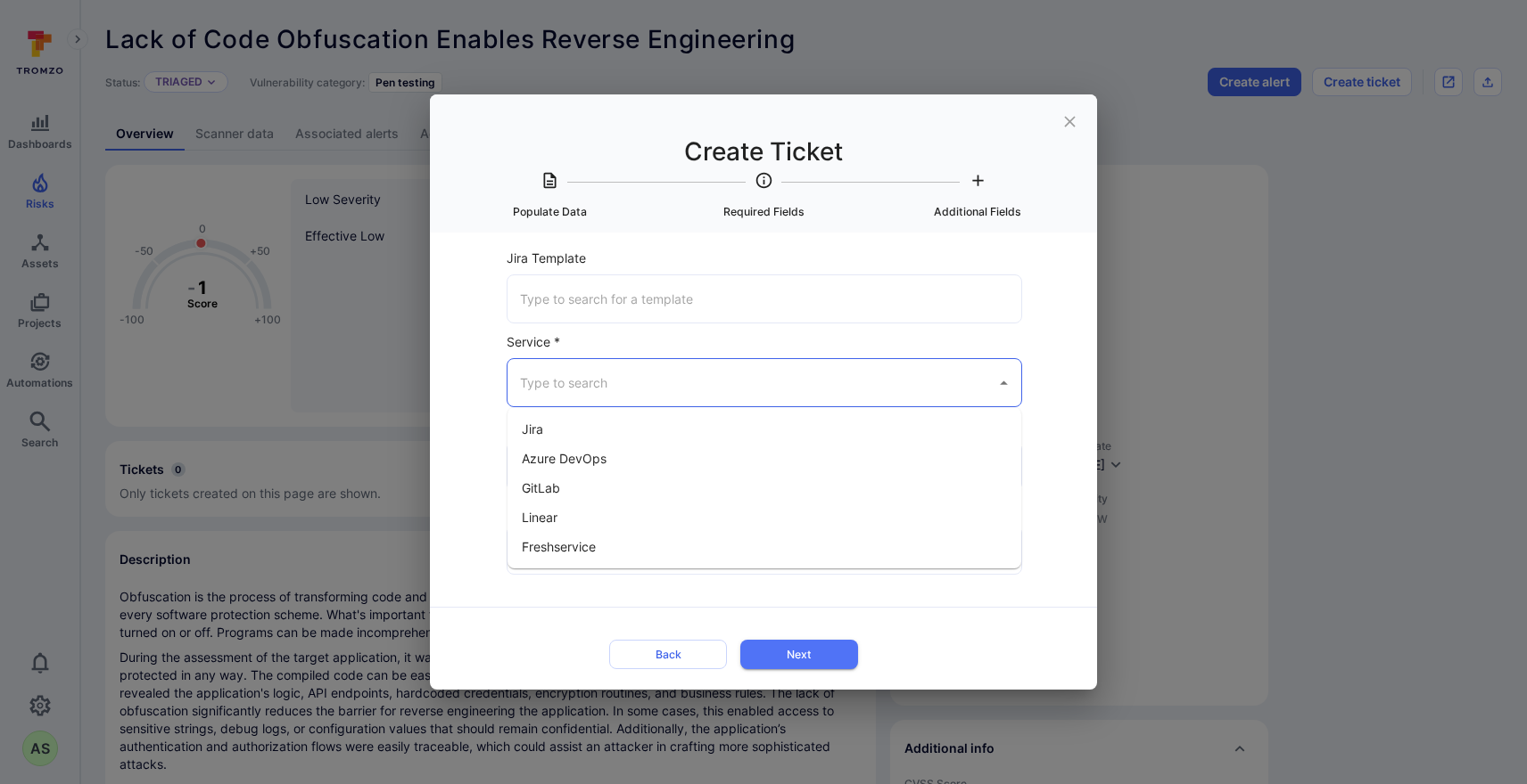
click at [660, 381] on input "Service *" at bounding box center [751, 383] width 471 height 31
drag, startPoint x: 639, startPoint y: 423, endPoint x: 639, endPoint y: 433, distance: 10.0
click at [640, 423] on li "Jira" at bounding box center [764, 429] width 514 height 30
type input "Jira"
click at [646, 479] on input "Jira Project *" at bounding box center [764, 466] width 498 height 31
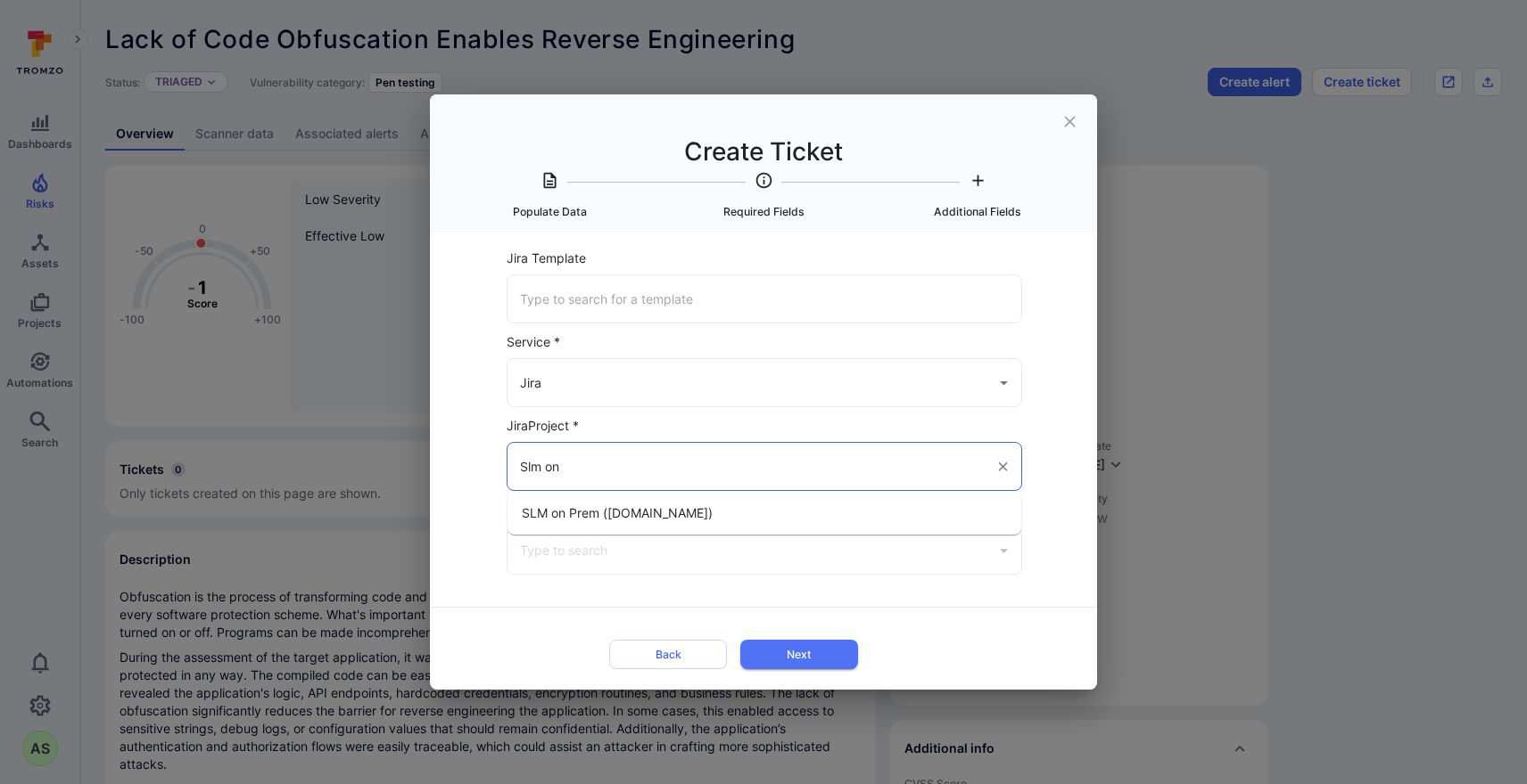
click at [665, 518] on span "SLM on Prem (flexera.atlassian.net)" at bounding box center [617, 513] width 191 height 19
type input "SLM on Prem (flexera.atlassian.net)"
click at [682, 546] on input "Issue Type *" at bounding box center [751, 550] width 471 height 31
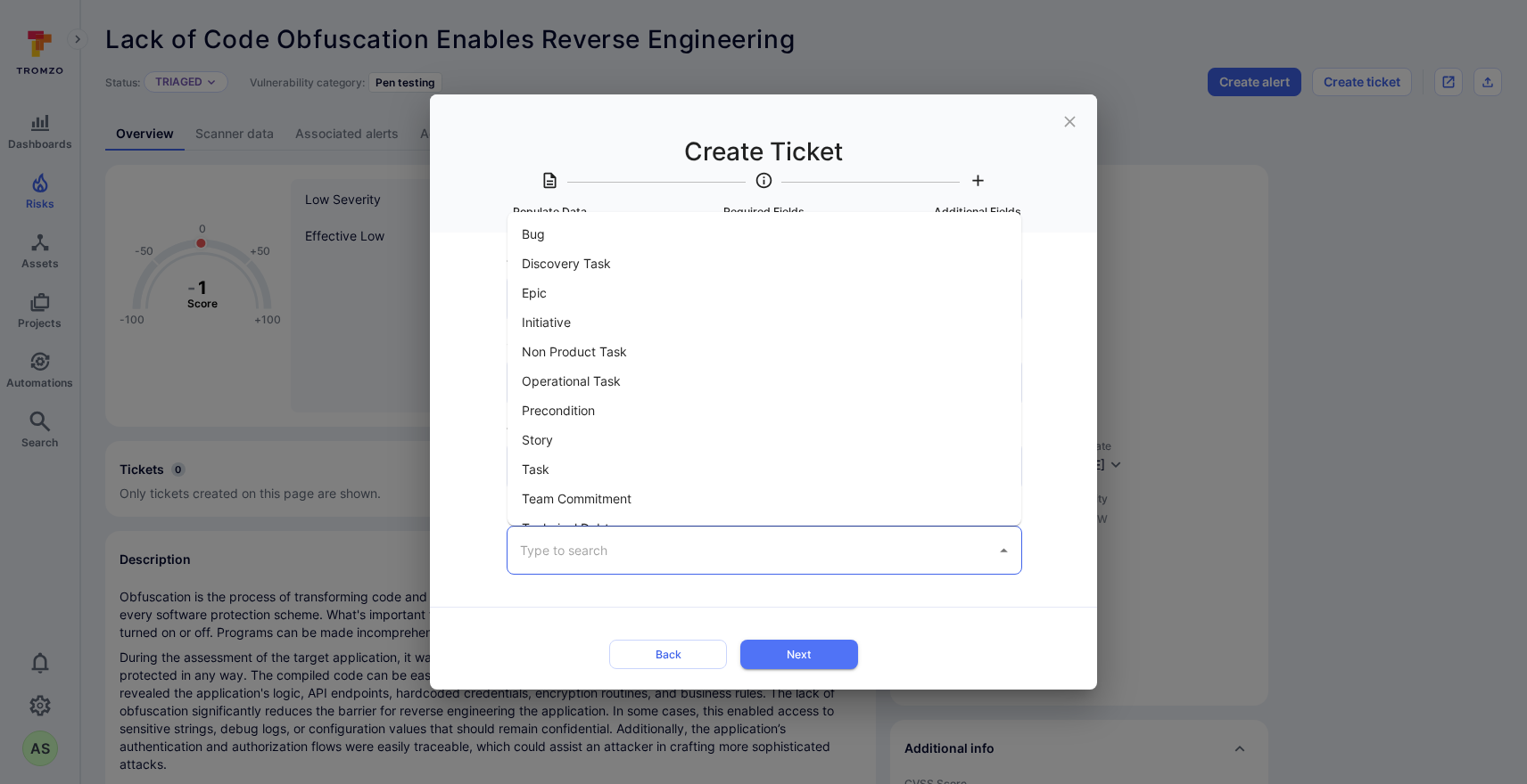
click at [559, 235] on li "Bug" at bounding box center [764, 233] width 514 height 30
type input "Bug"
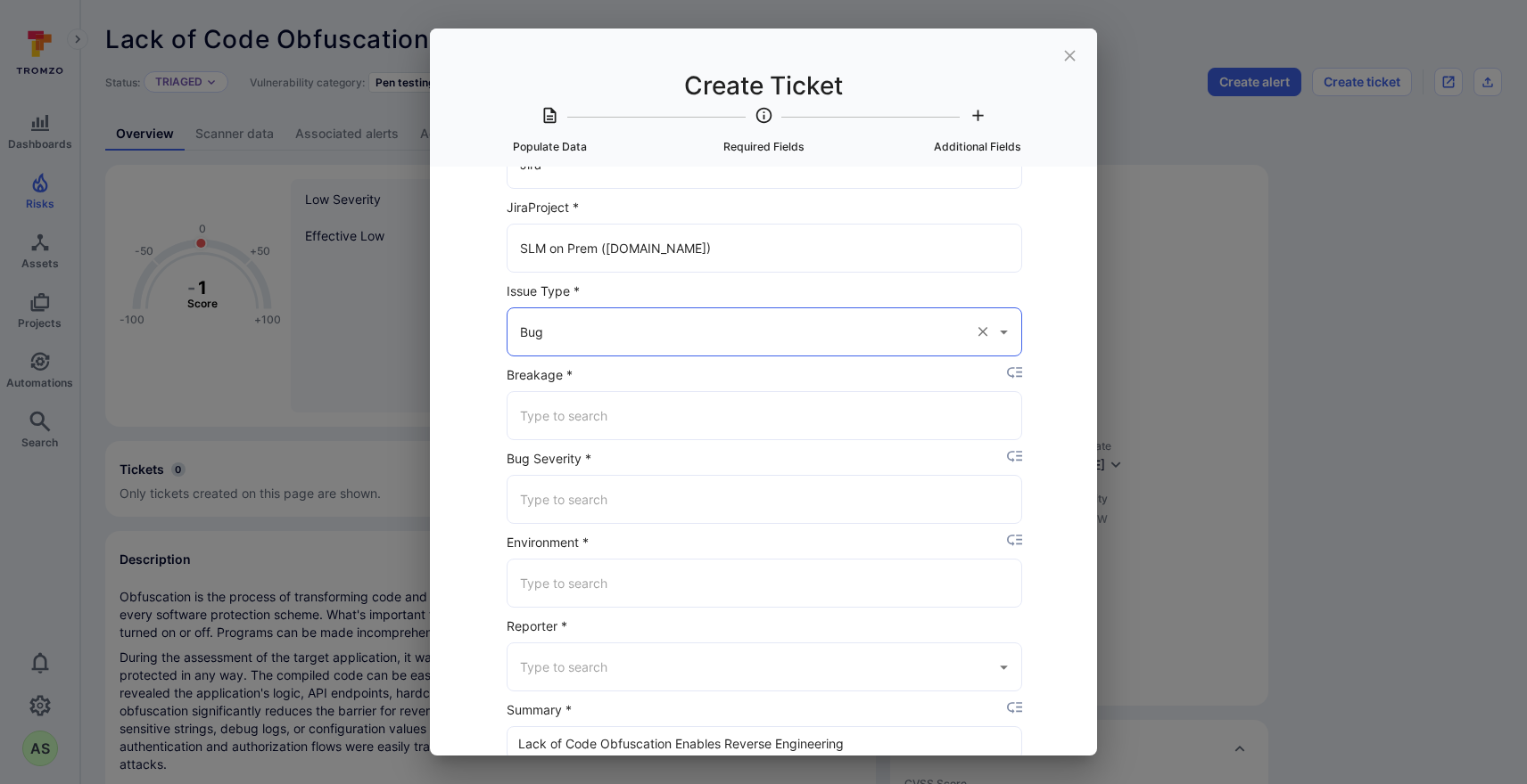
scroll to position [156, 0]
click at [634, 413] on input "Breakage *" at bounding box center [764, 412] width 498 height 31
click at [620, 481] on li "No Breakage" at bounding box center [761, 490] width 514 height 30
type input "No Breakage"
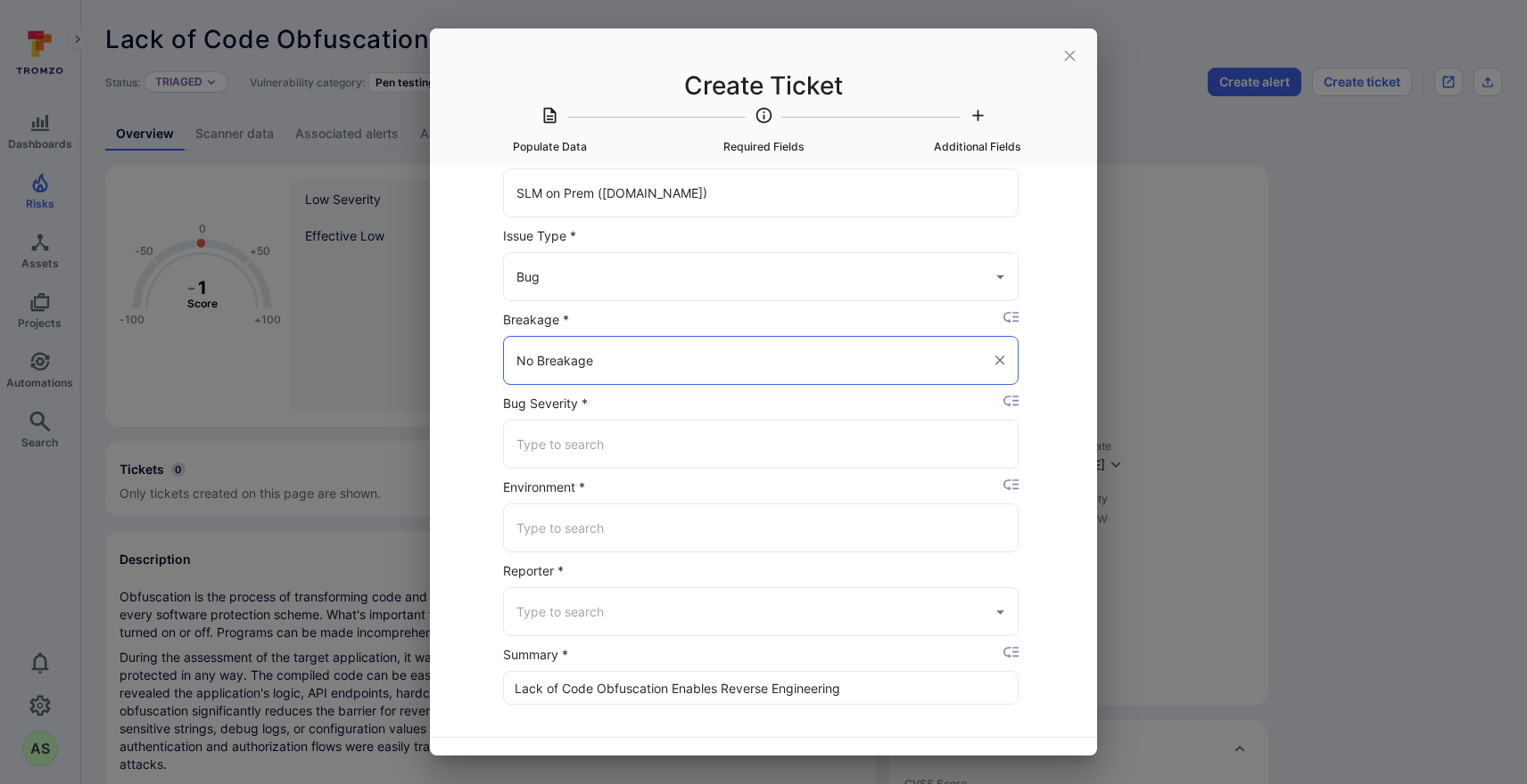
scroll to position [229, 4]
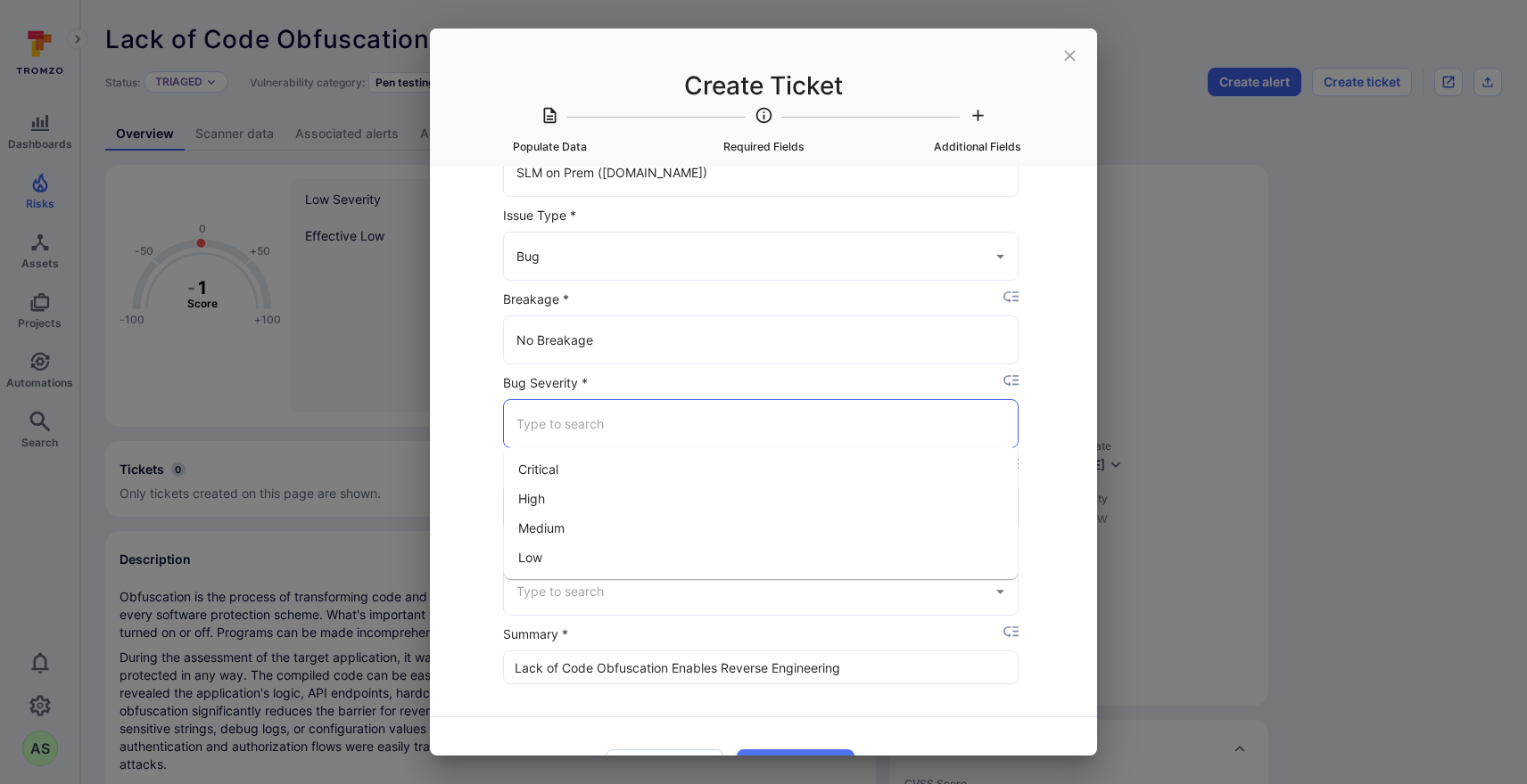
click at [623, 430] on input "Bug Severity *" at bounding box center [761, 424] width 498 height 31
click at [594, 548] on li "Low" at bounding box center [761, 557] width 514 height 30
type input "Low"
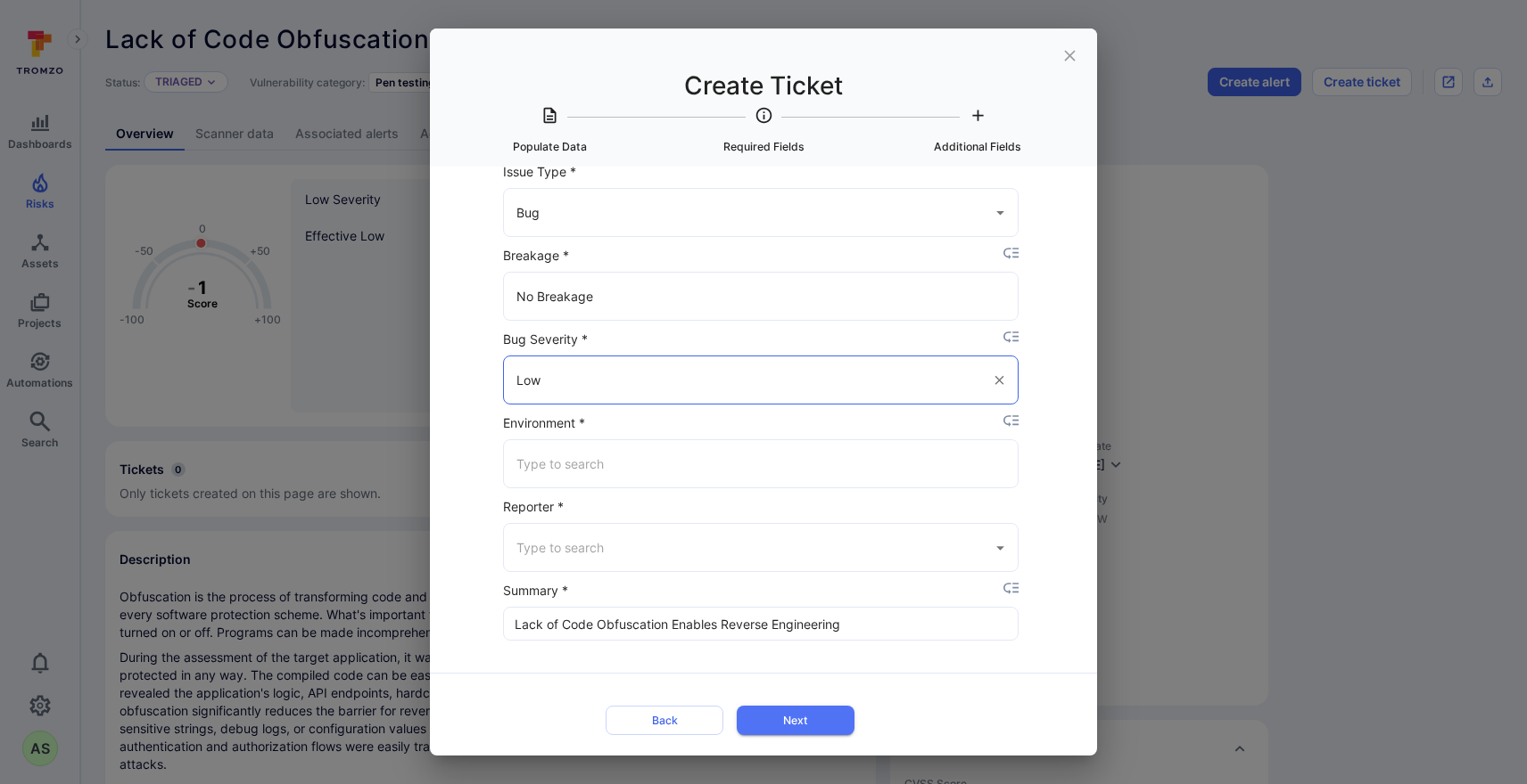
scroll to position [271, 4]
click at [607, 465] on input "Environment *" at bounding box center [761, 465] width 498 height 31
click at [609, 540] on li "Staging" at bounding box center [761, 539] width 514 height 30
type input "Staging"
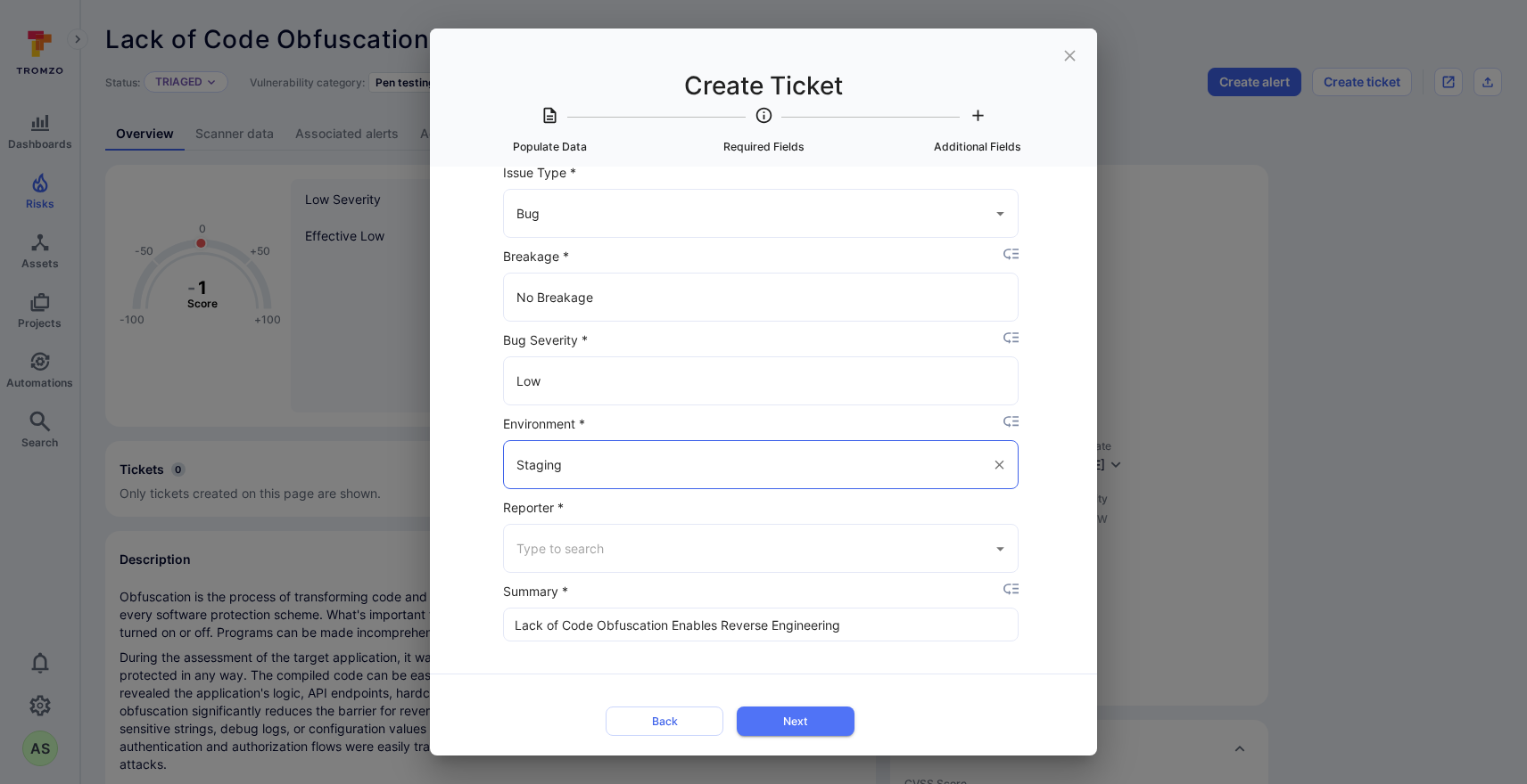
click at [636, 545] on input "Reporter *" at bounding box center [747, 549] width 471 height 31
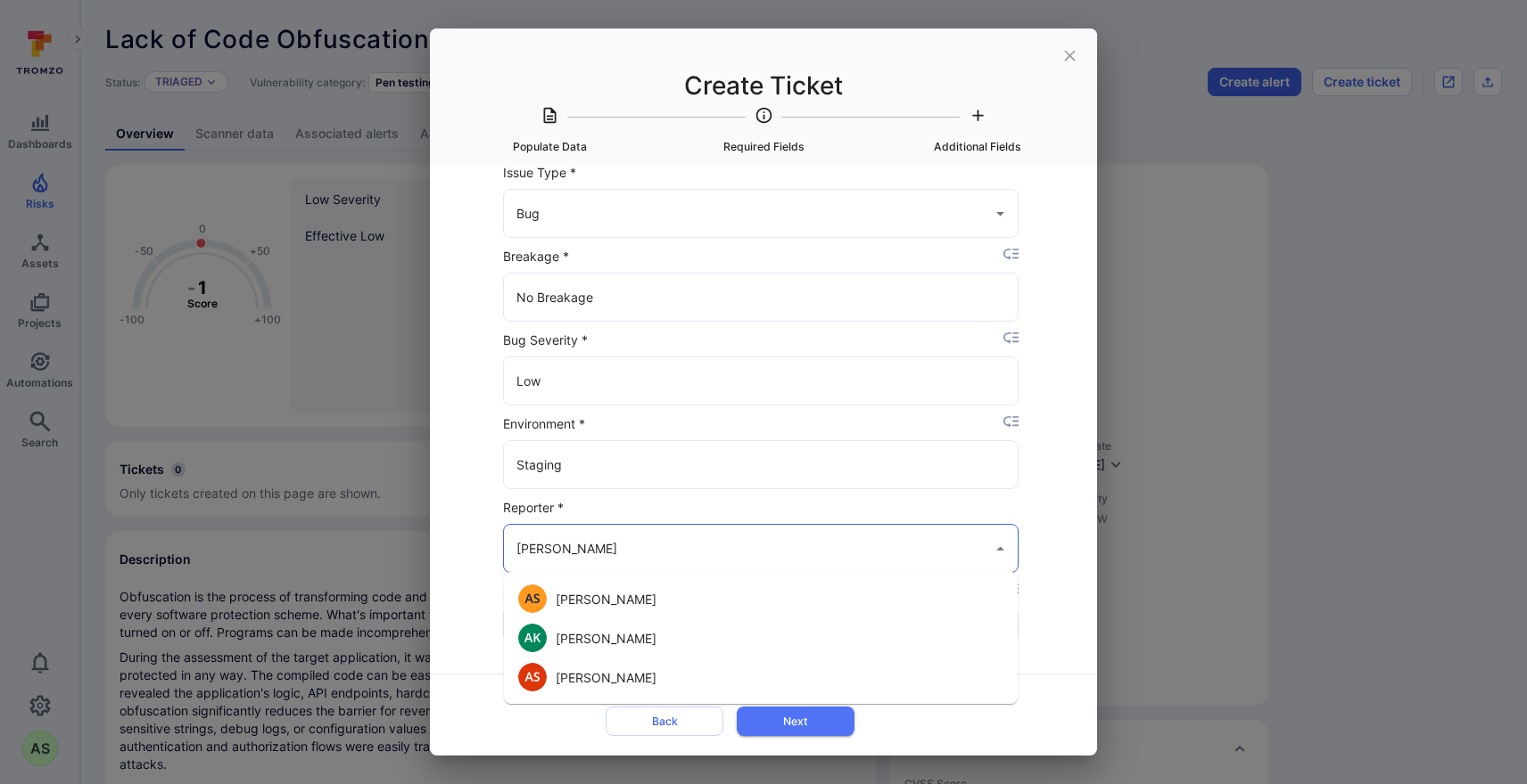
click at [643, 594] on li "Abhinav Singh" at bounding box center [761, 598] width 514 height 39
type input "Abhinav Singh"
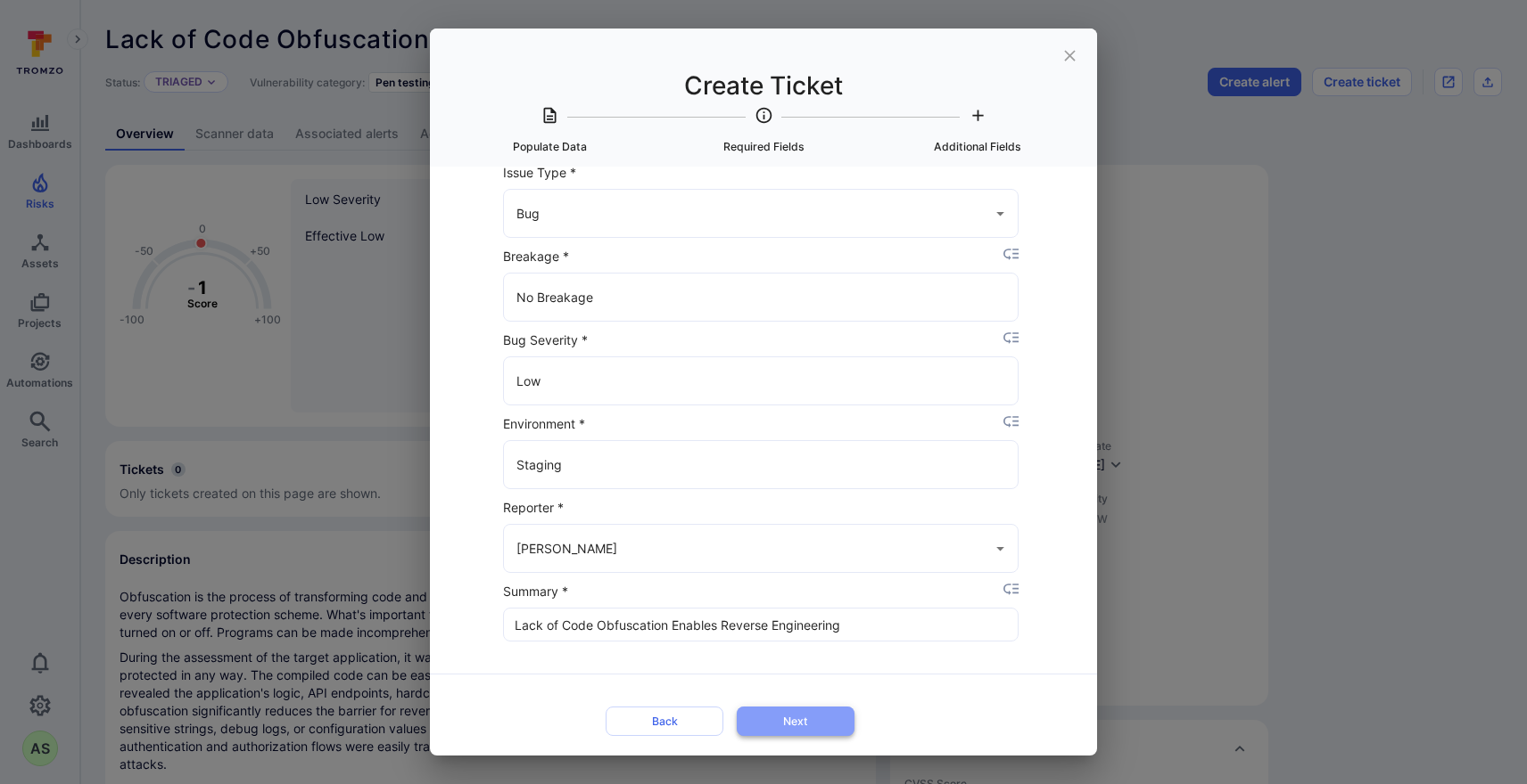
click at [839, 727] on button "Next" at bounding box center [796, 721] width 118 height 30
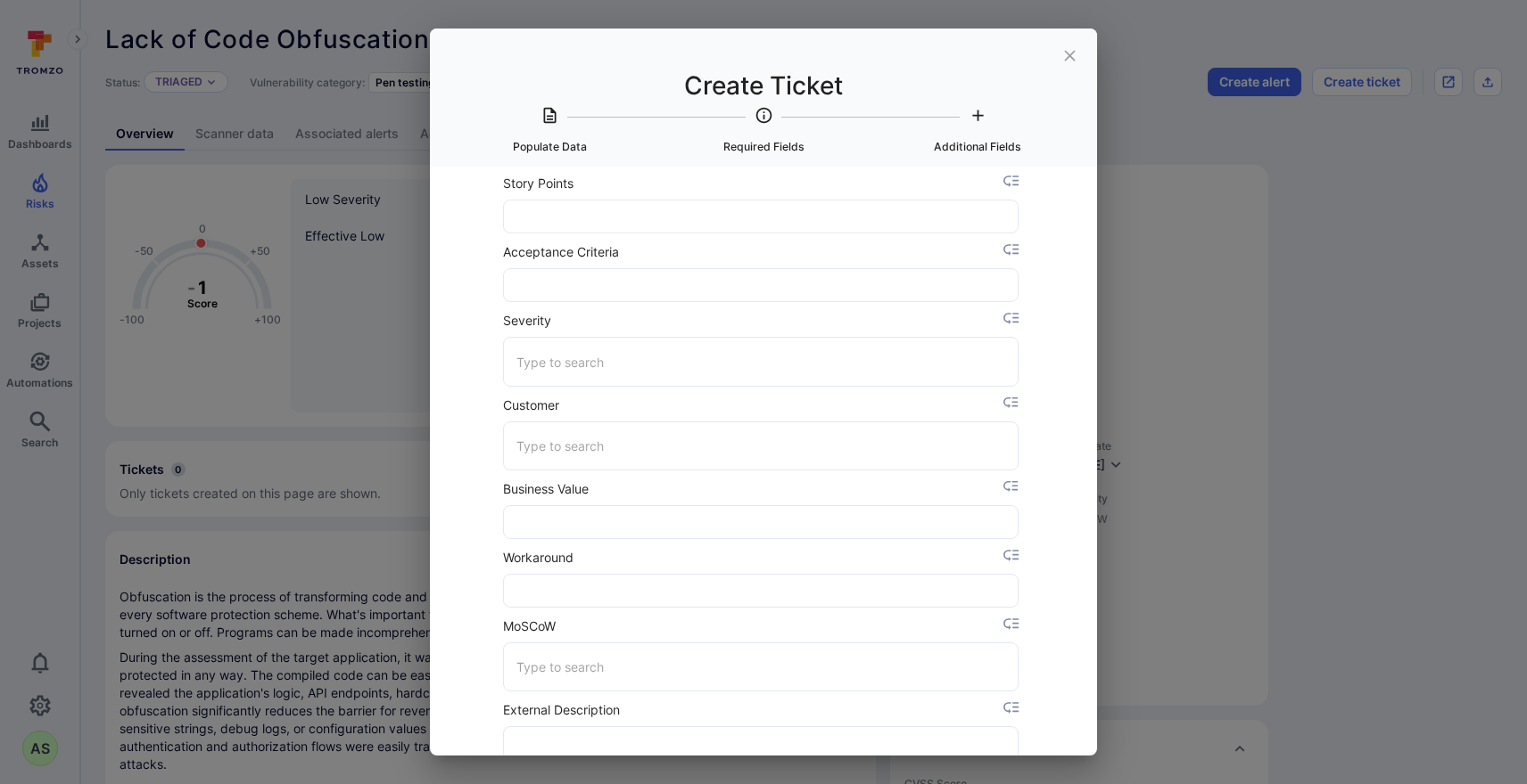
scroll to position [580, 4]
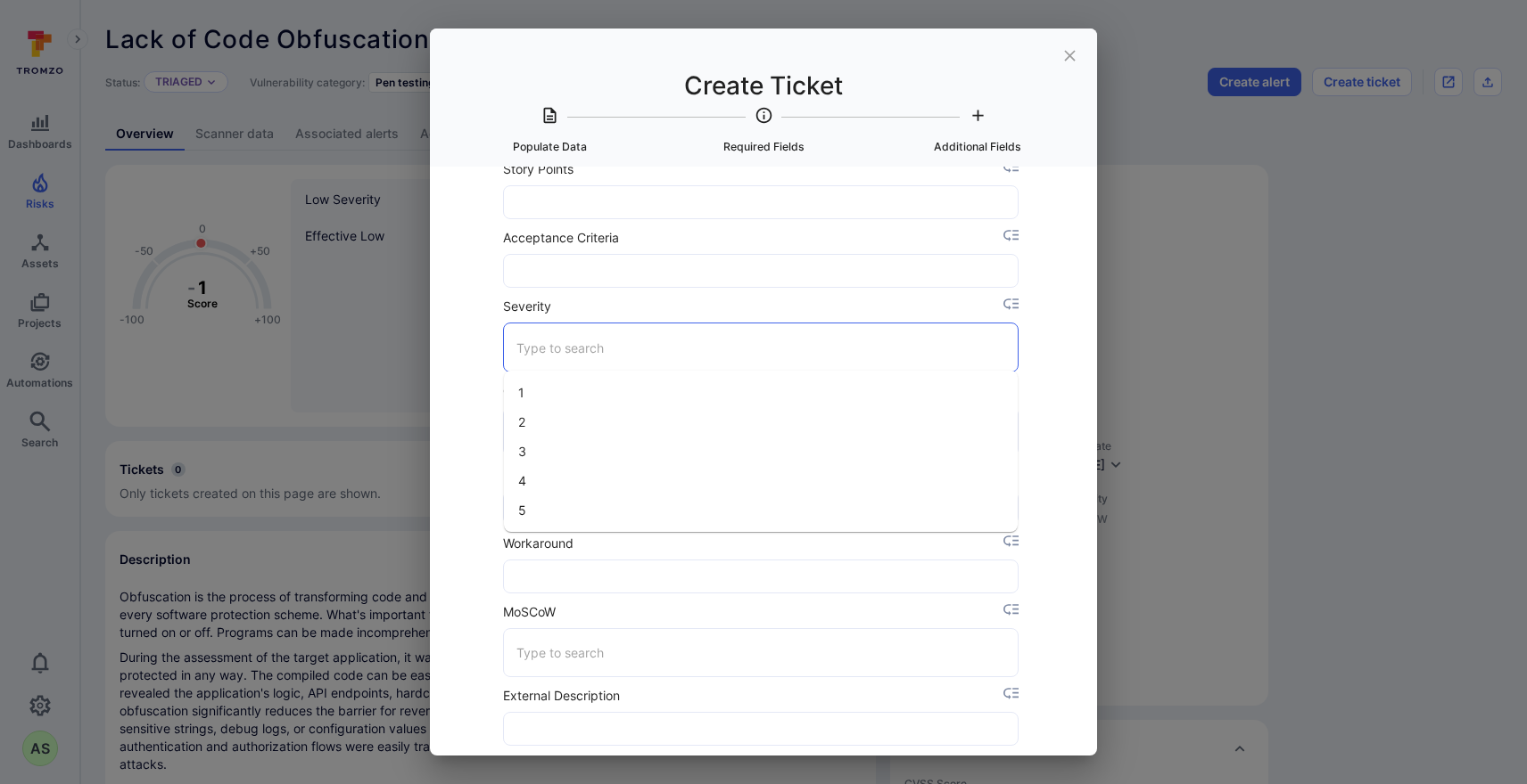
drag, startPoint x: 603, startPoint y: 357, endPoint x: 589, endPoint y: 352, distance: 14.9
click at [603, 357] on input "Severity" at bounding box center [761, 347] width 498 height 31
click at [573, 483] on li "4" at bounding box center [761, 480] width 514 height 30
type input "4"
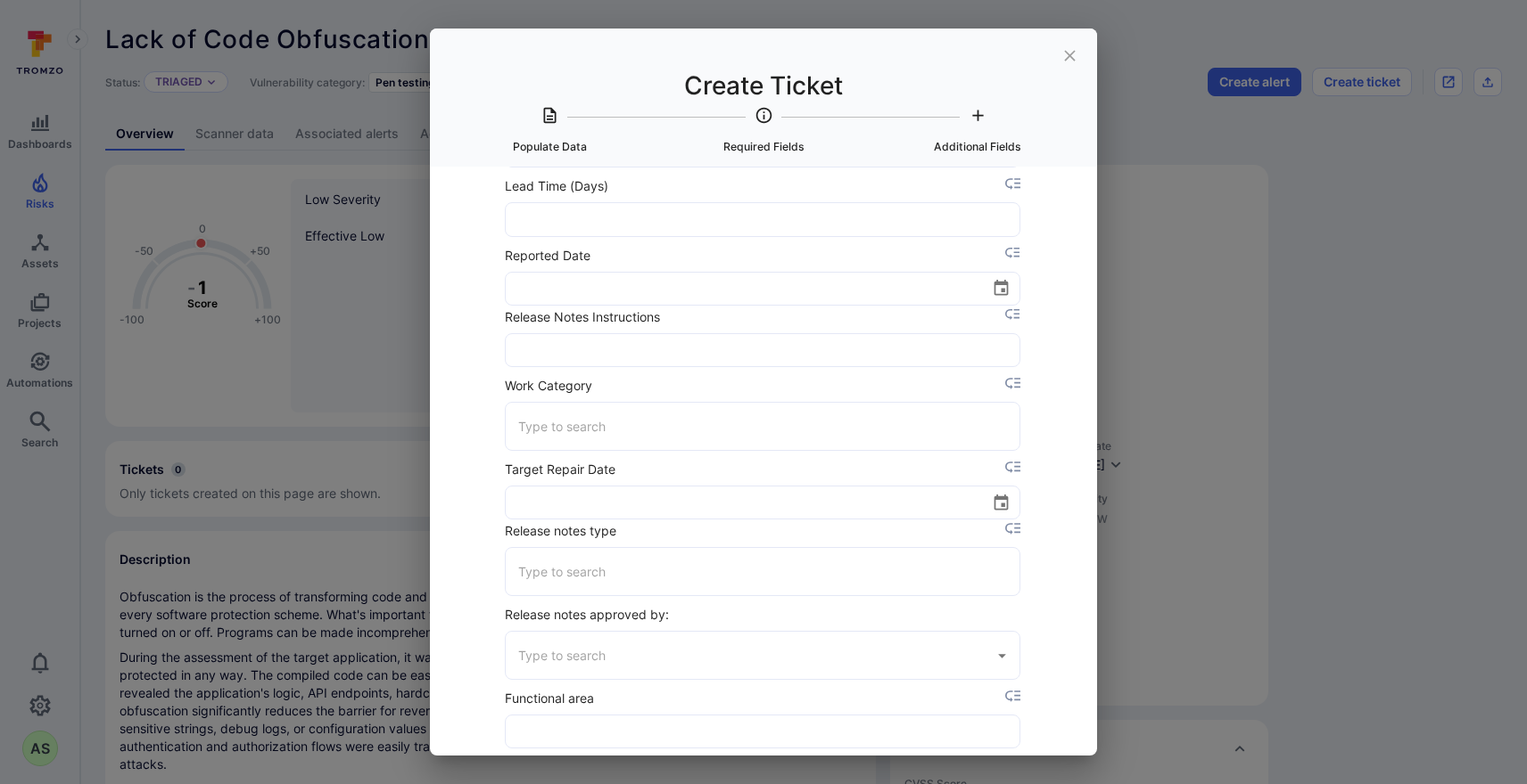
scroll to position [1870, 2]
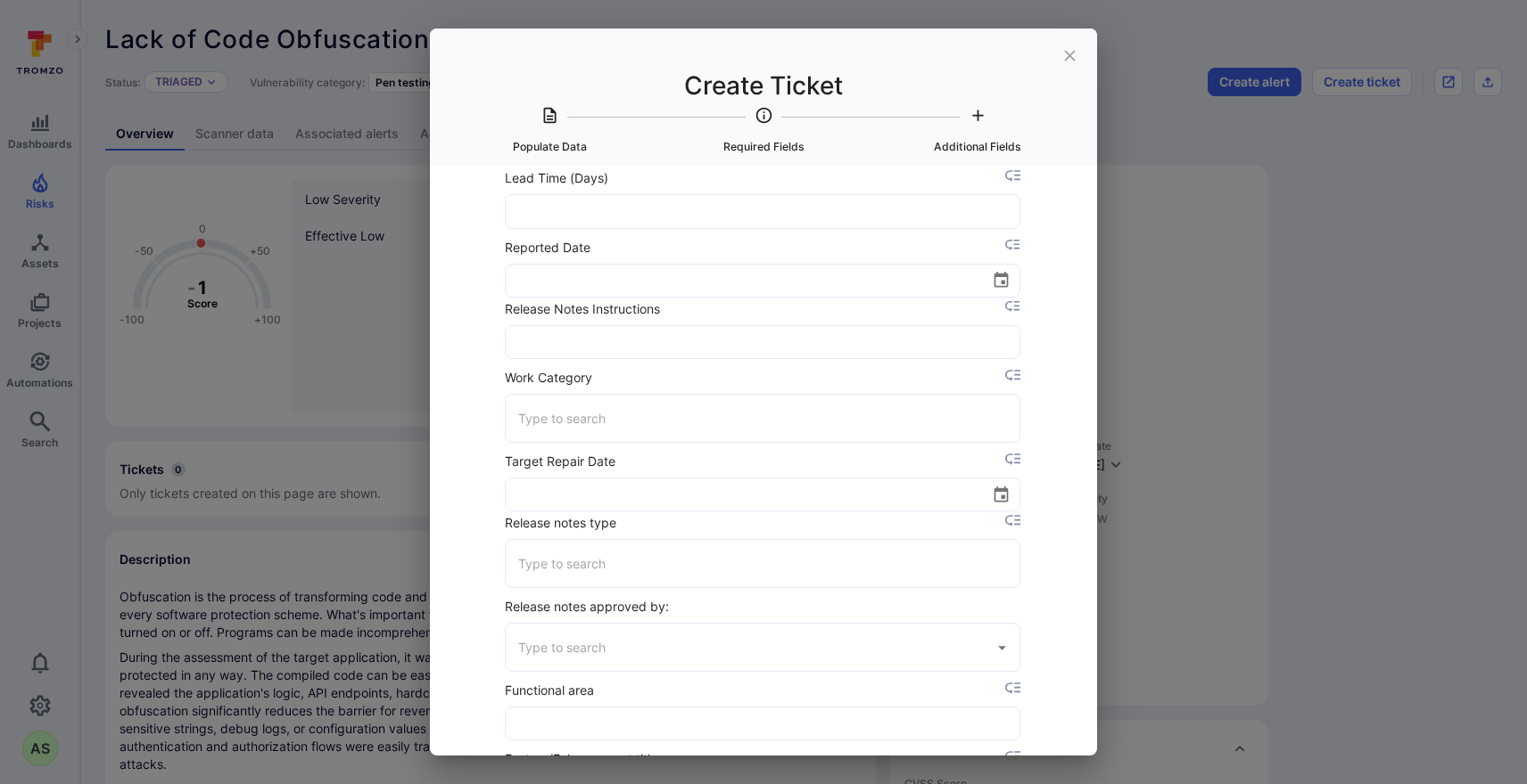
click at [1005, 280] on icon "Choose date" at bounding box center [1000, 279] width 14 height 16
click at [753, 462] on button "17" at bounding box center [743, 465] width 32 height 32
type input "09/17/2025"
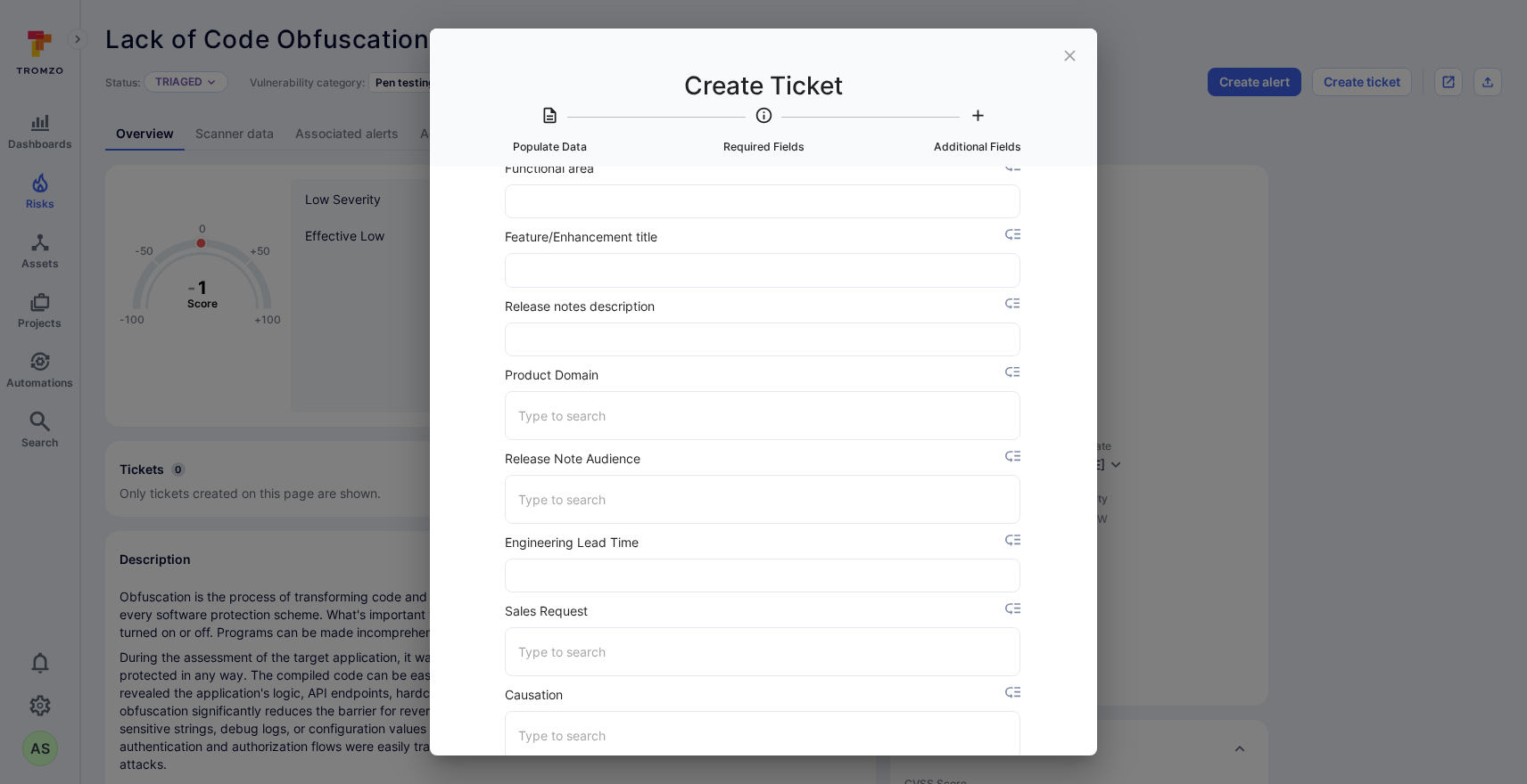
scroll to position [2410, 2]
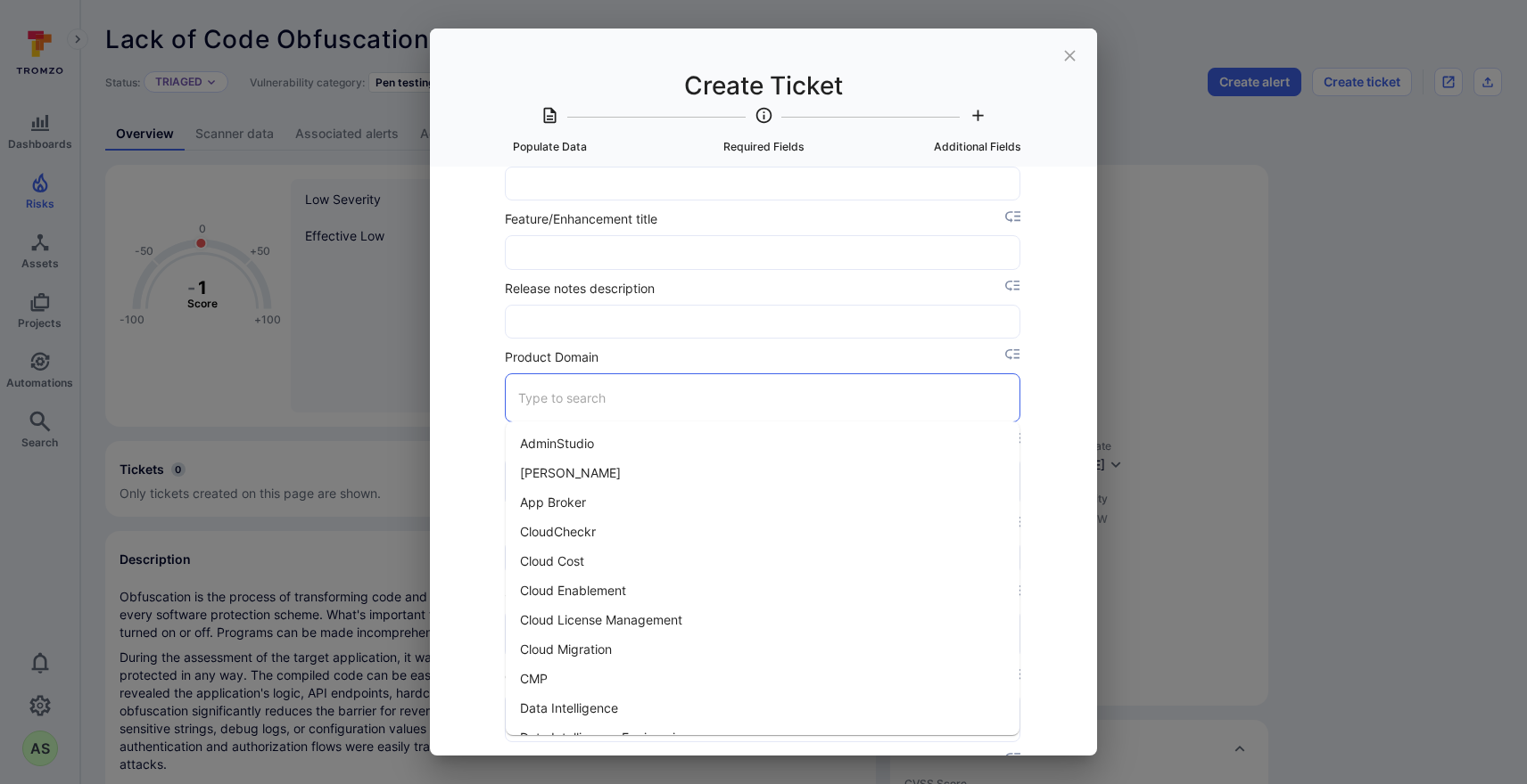
click at [631, 395] on input "Product Domain" at bounding box center [763, 397] width 498 height 31
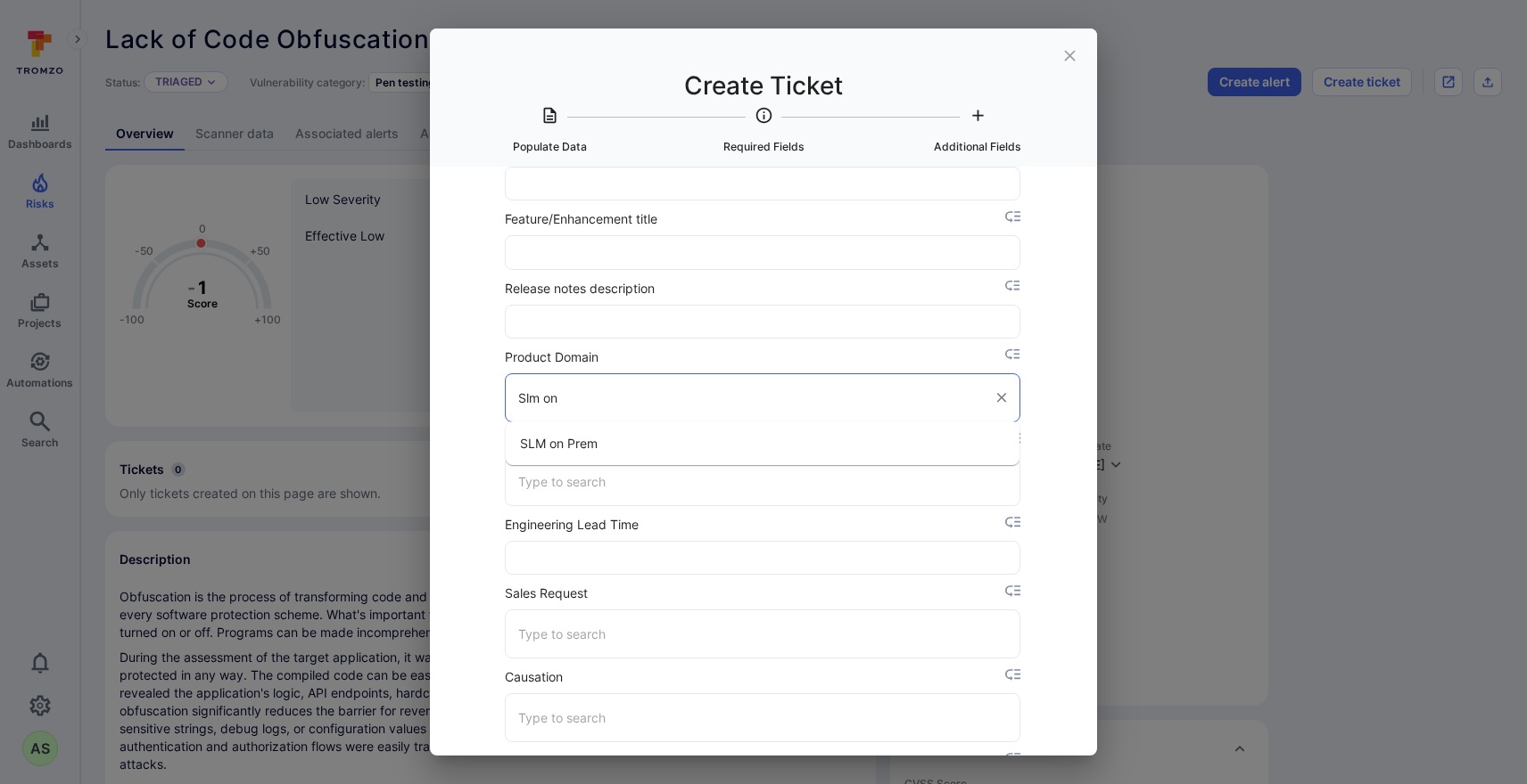
click at [624, 442] on li "SLM on Prem" at bounding box center [763, 443] width 514 height 30
type input "SLM on Prem"
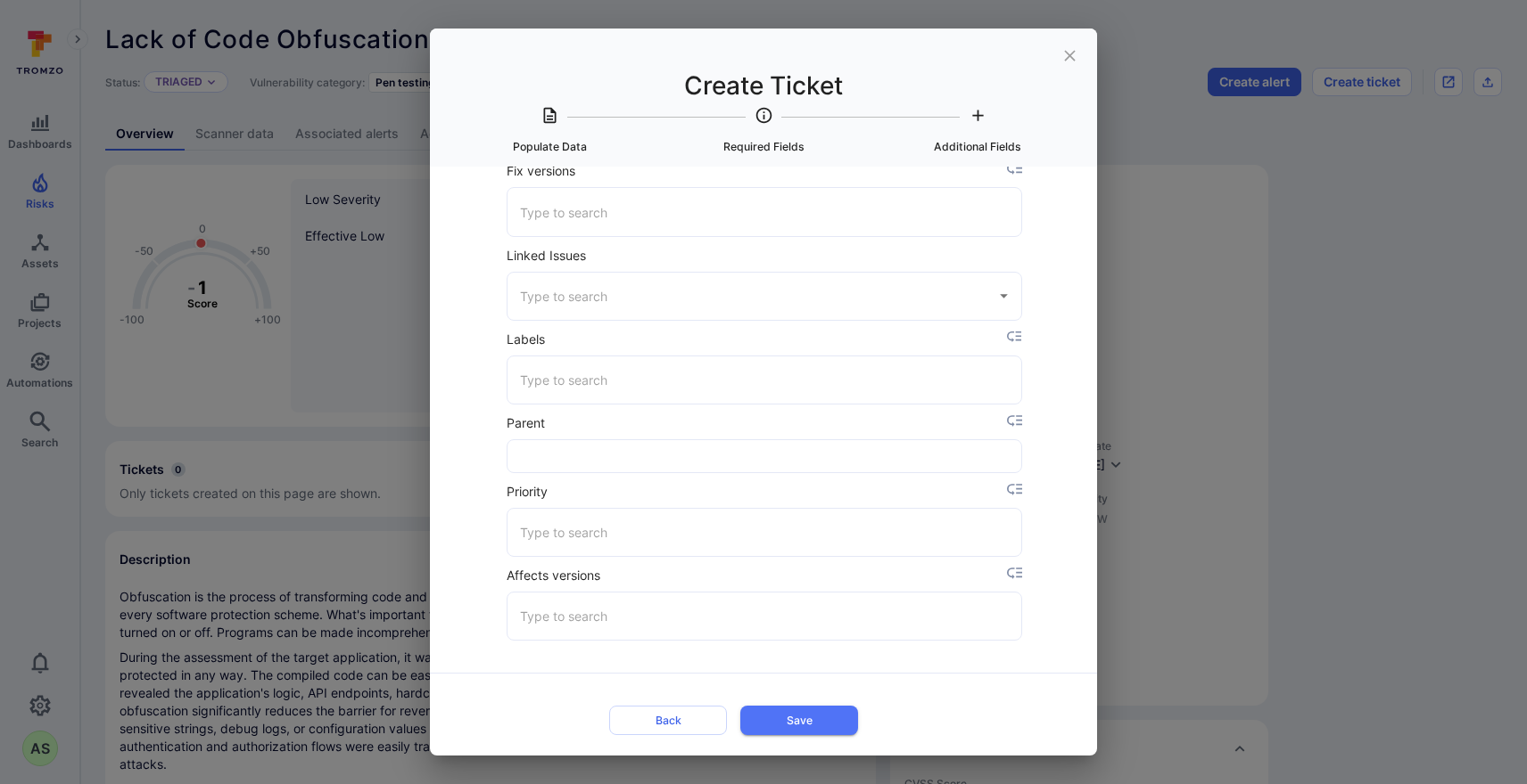
scroll to position [3487, 0]
click at [682, 547] on input "Priority" at bounding box center [764, 533] width 498 height 31
click at [568, 688] on li "4" at bounding box center [764, 696] width 514 height 30
type input "4"
click at [822, 714] on button "Save" at bounding box center [800, 721] width 118 height 30
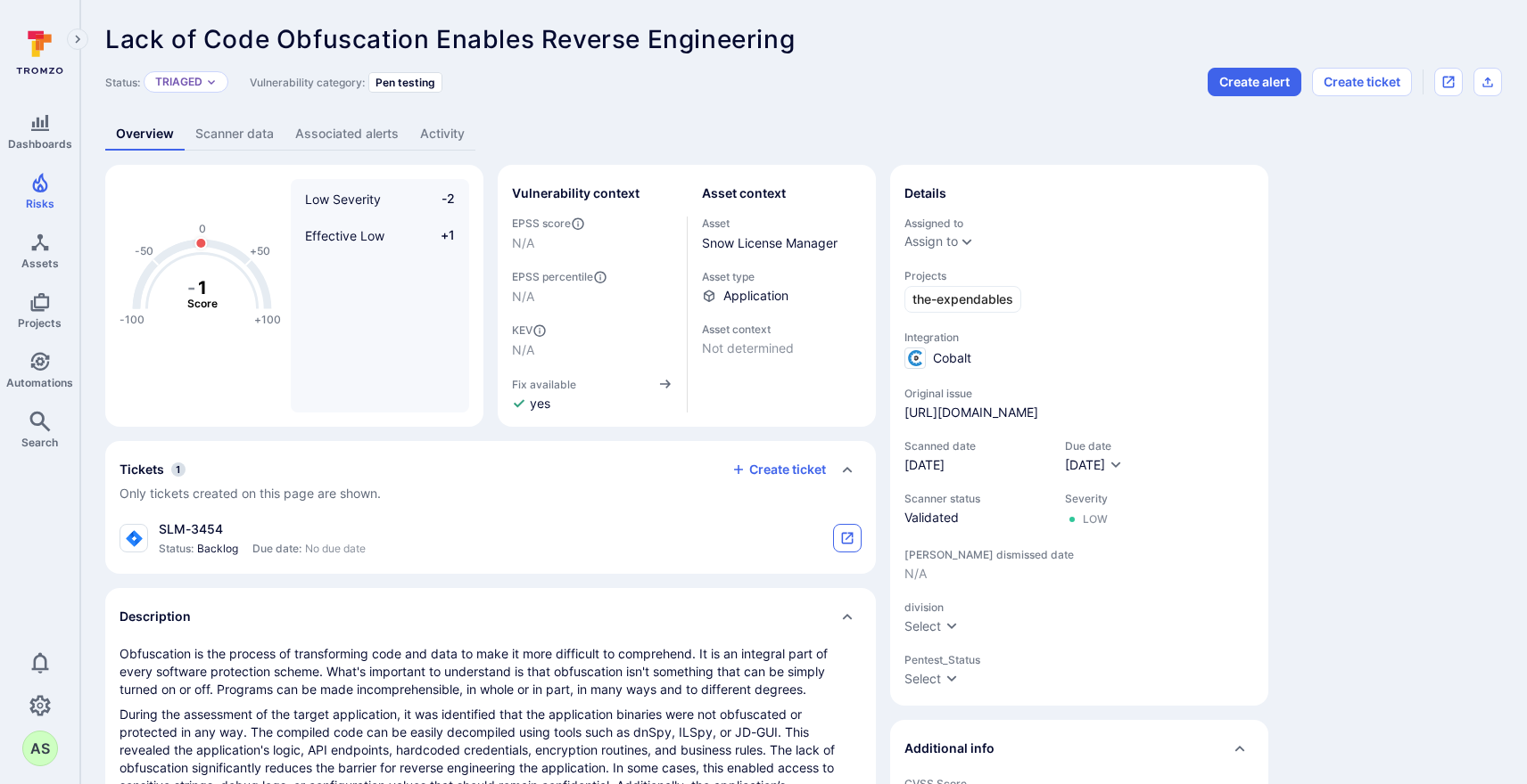
click at [856, 533] on button "tickets card" at bounding box center [847, 538] width 29 height 29
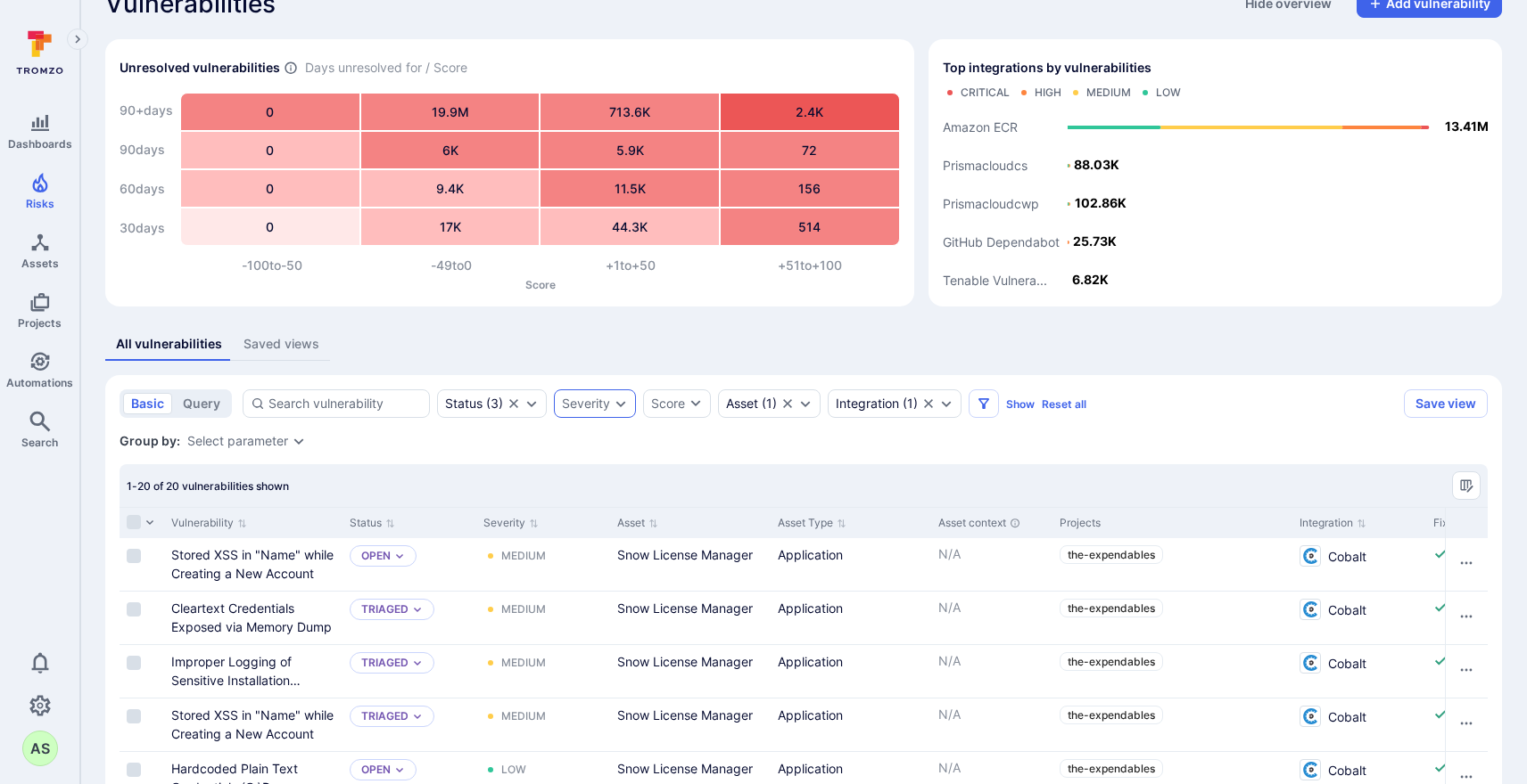
scroll to position [34, 0]
click at [526, 409] on icon "Expand dropdown" at bounding box center [531, 404] width 14 height 14
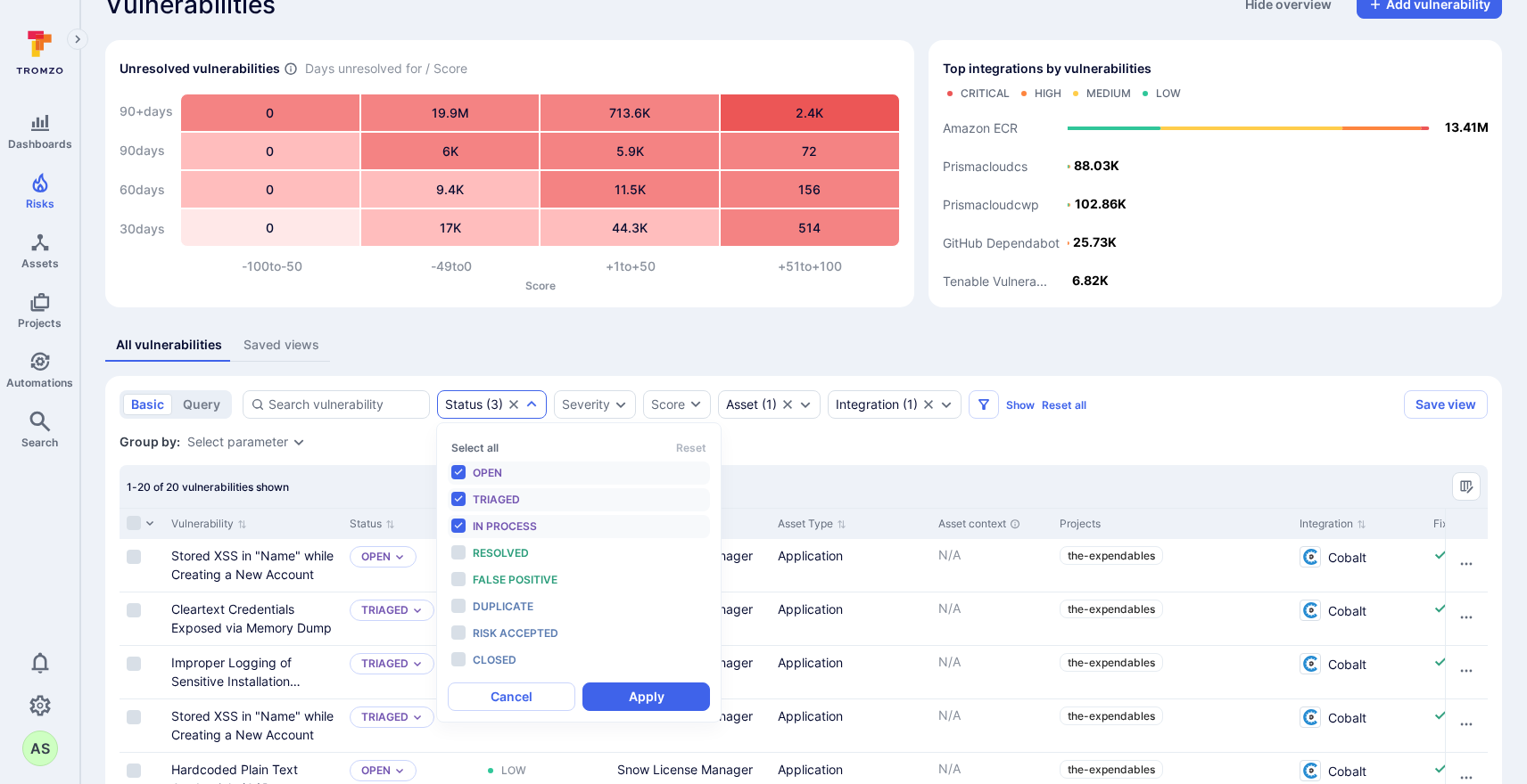
scroll to position [14, 0]
click at [462, 472] on li "Open" at bounding box center [579, 473] width 262 height 23
drag, startPoint x: 458, startPoint y: 520, endPoint x: 475, endPoint y: 531, distance: 20.2
click at [460, 520] on li "In process" at bounding box center [579, 527] width 262 height 23
click at [640, 694] on button "Apply" at bounding box center [646, 697] width 128 height 29
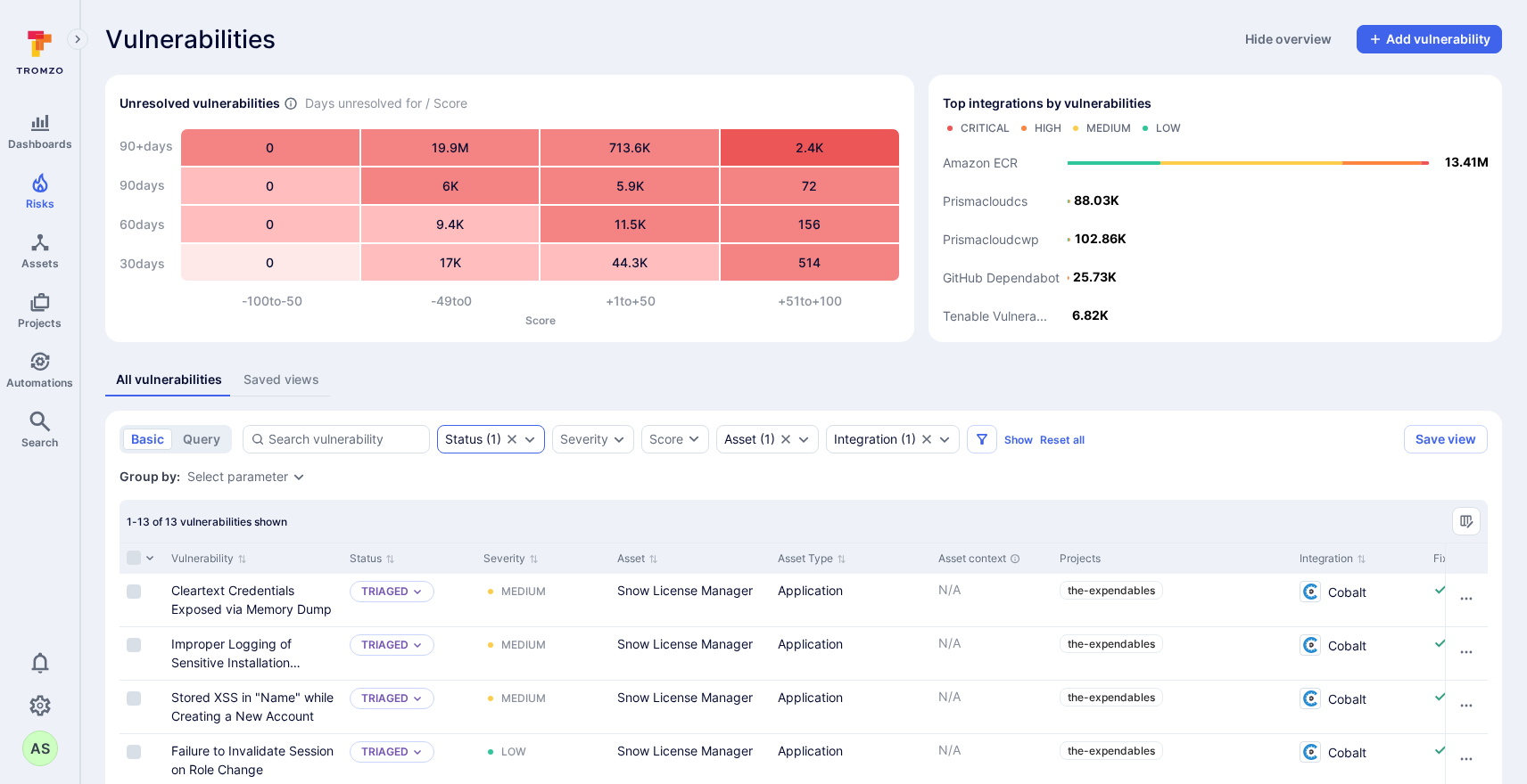
click at [531, 438] on icon "Expand dropdown" at bounding box center [529, 439] width 14 height 14
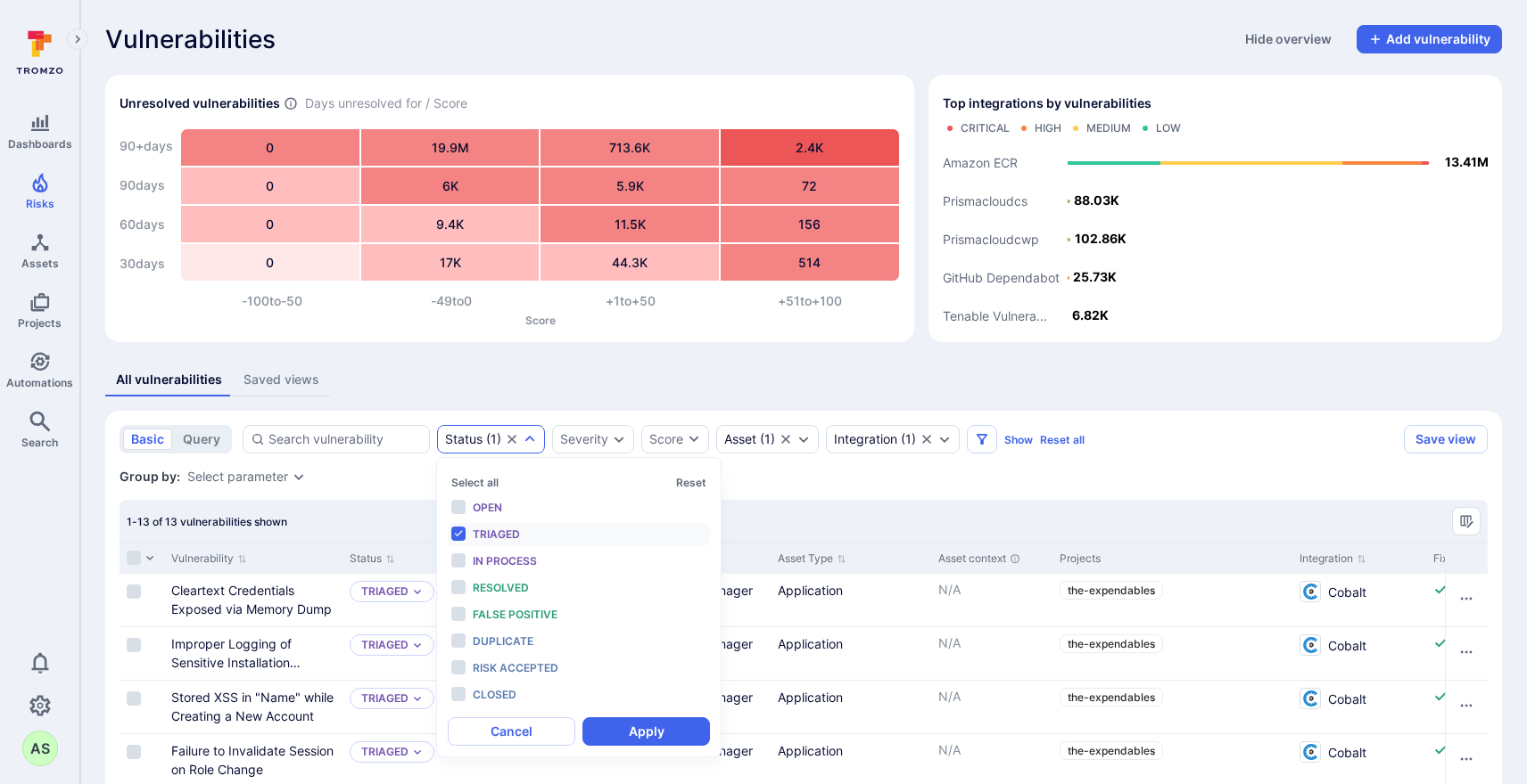
scroll to position [14, 0]
click at [460, 507] on li "Open" at bounding box center [579, 508] width 262 height 23
click at [457, 555] on li "In process" at bounding box center [579, 561] width 262 height 23
click at [661, 731] on button "Apply" at bounding box center [646, 732] width 128 height 29
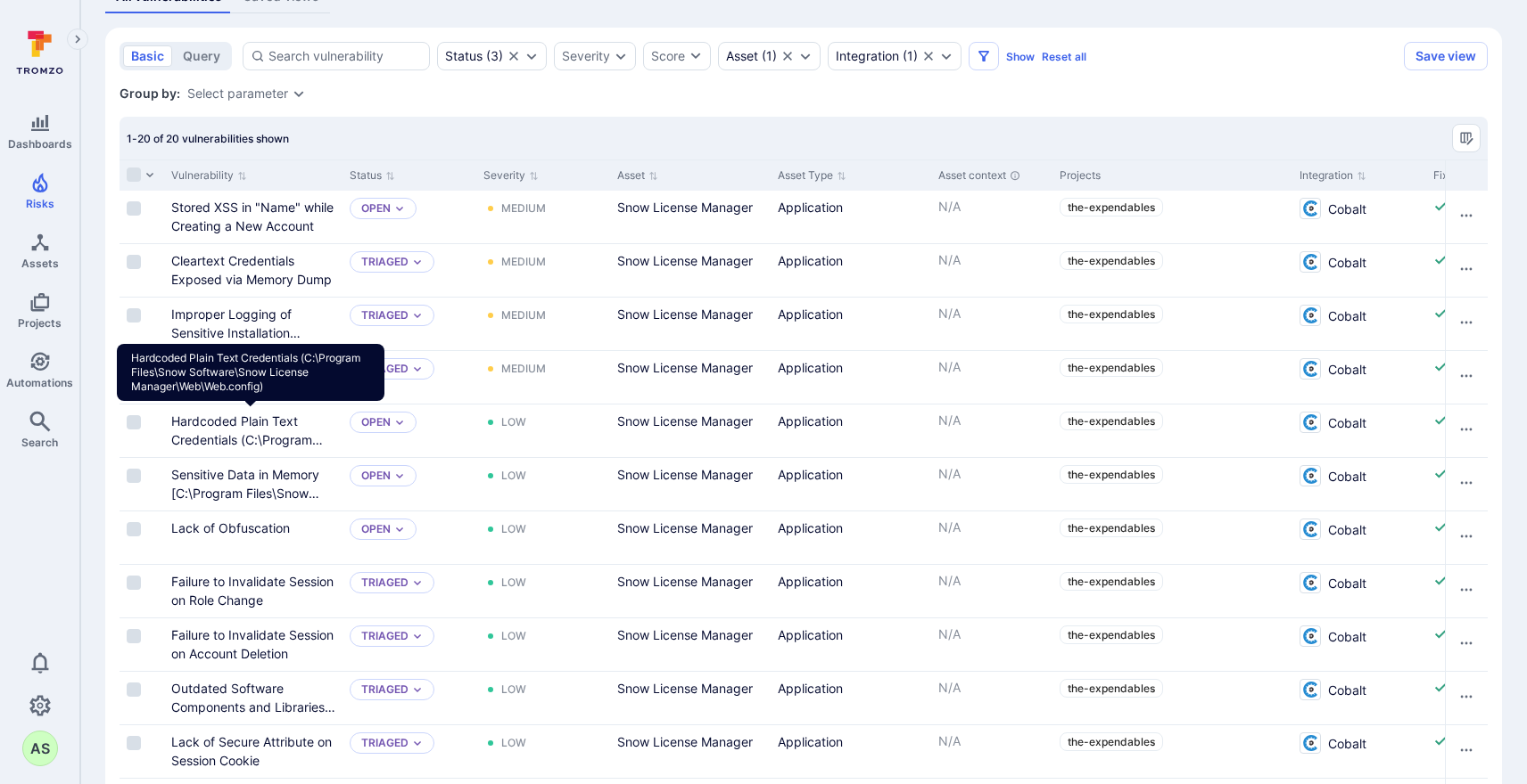
scroll to position [383, 0]
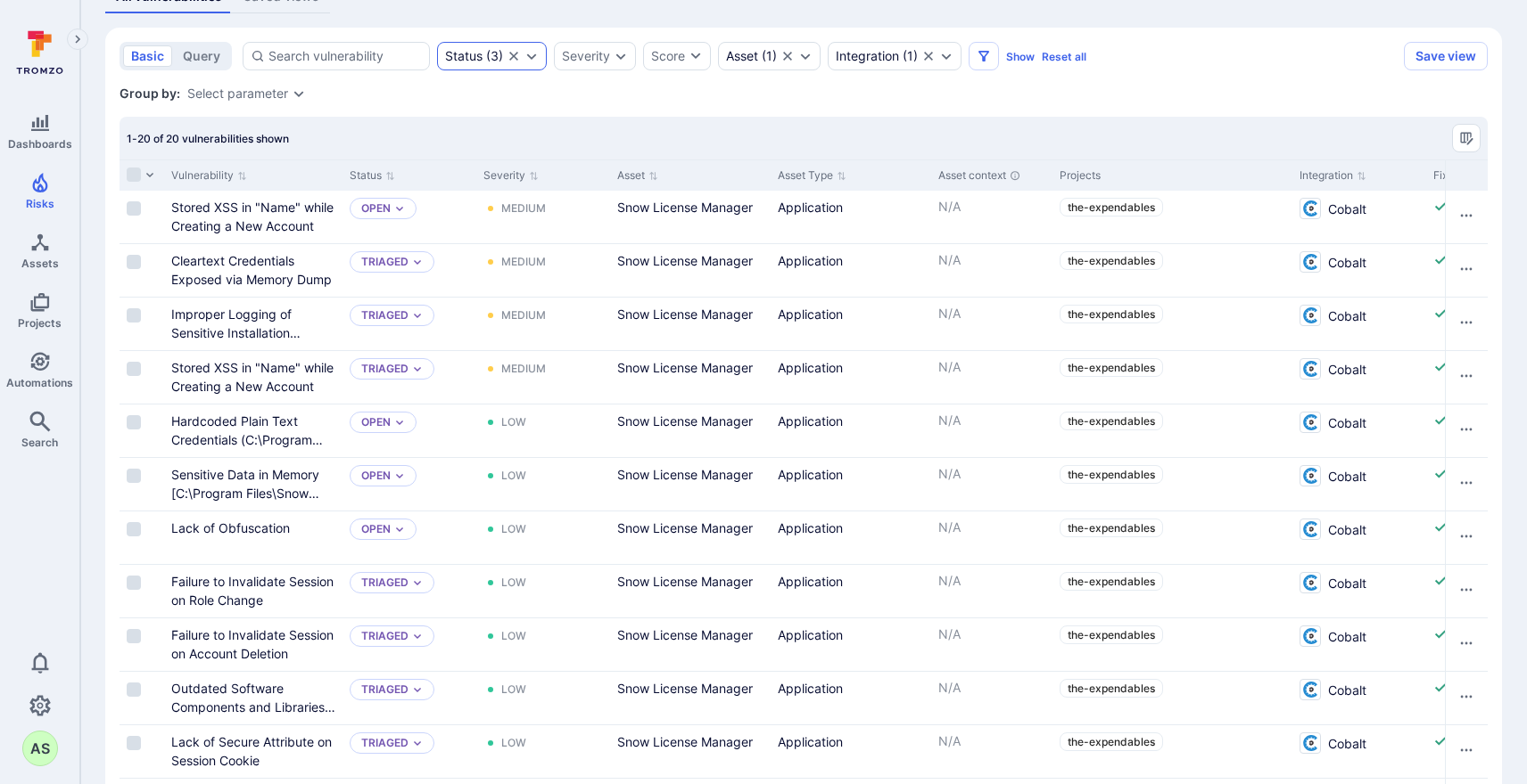
click at [532, 57] on icon "Expand dropdown" at bounding box center [532, 56] width 10 height 7
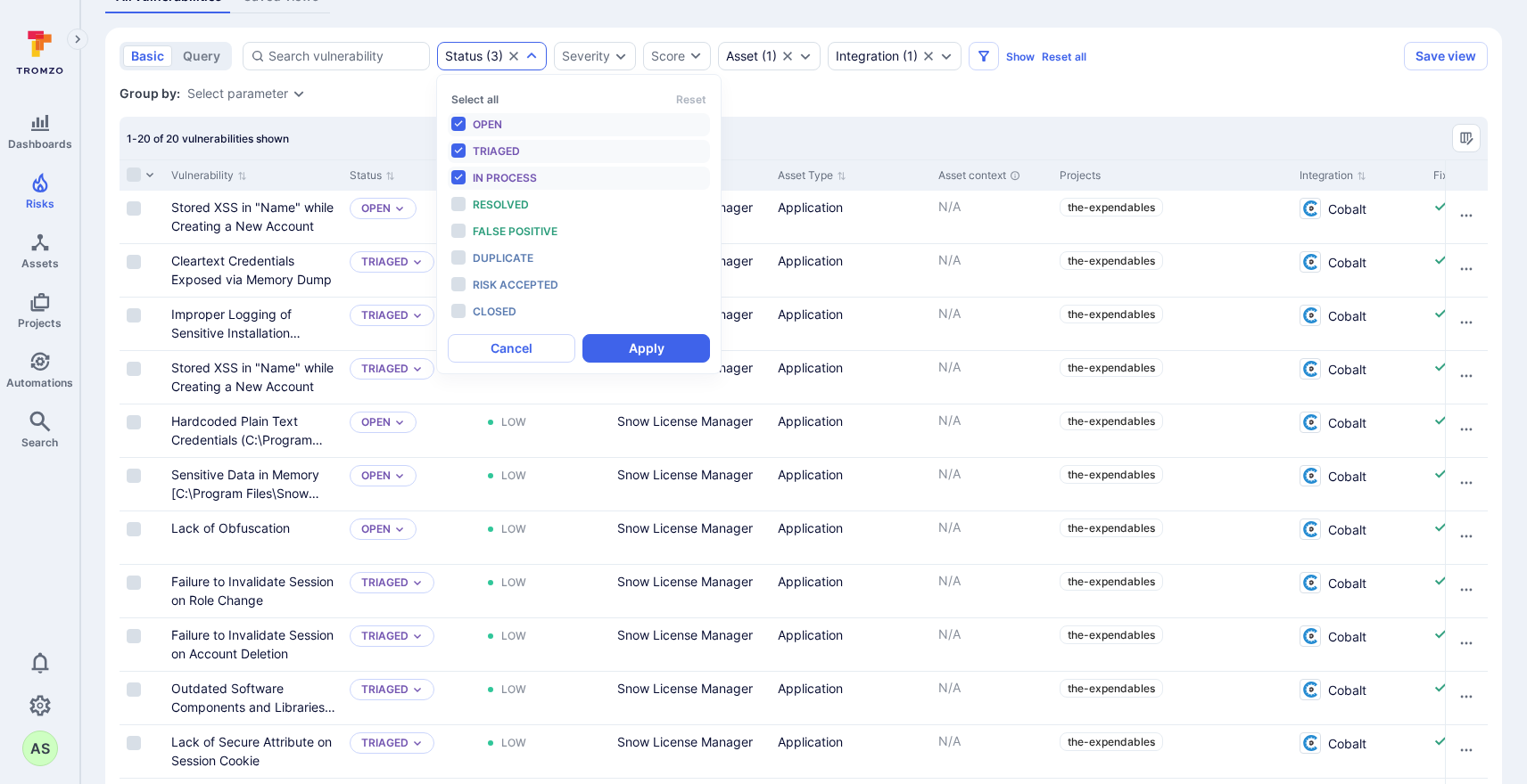
scroll to position [14, 0]
click at [478, 99] on button "Select all" at bounding box center [475, 99] width 48 height 13
click at [677, 357] on button "Apply" at bounding box center [646, 349] width 128 height 29
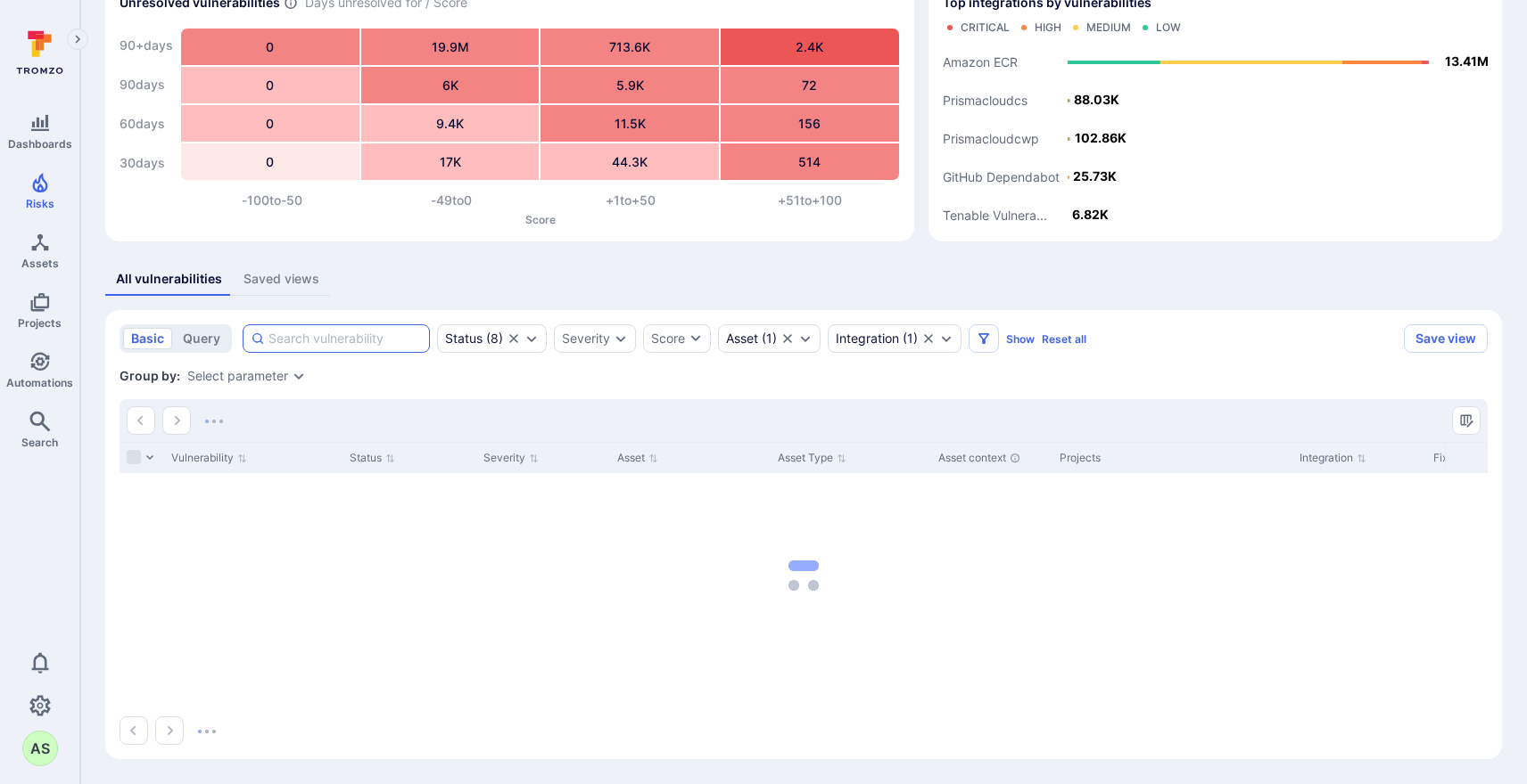
click at [361, 340] on input at bounding box center [345, 338] width 153 height 18
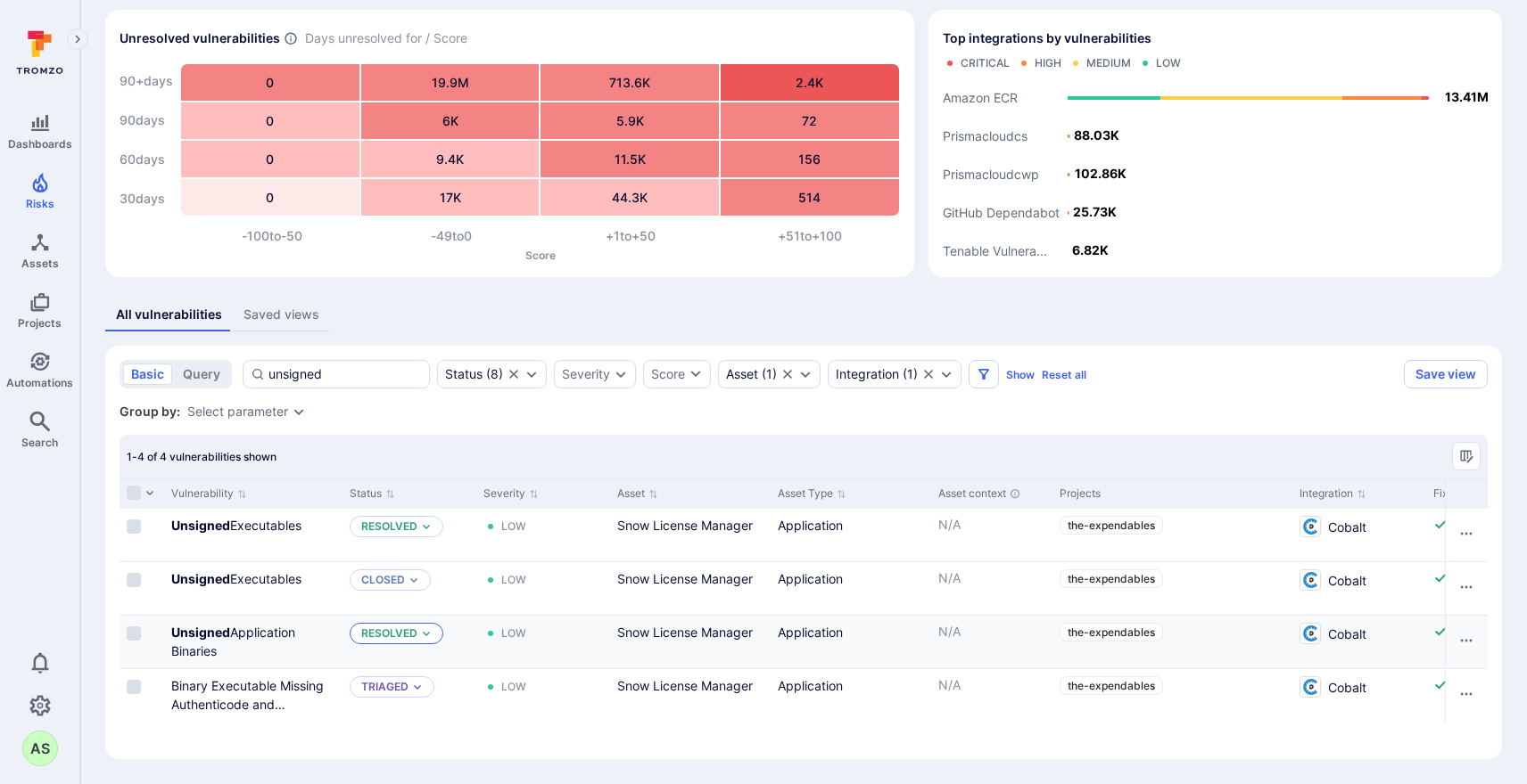
type input "unsigned"
click at [423, 632] on icon "Expand dropdown" at bounding box center [426, 633] width 10 height 10
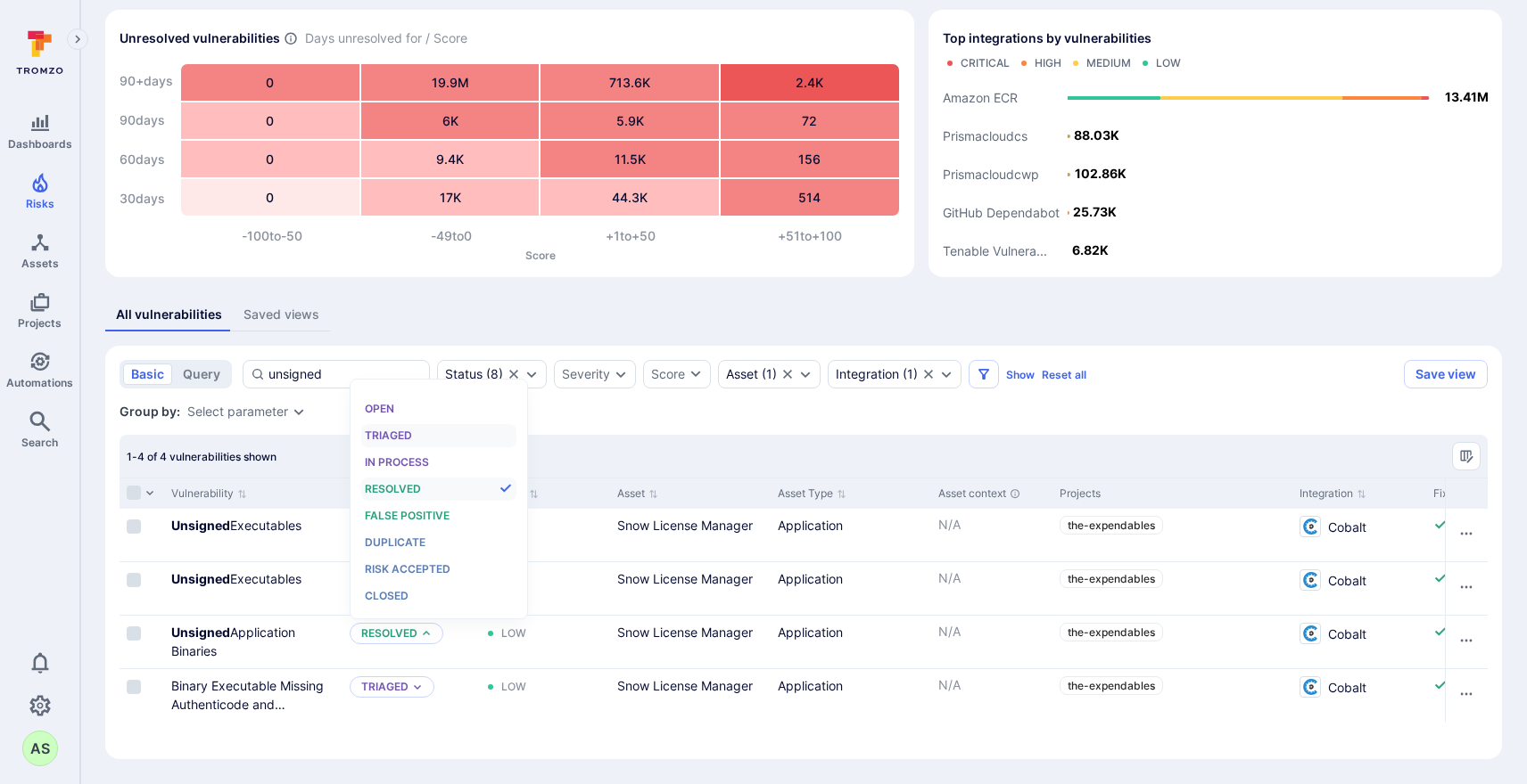
click at [406, 436] on span "Triaged" at bounding box center [389, 435] width 48 height 13
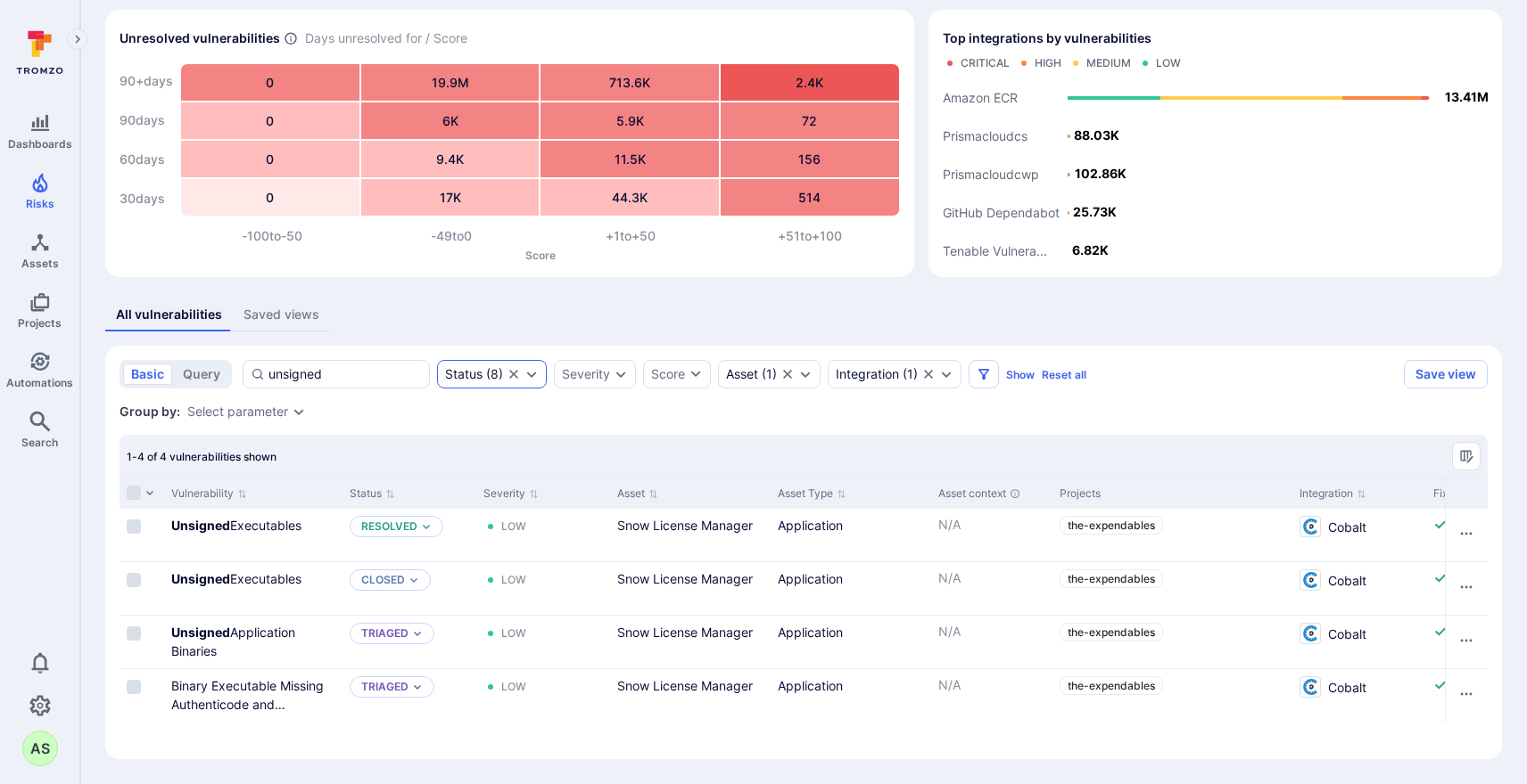
click at [530, 375] on icon "Expand dropdown" at bounding box center [532, 374] width 10 height 7
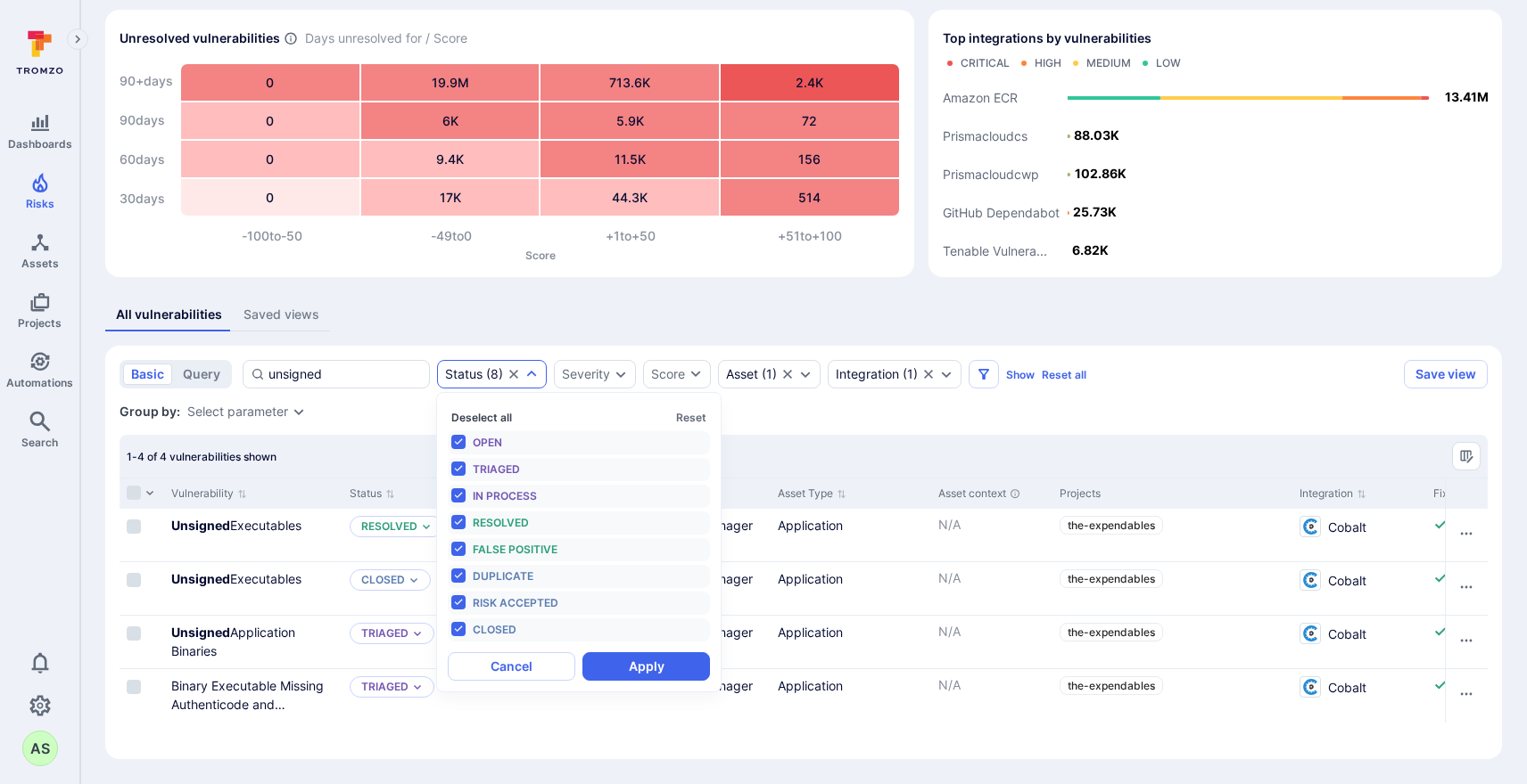
click at [476, 415] on button "Deselect all" at bounding box center [481, 417] width 61 height 13
click at [460, 441] on li "Open" at bounding box center [579, 443] width 262 height 23
click at [458, 467] on li "Triaged" at bounding box center [579, 470] width 262 height 23
drag, startPoint x: 462, startPoint y: 496, endPoint x: 513, endPoint y: 546, distance: 71.4
click at [462, 496] on li "In process" at bounding box center [579, 496] width 262 height 23
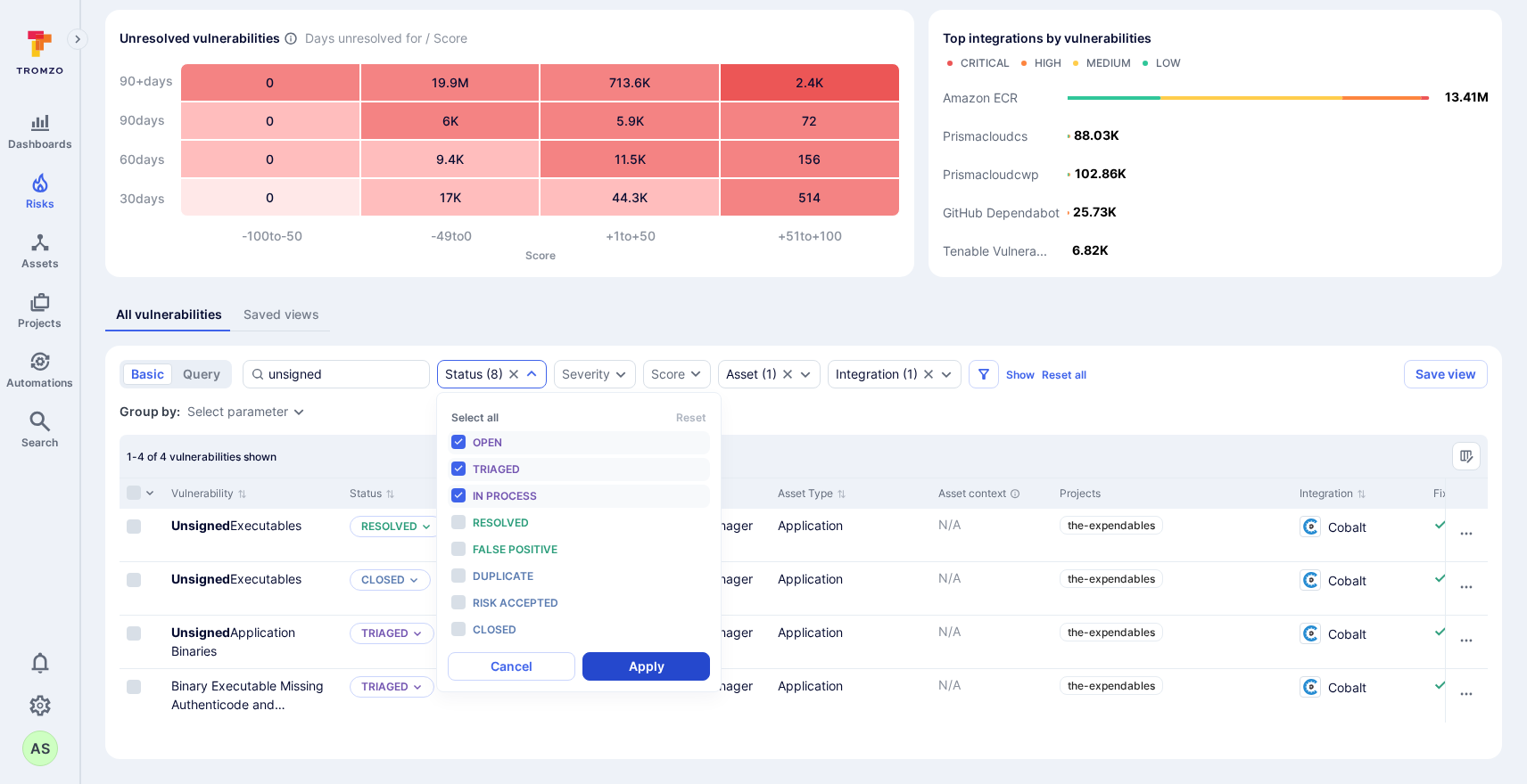
click at [671, 661] on button "Apply" at bounding box center [646, 667] width 128 height 29
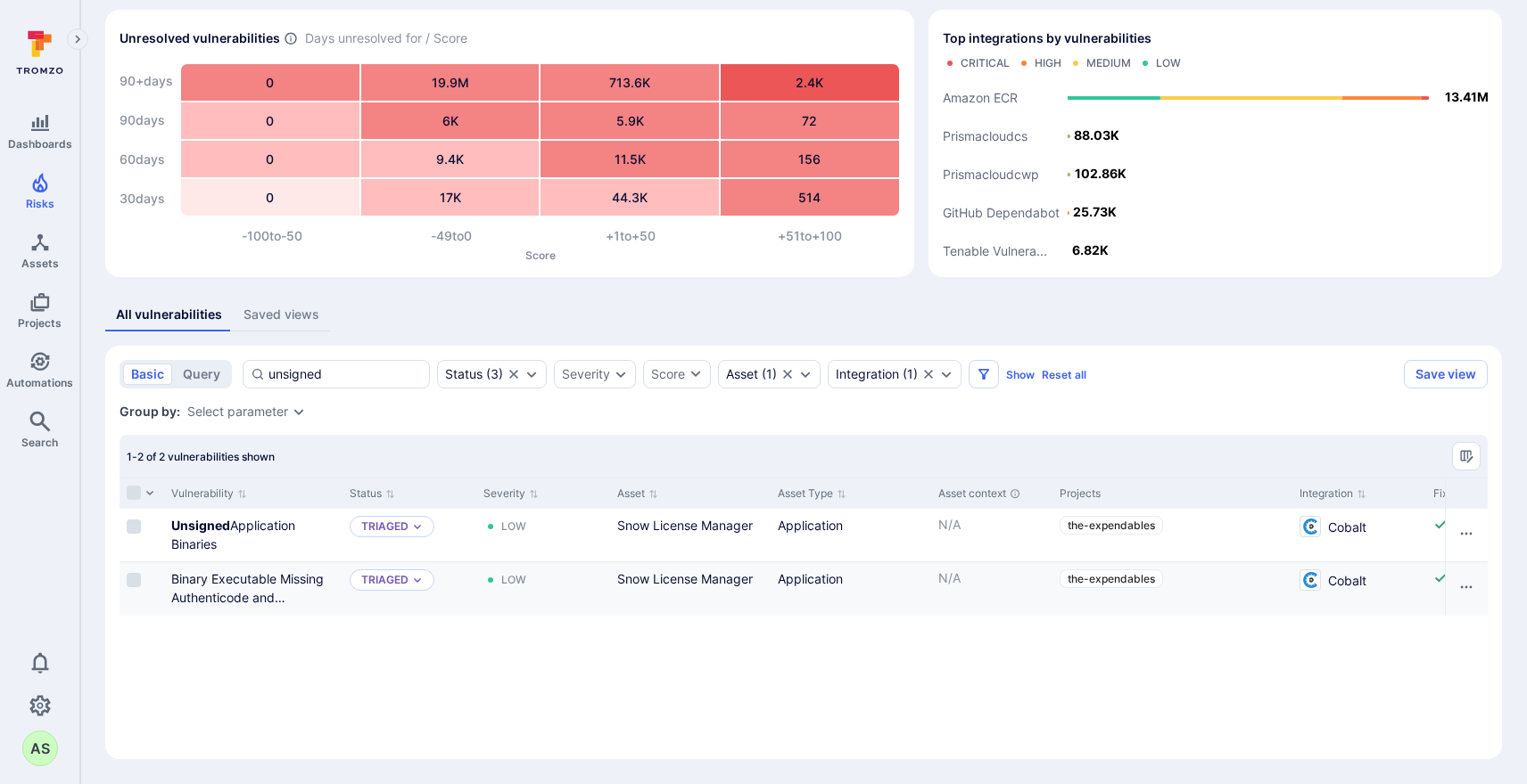
scroll to position [65, 0]
click at [195, 361] on div "basic query unsigned Status ( 3 ) Severity Score Asset ( 1 ) Integration ( 1 ) …" at bounding box center [758, 374] width 1277 height 29
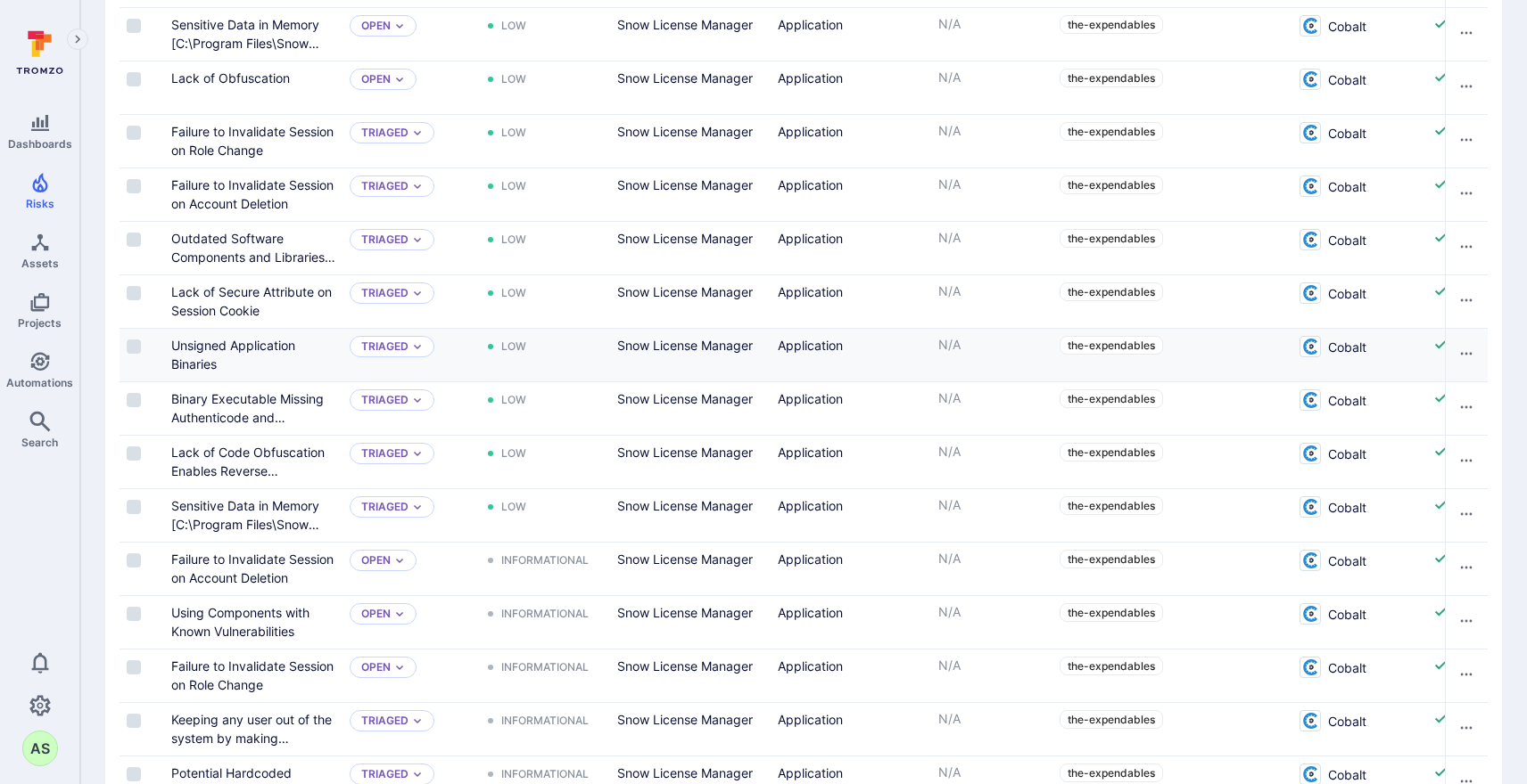
scroll to position [835, 0]
click at [263, 345] on link "Unsigned Application Binaries" at bounding box center [234, 353] width 124 height 34
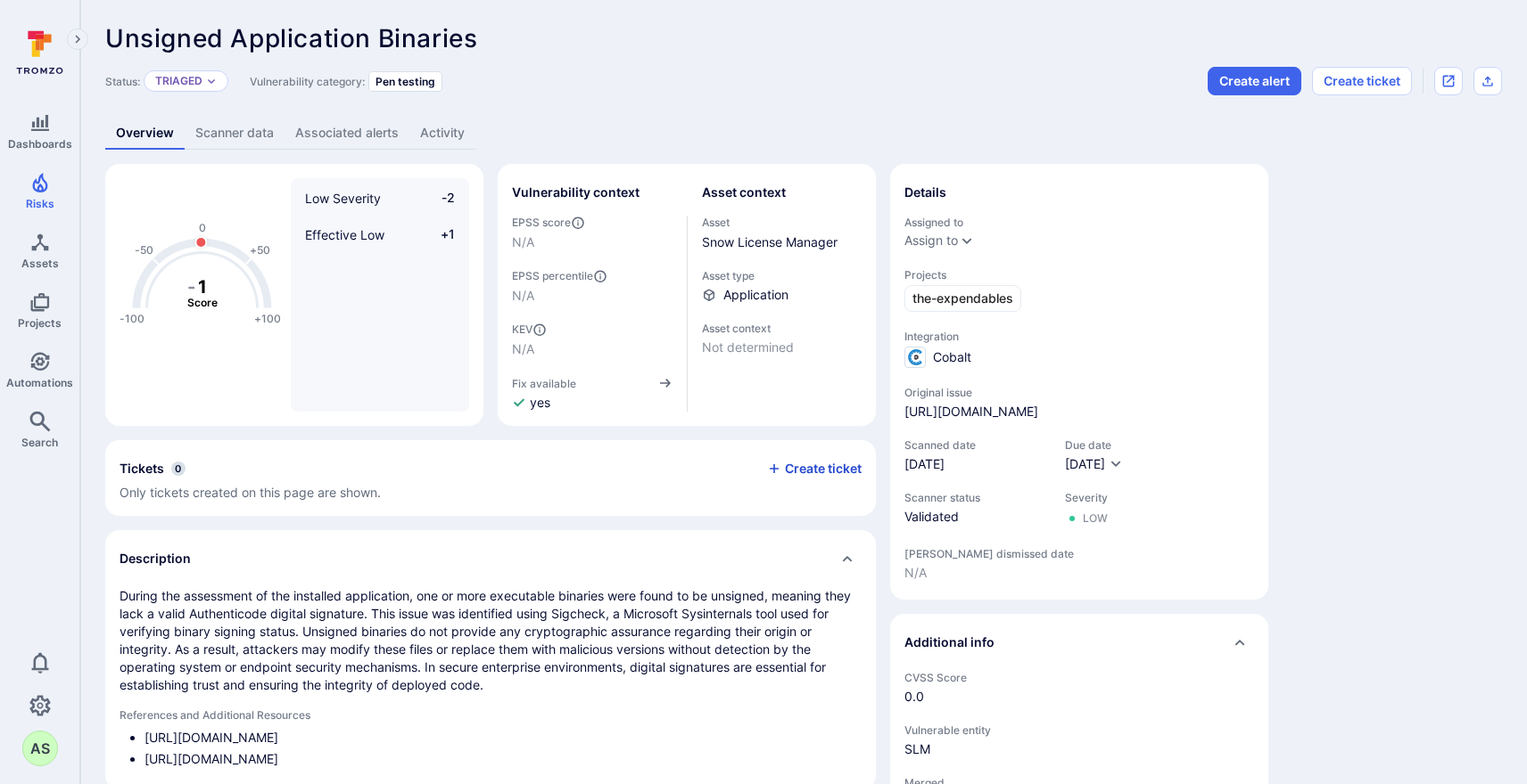
scroll to position [1, 0]
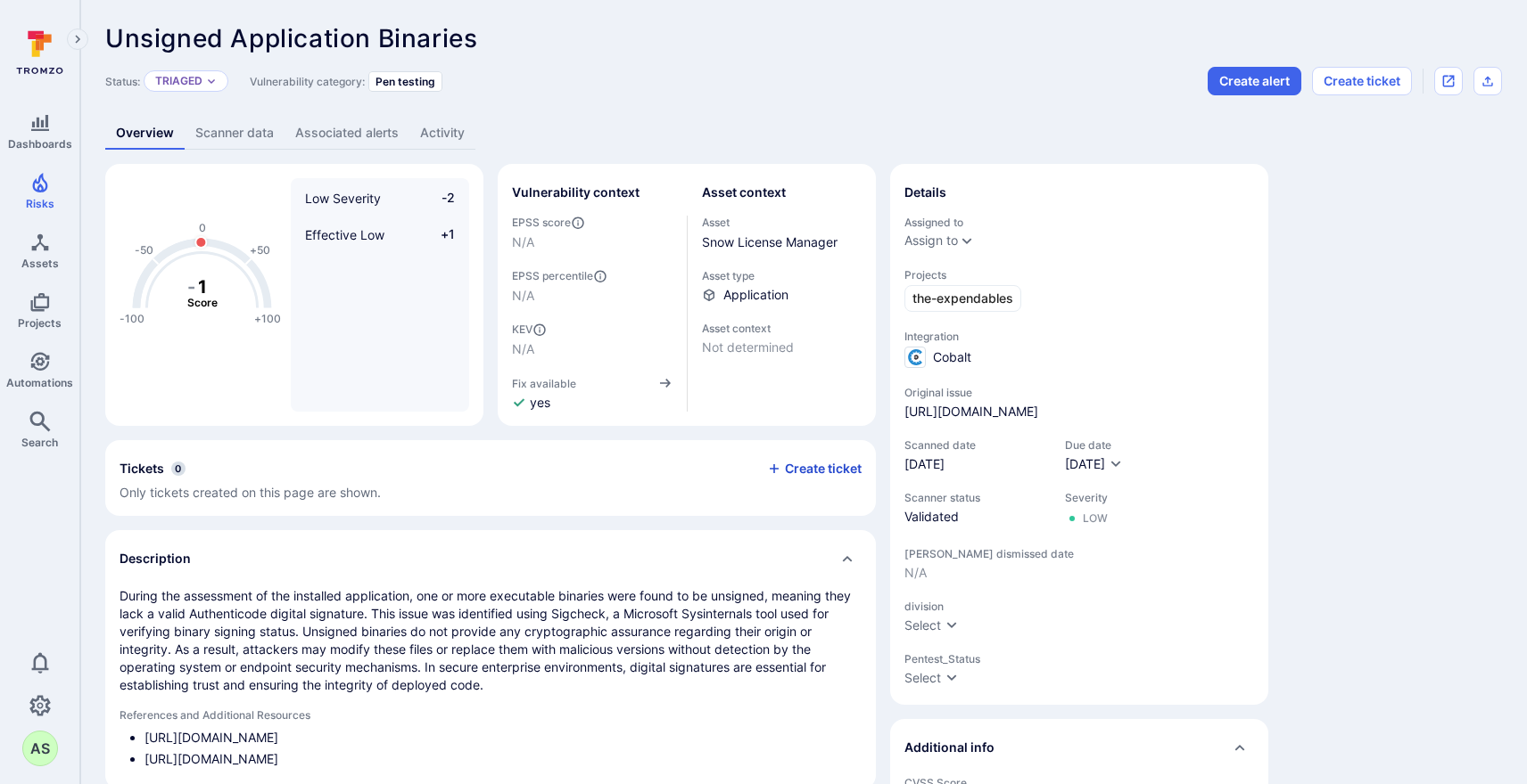
click at [820, 469] on button "Create ticket" at bounding box center [814, 469] width 94 height 16
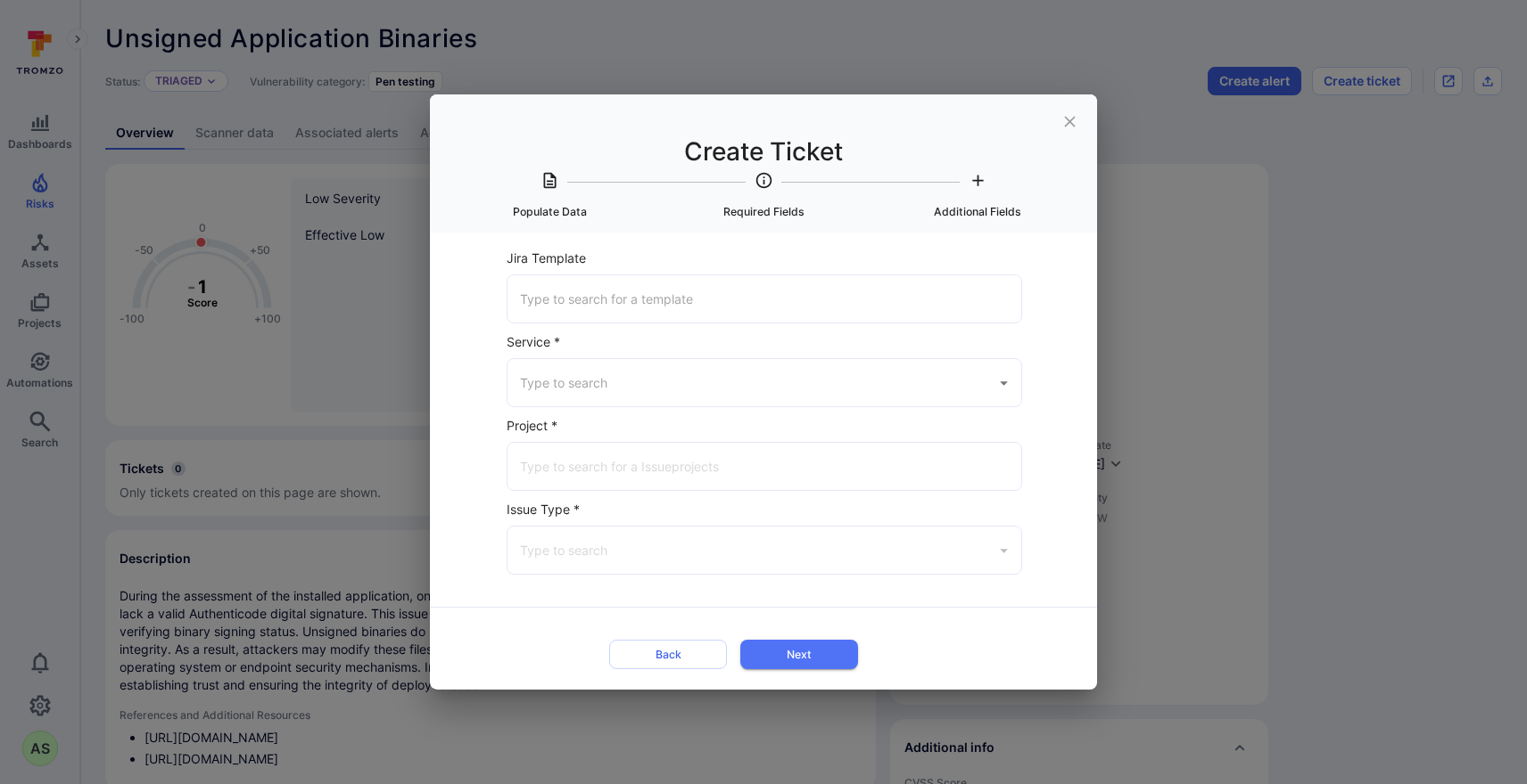
click at [682, 386] on input "Service *" at bounding box center [751, 383] width 471 height 31
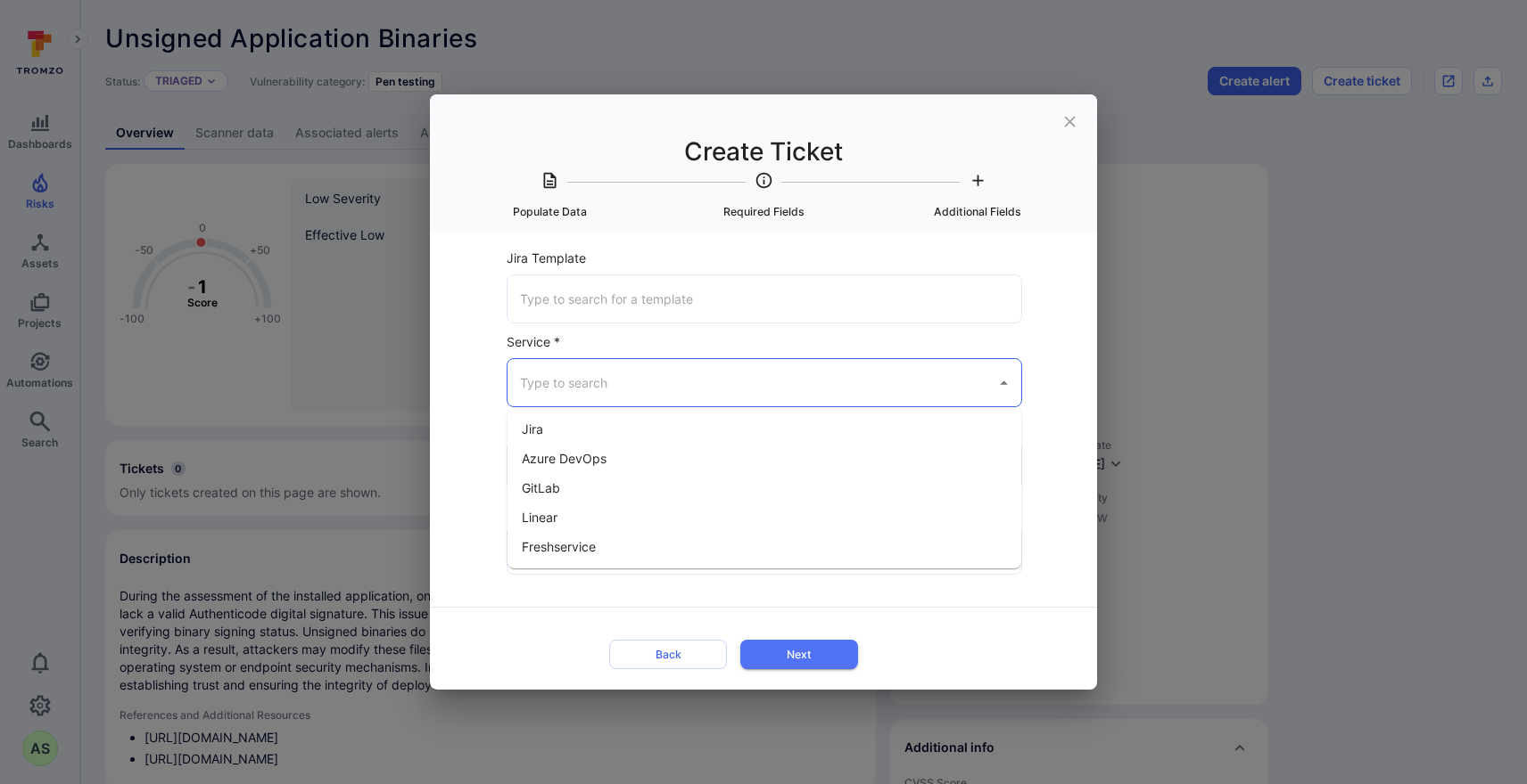
click at [623, 428] on li "Jira" at bounding box center [764, 429] width 514 height 30
type input "Jira"
click at [649, 460] on input "Jira Project *" at bounding box center [764, 466] width 498 height 31
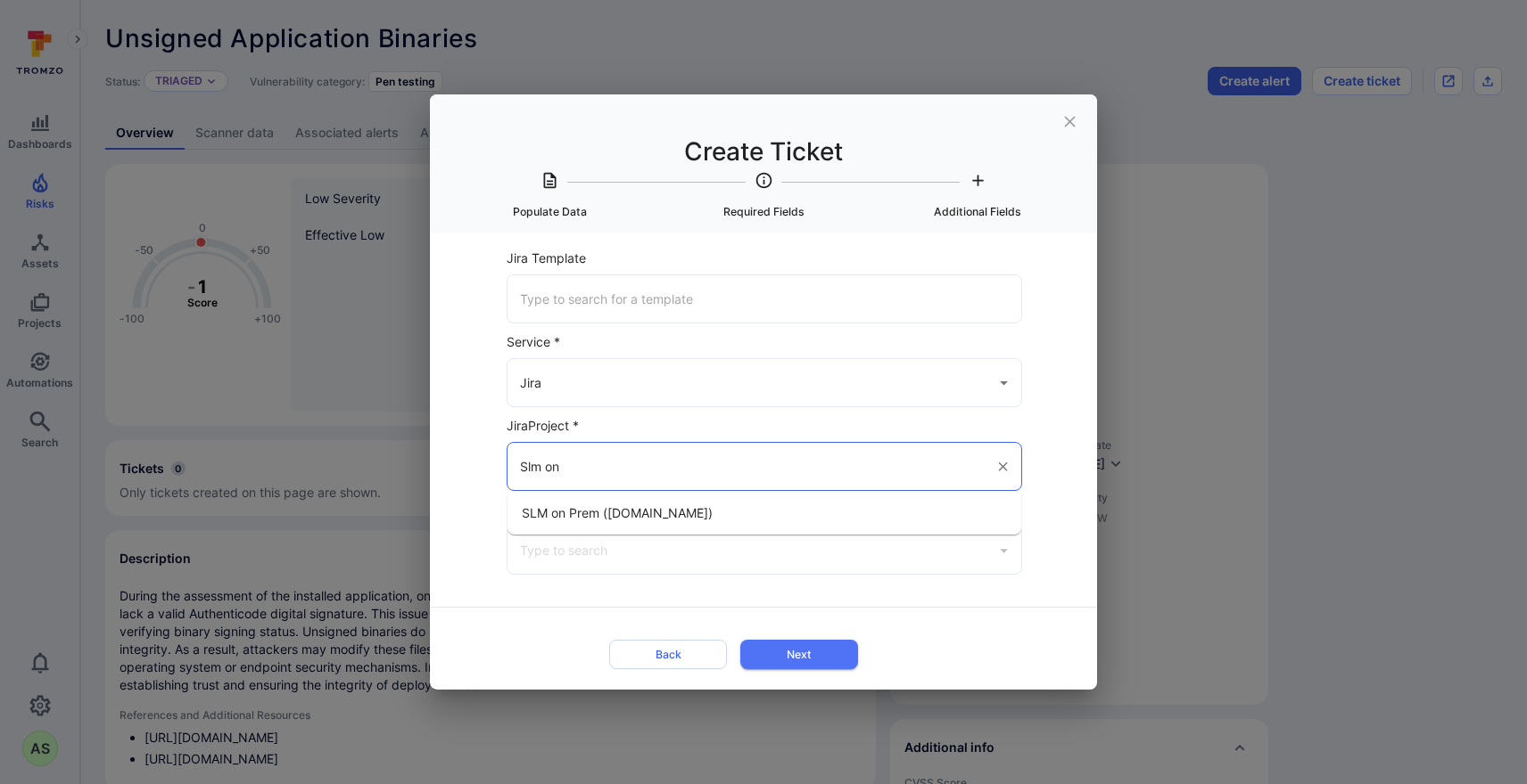
click at [667, 520] on span "SLM on Prem (flexera.atlassian.net)" at bounding box center [617, 513] width 191 height 19
type input "SLM on Prem (flexera.atlassian.net)"
click at [666, 557] on input "Issue Type *" at bounding box center [751, 550] width 471 height 31
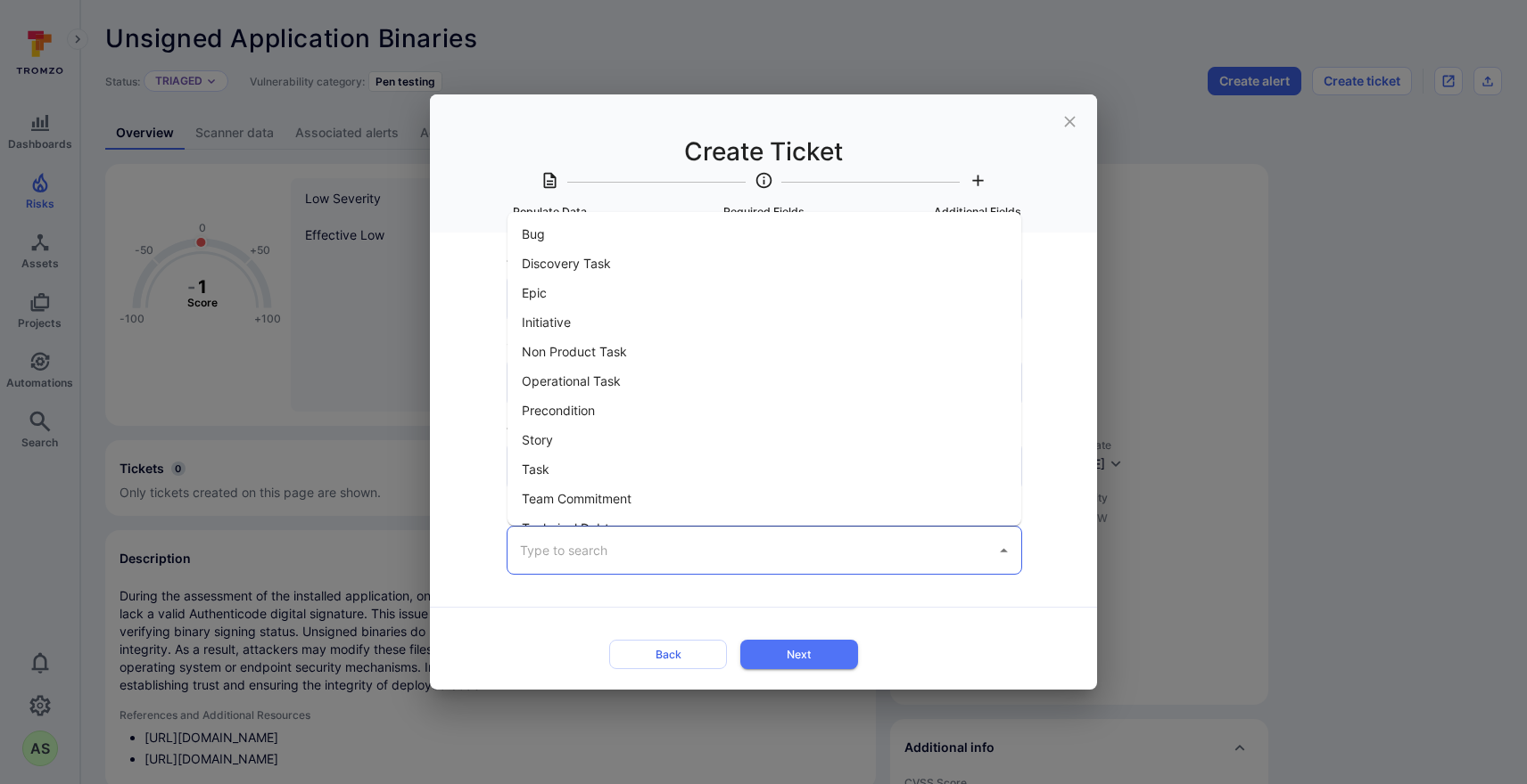
click at [534, 236] on li "Bug" at bounding box center [764, 233] width 514 height 30
type input "Bug"
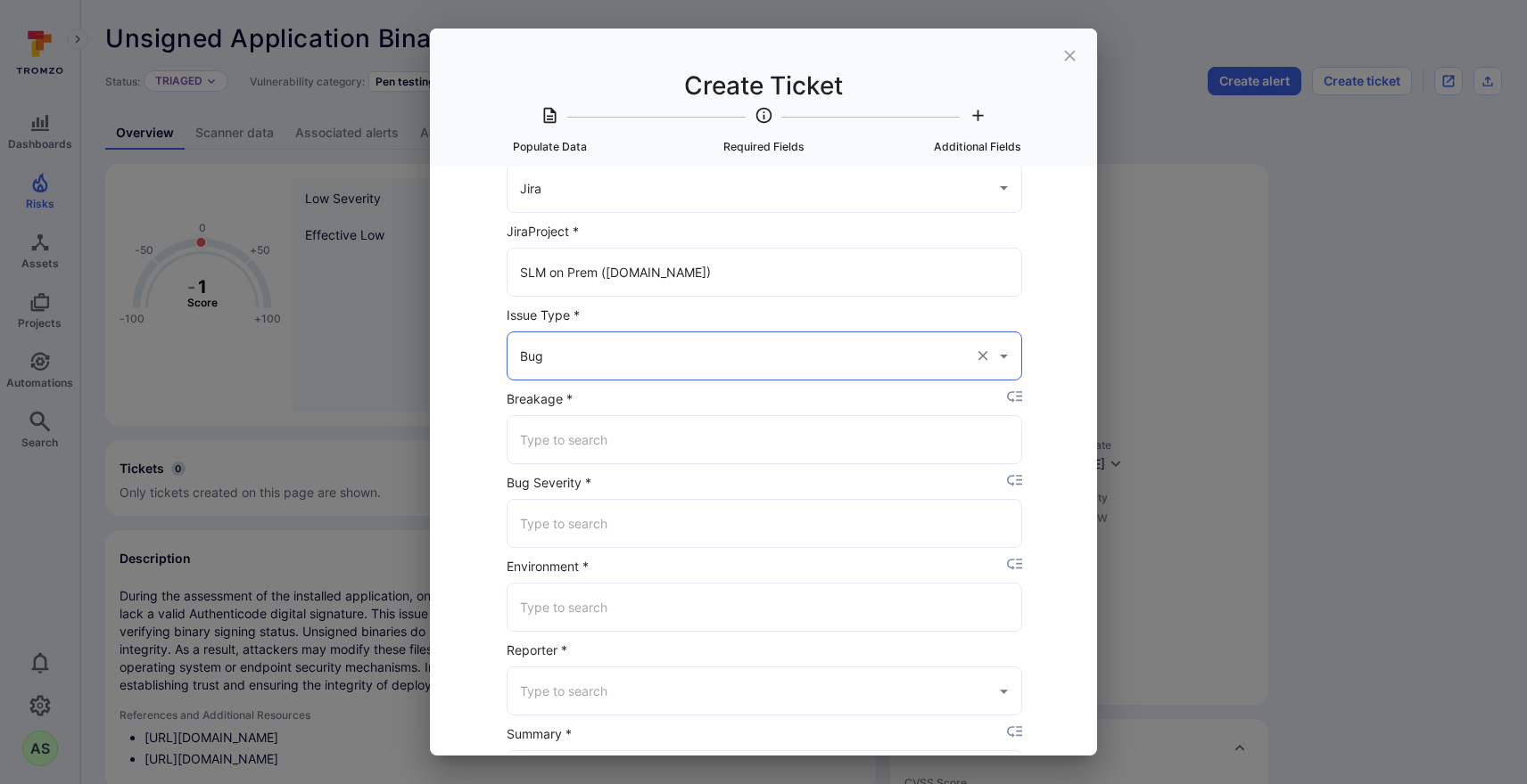
scroll to position [131, 0]
click at [674, 453] on div "​" at bounding box center [764, 438] width 516 height 49
click at [635, 506] on li "No Breakage" at bounding box center [764, 513] width 514 height 30
type input "No Breakage"
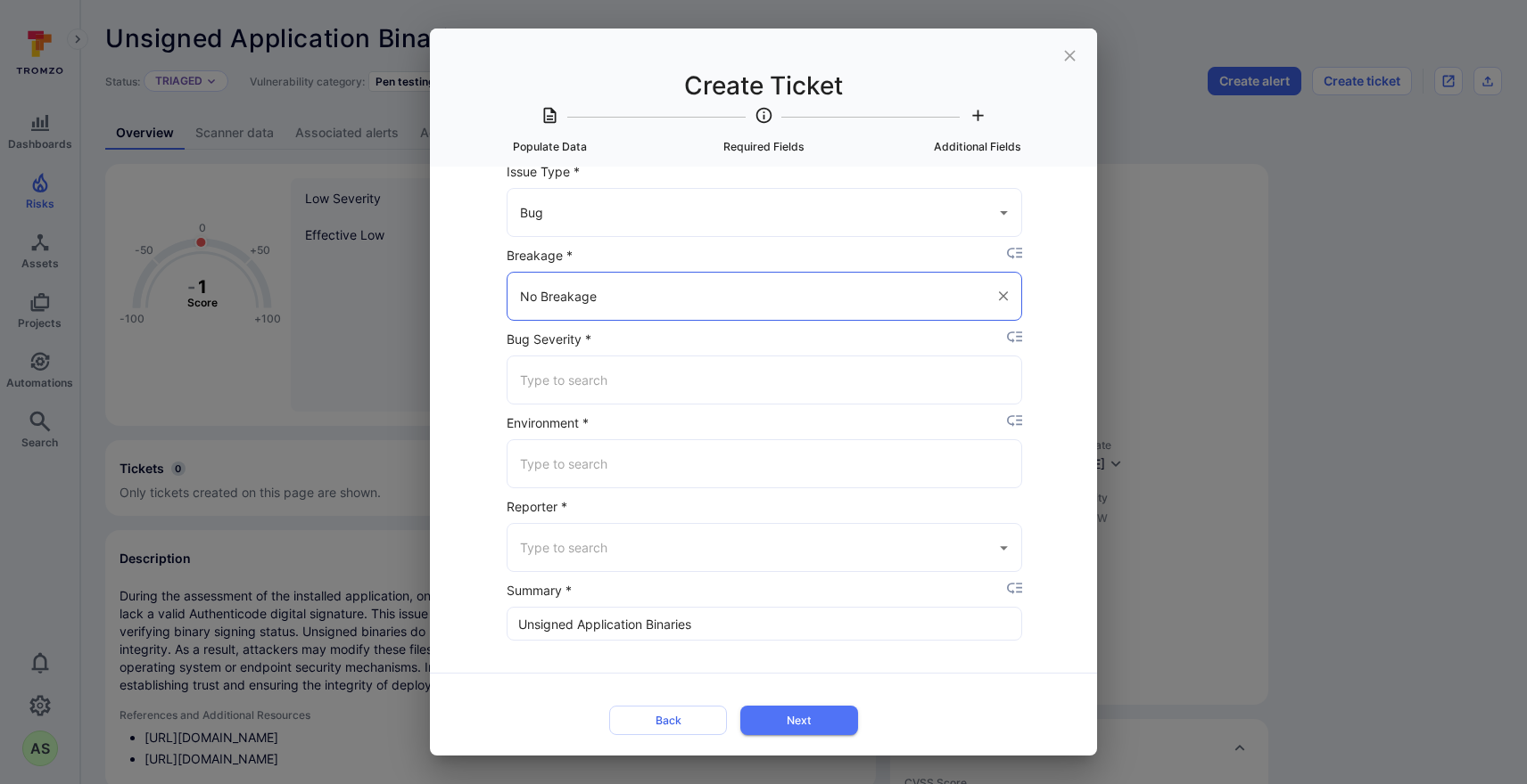
scroll to position [271, 0]
click at [633, 374] on input "Bug Severity *" at bounding box center [764, 381] width 498 height 31
click at [613, 509] on li "Low" at bounding box center [764, 514] width 514 height 30
type input "Low"
click at [617, 466] on input "Environment *" at bounding box center [764, 465] width 498 height 31
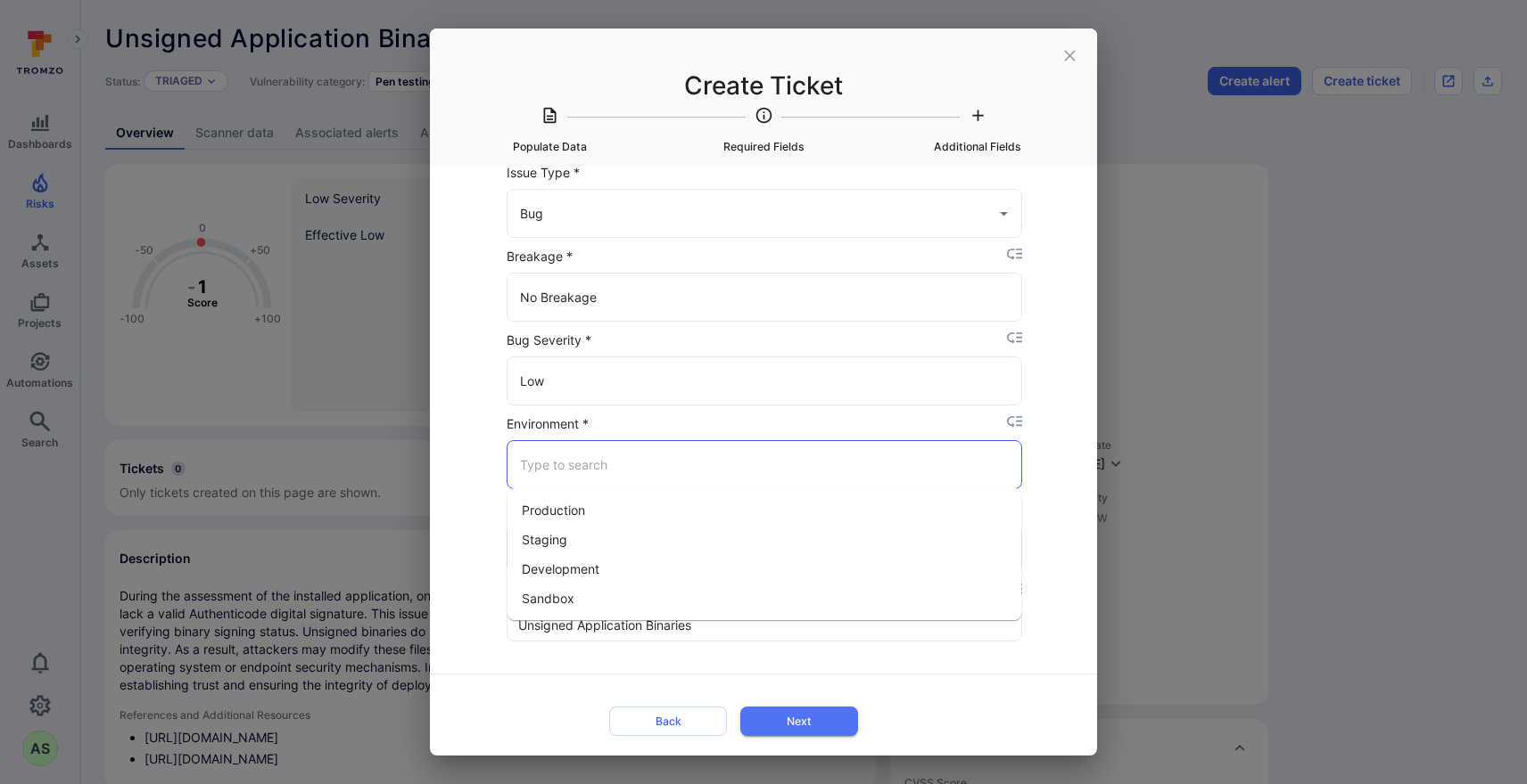
click at [598, 548] on li "Staging" at bounding box center [764, 539] width 514 height 30
type input "Staging"
click at [639, 554] on input "Reporter *" at bounding box center [751, 549] width 471 height 31
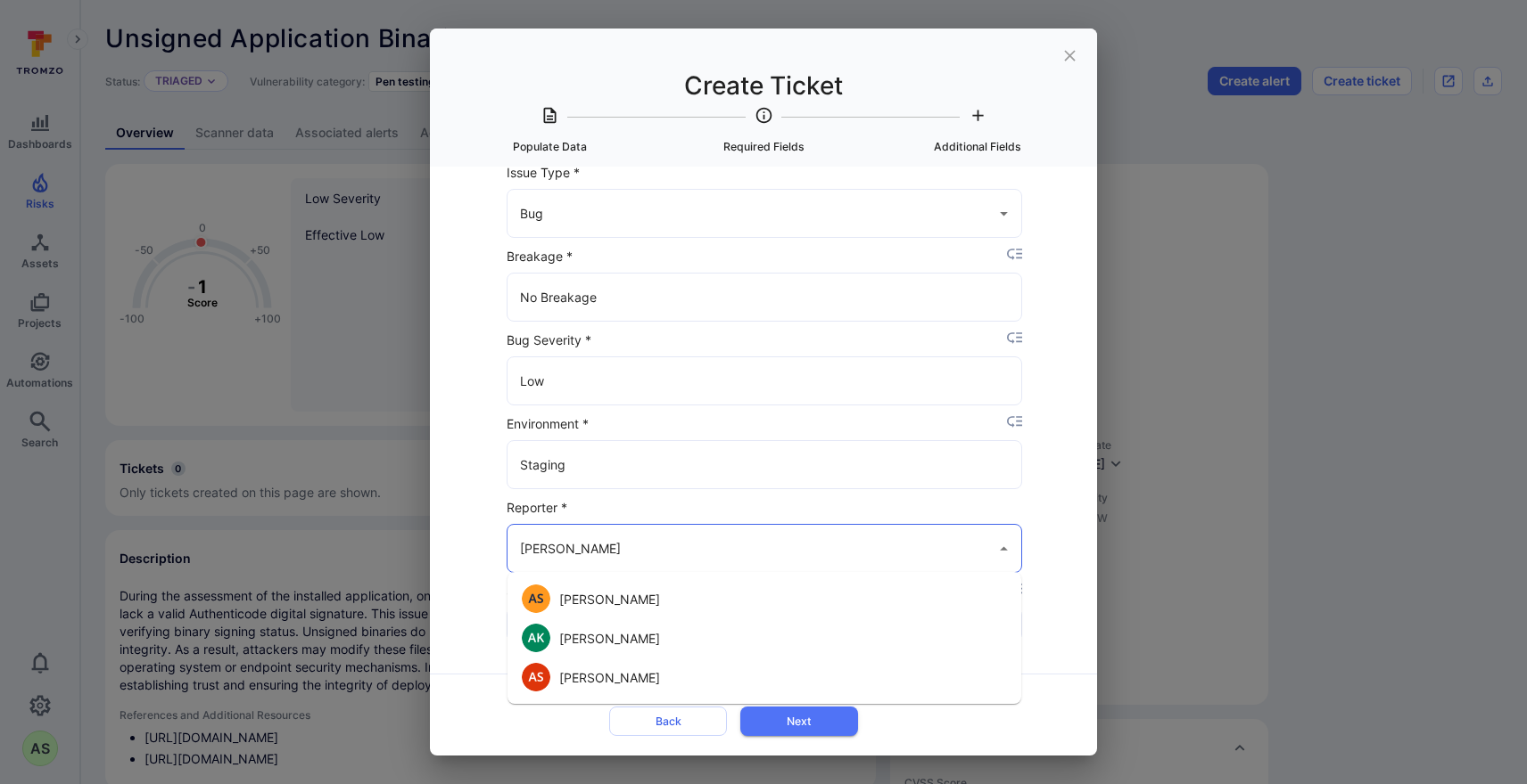
click at [638, 587] on li "Abhinav Singh" at bounding box center [764, 598] width 514 height 39
type input "Abhinav Singh"
click at [837, 715] on button "Next" at bounding box center [800, 721] width 118 height 30
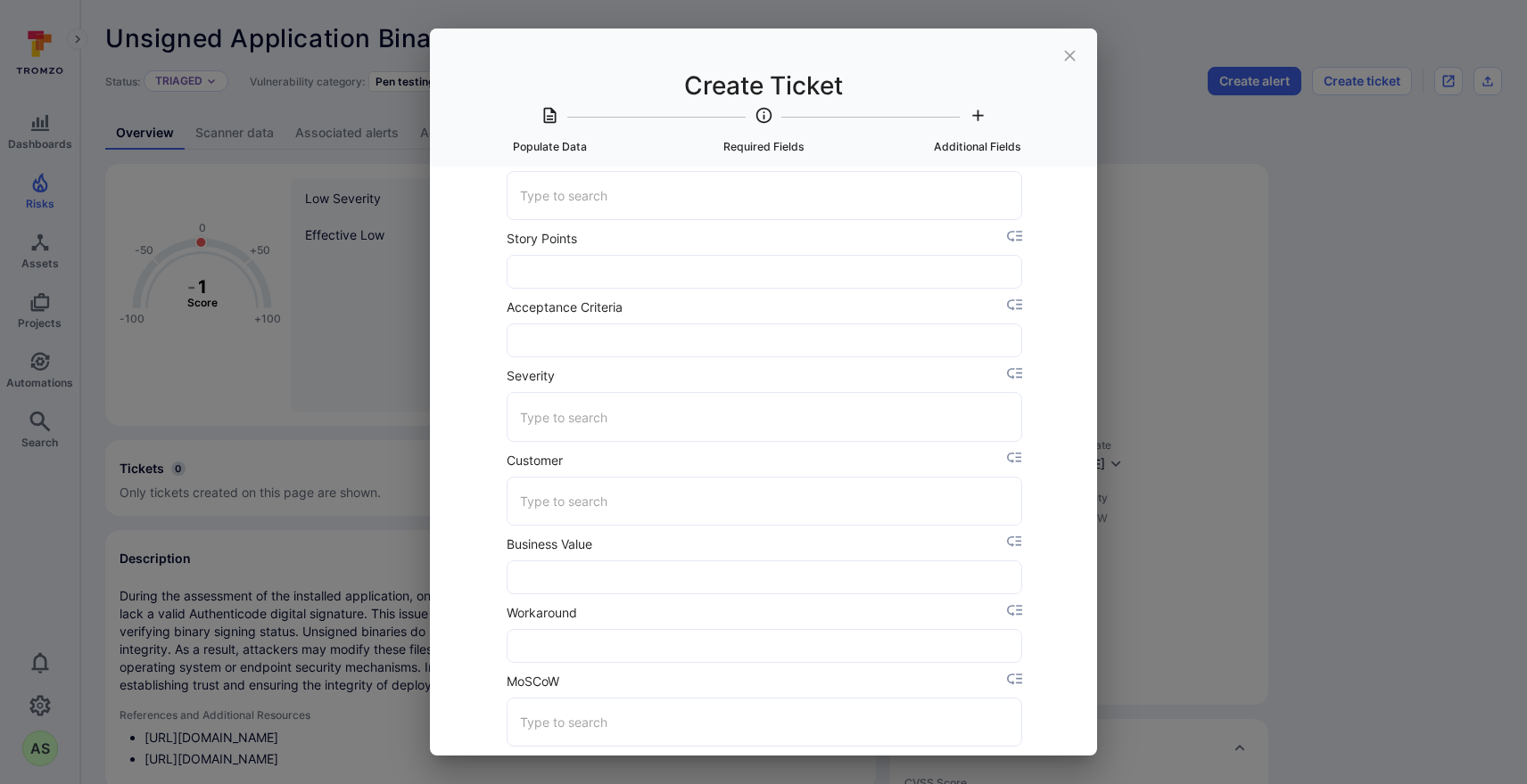
scroll to position [515, 0]
click at [650, 420] on input "Severity" at bounding box center [764, 412] width 498 height 31
click at [560, 557] on li "4" at bounding box center [764, 546] width 514 height 30
type input "4"
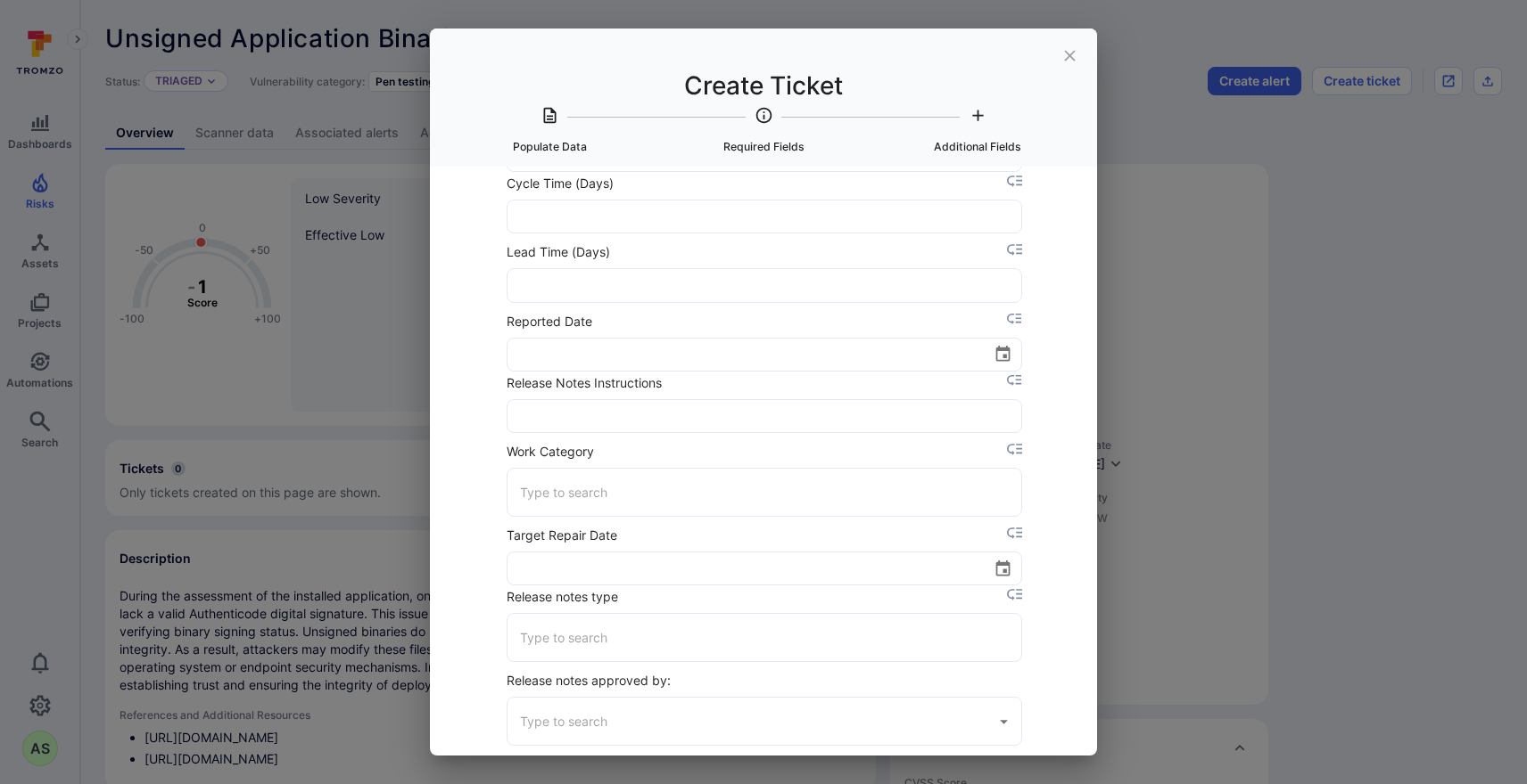
scroll to position [1798, 0]
click at [1005, 345] on icon "Choose date" at bounding box center [1002, 352] width 14 height 16
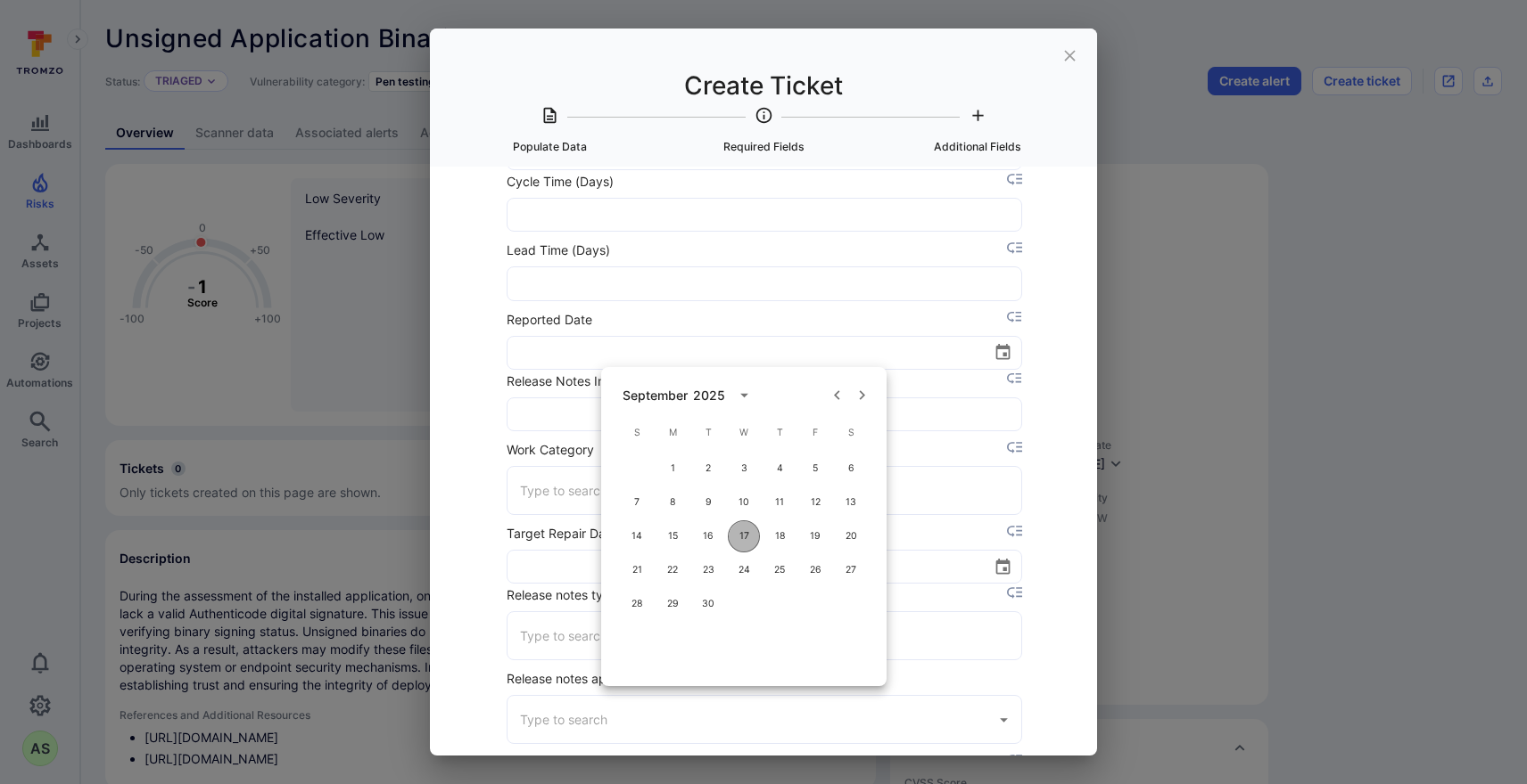
click at [747, 545] on button "17" at bounding box center [744, 536] width 32 height 32
type input "09/17/2025"
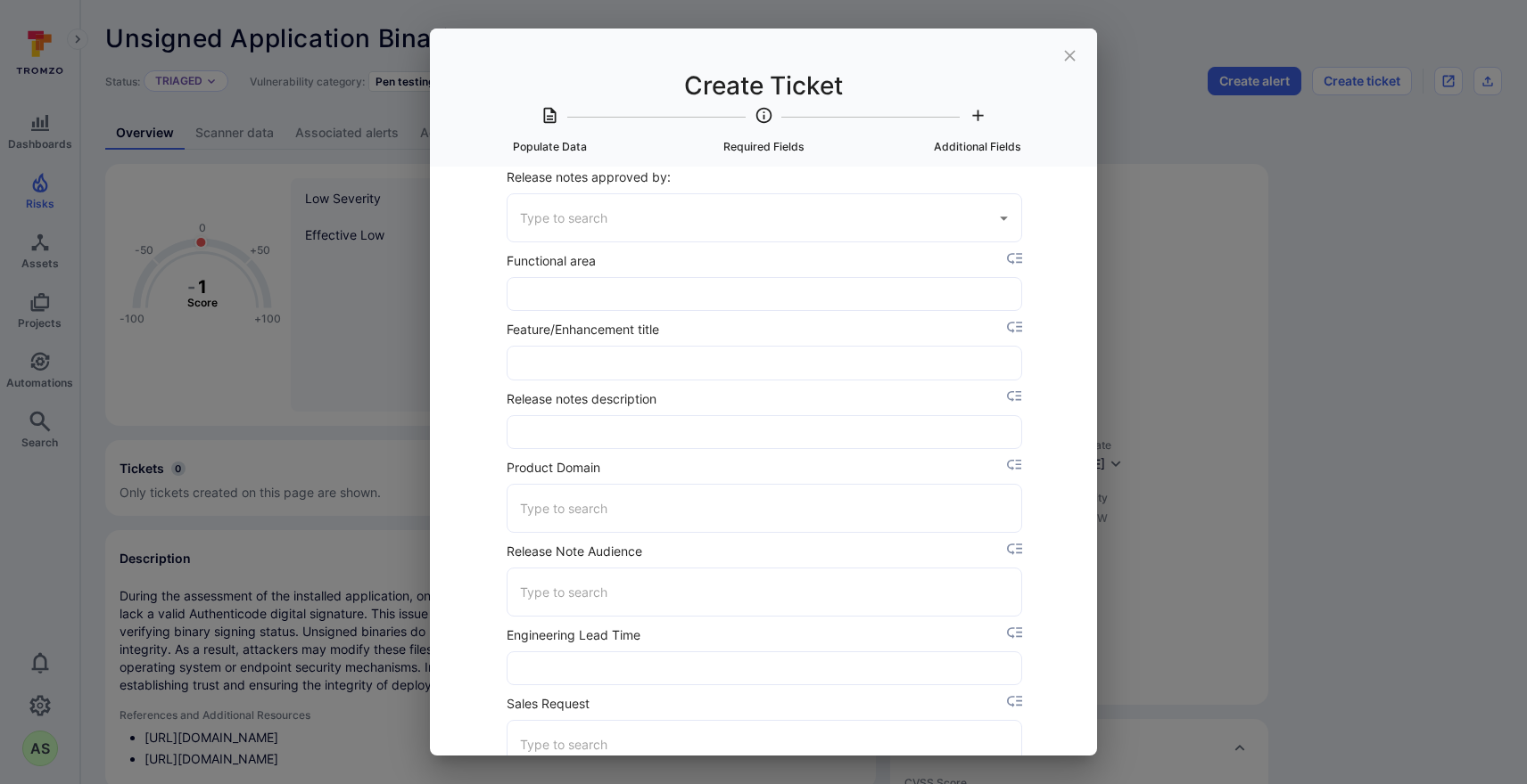
scroll to position [2306, 0]
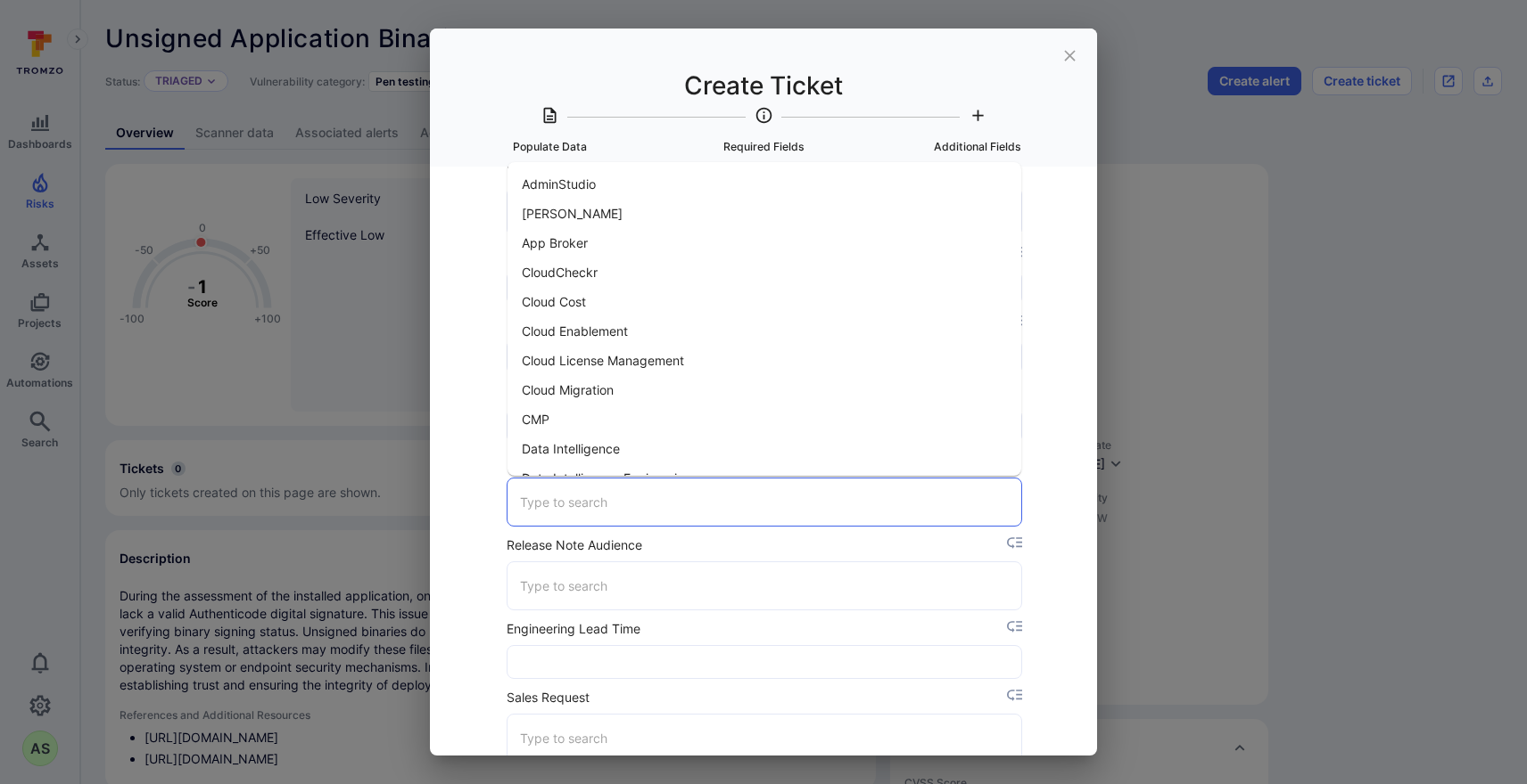
click at [715, 515] on input "Product Domain" at bounding box center [764, 502] width 498 height 31
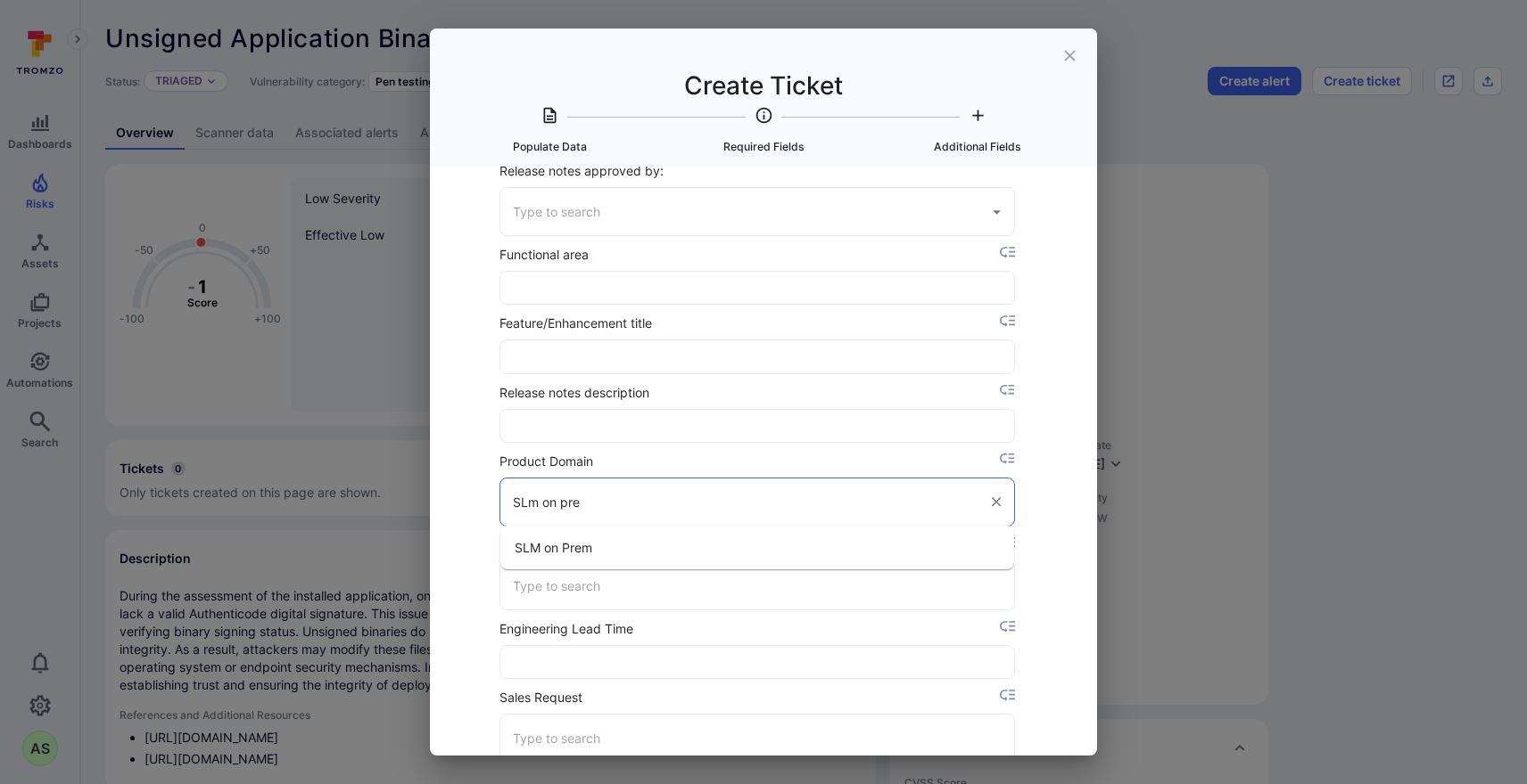
click at [691, 547] on li "SLM on Prem" at bounding box center [757, 548] width 514 height 30
type input "SLM on Prem"
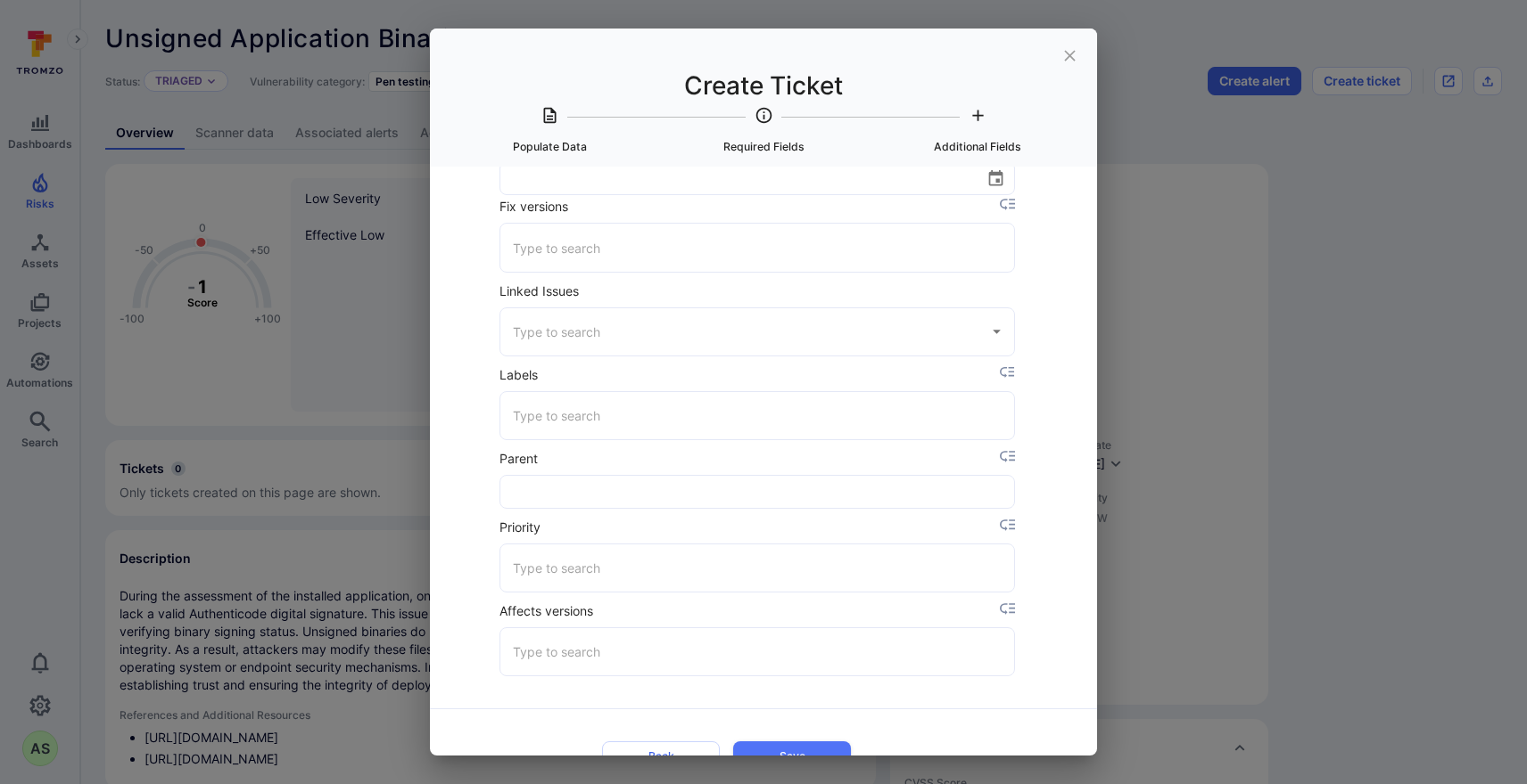
scroll to position [3335, 7]
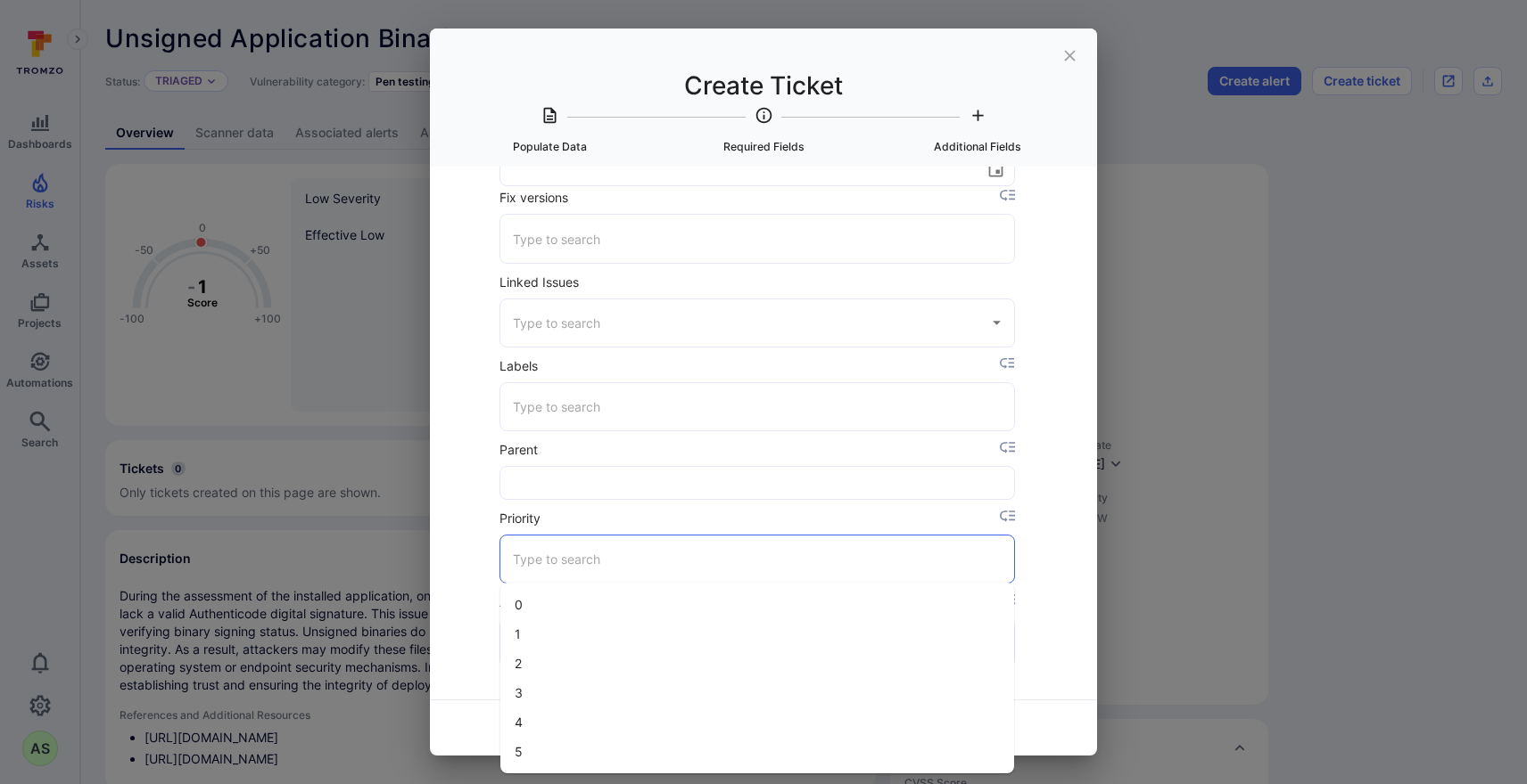
click at [682, 556] on input "Priority" at bounding box center [757, 559] width 498 height 31
click at [572, 714] on li "4" at bounding box center [757, 722] width 514 height 30
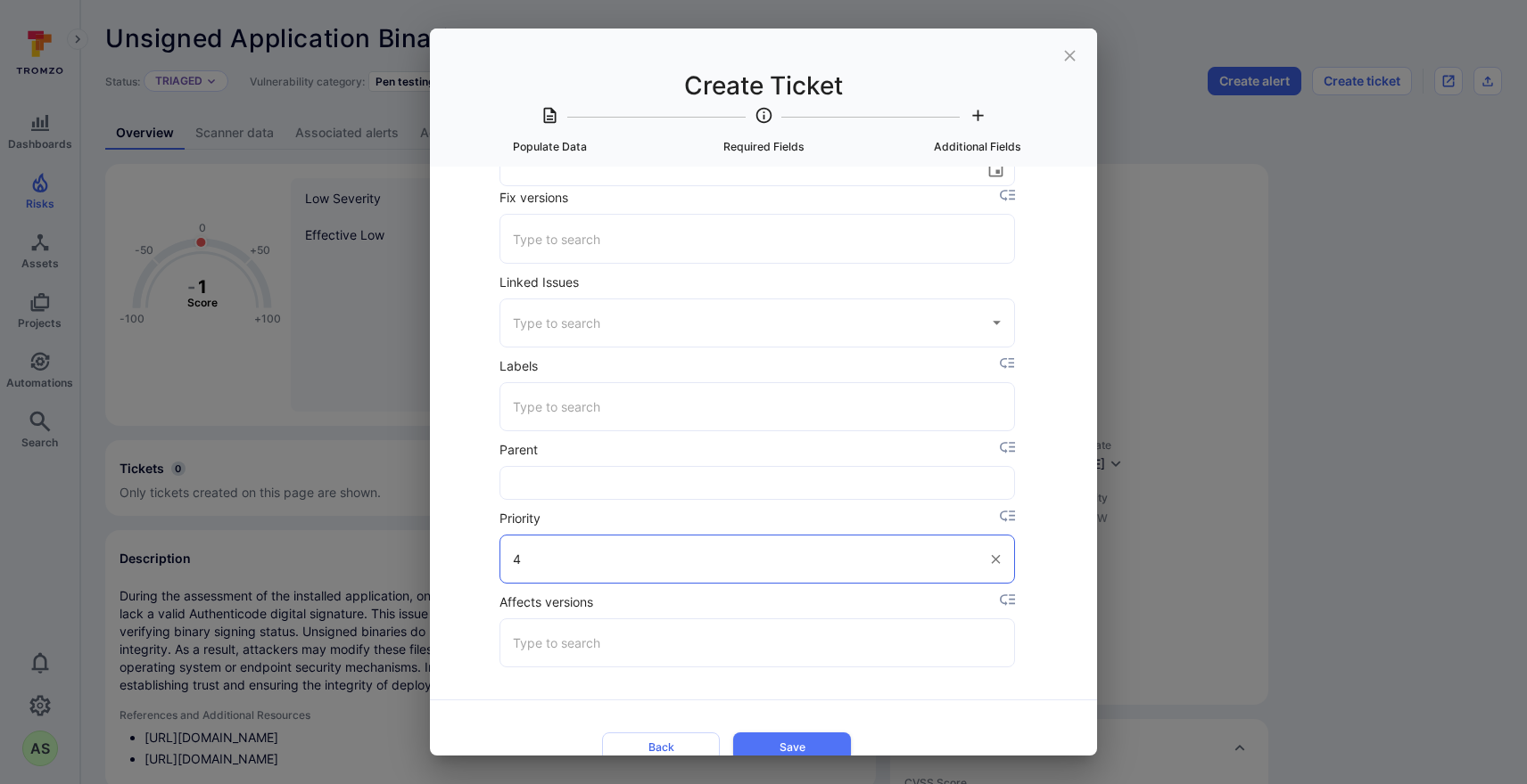
type input "4"
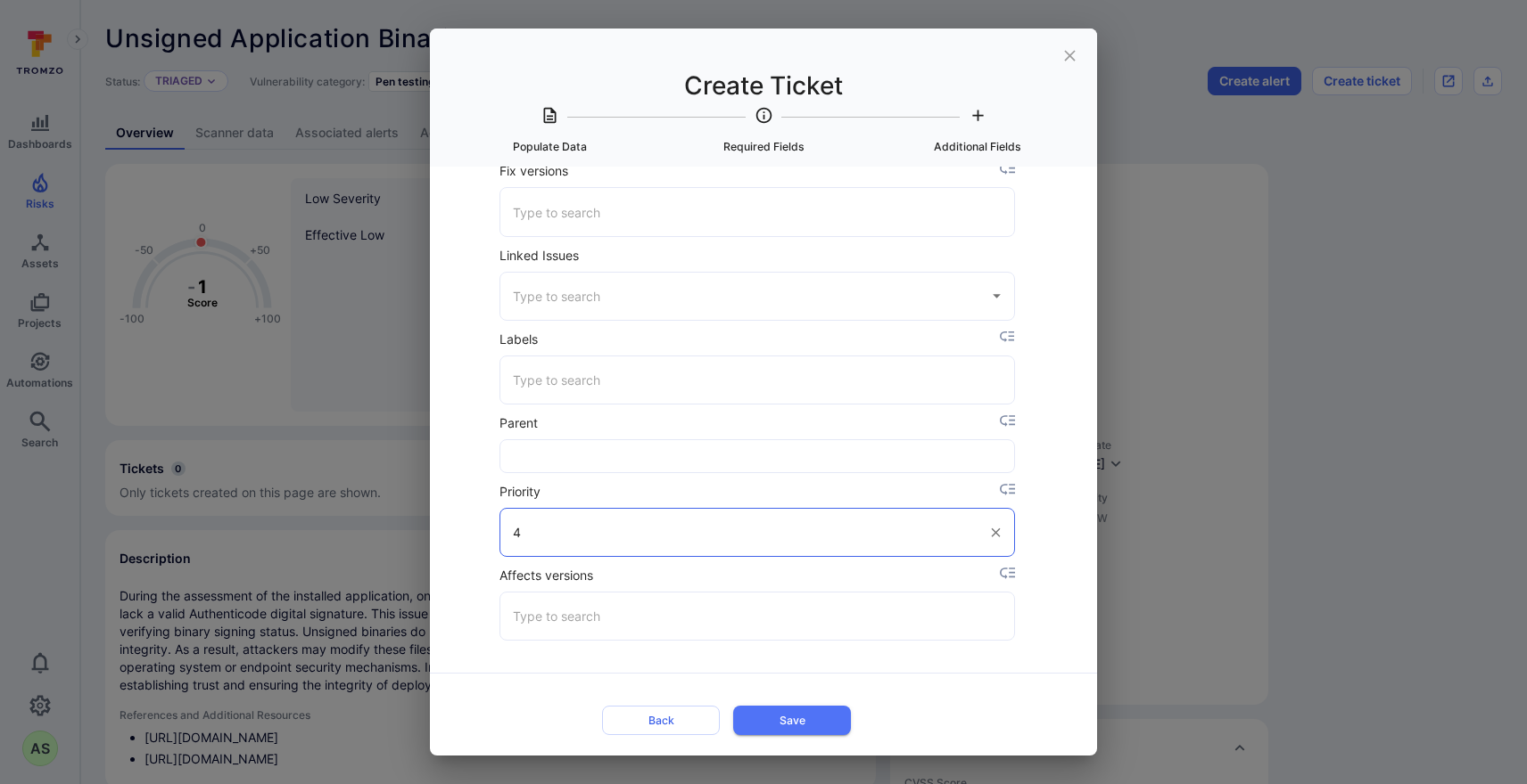
scroll to position [3362, 7]
click at [789, 715] on button "Save" at bounding box center [792, 721] width 118 height 30
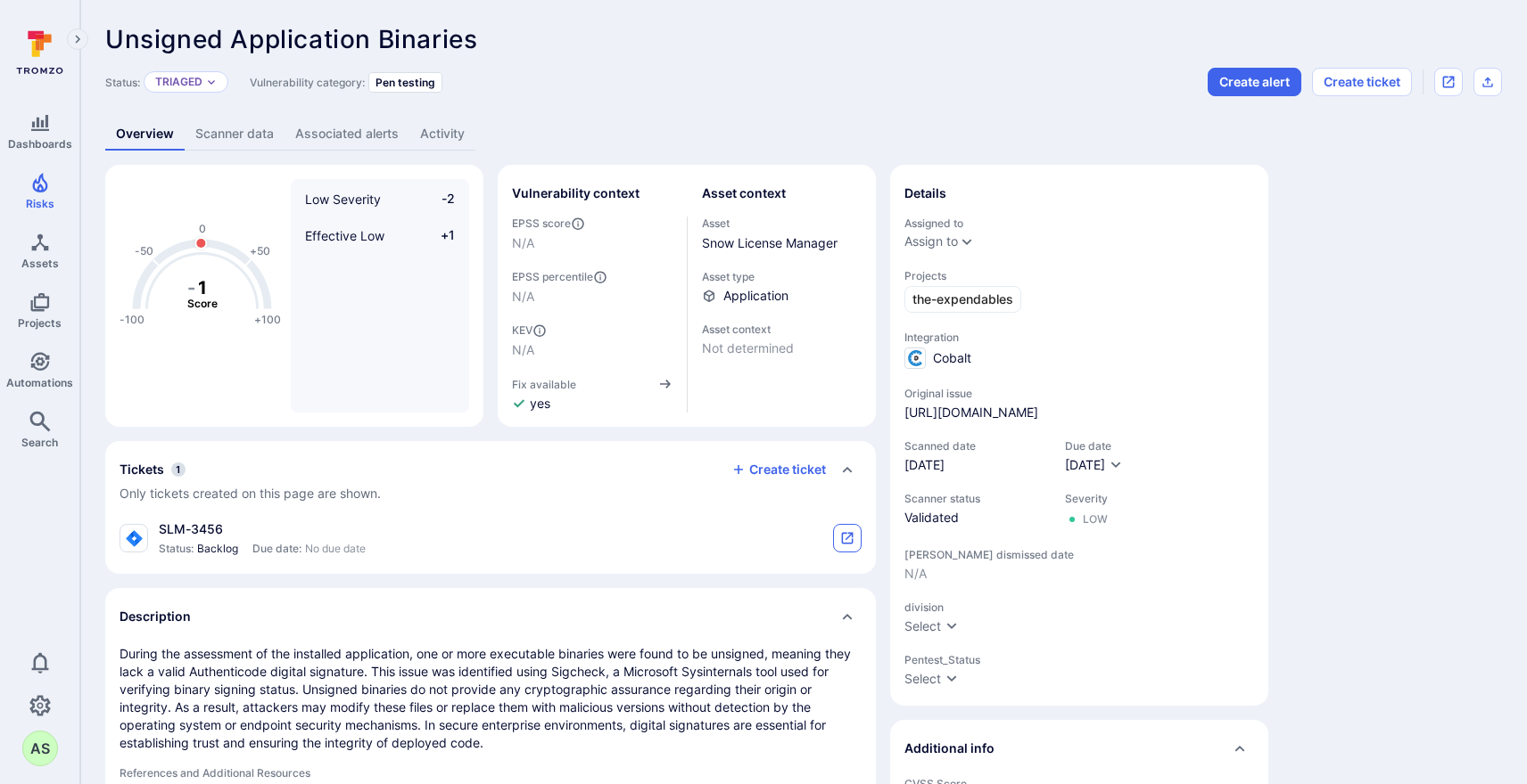
click at [849, 533] on icon "tickets card" at bounding box center [847, 539] width 11 height 11
